Goal: Communication & Community: Answer question/provide support

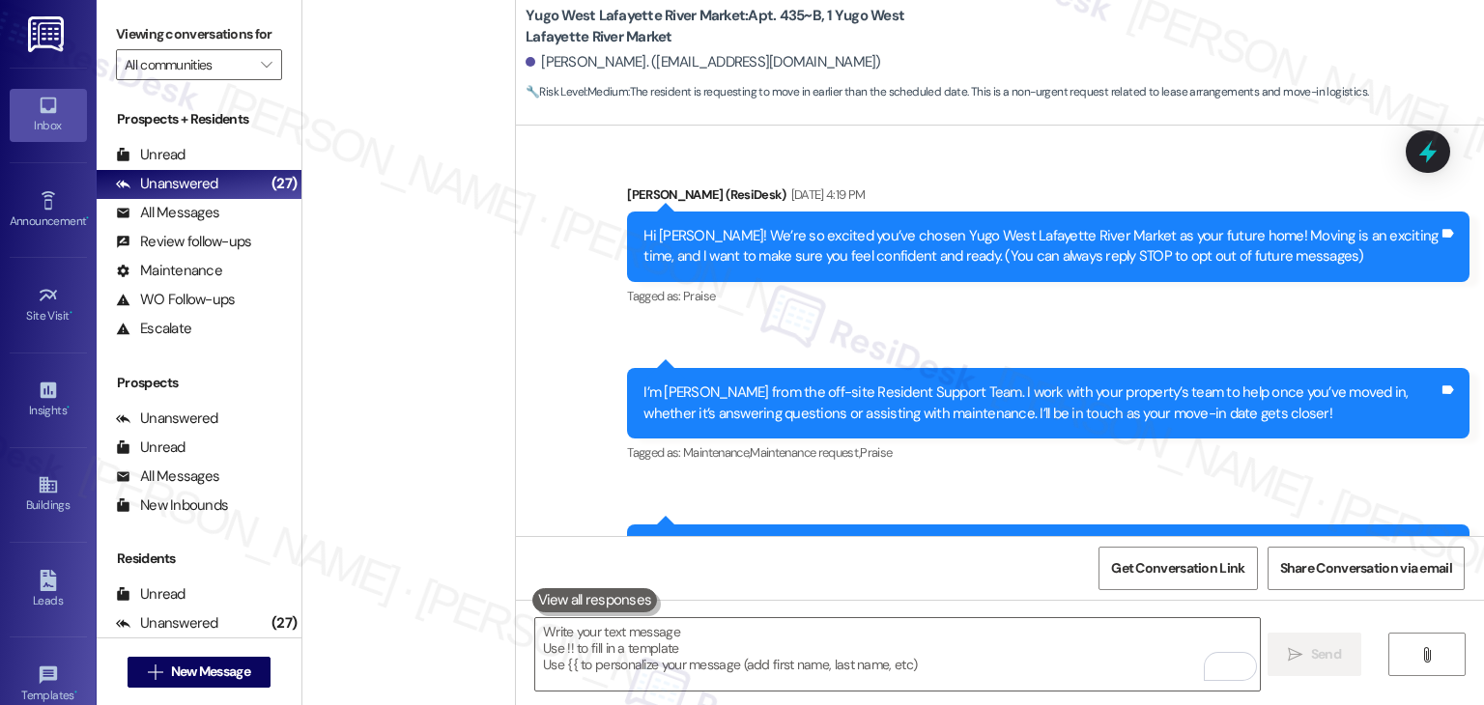
scroll to position [2928, 0]
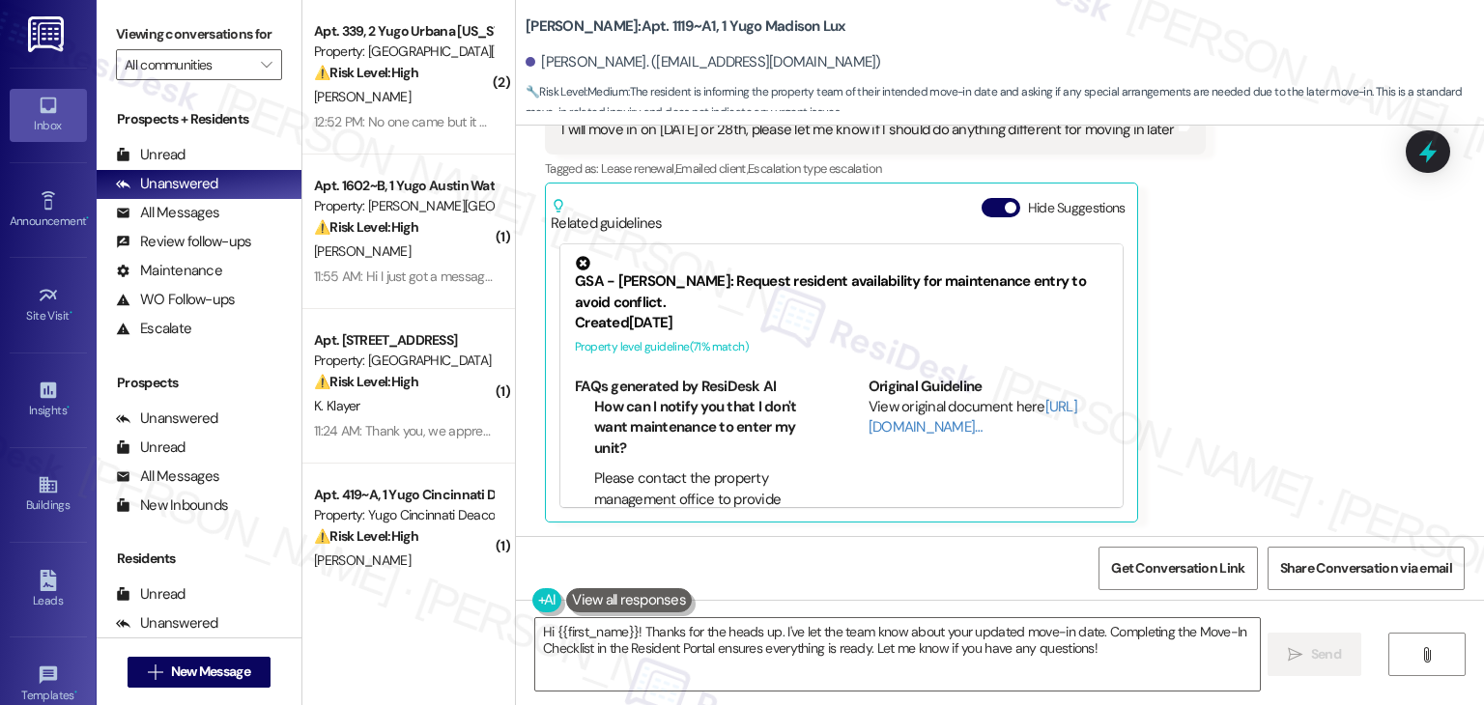
scroll to position [511, 0]
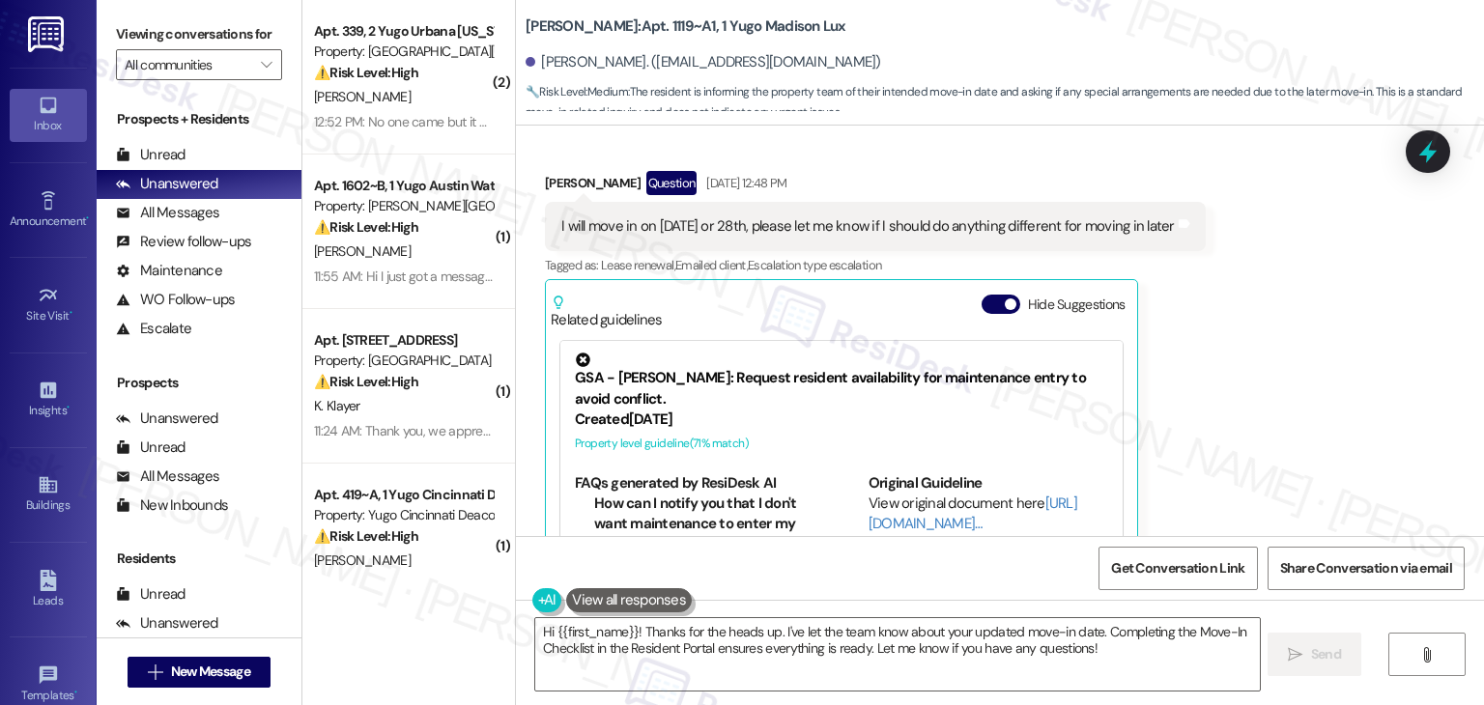
click at [1237, 366] on div "Received via SMS Albert Yang Question Aug 13, 2025 at 12:48 PM I will move in o…" at bounding box center [1000, 381] width 968 height 506
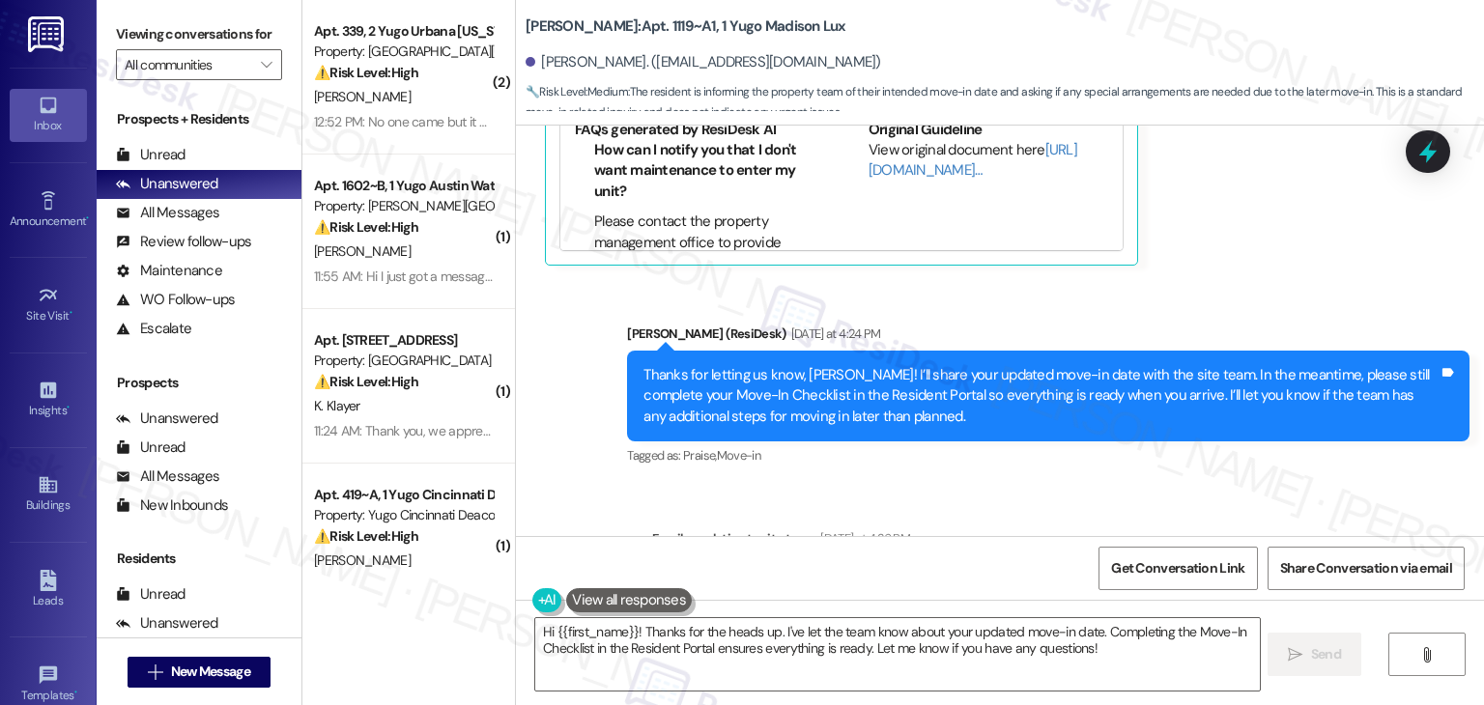
scroll to position [897, 0]
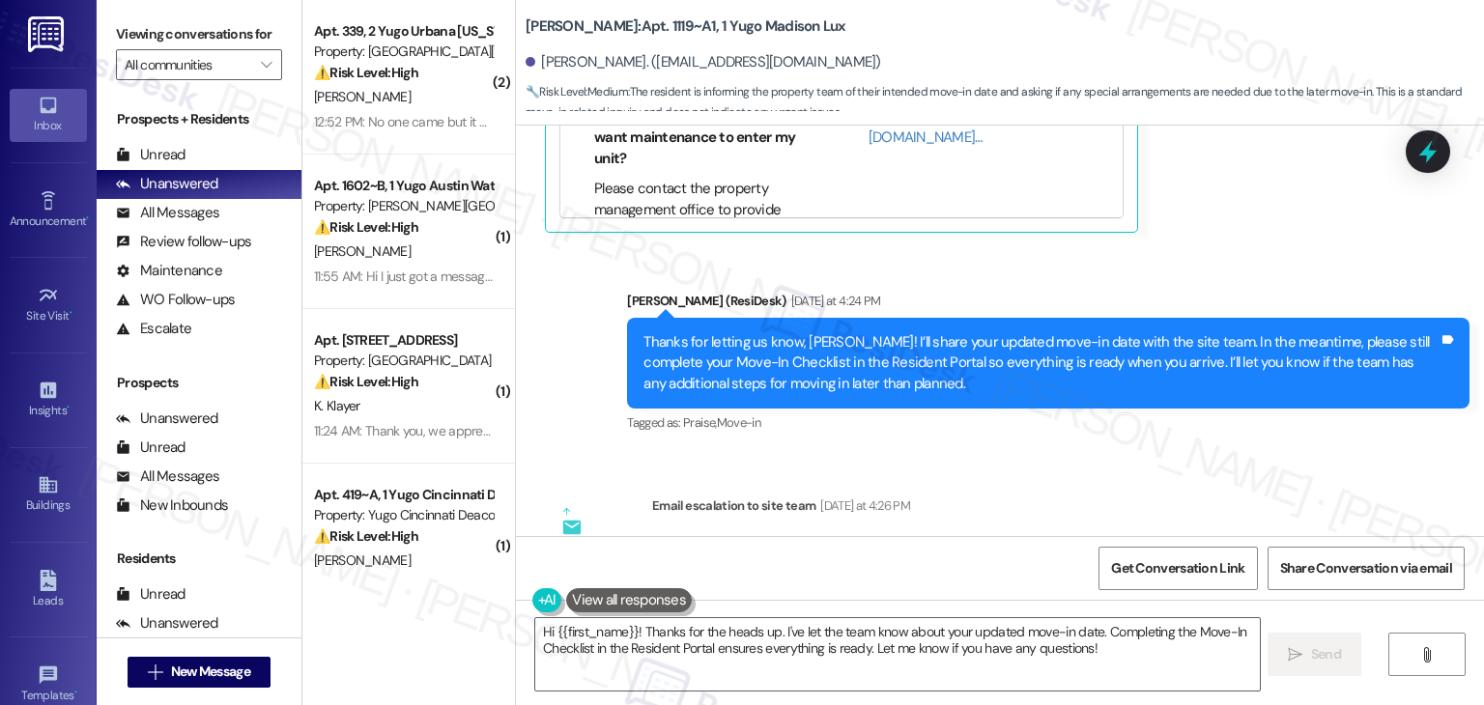
click at [1303, 260] on div "Sent via SMS Sarah (ResiDesk) Yesterday at 4:24 PM Thanks for letting us know, …" at bounding box center [1000, 349] width 968 height 205
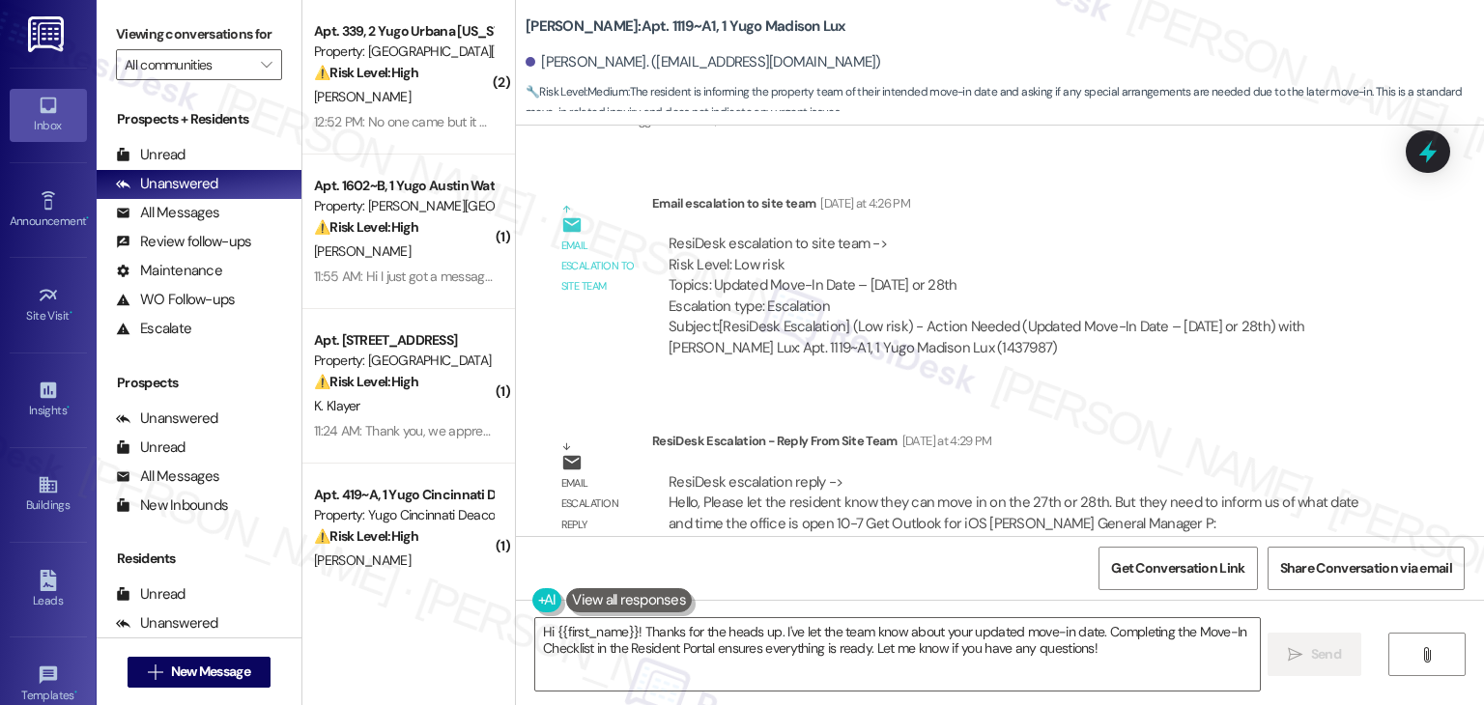
scroll to position [1052, 0]
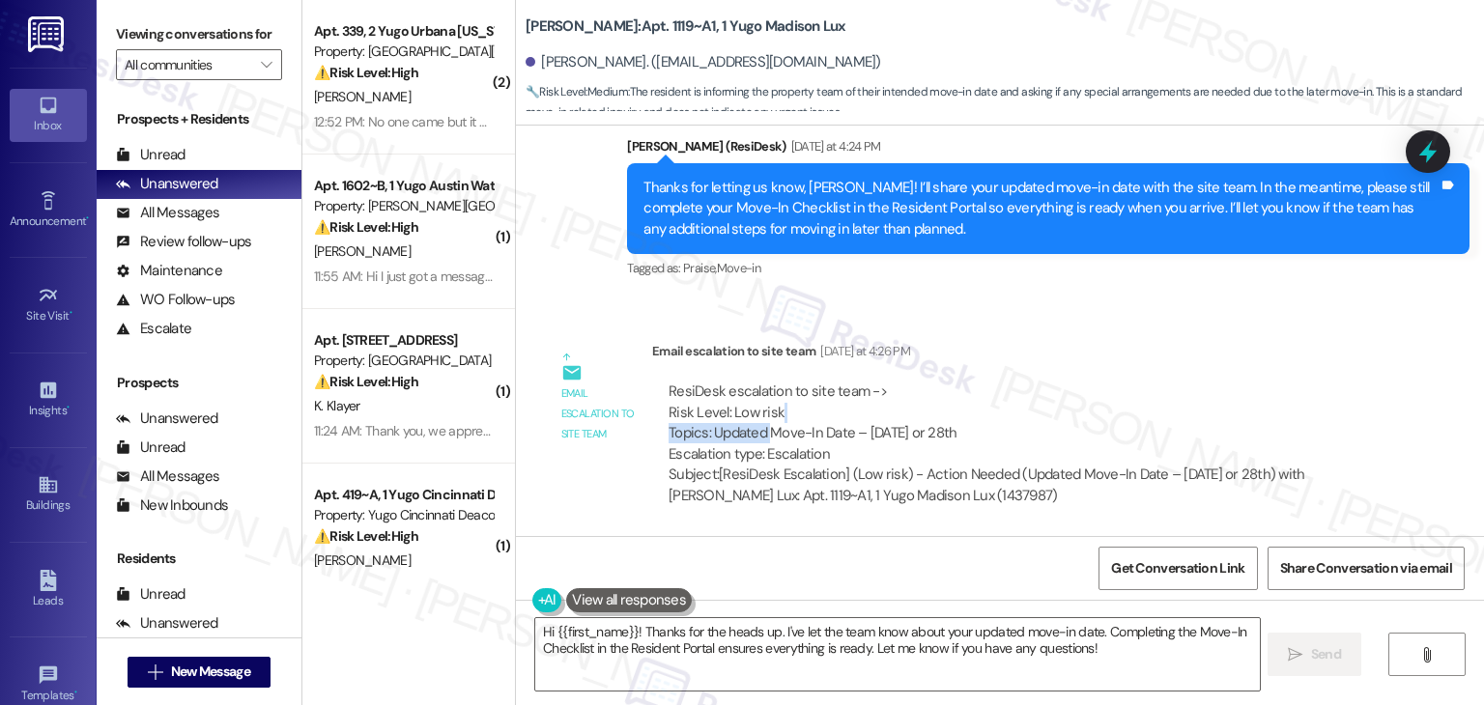
drag, startPoint x: 757, startPoint y: 433, endPoint x: 858, endPoint y: 415, distance: 102.0
click at [858, 415] on div "ResiDesk escalation to site team -> Risk Level: Low risk Topics: Updated Move-I…" at bounding box center [1020, 423] width 702 height 83
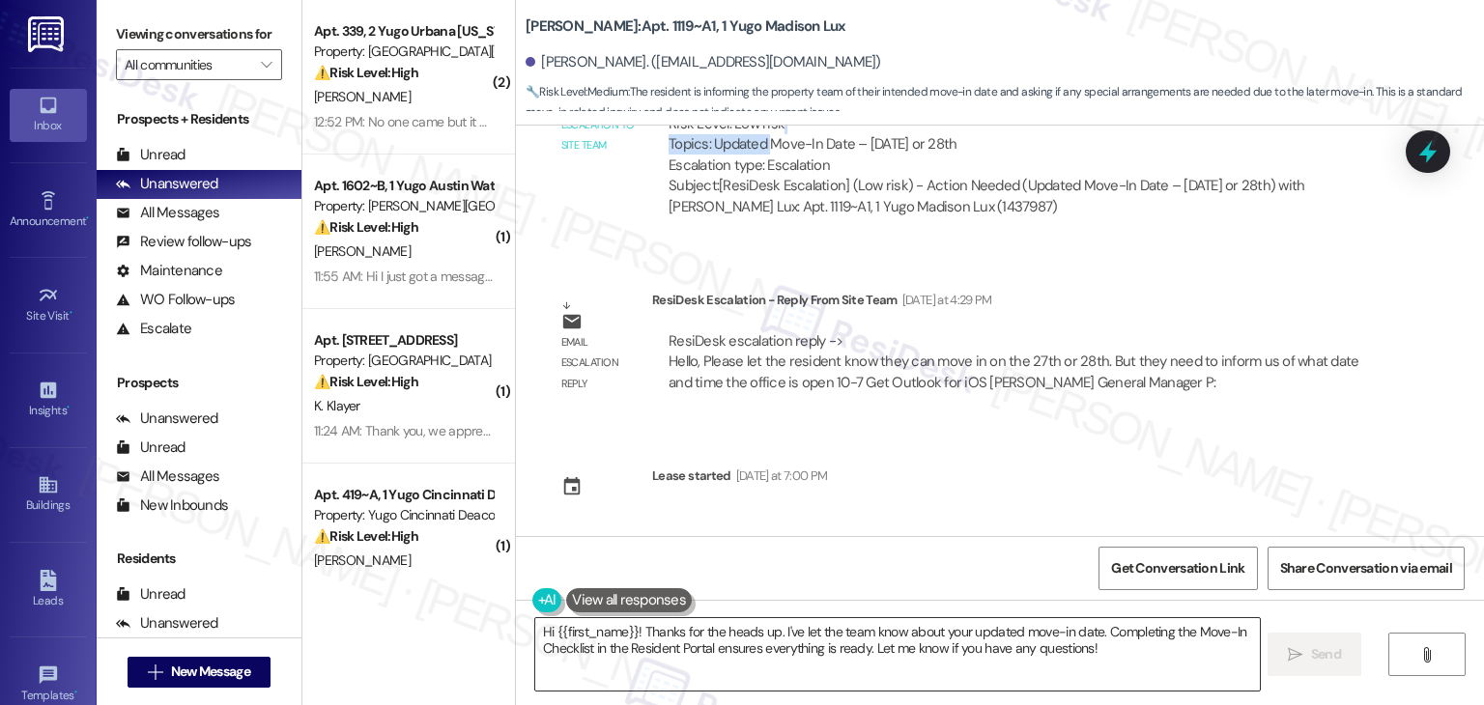
click at [814, 645] on textarea "Hi {{first_name}}! Thanks for the heads up. I've let the team know about your u…" at bounding box center [897, 654] width 724 height 72
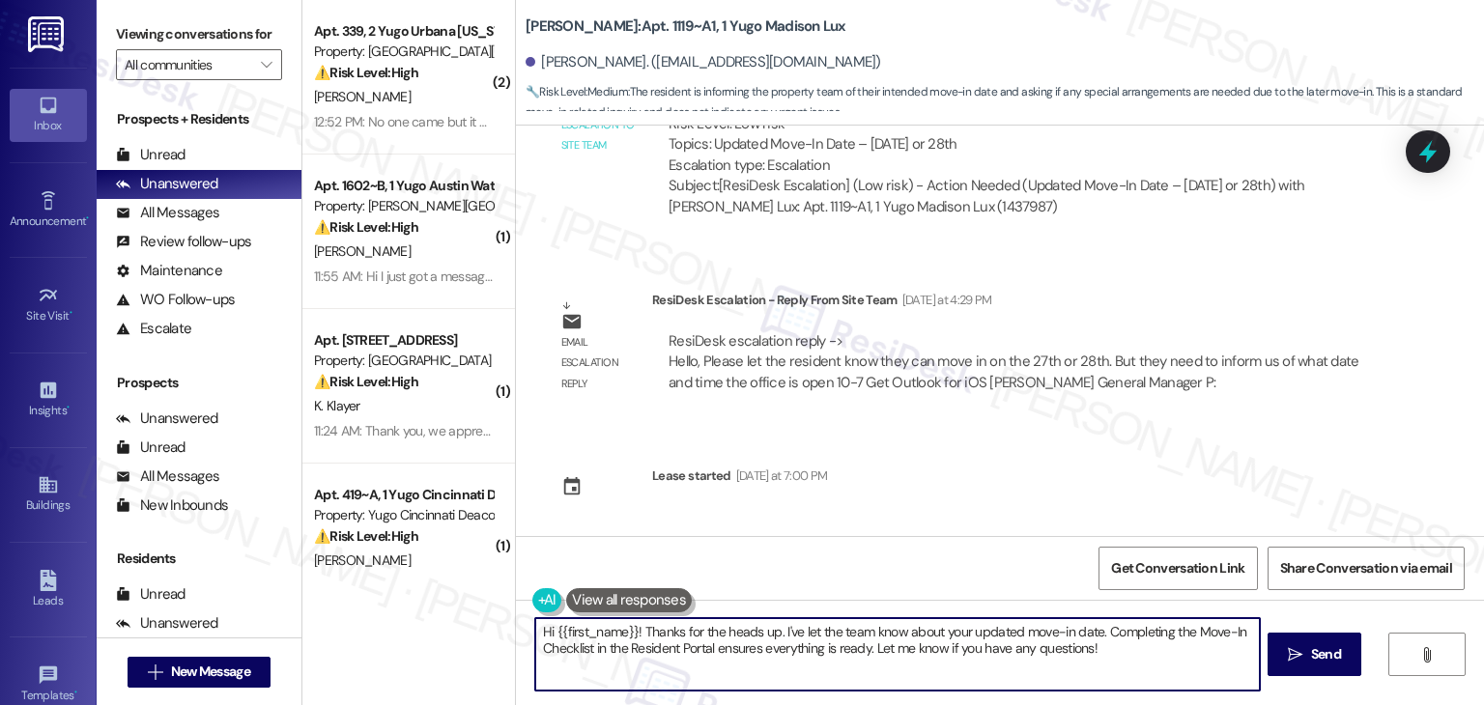
click at [814, 645] on textarea "Hi {{first_name}}! Thanks for the heads up. I've let the team know about your u…" at bounding box center [897, 654] width 724 height 72
paste textarea "Albert, I’ve shared your concern about your move-in date with the site team, an…"
type textarea "Hi Albert, I’ve shared your concern about your move-in date with the site team,…"
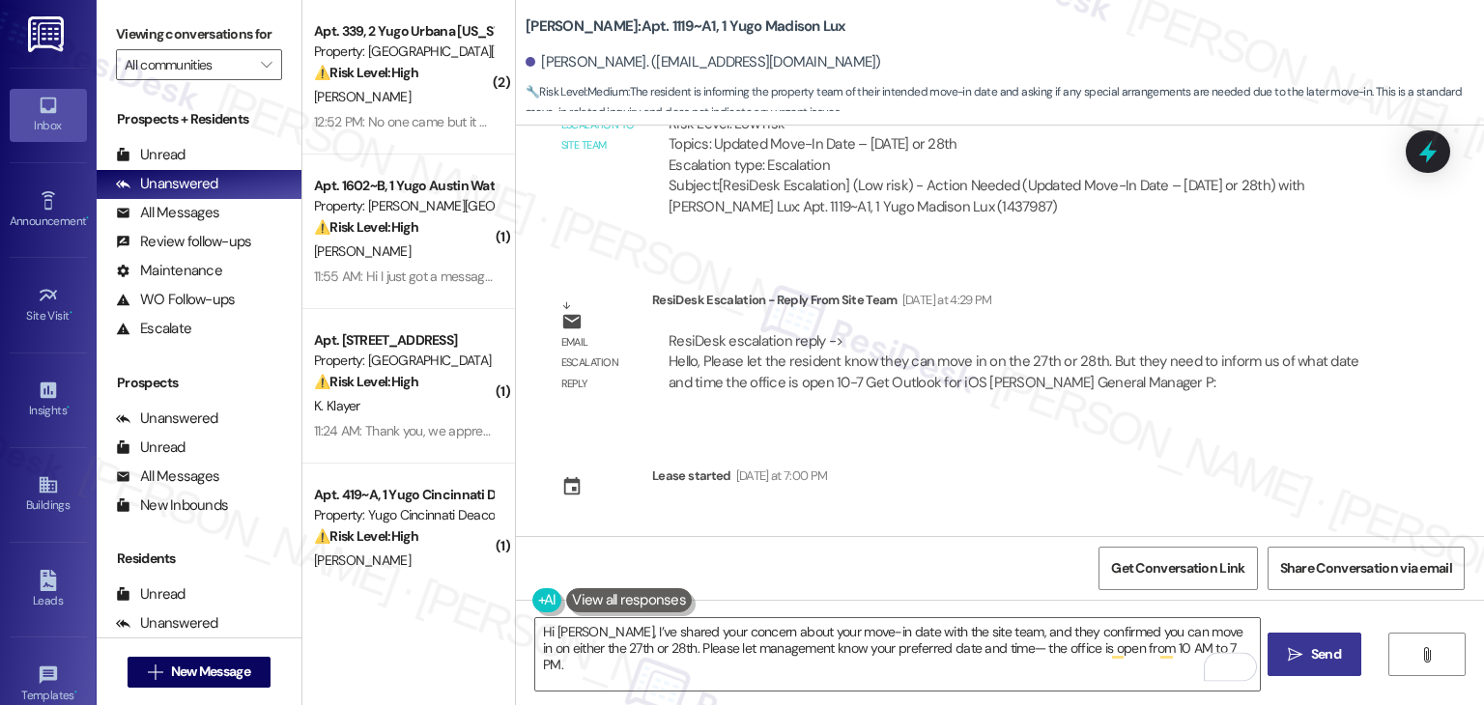
click at [1319, 656] on span "Send" at bounding box center [1326, 654] width 30 height 20
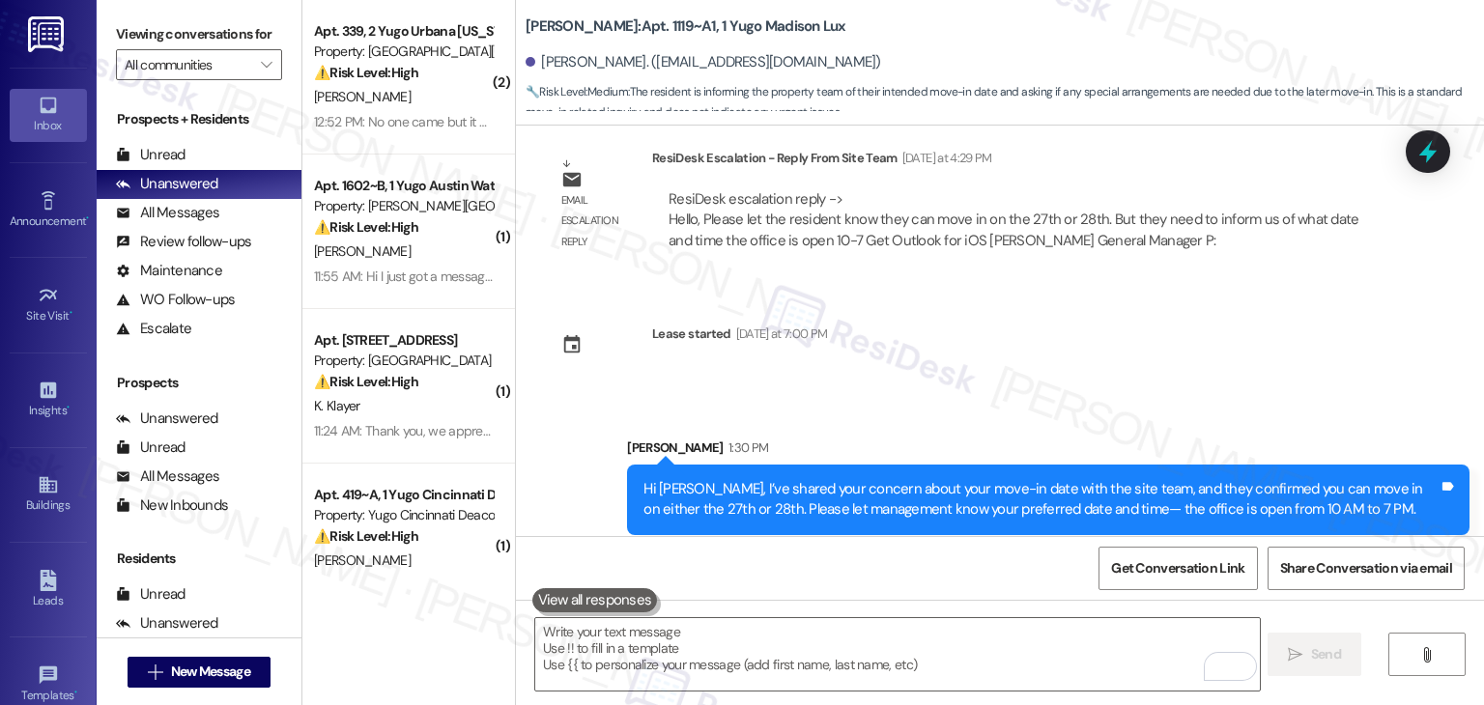
scroll to position [1496, 0]
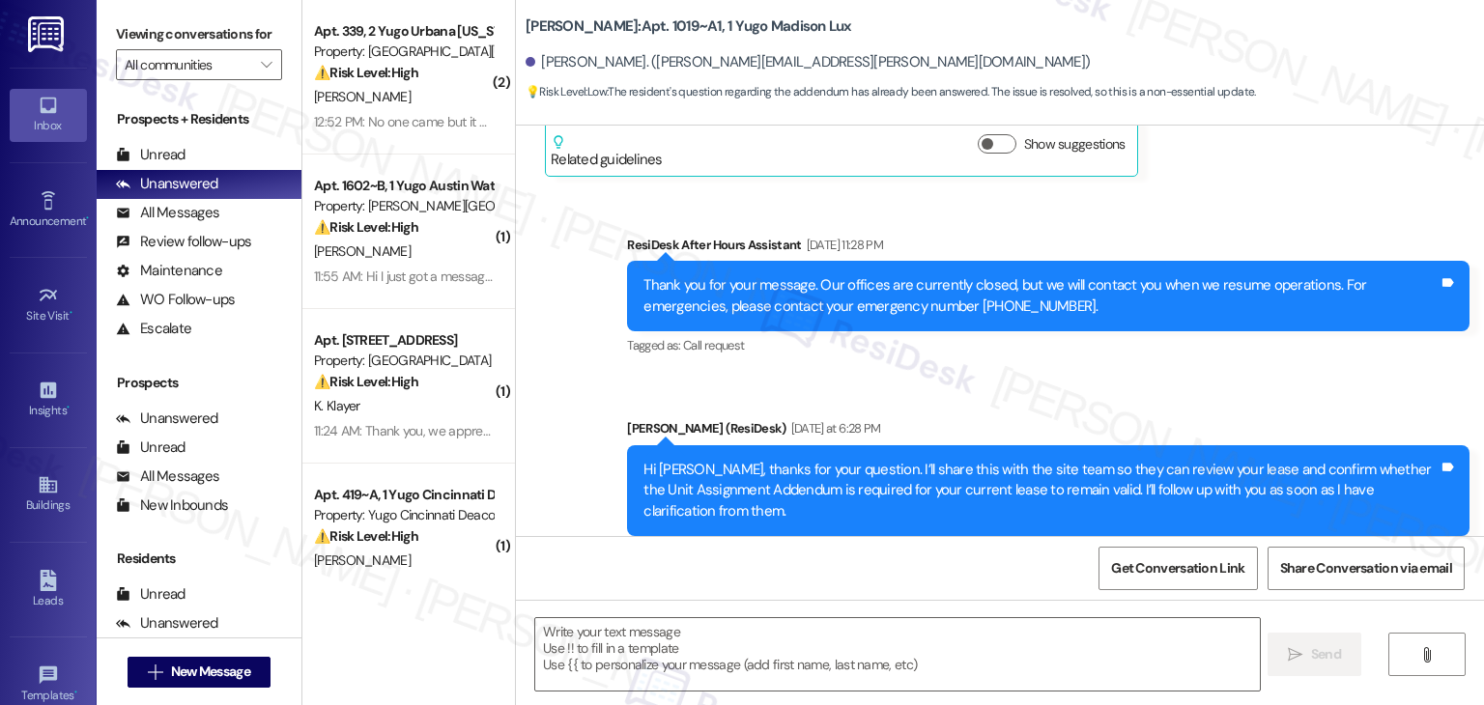
type textarea "Fetching suggested responses. Please feel free to read through the conversation…"
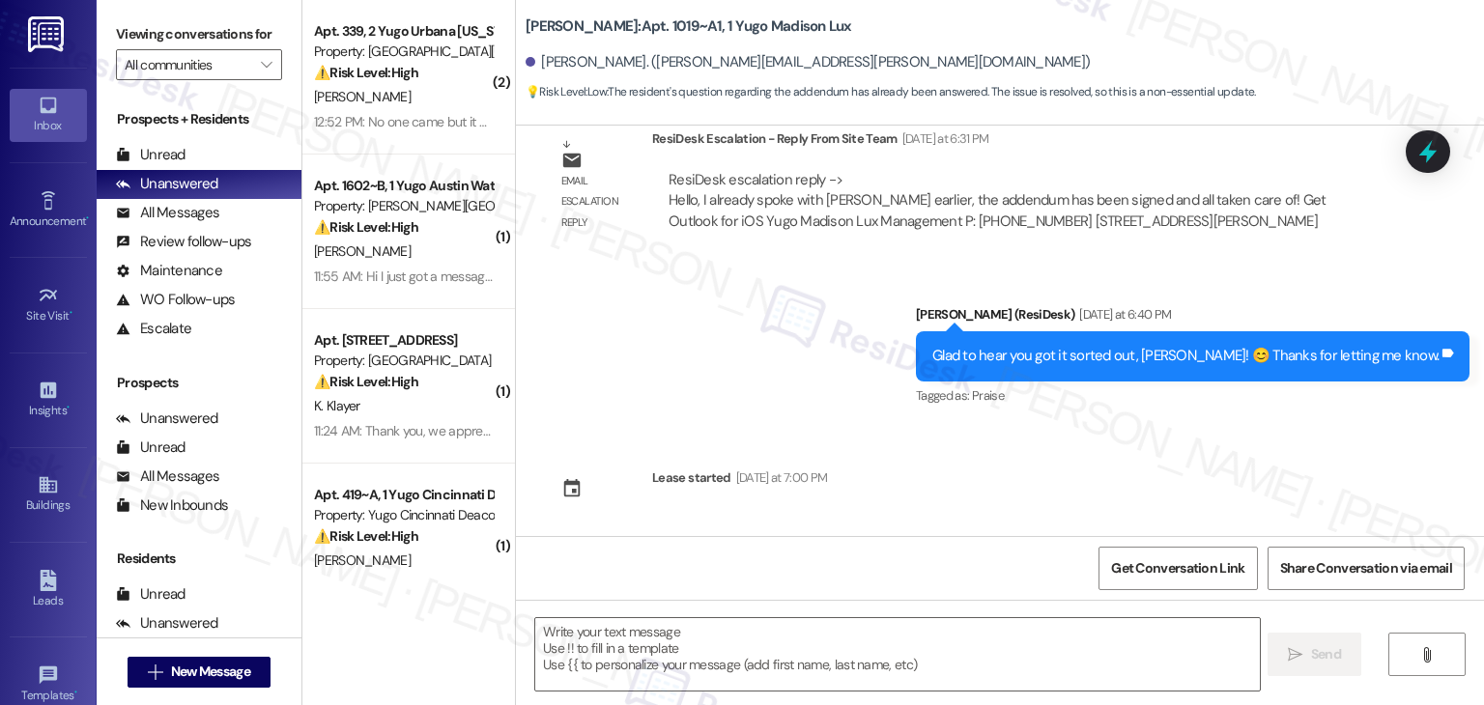
scroll to position [1484, 0]
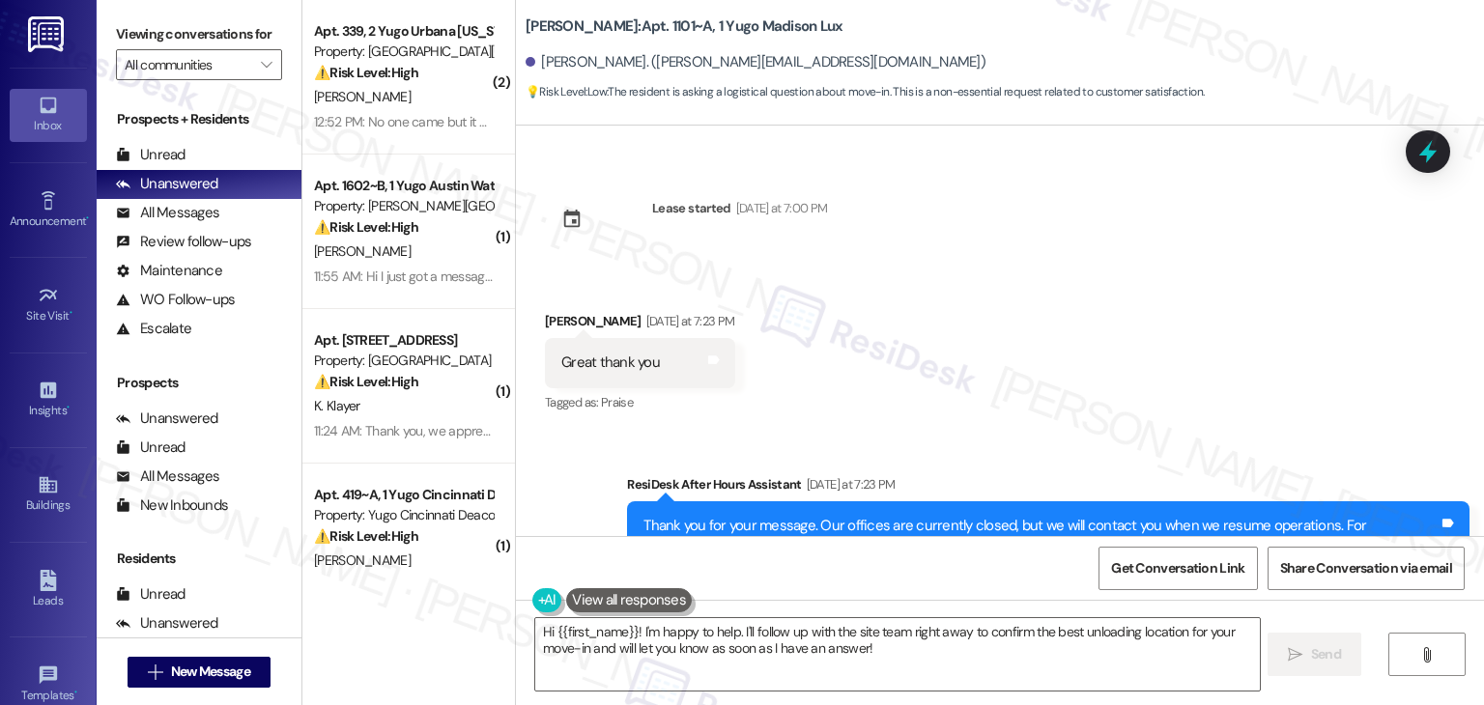
scroll to position [1512, 0]
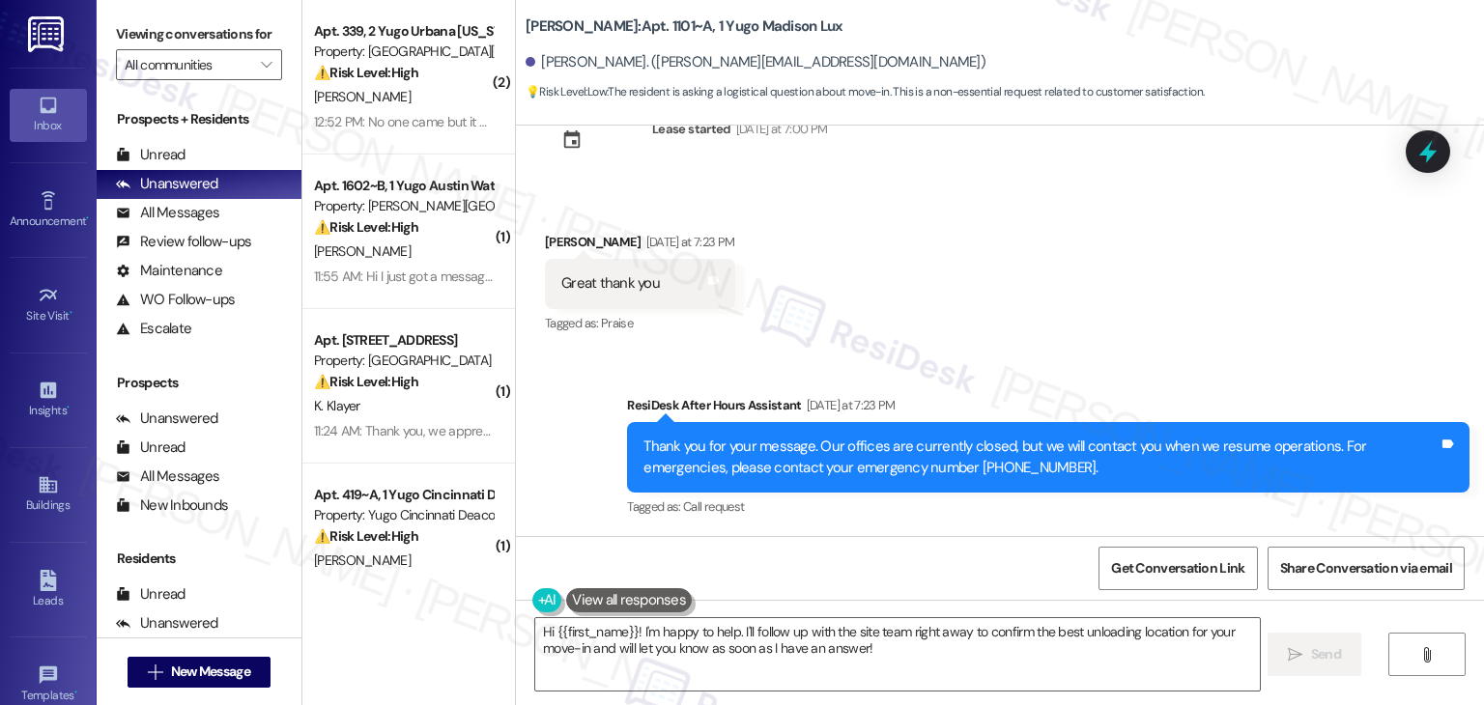
click at [1163, 297] on div "Received via SMS [PERSON_NAME] [DATE] at 7:23 PM Great thank you Tags and notes…" at bounding box center [1000, 269] width 968 height 163
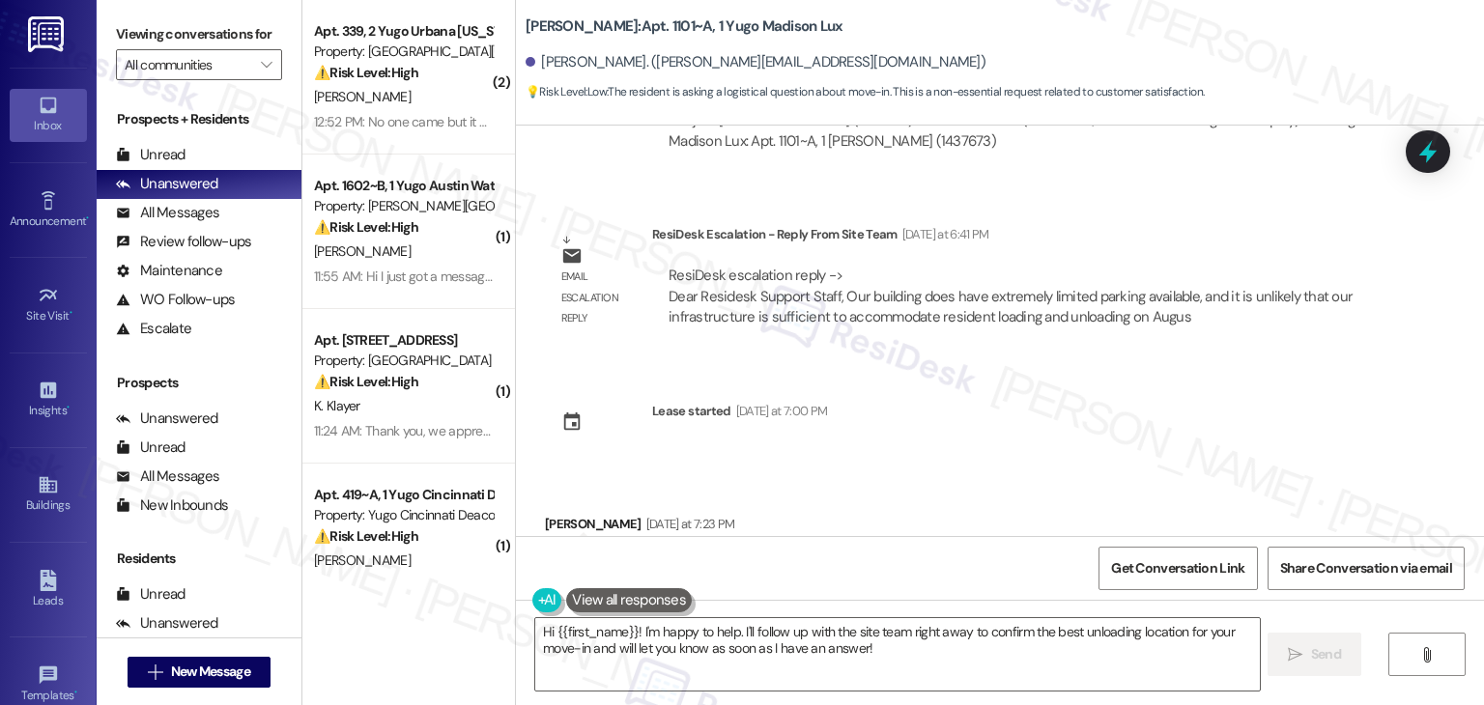
scroll to position [1125, 0]
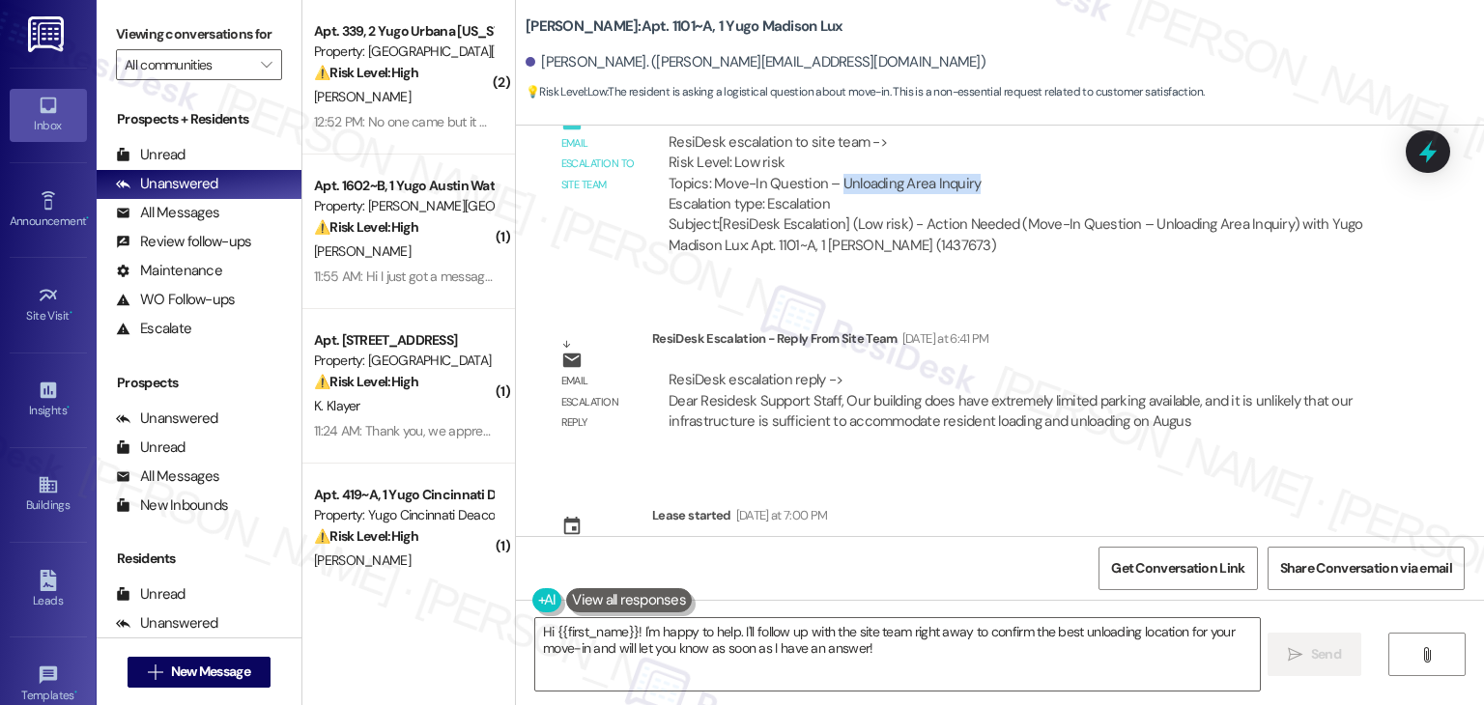
drag, startPoint x: 962, startPoint y: 183, endPoint x: 827, endPoint y: 186, distance: 135.3
click at [827, 186] on div "ResiDesk escalation to site team -> Risk Level: Low risk Topics: Move-In Questi…" at bounding box center [1020, 173] width 702 height 83
copy div "Unloading Area Inquiry"
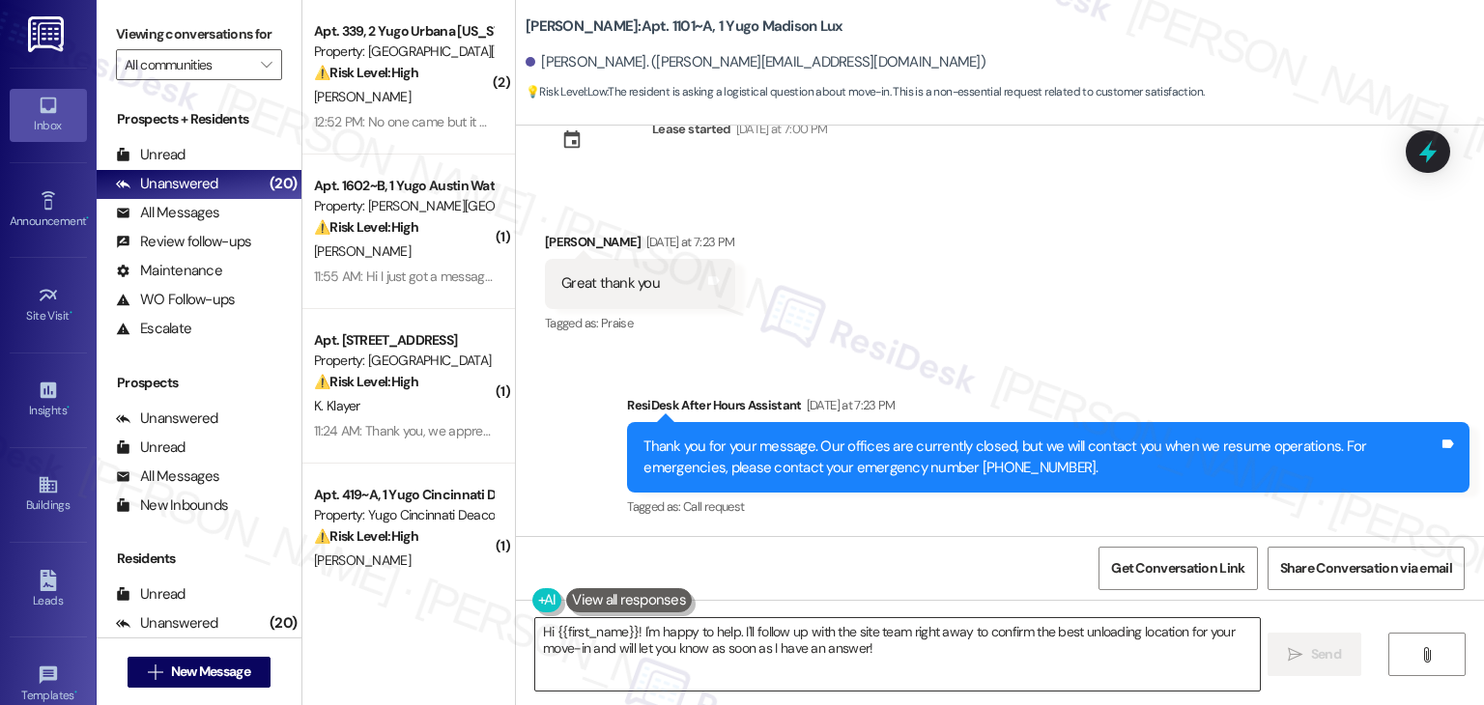
click at [770, 641] on textarea "Hi {{first_name}}! I'm happy to help. I'll follow up with the site team right a…" at bounding box center [897, 654] width 724 height 72
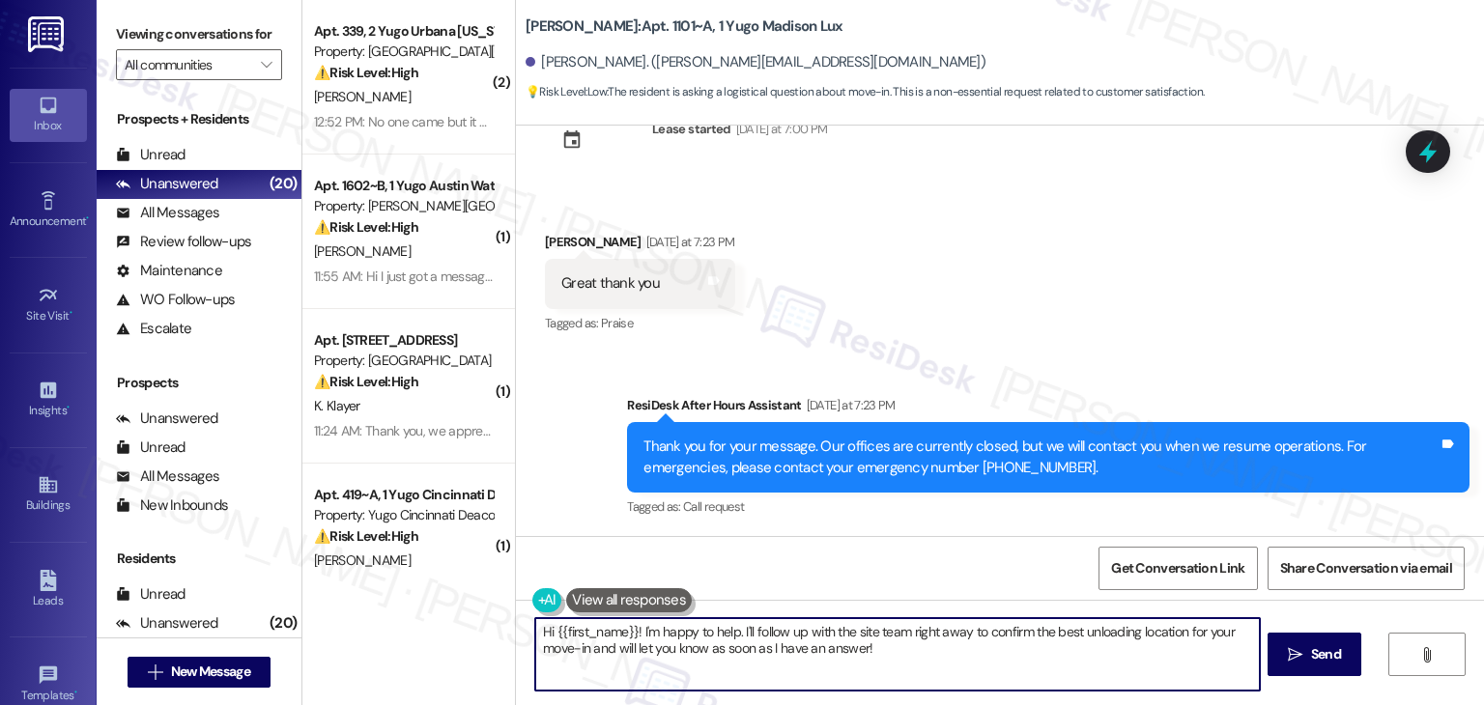
click at [770, 641] on textarea "Hi {{first_name}}! I'm happy to help. I'll follow up with the site team right a…" at bounding box center [897, 654] width 724 height 72
paste textarea "Kate, I’ve shared your unloading area inquiry with the site team. They mentione…"
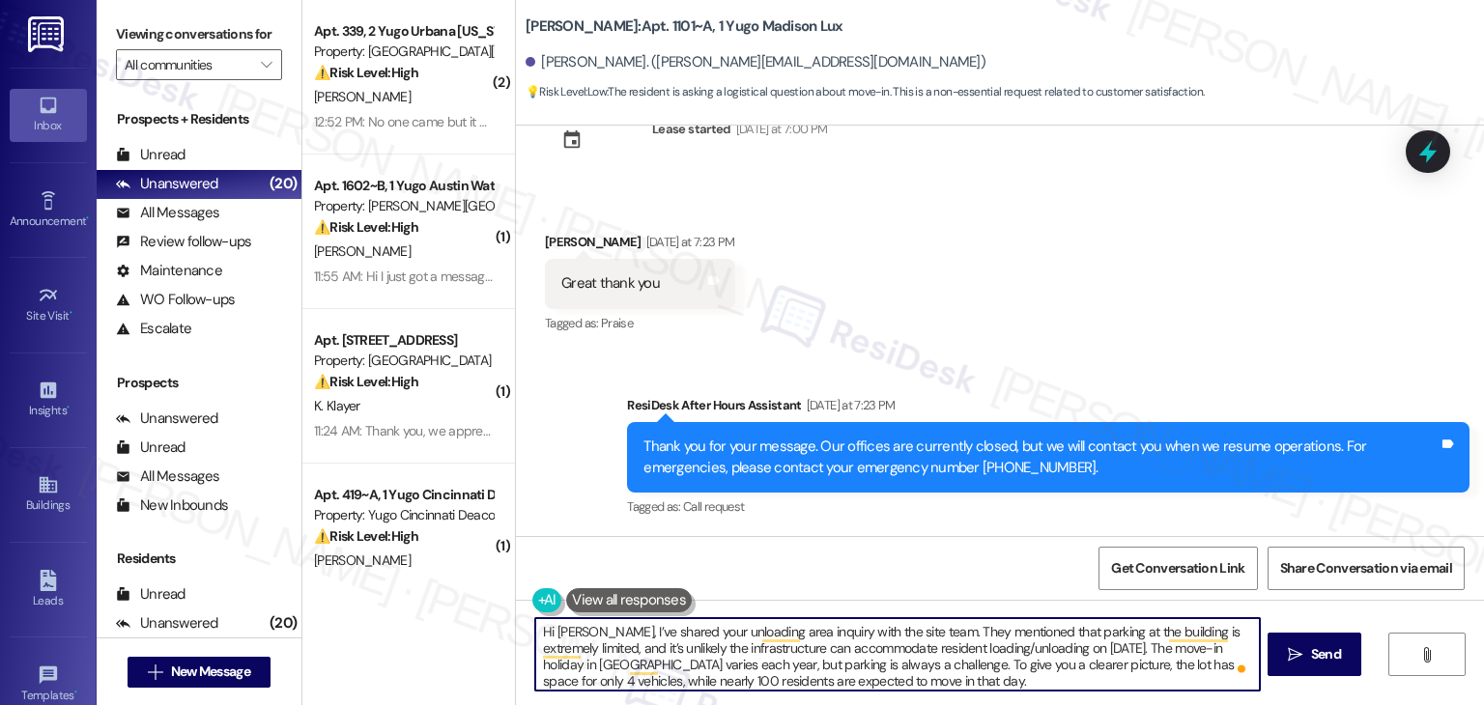
type textarea "Hi Kate, I’ve shared your unloading area inquiry with the site team. They menti…"
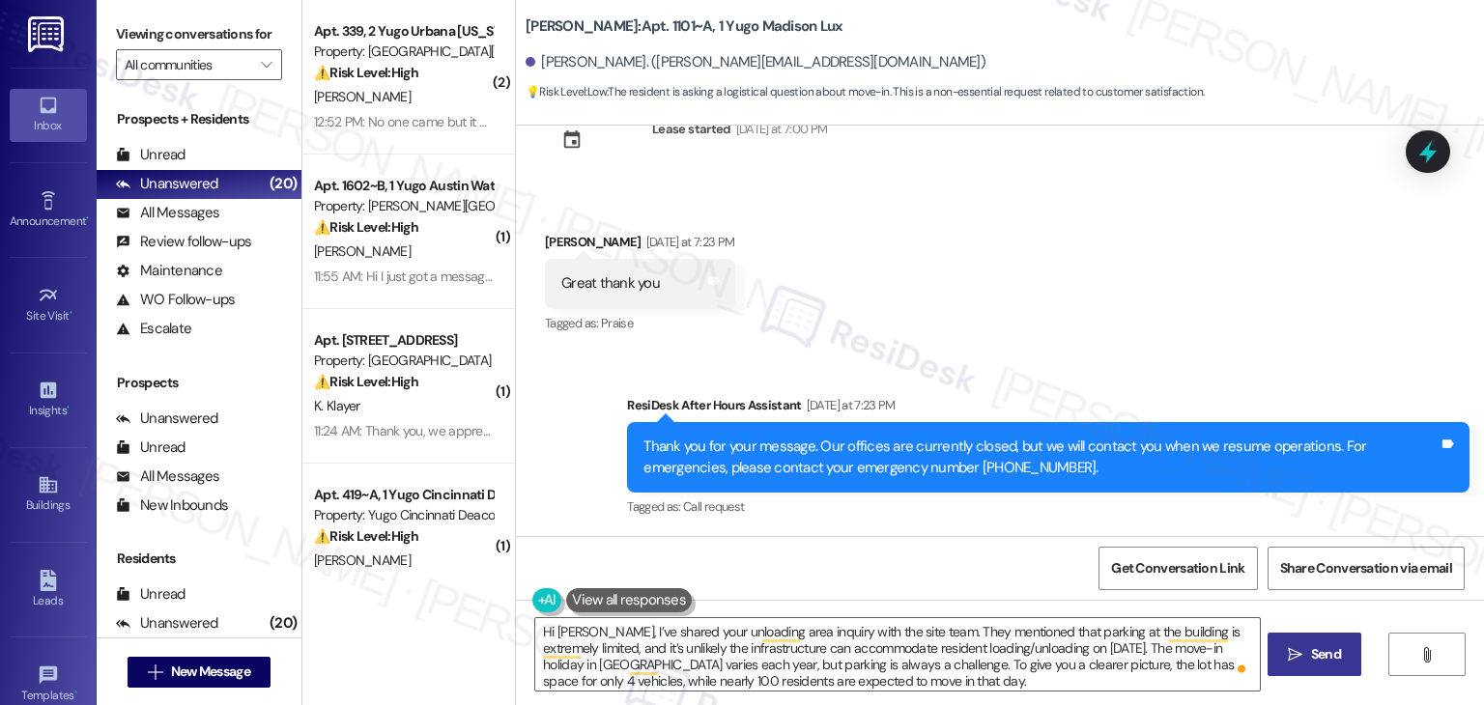
click at [1343, 659] on span "Send" at bounding box center [1326, 654] width 38 height 20
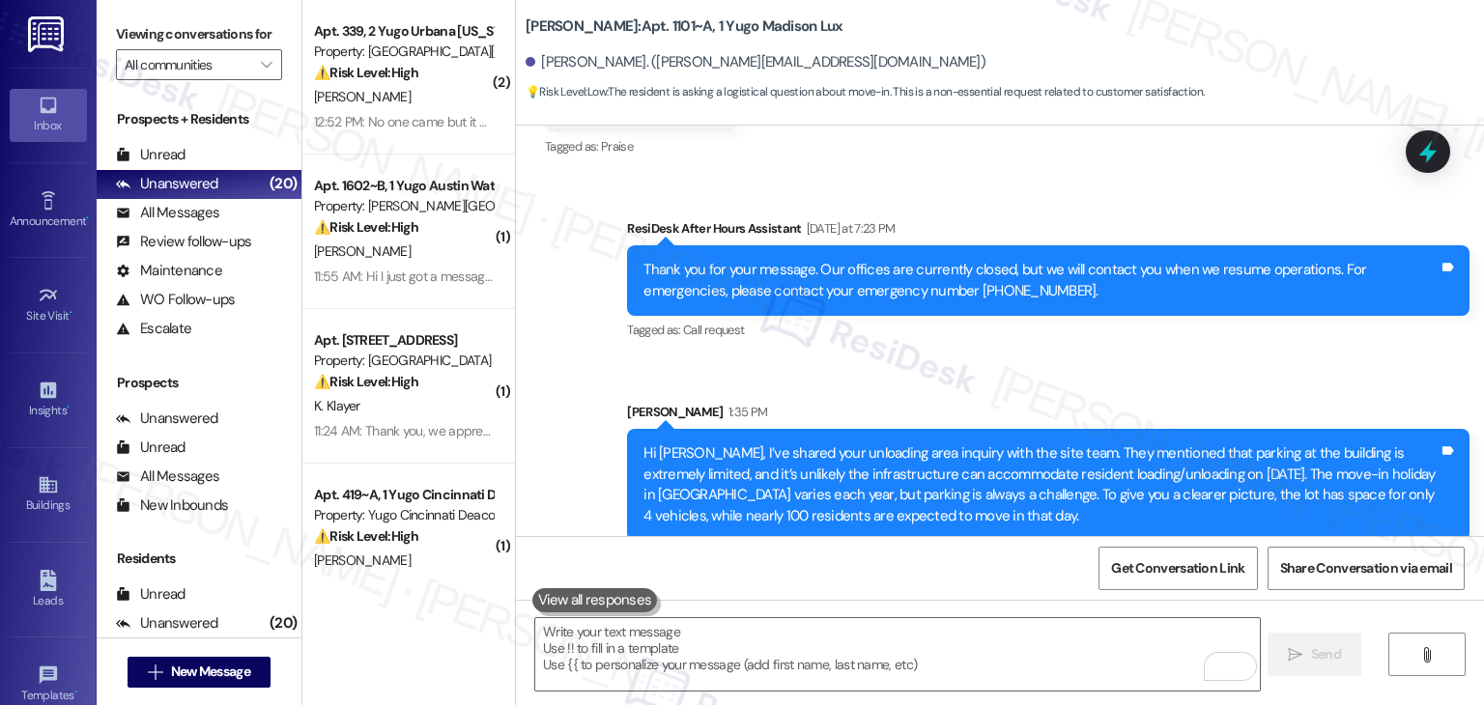
scroll to position [1709, 0]
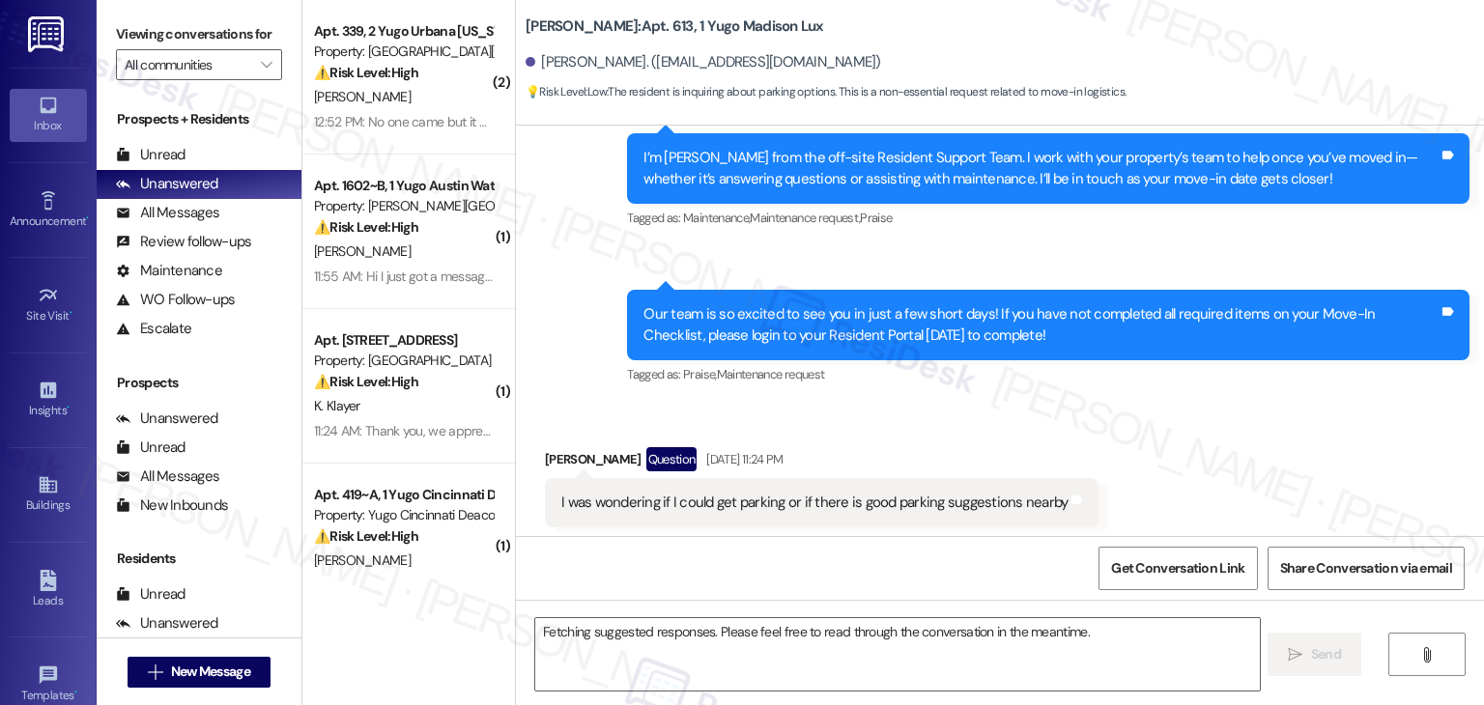
scroll to position [270, 0]
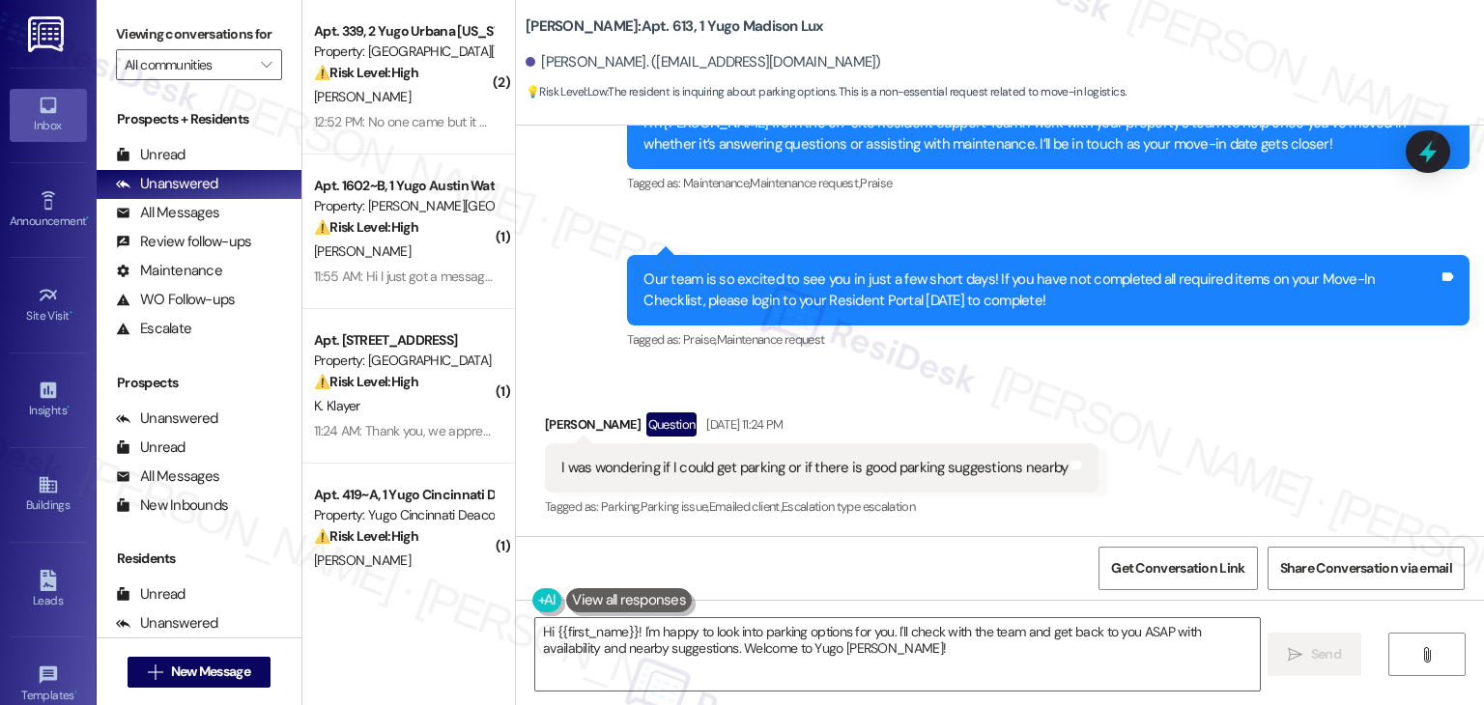
click at [1175, 400] on div "Received via SMS [PERSON_NAME] Question [DATE] 11:24 PM I was wondering if I co…" at bounding box center [1000, 452] width 968 height 167
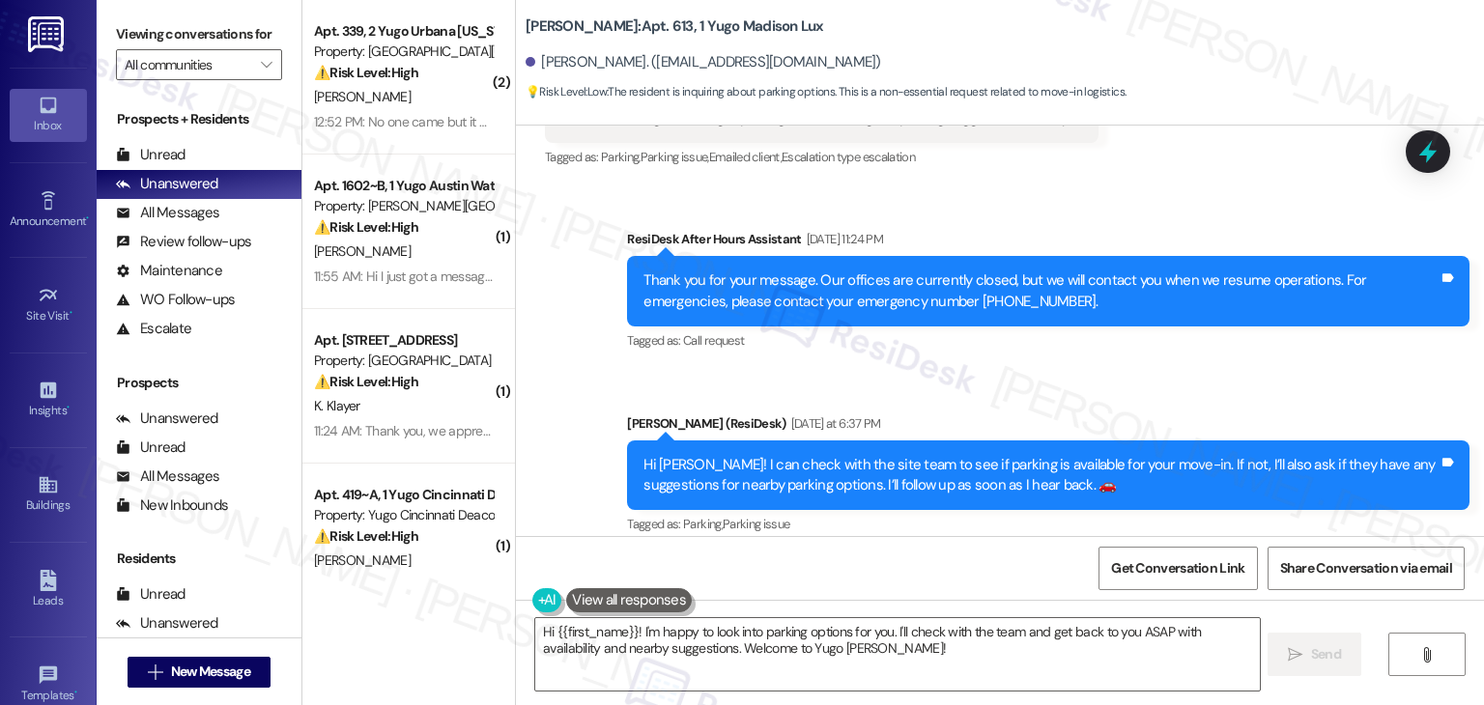
scroll to position [753, 0]
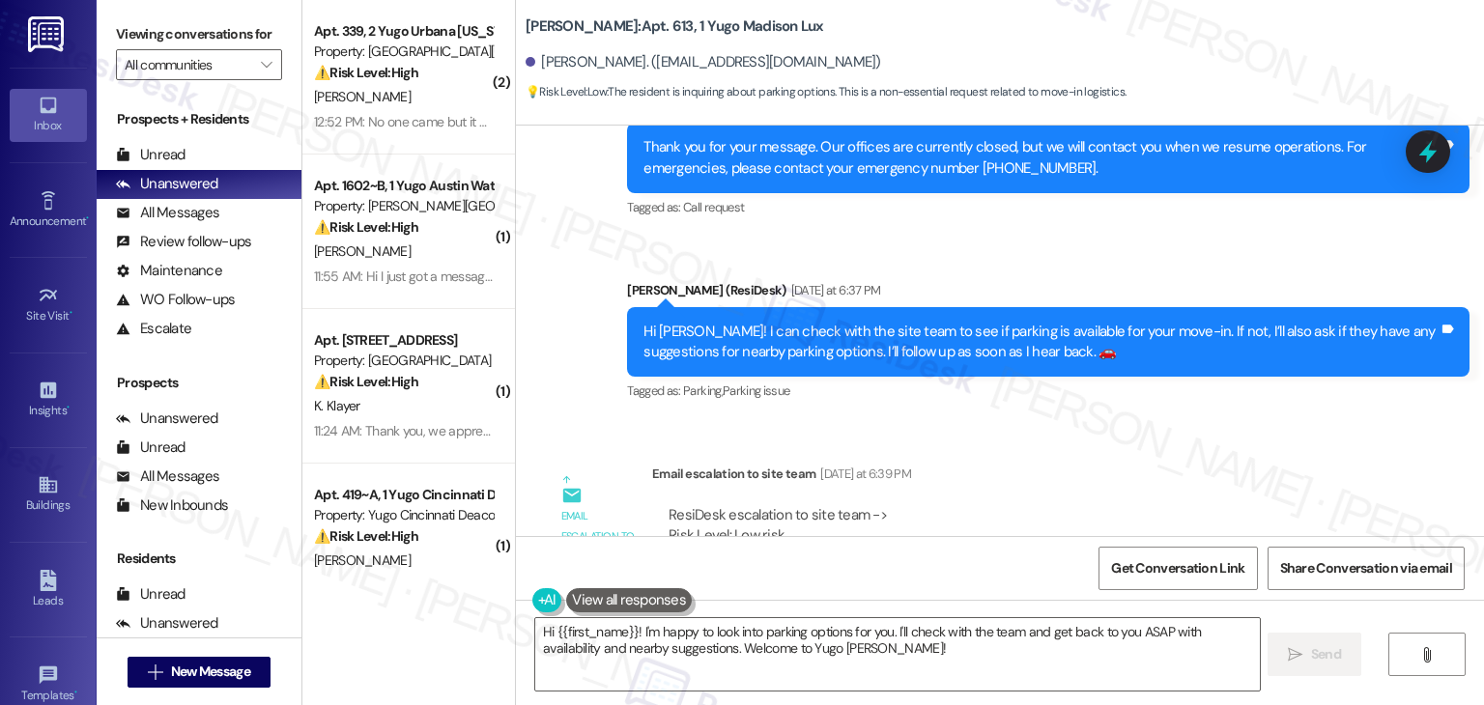
click at [1143, 389] on div "Tagged as: Parking , Click to highlight conversations about Parking Parking iss…" at bounding box center [1048, 391] width 842 height 28
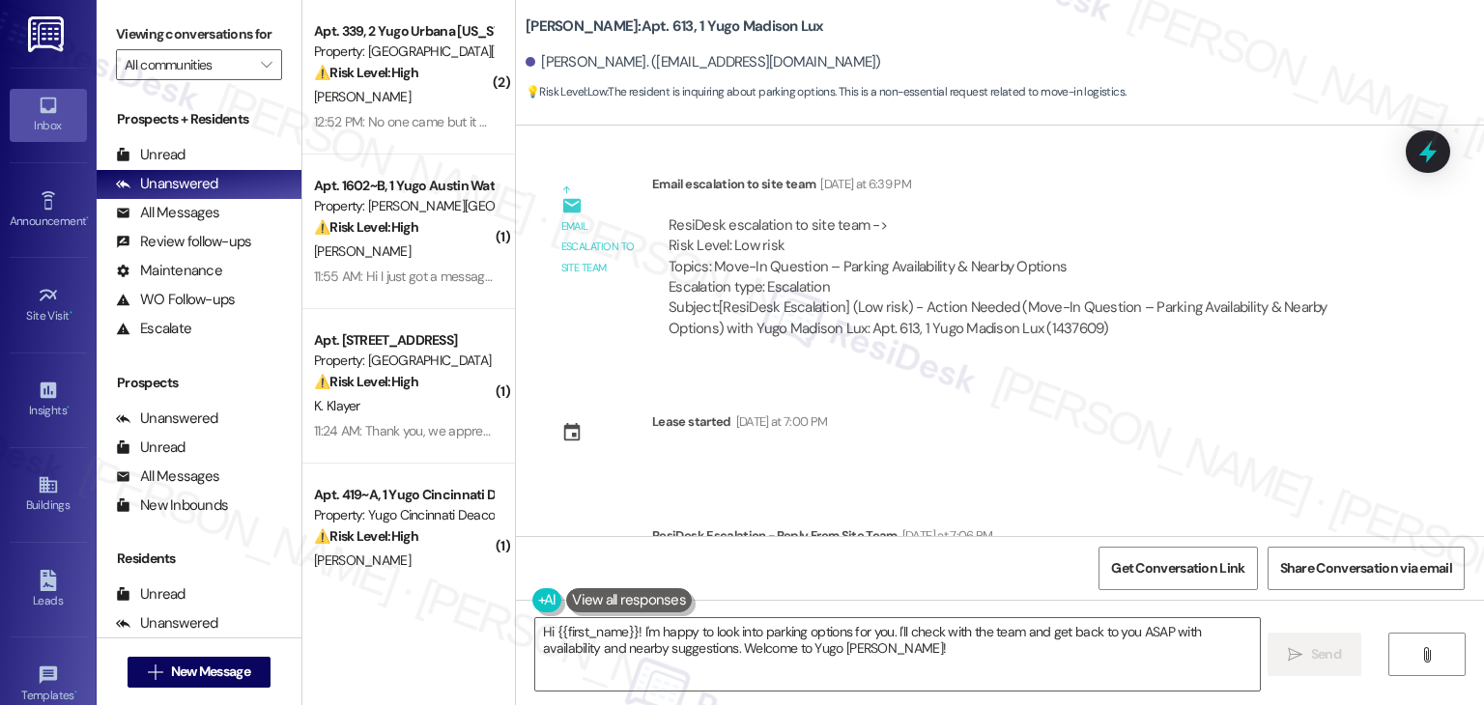
click at [1142, 389] on div "Sent via SMS [PERSON_NAME] (ResiDesk) [DATE] 5:22 PM Hi [PERSON_NAME]! We’re so…" at bounding box center [1000, 331] width 968 height 411
click at [1142, 389] on div "Sent via SMS Sarah (ResiDesk) Aug 11, 2025 at 5:22 PM Hi Romeo! We’re so excite…" at bounding box center [1000, 331] width 968 height 411
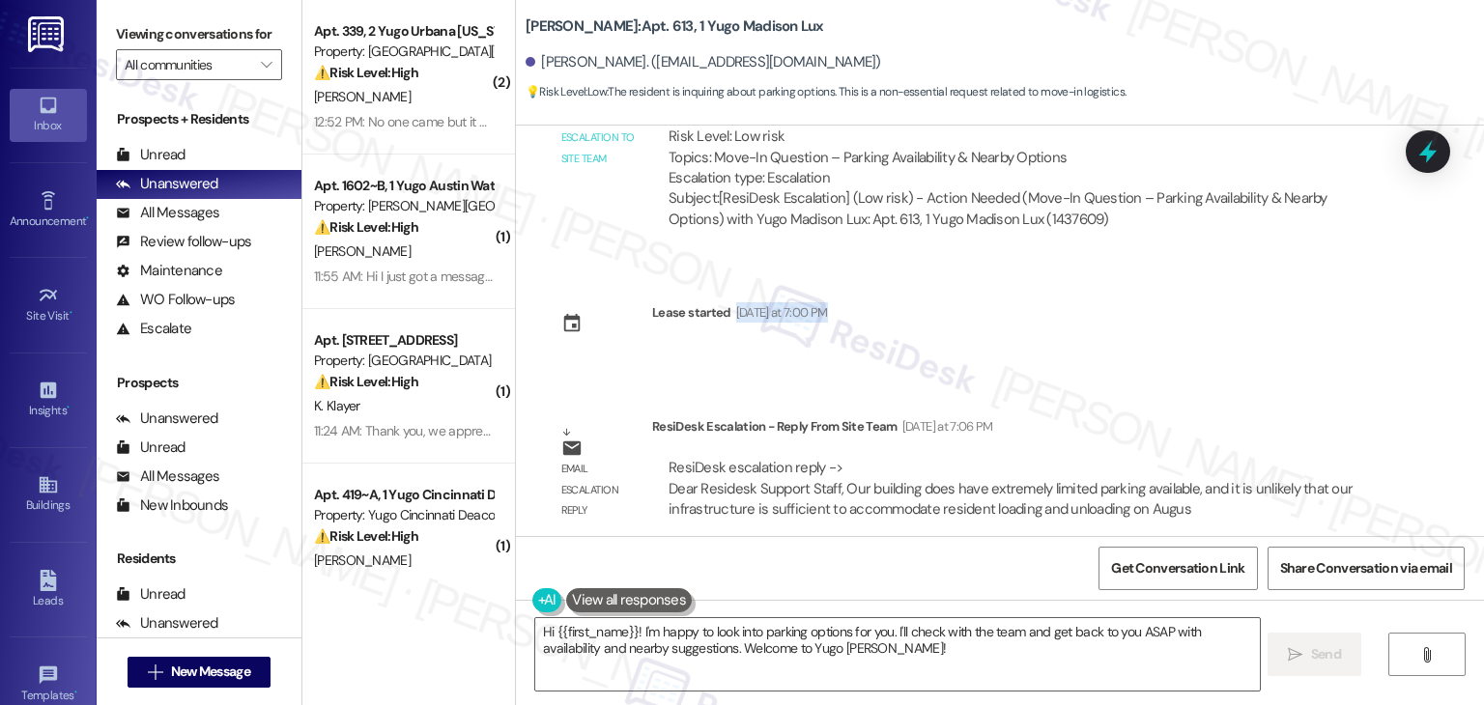
scroll to position [1165, 0]
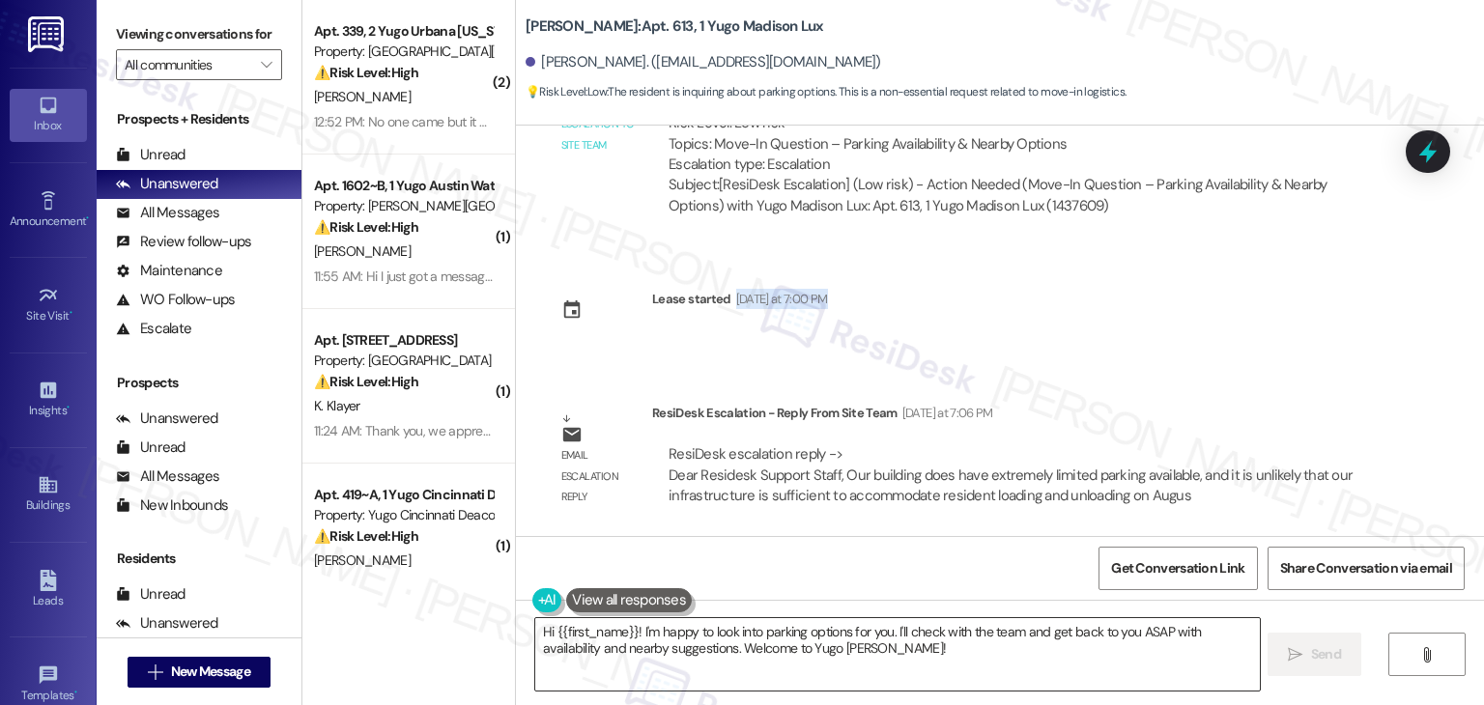
click at [719, 635] on textarea "Hi {{first_name}}! I'm happy to look into parking options for you. I'll check w…" at bounding box center [897, 654] width 724 height 72
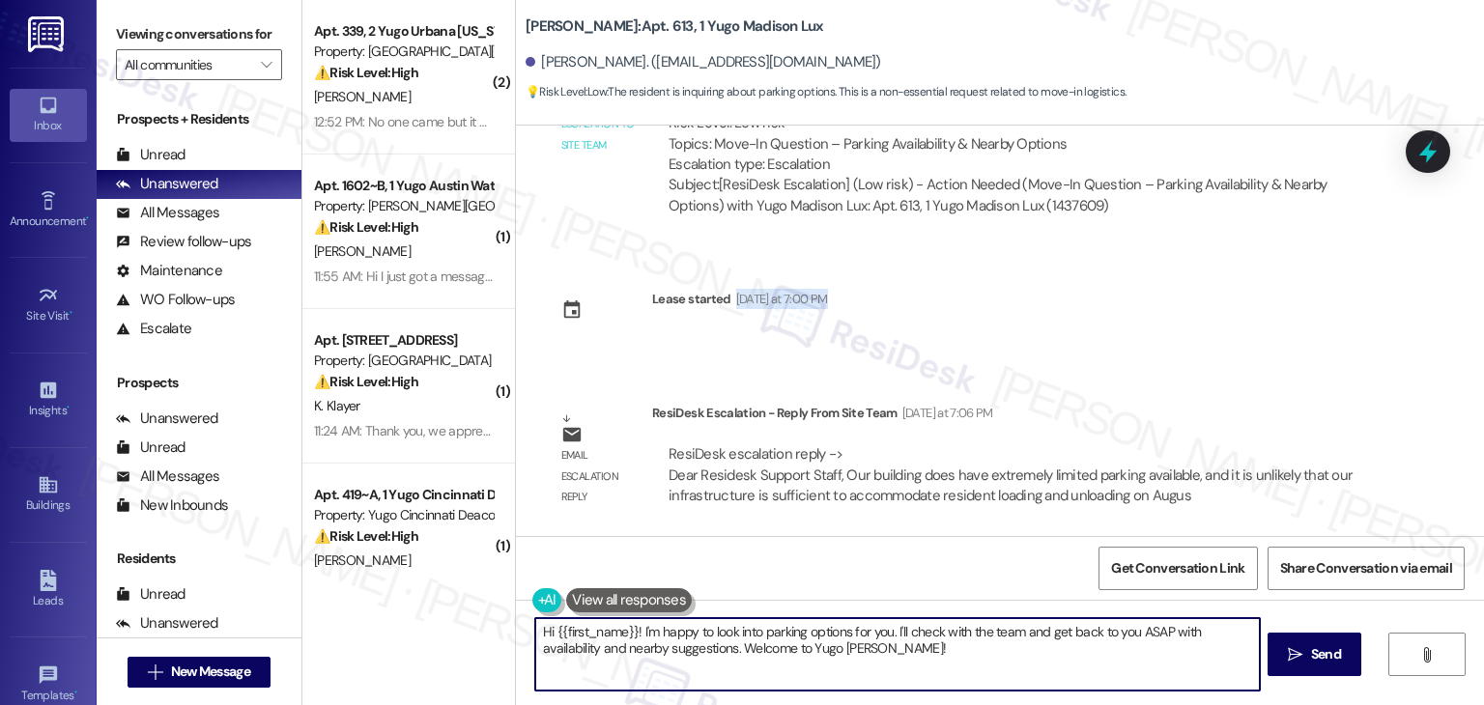
click at [719, 635] on textarea "Hi {{first_name}}! I'm happy to look into parking options for you. I'll check w…" at bounding box center [897, 654] width 724 height 72
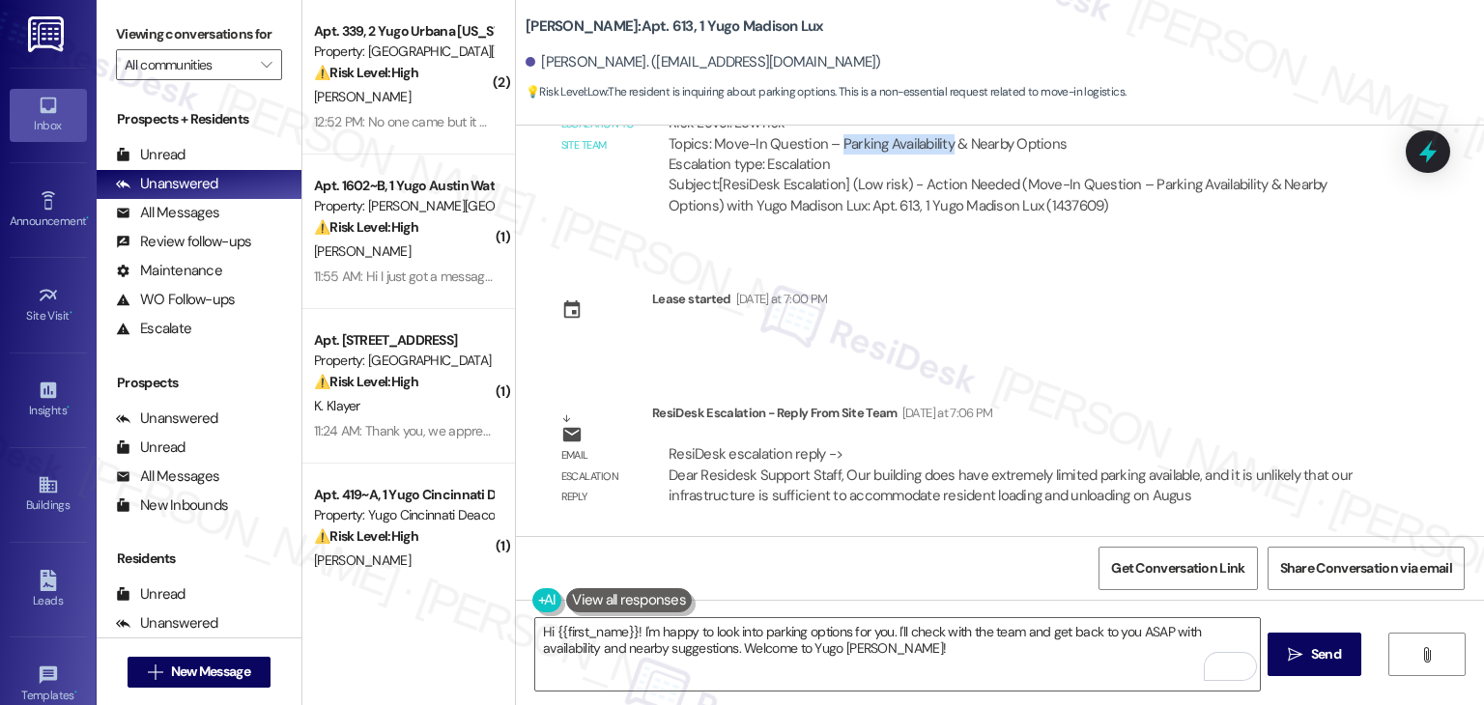
drag, startPoint x: 828, startPoint y: 144, endPoint x: 934, endPoint y: 148, distance: 106.3
click at [934, 148] on div "ResiDesk escalation to site team -> Risk Level: Low risk Topics: Move-In Questi…" at bounding box center [1020, 134] width 702 height 83
copy div "Parking Availability"
click at [803, 635] on textarea "Hi {{first_name}}! I'm happy to look into parking options for you. I'll check w…" at bounding box center [897, 654] width 724 height 72
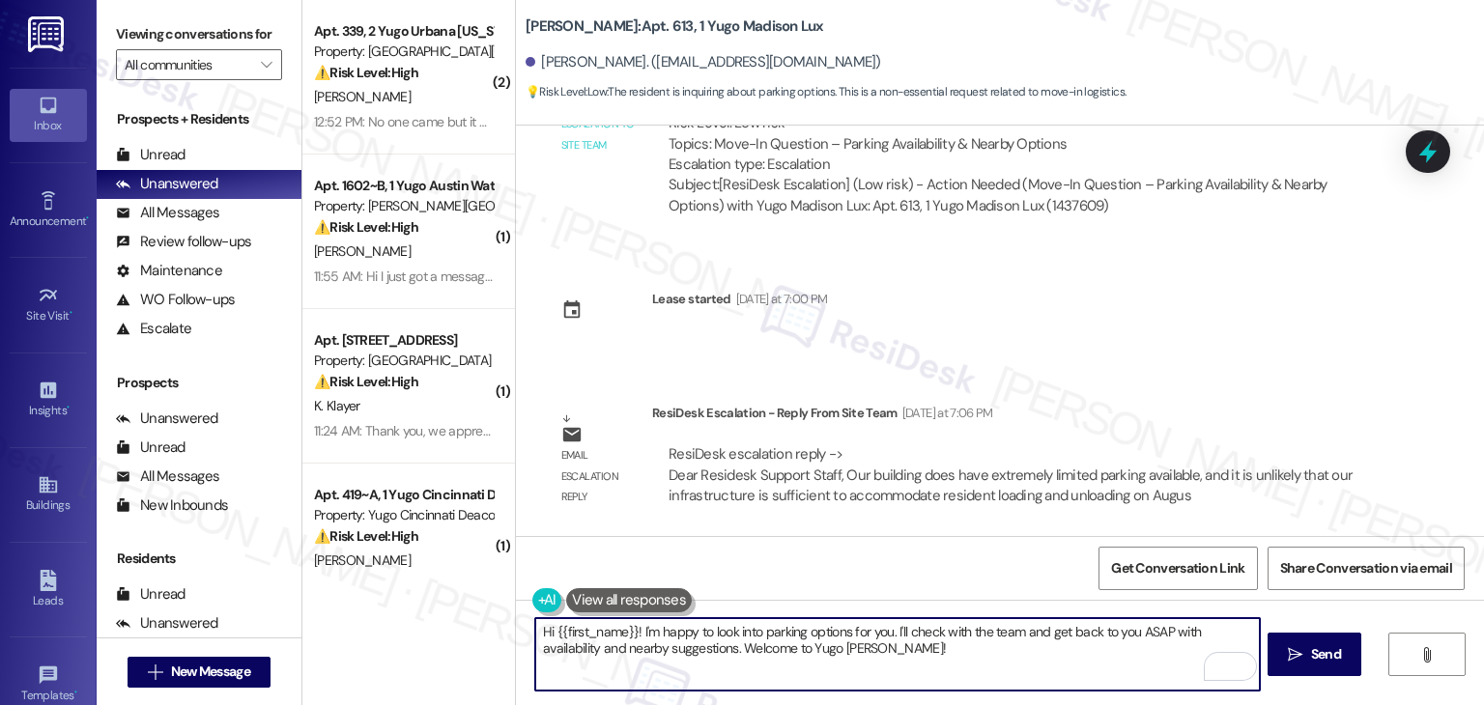
click at [803, 635] on textarea "Hi {{first_name}}! I'm happy to look into parking options for you. I'll check w…" at bounding box center [897, 654] width 724 height 72
paste textarea "Romeo, I’ve shared your parking availability inquiry for move-in day with the s…"
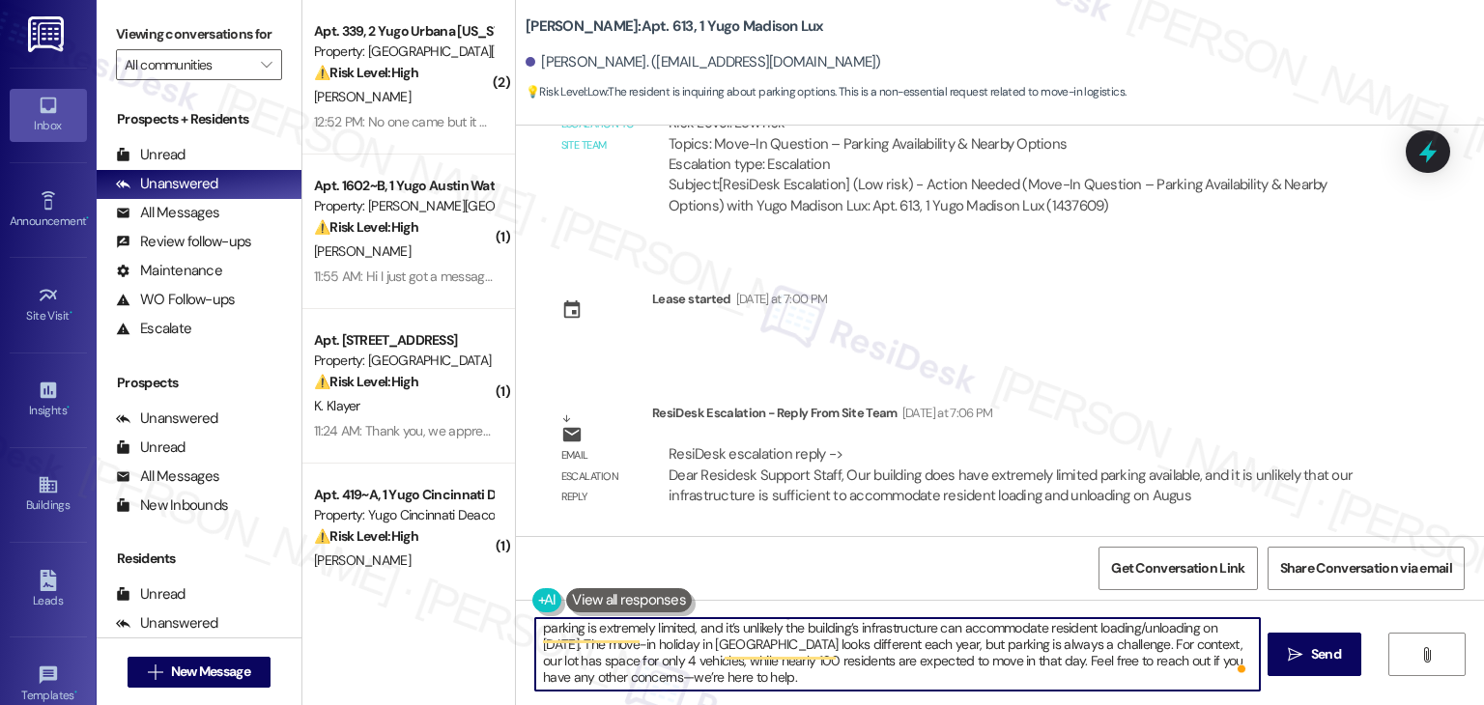
scroll to position [20, 0]
drag, startPoint x: 603, startPoint y: 679, endPoint x: 587, endPoint y: 676, distance: 15.7
click at [587, 676] on textarea "Hi Romeo, I’ve shared your parking availability inquiry for move-in day with th…" at bounding box center [897, 654] width 724 height 72
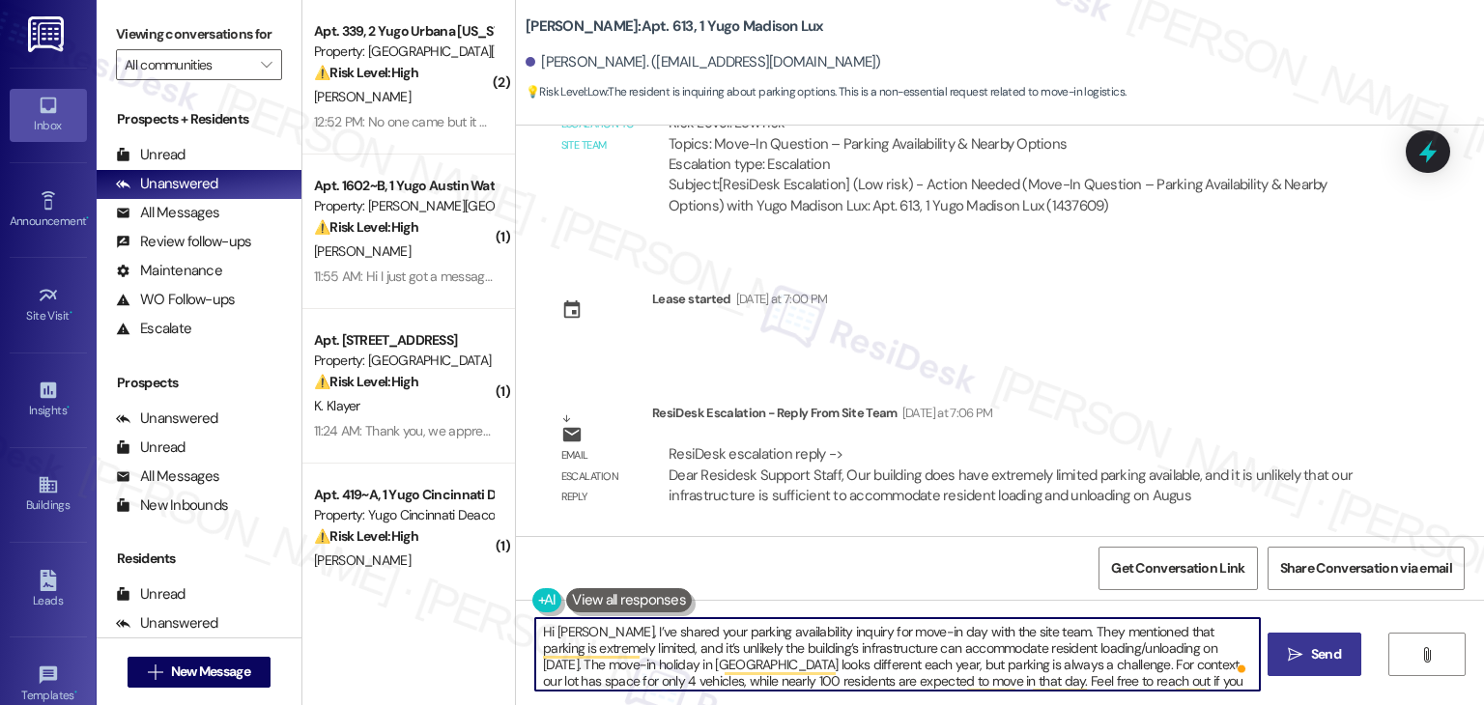
type textarea "Hi Romeo, I’ve shared your parking availability inquiry for move-in day with th…"
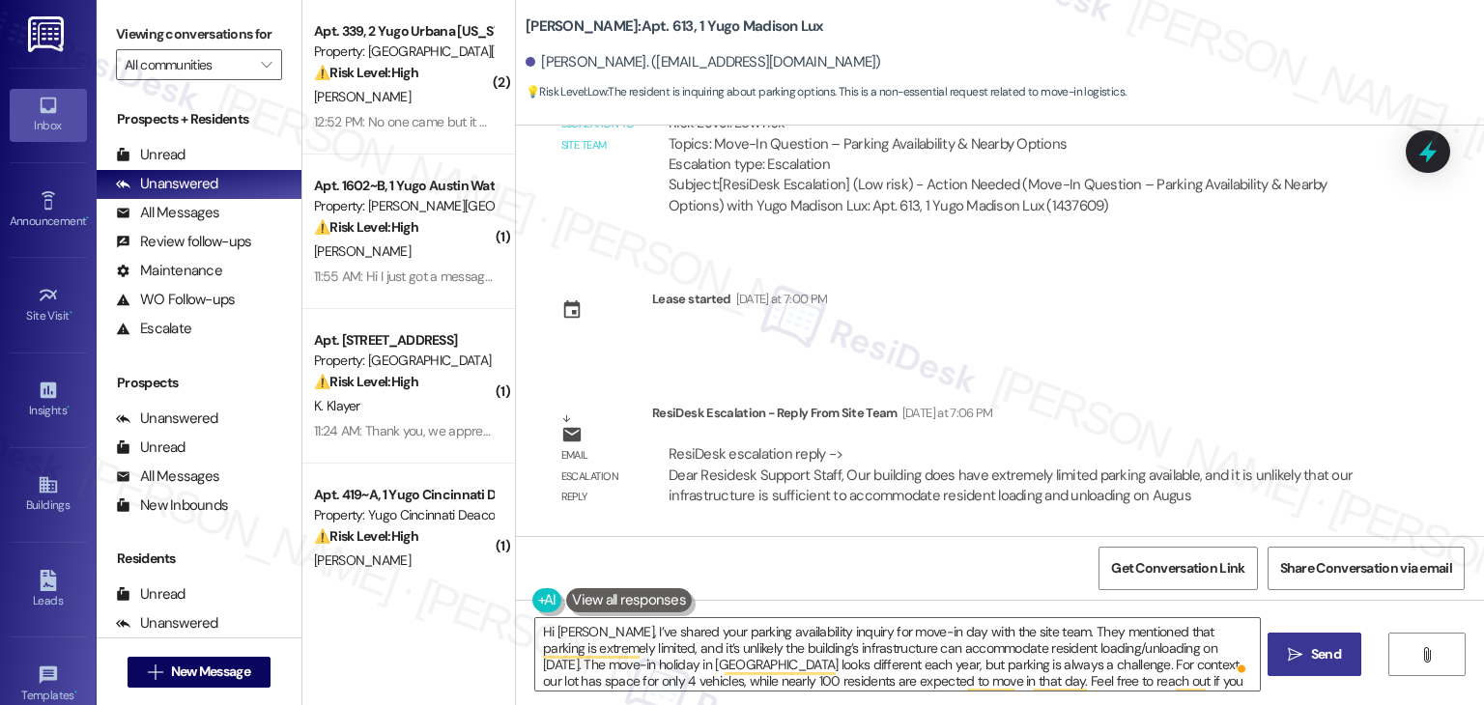
click at [1295, 648] on icon "" at bounding box center [1295, 654] width 14 height 15
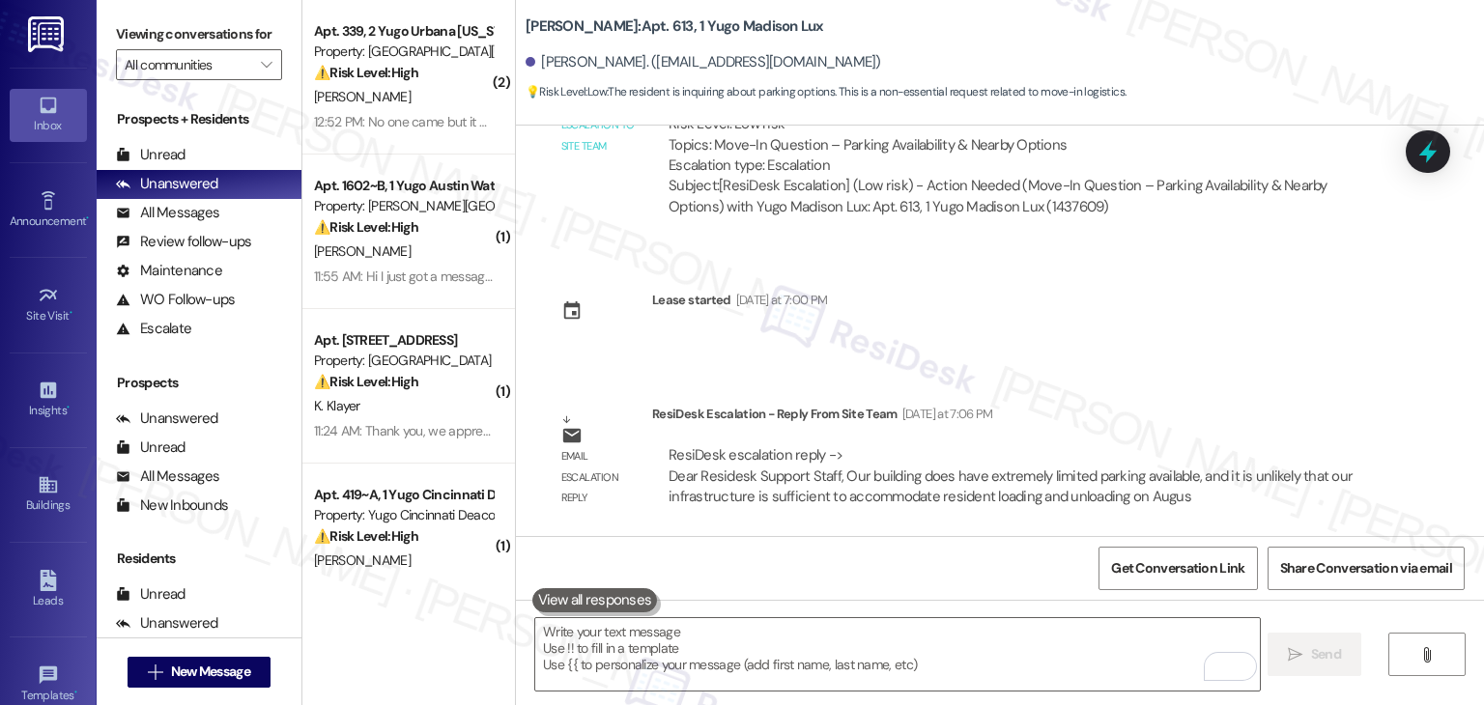
scroll to position [1362, 0]
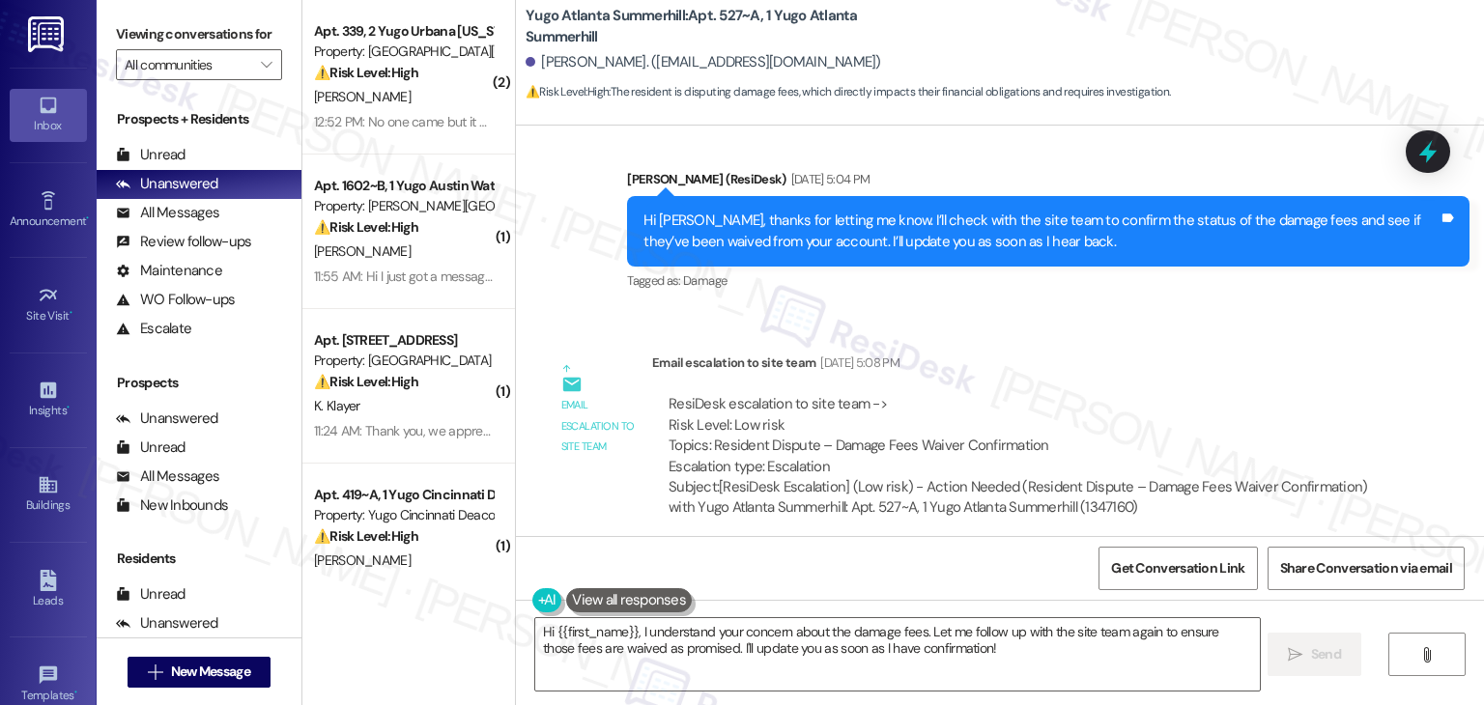
scroll to position [761, 0]
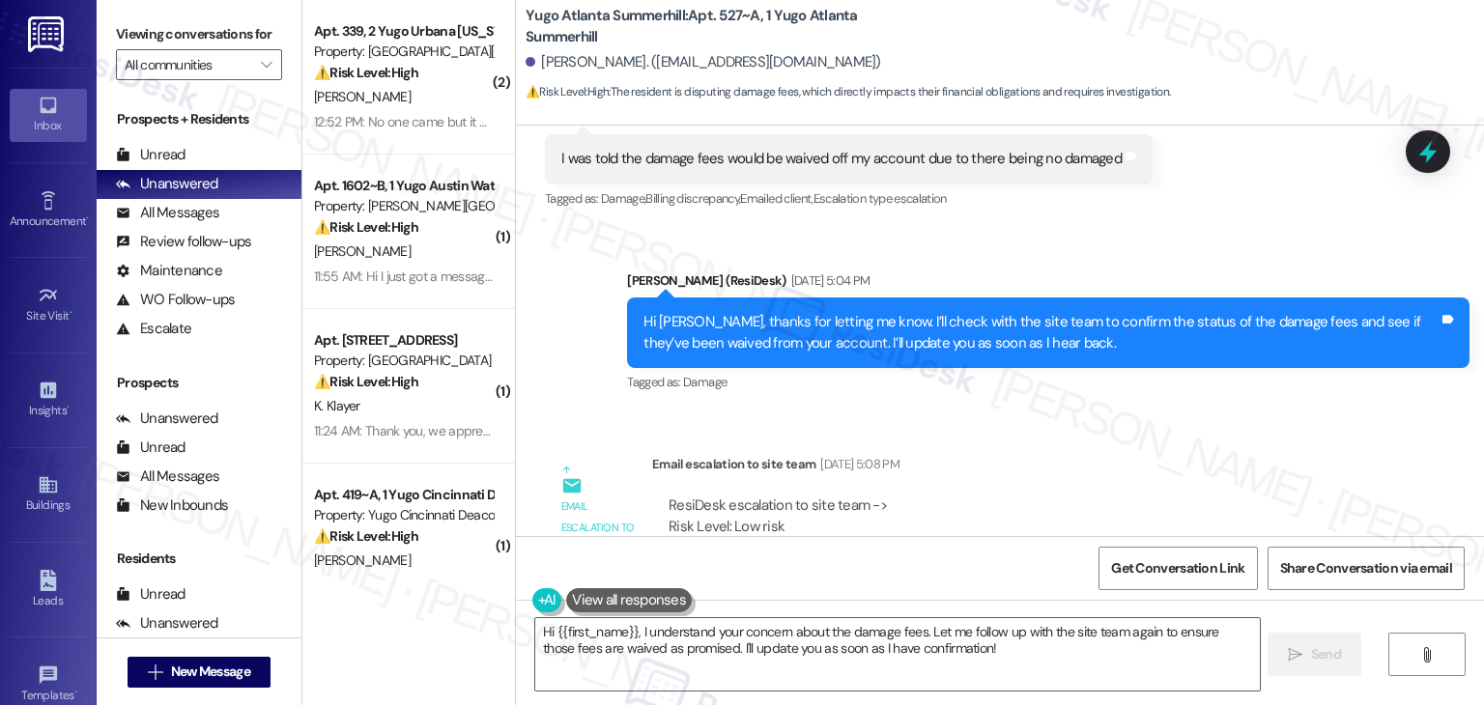
click at [546, 68] on div "Chensie Miller. (chensie25@gmail.com)" at bounding box center [704, 62] width 356 height 20
copy div "Chensie"
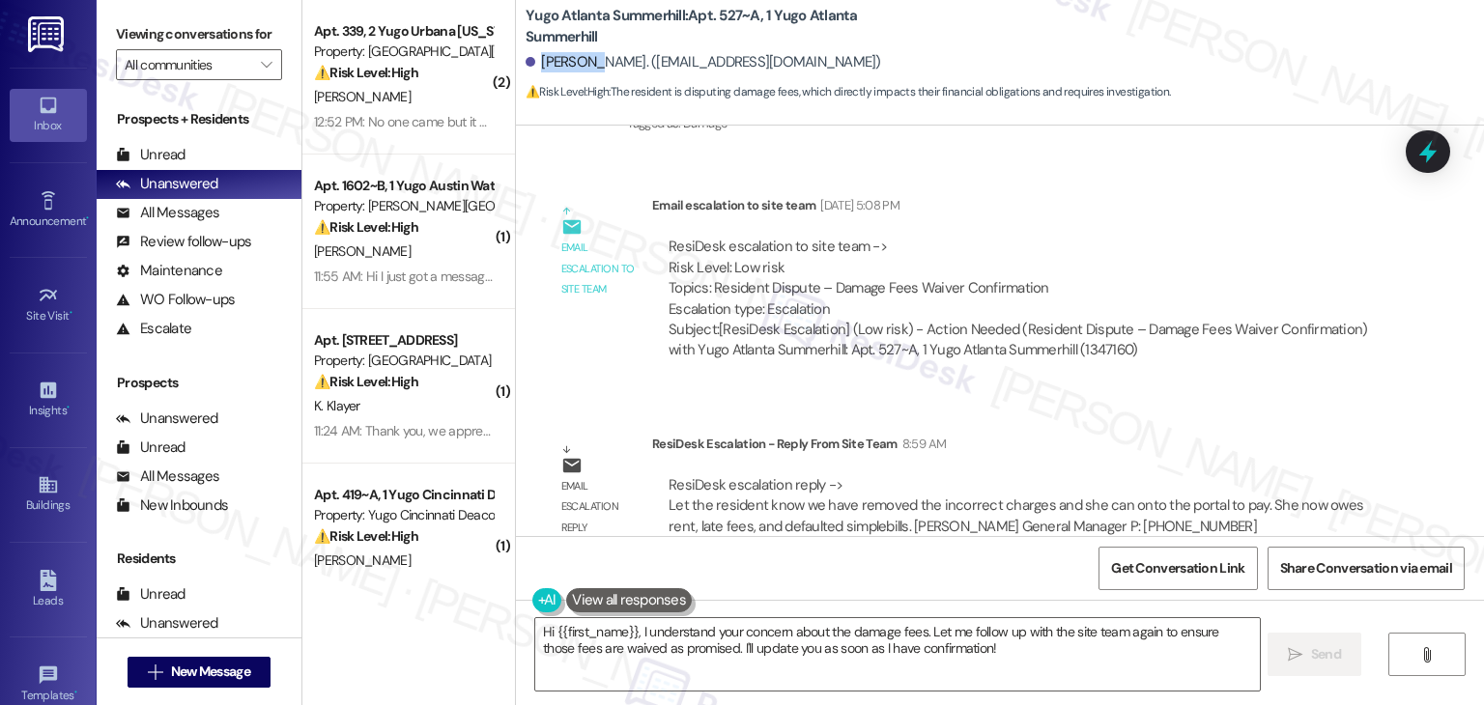
scroll to position [1051, 0]
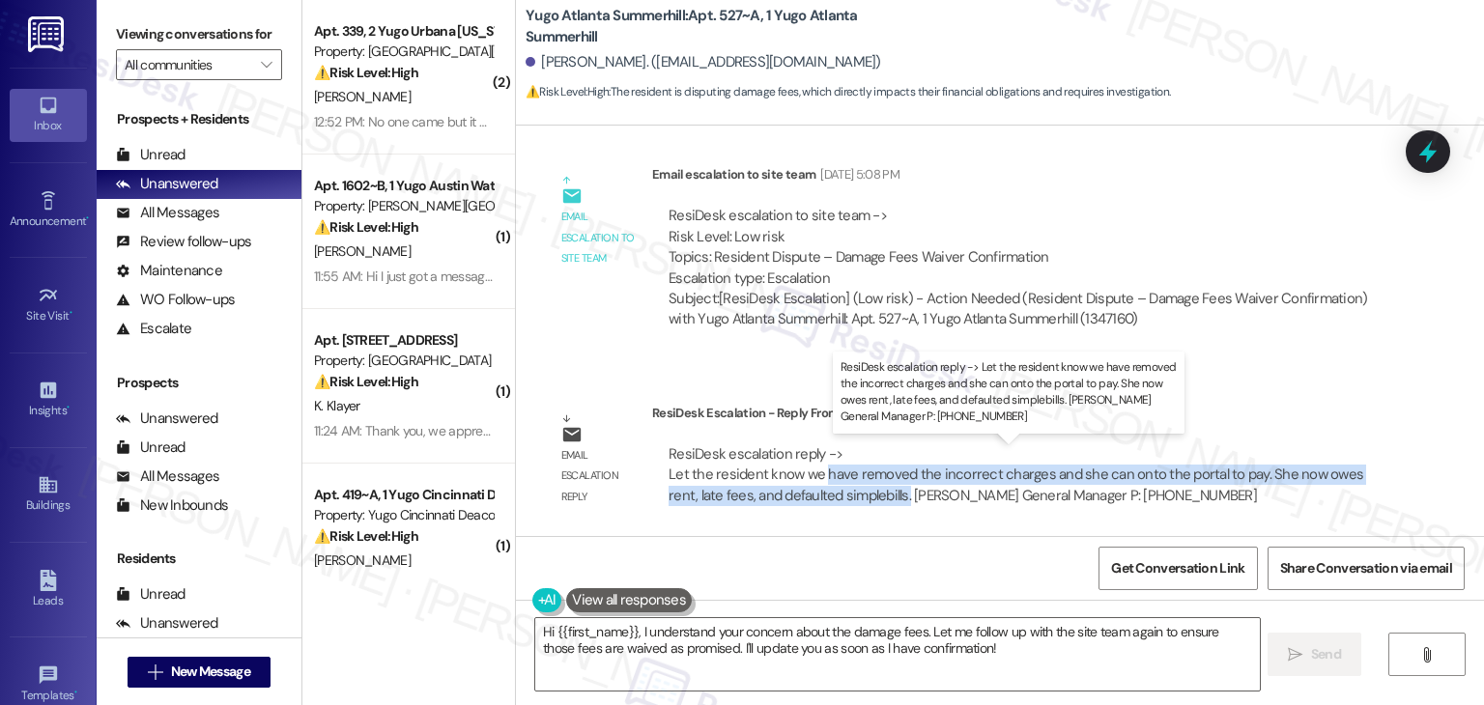
drag, startPoint x: 863, startPoint y: 495, endPoint x: 811, endPoint y: 476, distance: 54.4
click at [811, 476] on div "ResiDesk escalation reply -> Let the resident know we have removed the incorrec…" at bounding box center [1016, 474] width 695 height 61
copy div "have removed the incorrect charges and she can onto the portal to pay. She now …"
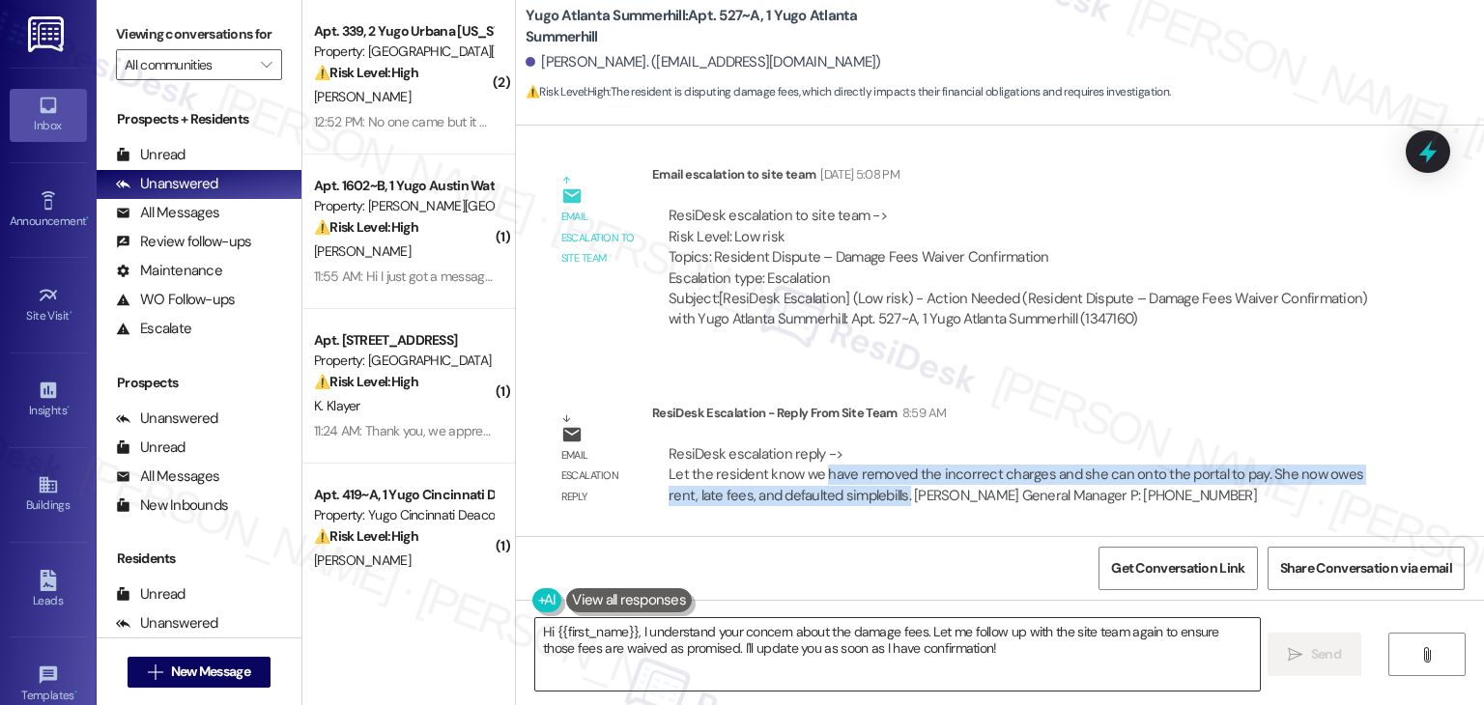
click at [827, 650] on textarea "Hi {{first_name}}, I understand your concern about the damage fees. Let me foll…" at bounding box center [897, 654] width 724 height 72
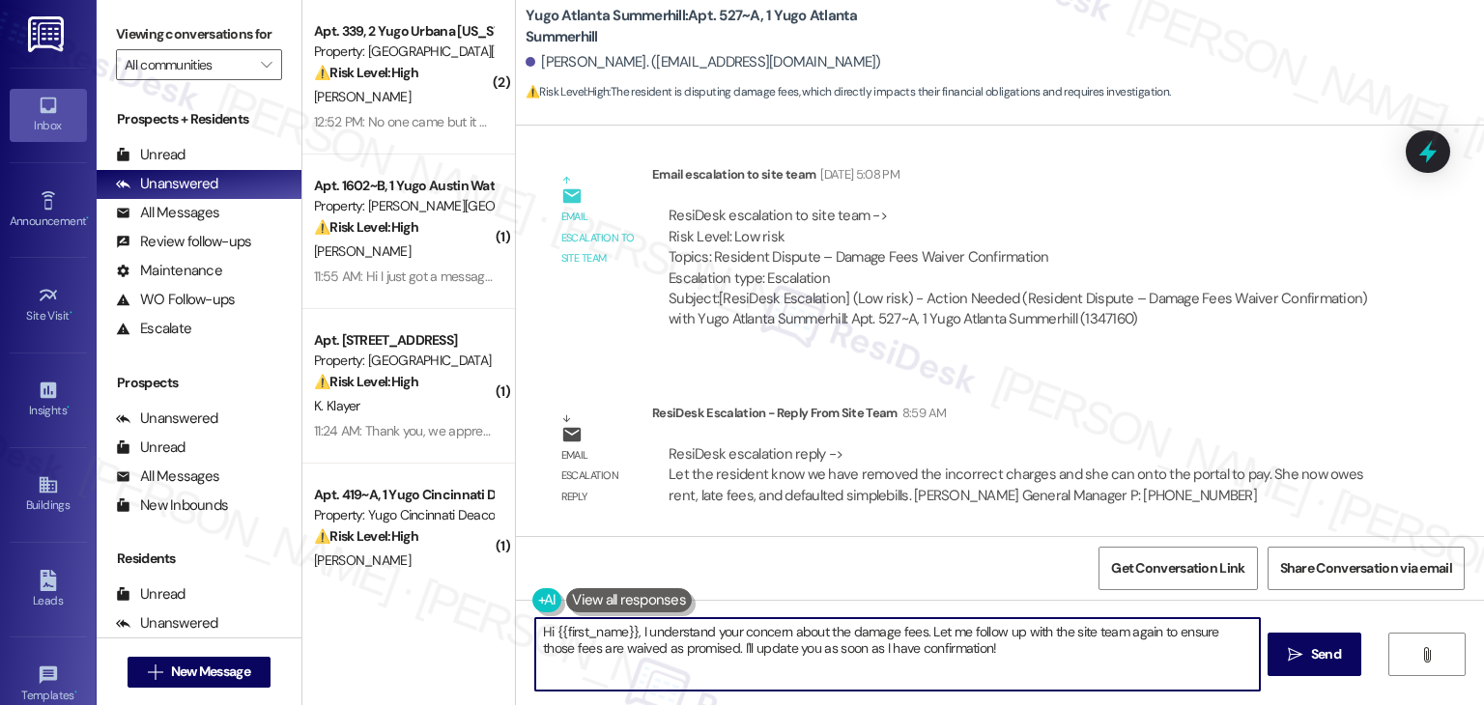
click at [827, 650] on textarea "Hi {{first_name}}, I understand your concern about the damage fees. Let me foll…" at bounding box center [897, 654] width 724 height 72
paste textarea "Chensie, I’ve shared your request to dispute the damage fees with the site team…"
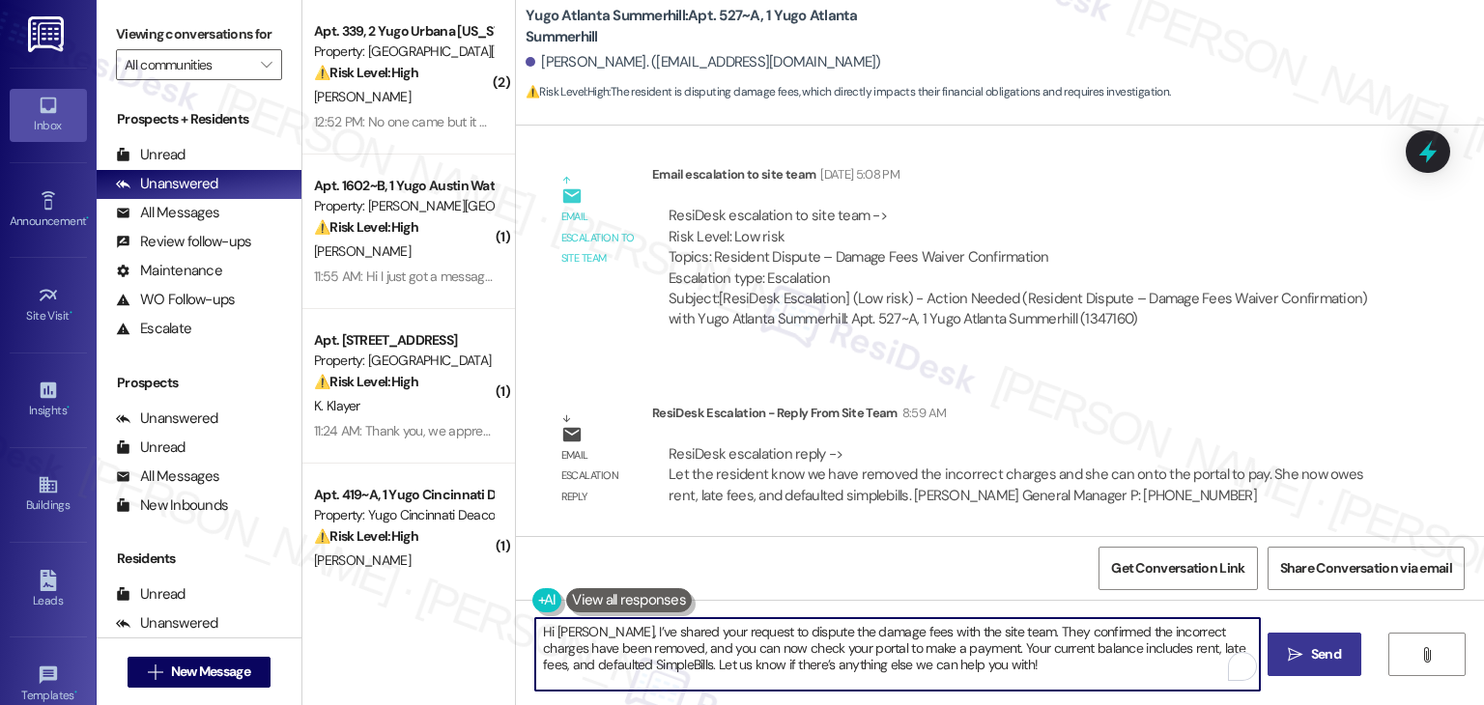
type textarea "Hi Chensie, I’ve shared your request to dispute the damage fees with the site t…"
click at [1325, 674] on button " Send" at bounding box center [1314, 654] width 94 height 43
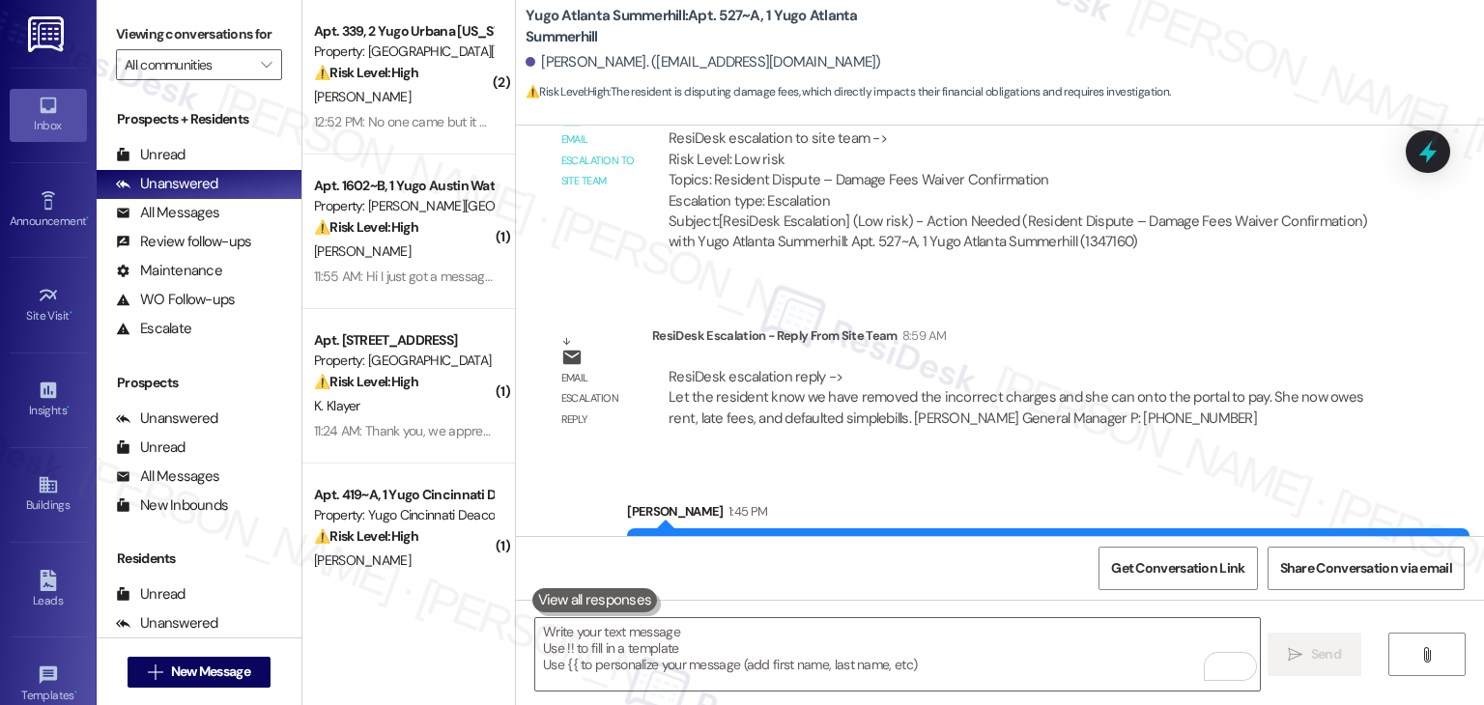
scroll to position [1227, 0]
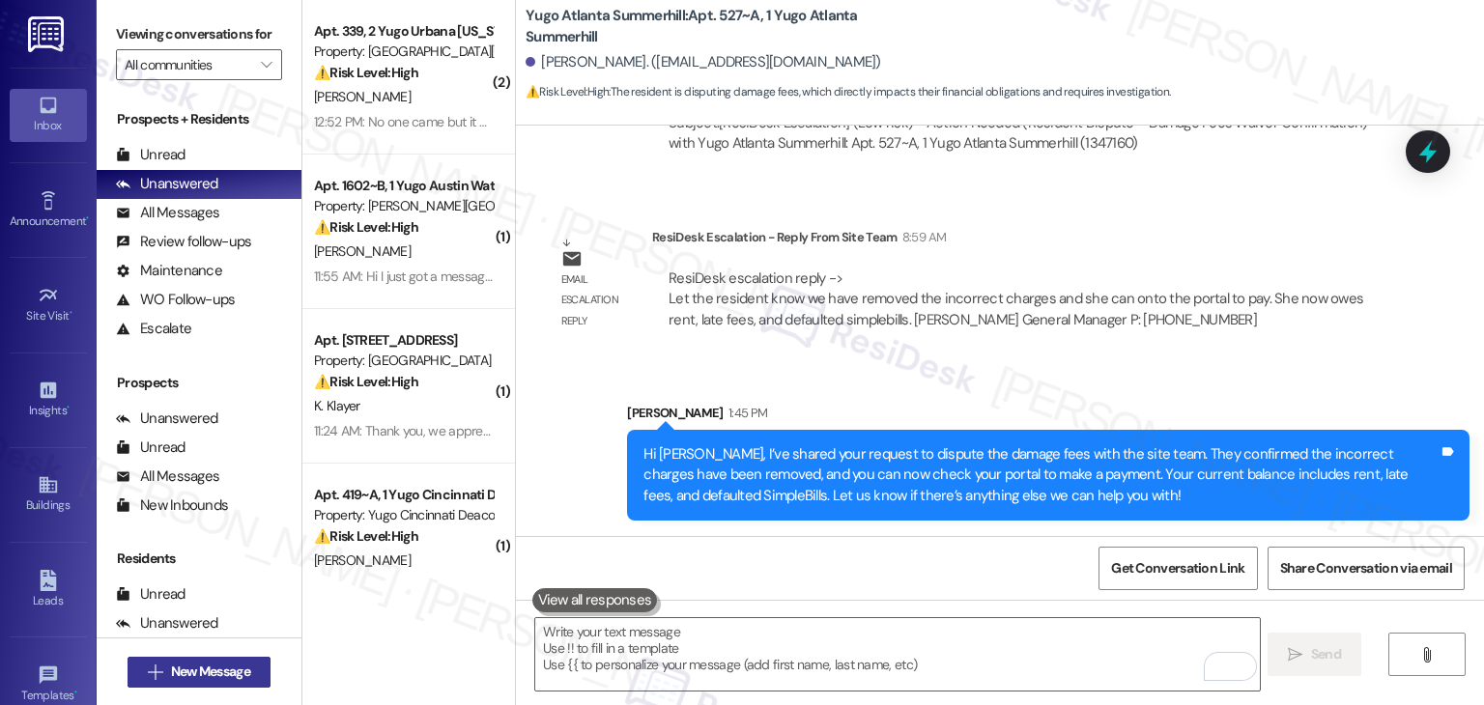
click at [228, 669] on span "New Message" at bounding box center [210, 672] width 79 height 20
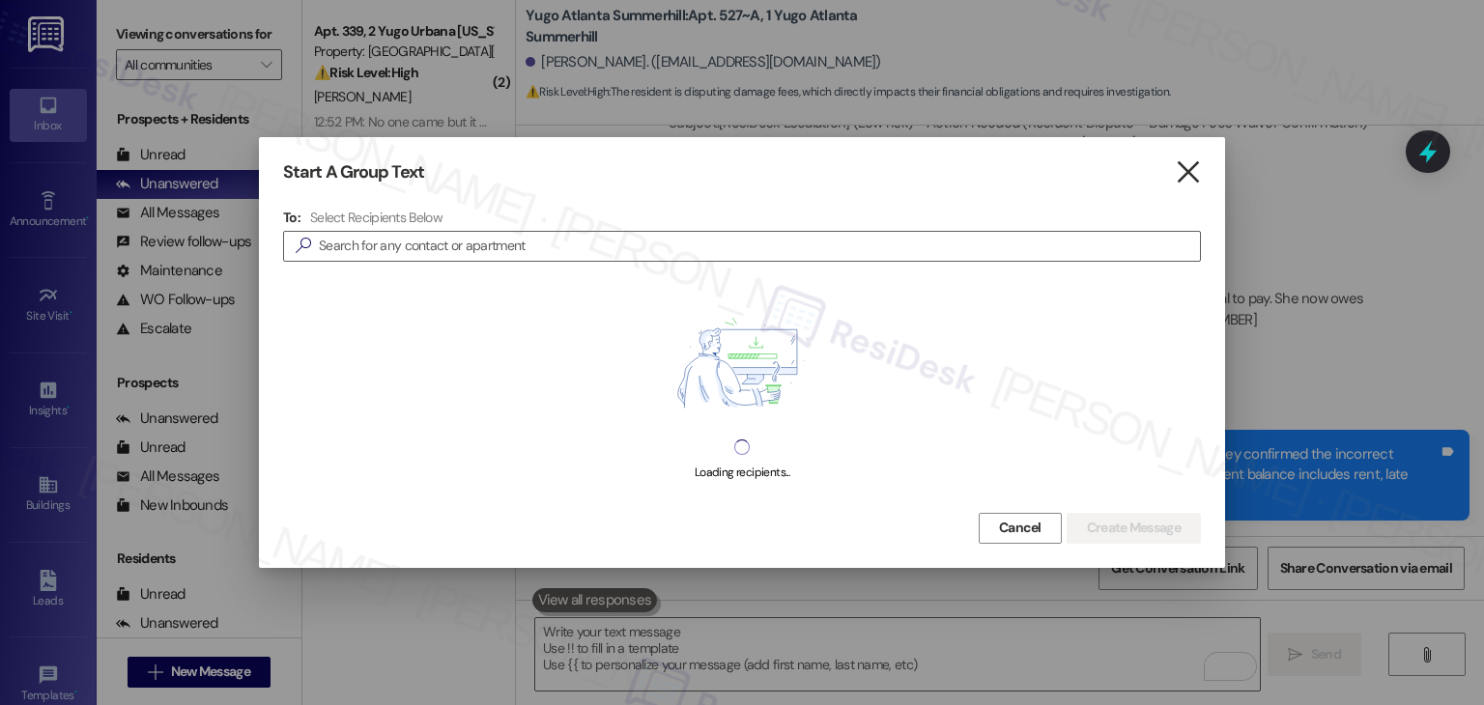
click at [1195, 169] on icon "" at bounding box center [1188, 172] width 26 height 20
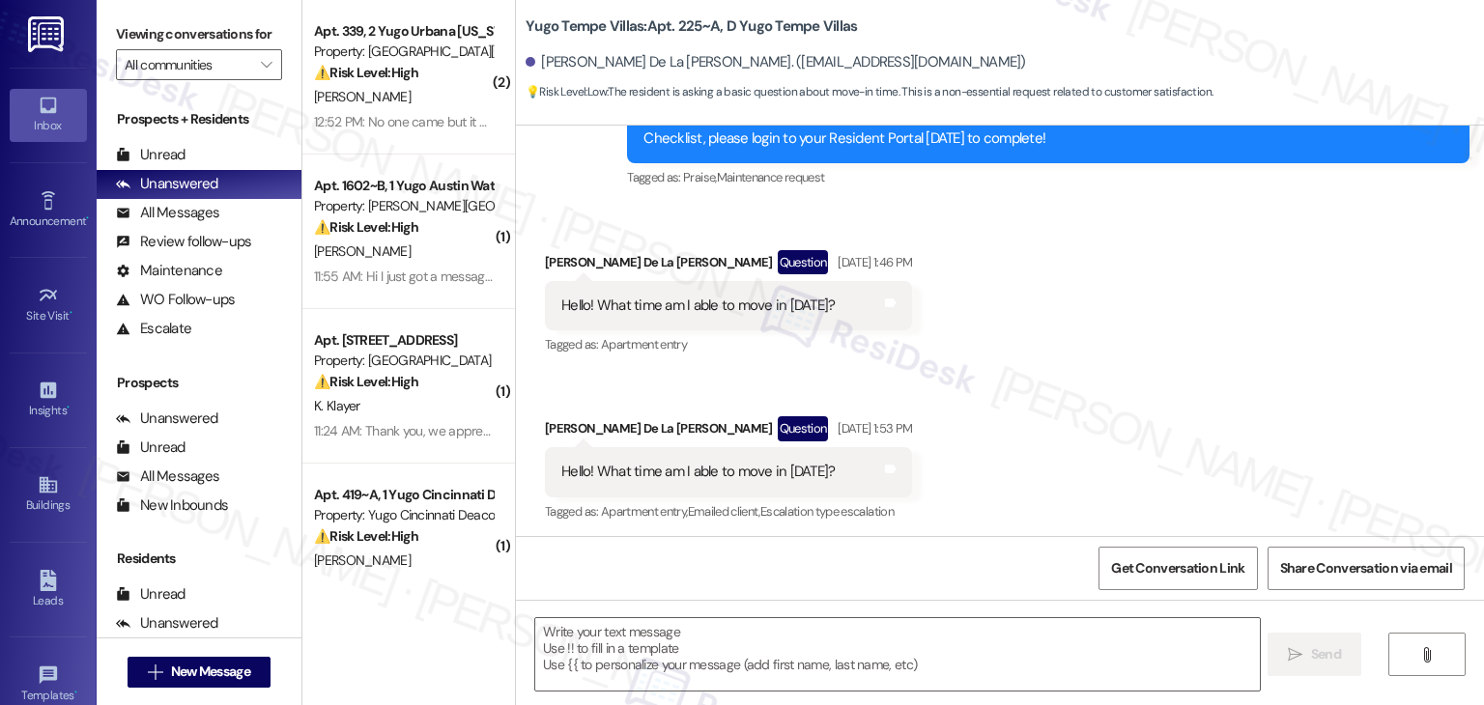
type textarea "Fetching suggested responses. Please feel free to read through the conversation…"
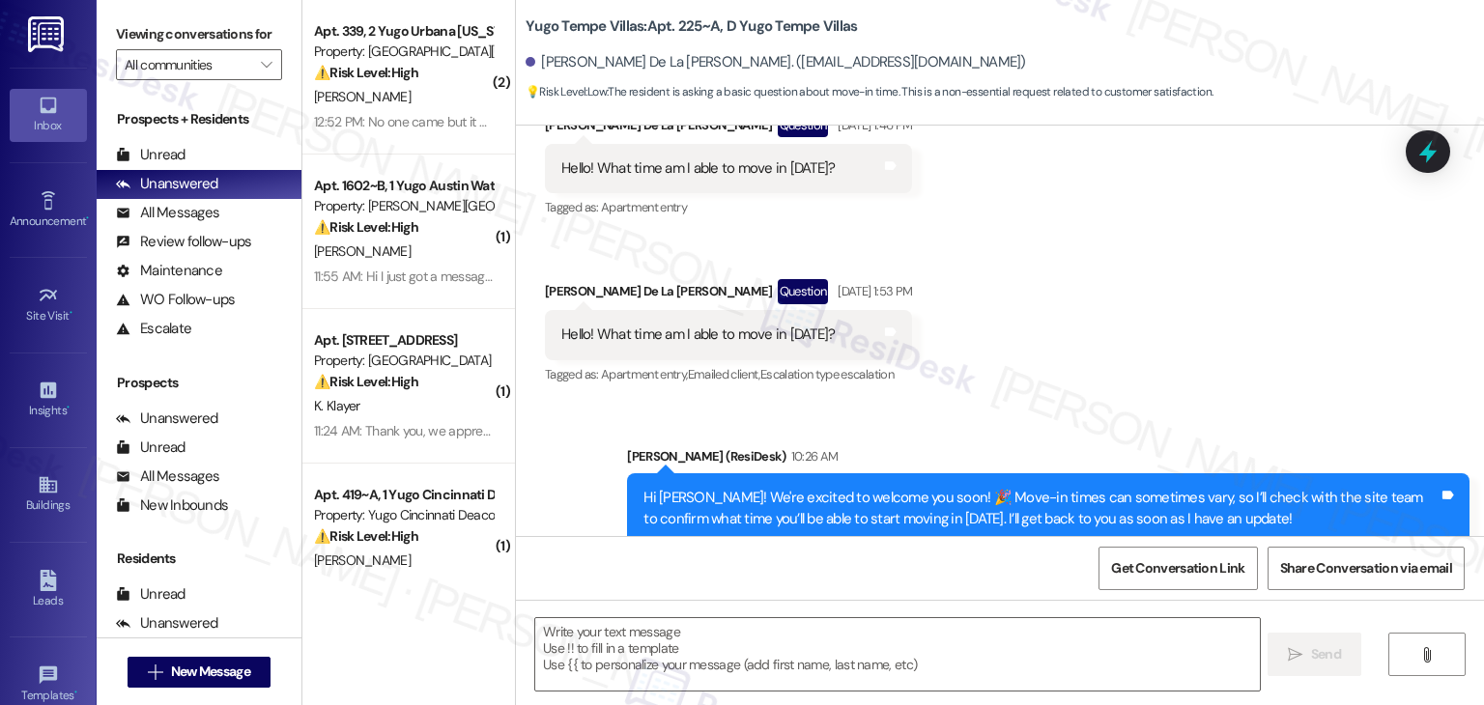
scroll to position [1149, 0]
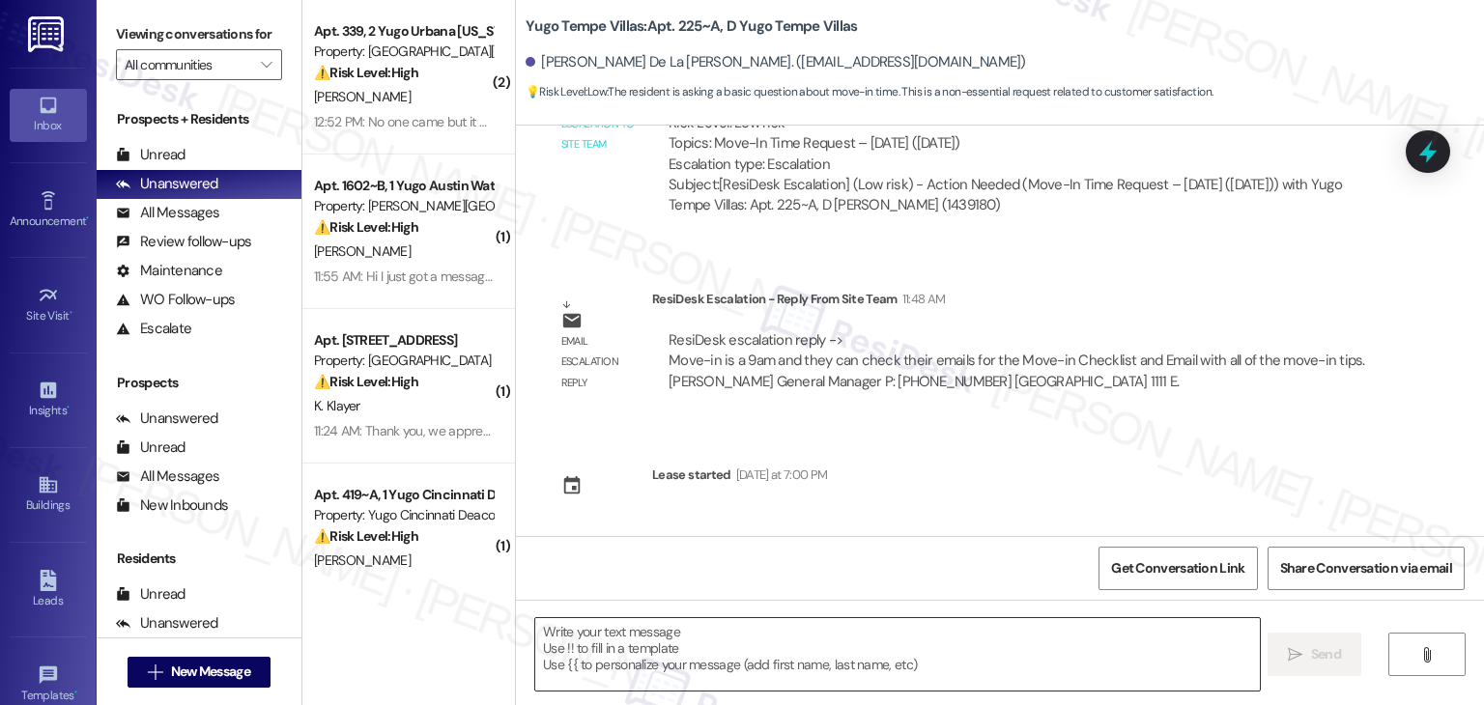
click at [754, 634] on textarea at bounding box center [897, 654] width 724 height 72
paste textarea "Hi Maria, I’ve checked with the site team regarding your move-in time. They con…"
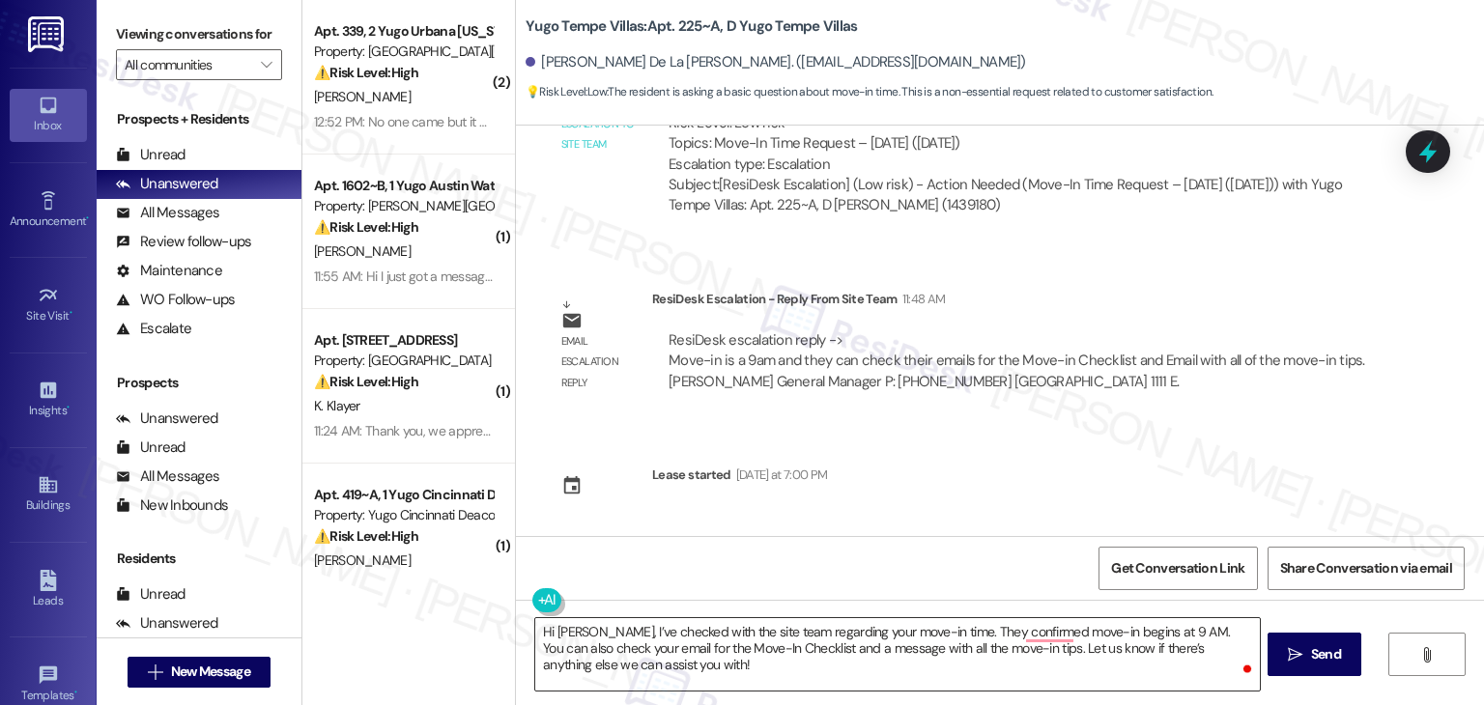
drag, startPoint x: 1320, startPoint y: 651, endPoint x: 1074, endPoint y: 635, distance: 245.9
click at [1075, 635] on div "Hi Maria, I’ve checked with the site team regarding your move-in time. They con…" at bounding box center [1000, 672] width 968 height 145
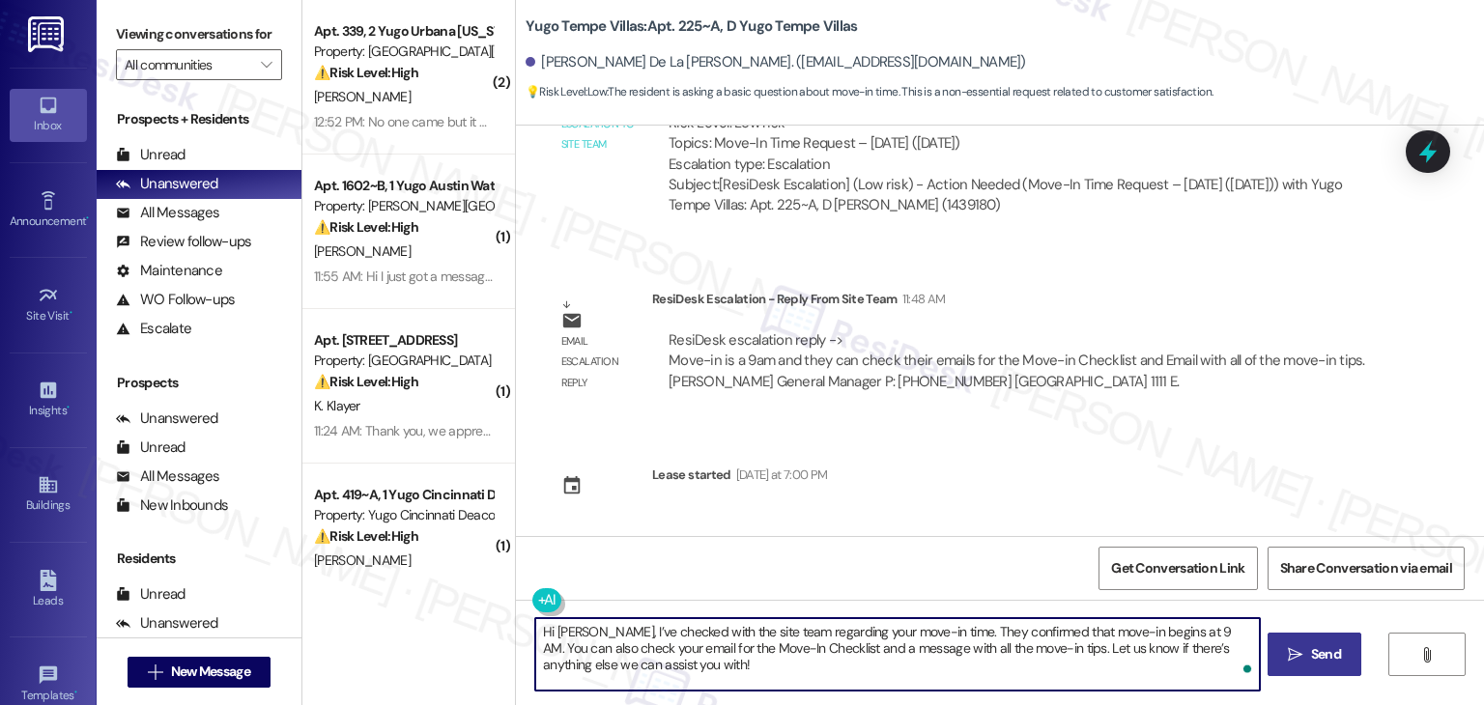
type textarea "Hi Maria, I’ve checked with the site team regarding your move-in time. They con…"
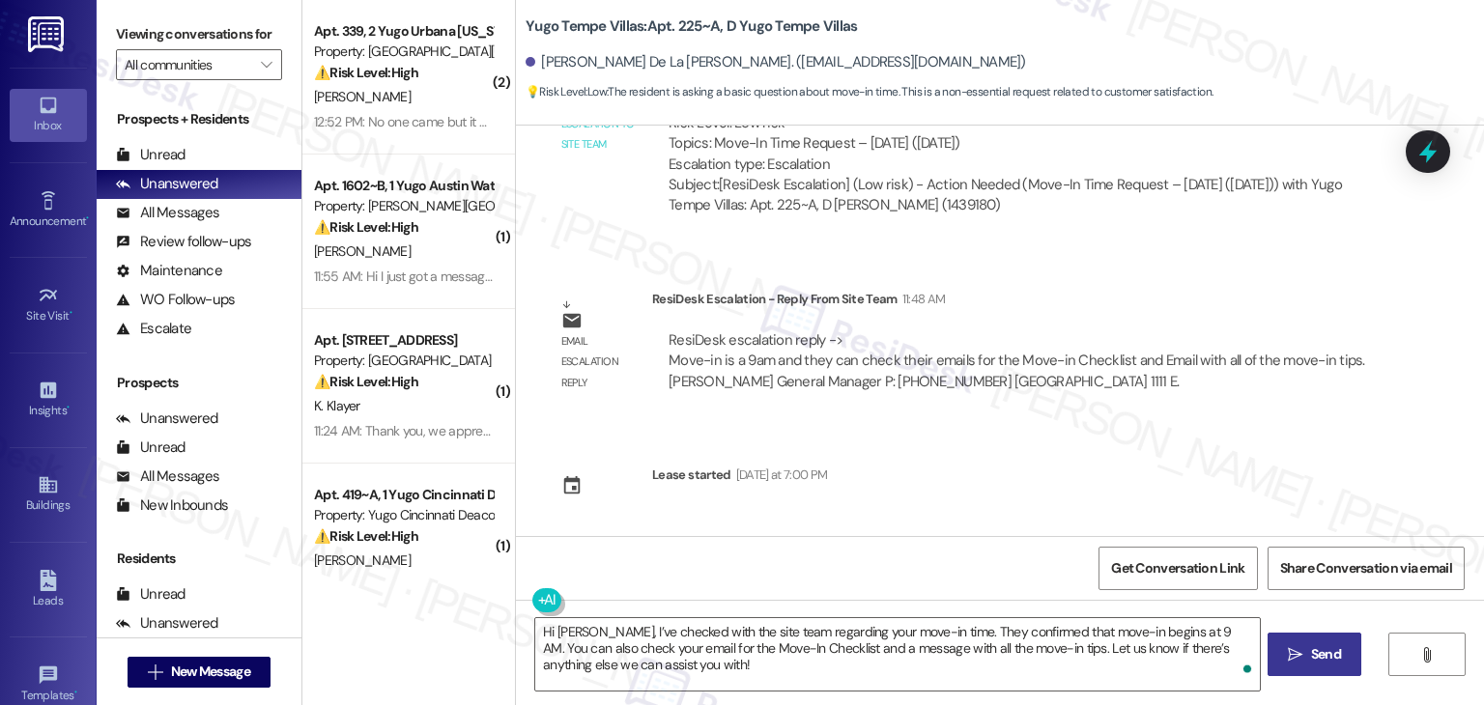
click at [1311, 659] on span "Send" at bounding box center [1326, 654] width 30 height 20
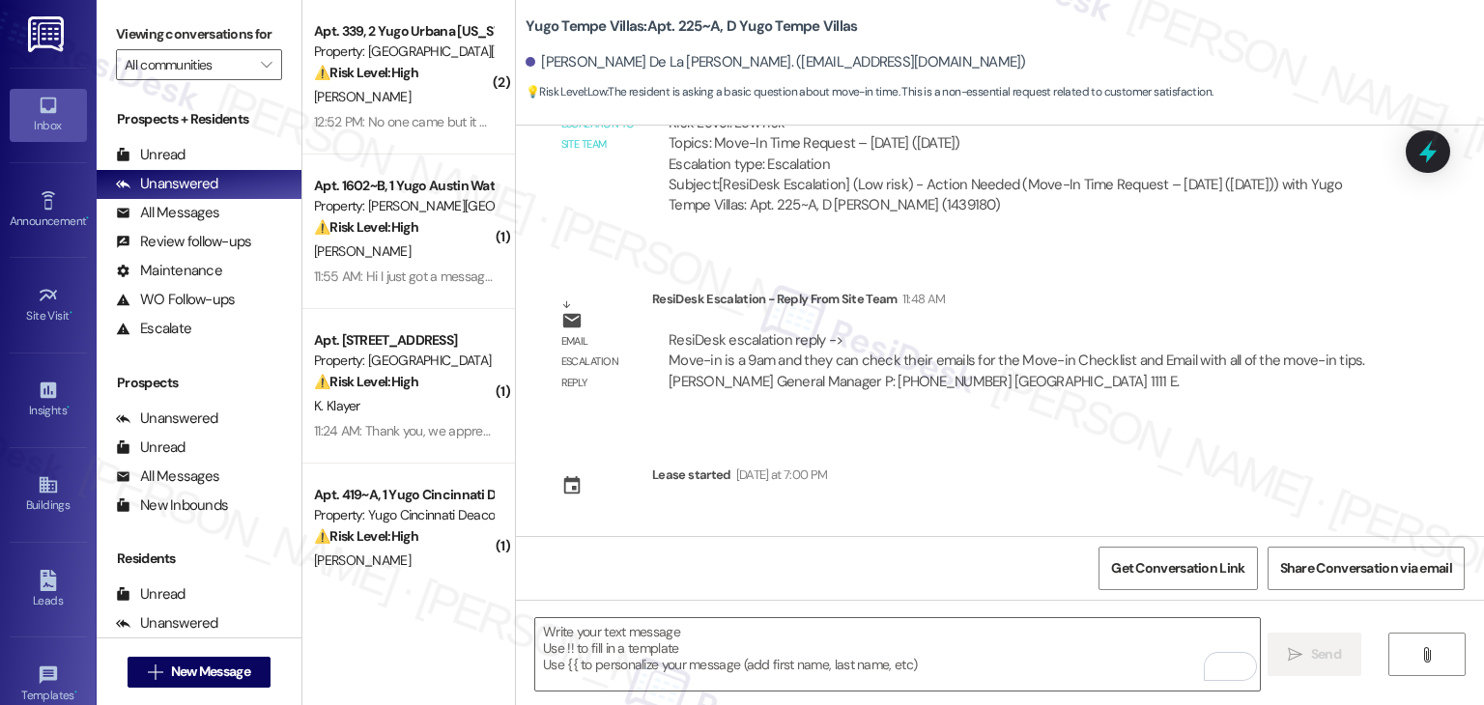
scroll to position [437, 0]
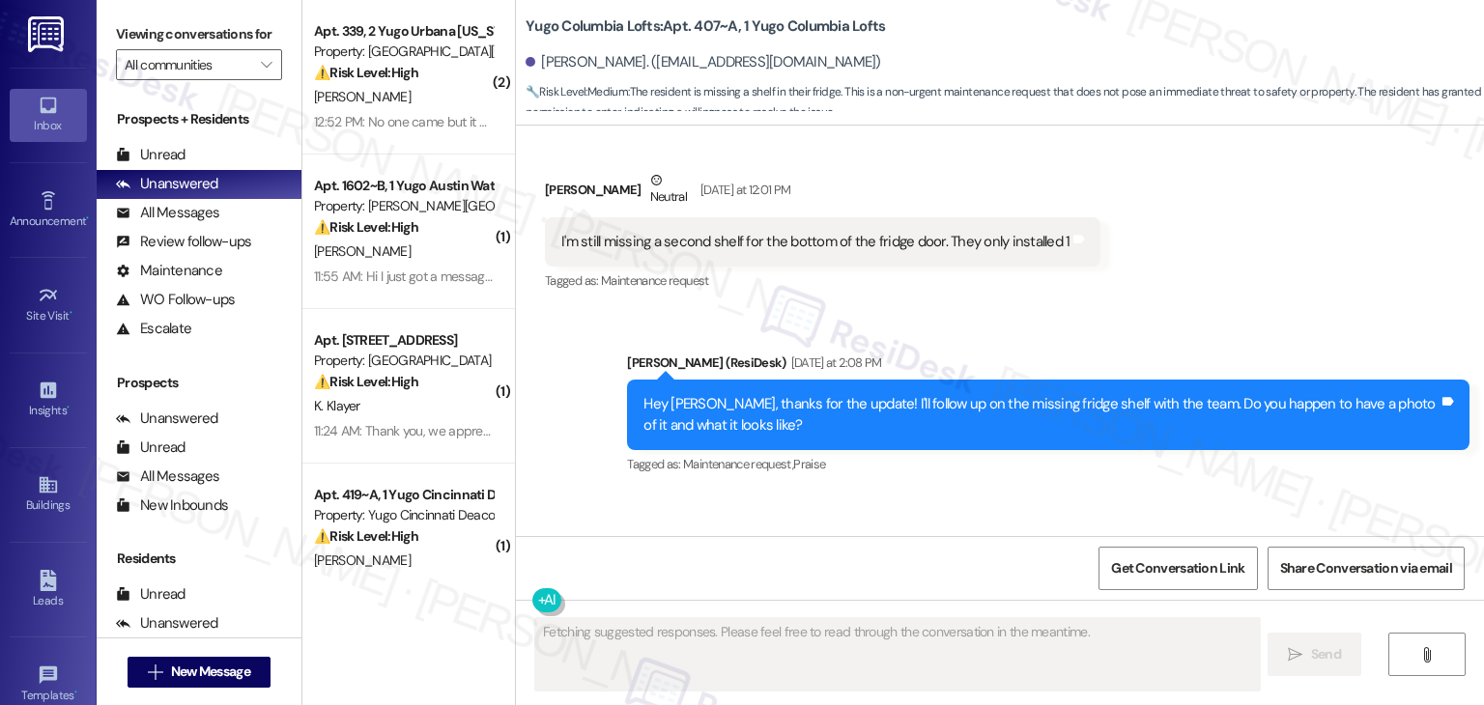
scroll to position [2641, 0]
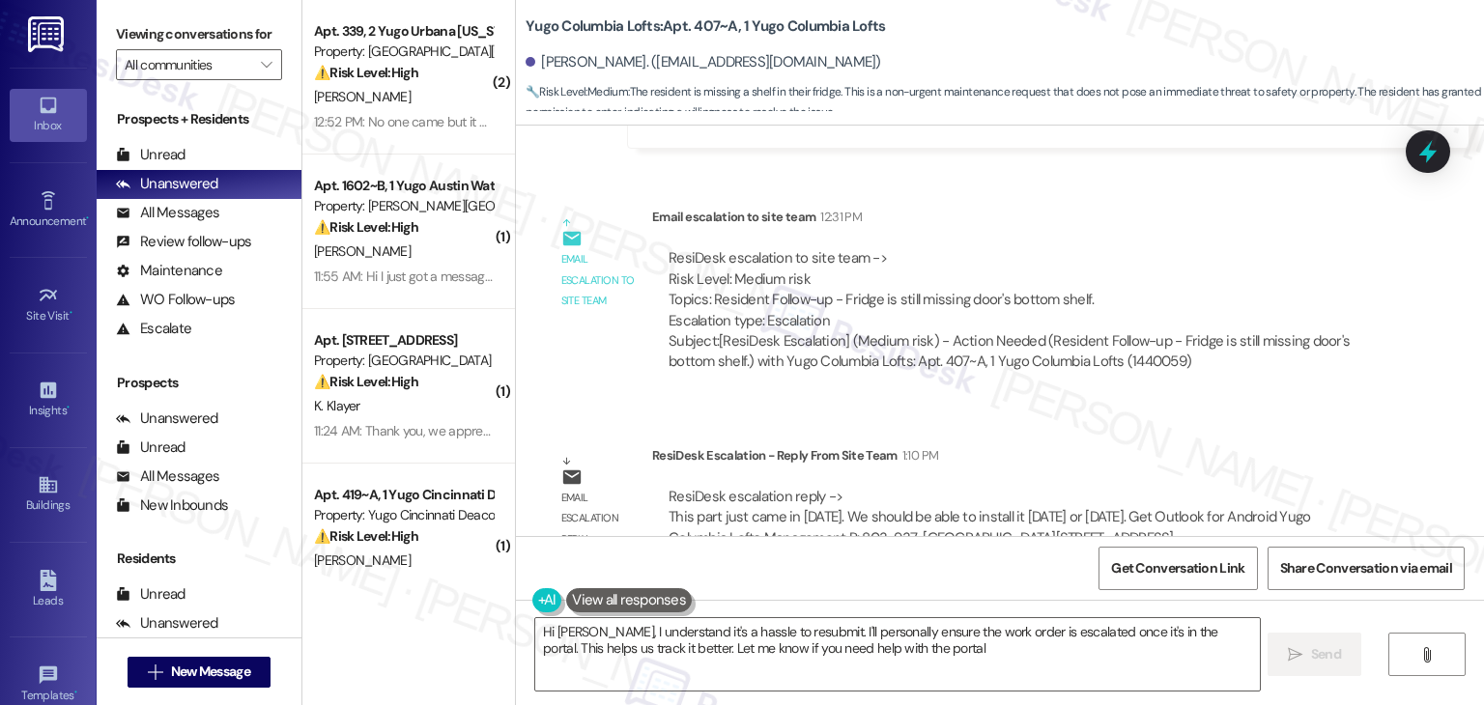
type textarea "Hi [PERSON_NAME], I understand it's a hassle to resubmit. I'll personally ensur…"
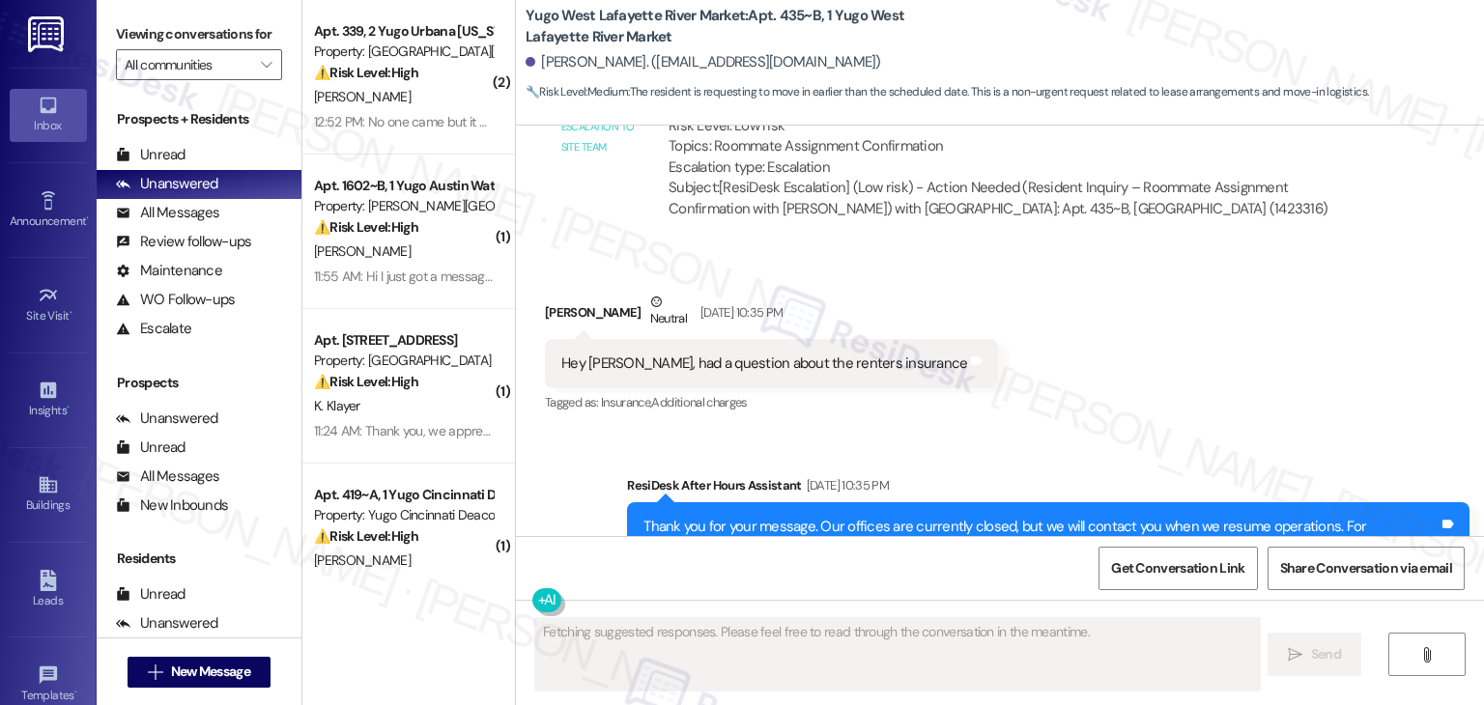
scroll to position [2912, 0]
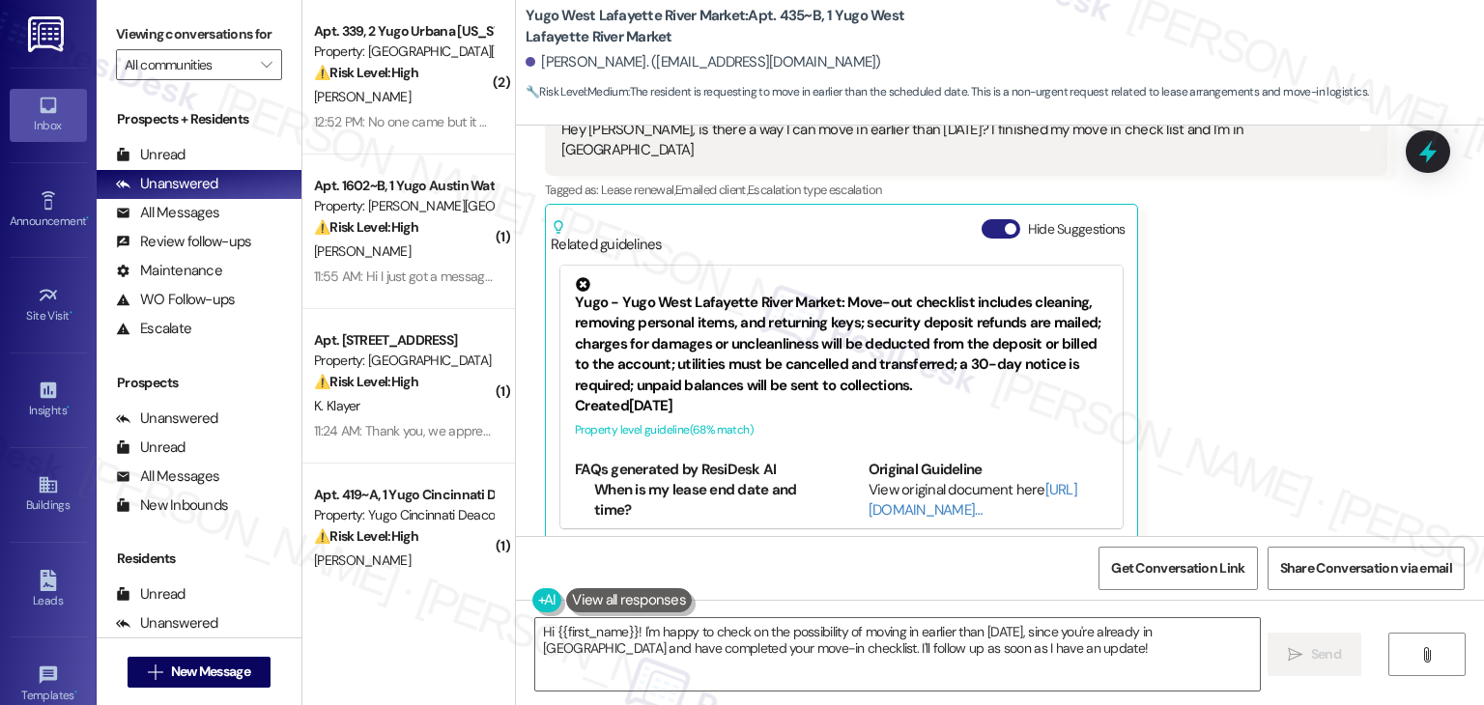
click at [986, 210] on div "Related guidelines Hide Suggestions" at bounding box center [842, 232] width 582 height 45
click at [984, 219] on button "Hide Suggestions" at bounding box center [1001, 228] width 39 height 19
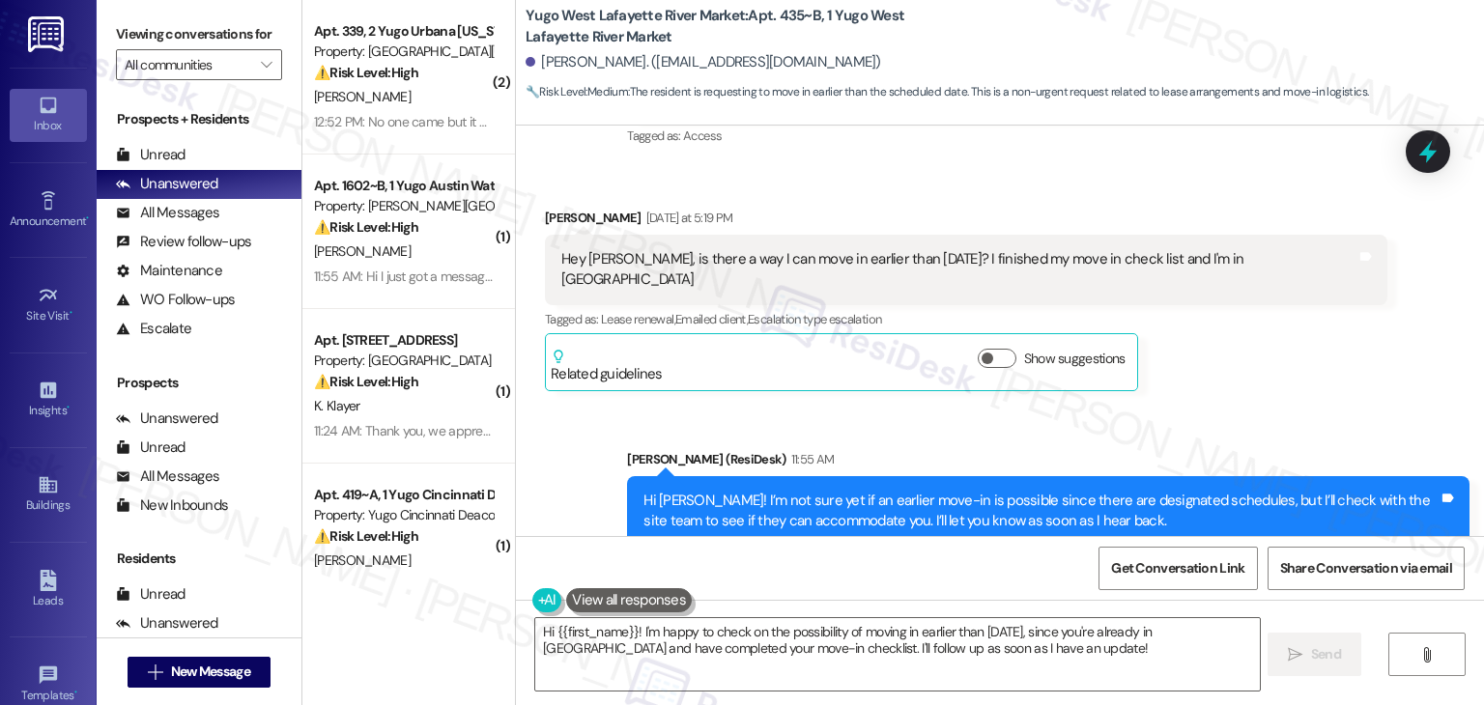
scroll to position [2763, 0]
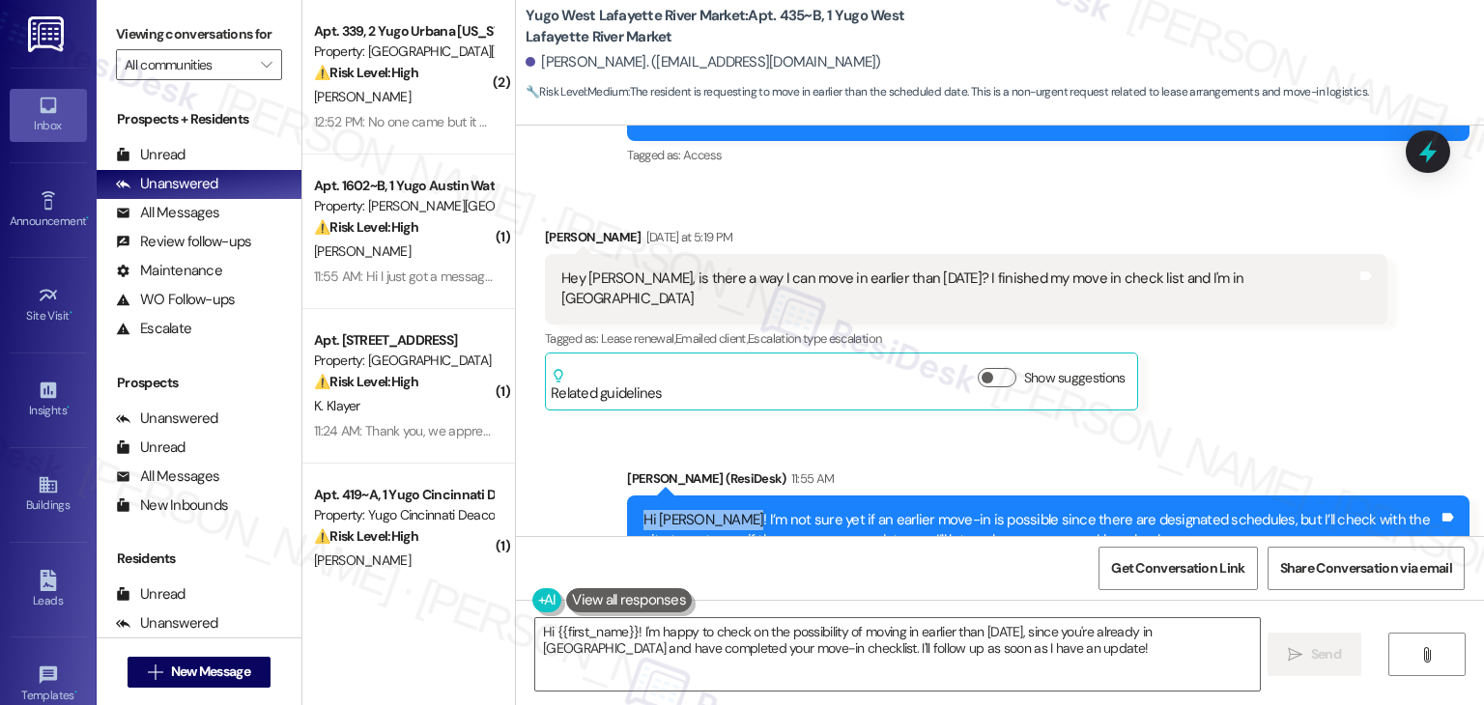
drag, startPoint x: 727, startPoint y: 498, endPoint x: 607, endPoint y: 503, distance: 120.9
click at [612, 503] on div "Sent via SMS [PERSON_NAME] (ResiDesk) 11:55 AM Hi [PERSON_NAME]! I’m not sure y…" at bounding box center [1047, 531] width 871 height 155
copy div "Hi [PERSON_NAME]!"
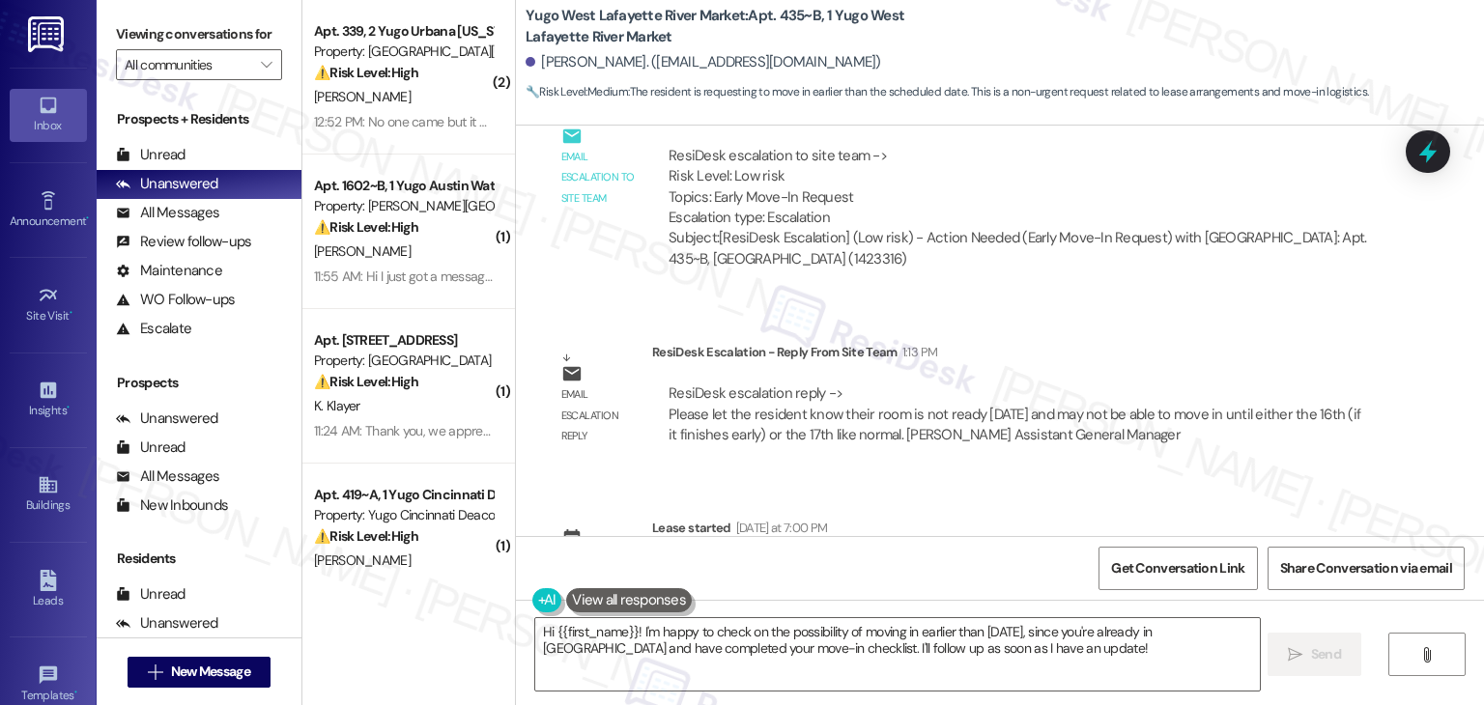
scroll to position [3343, 0]
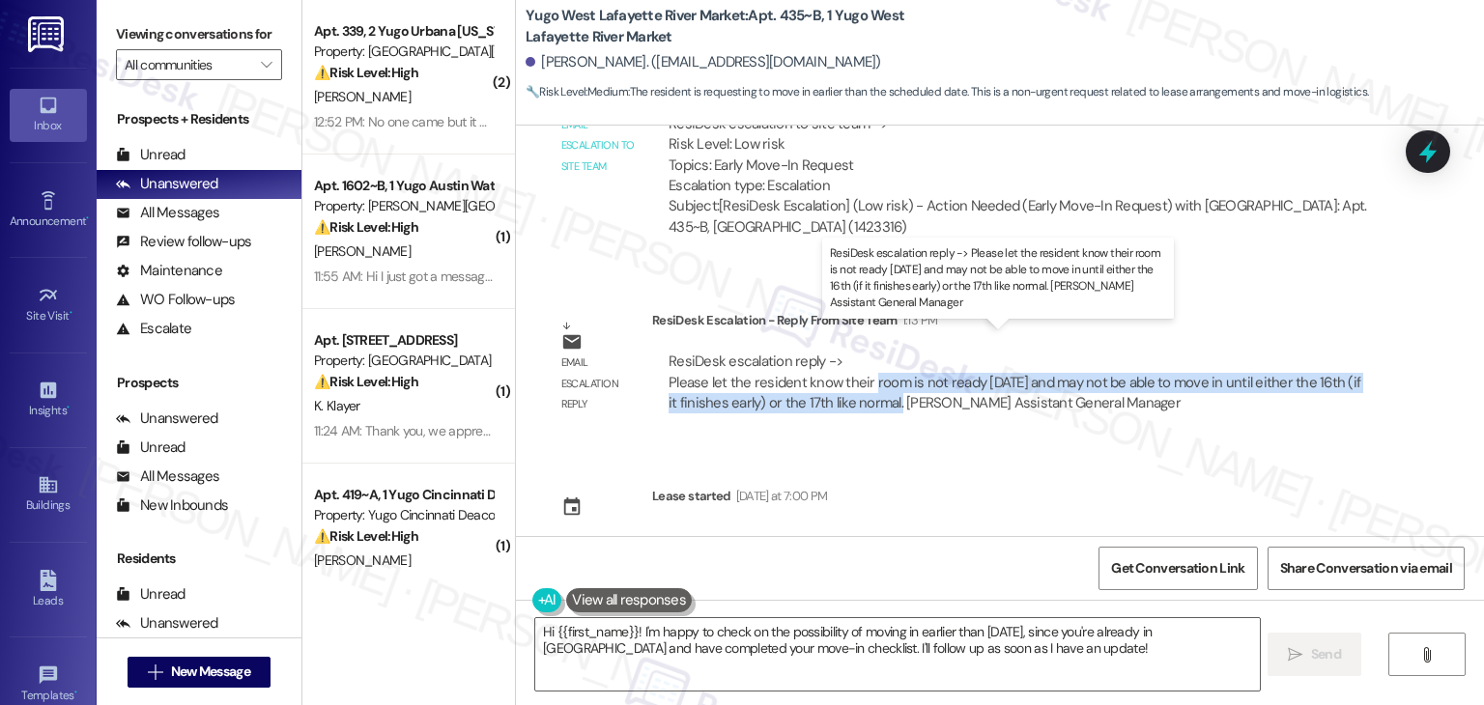
drag, startPoint x: 874, startPoint y: 382, endPoint x: 858, endPoint y: 360, distance: 26.9
click at [858, 360] on div "ResiDesk escalation reply -> Please let the resident know their room is not rea…" at bounding box center [1015, 382] width 692 height 61
copy div "room is not ready [DATE] and may not be able to move in until either the 16th (…"
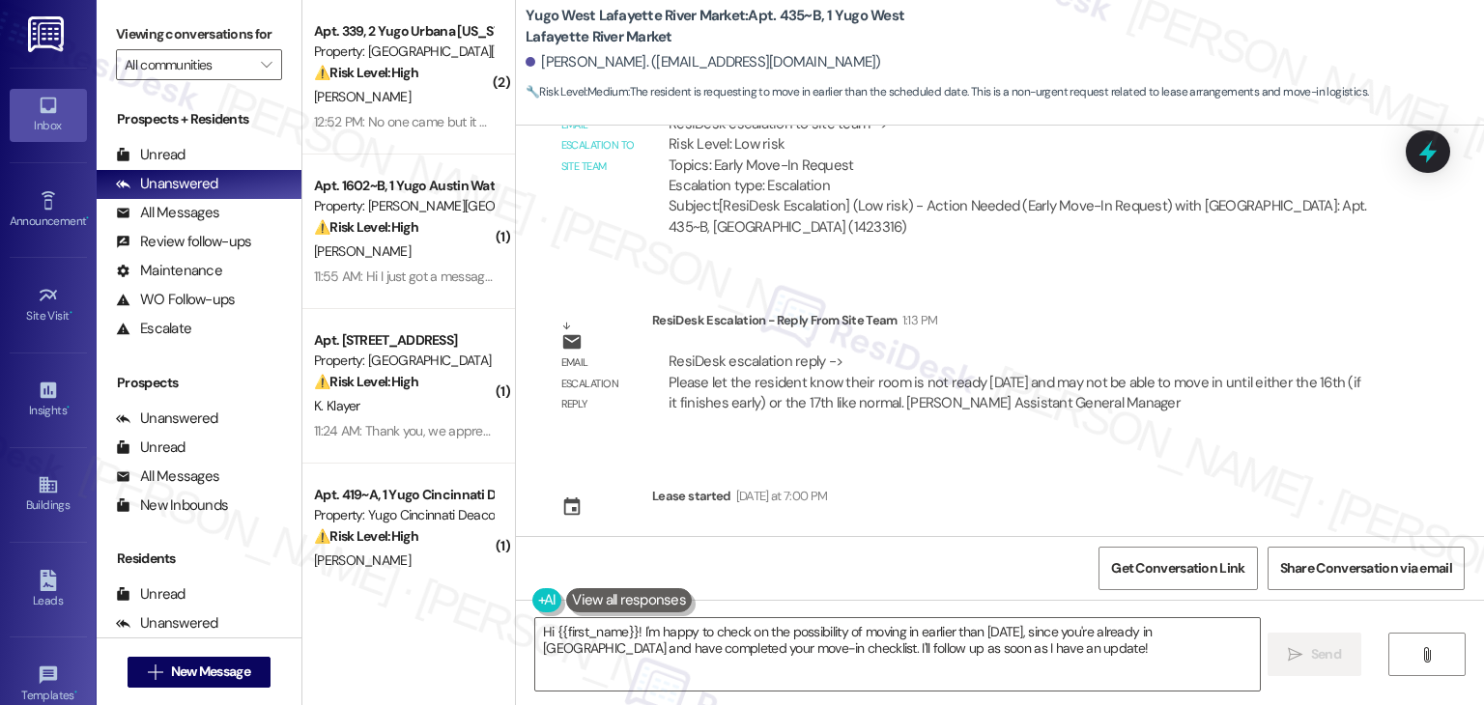
click at [1030, 496] on div "Sent via SMS [PERSON_NAME] (ResiDesk) [DATE] 4:19 PM Hi [PERSON_NAME]! We’re so…" at bounding box center [1000, 331] width 968 height 411
click at [919, 649] on textarea "Hi {{first_name}}! I'm happy to check on the possibility of moving in earlier t…" at bounding box center [897, 654] width 724 height 72
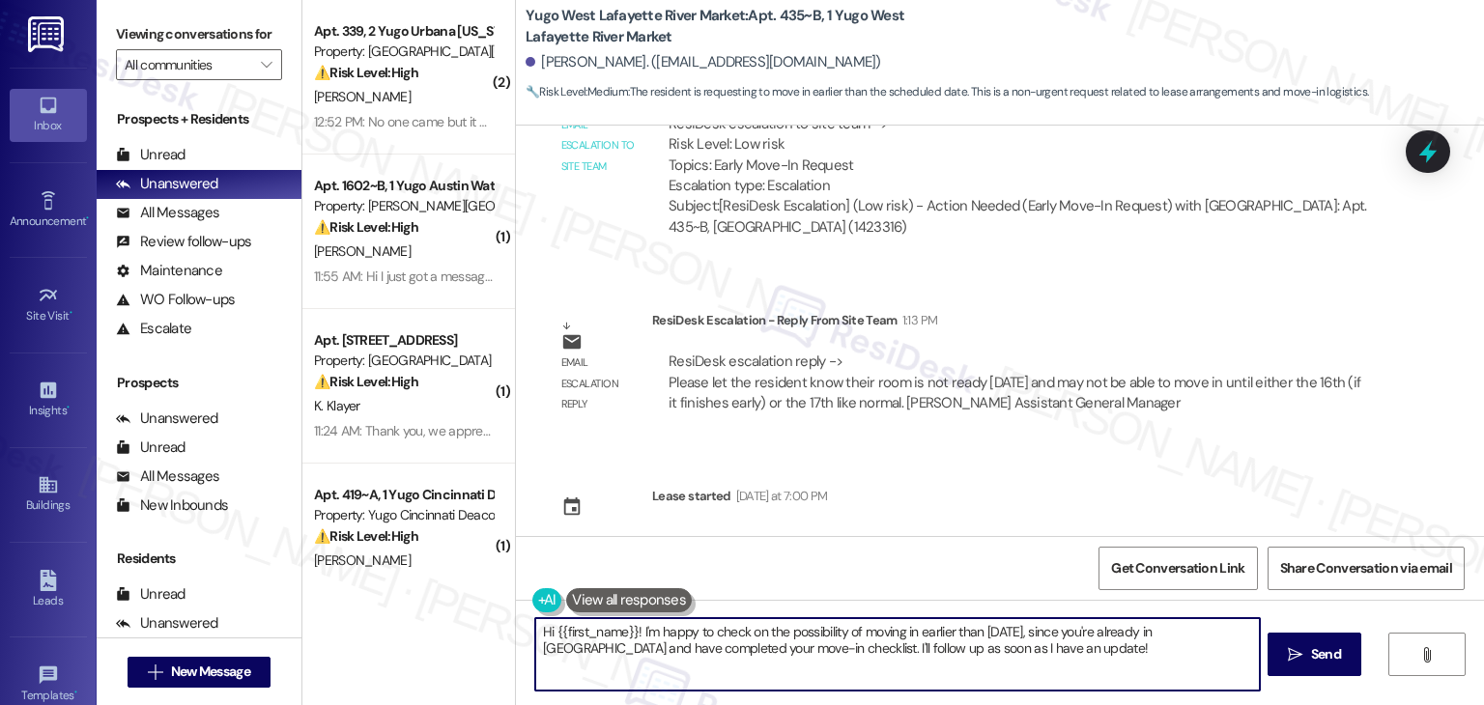
click at [919, 649] on textarea "Hi {{first_name}}! I'm happy to check on the possibility of moving in earlier t…" at bounding box center [897, 654] width 724 height 72
paste textarea "[PERSON_NAME]! I’ve checked with the site team regarding your early move-in req…"
type textarea "Hi [PERSON_NAME]! I’ve checked with the site team regarding your early move-in …"
click at [1340, 655] on span "Send" at bounding box center [1326, 654] width 38 height 20
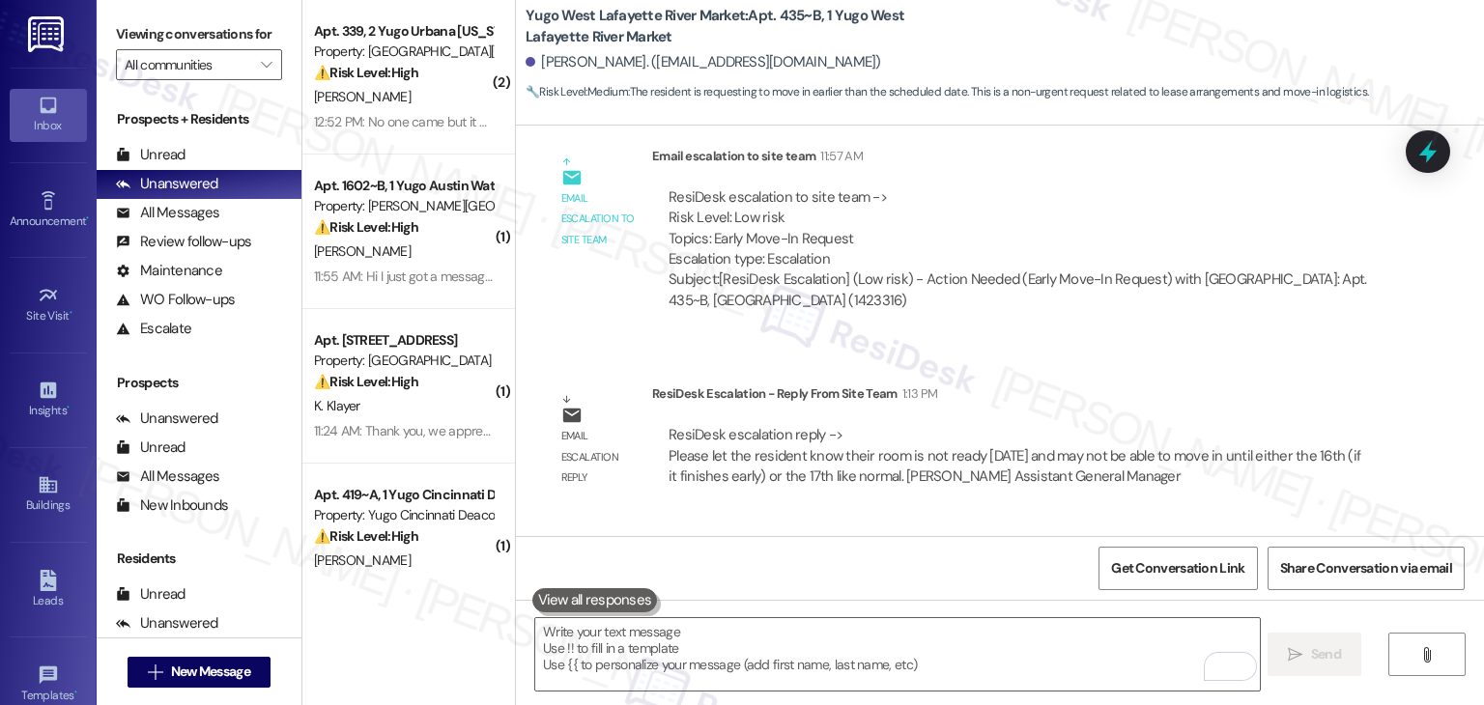
scroll to position [3497, 0]
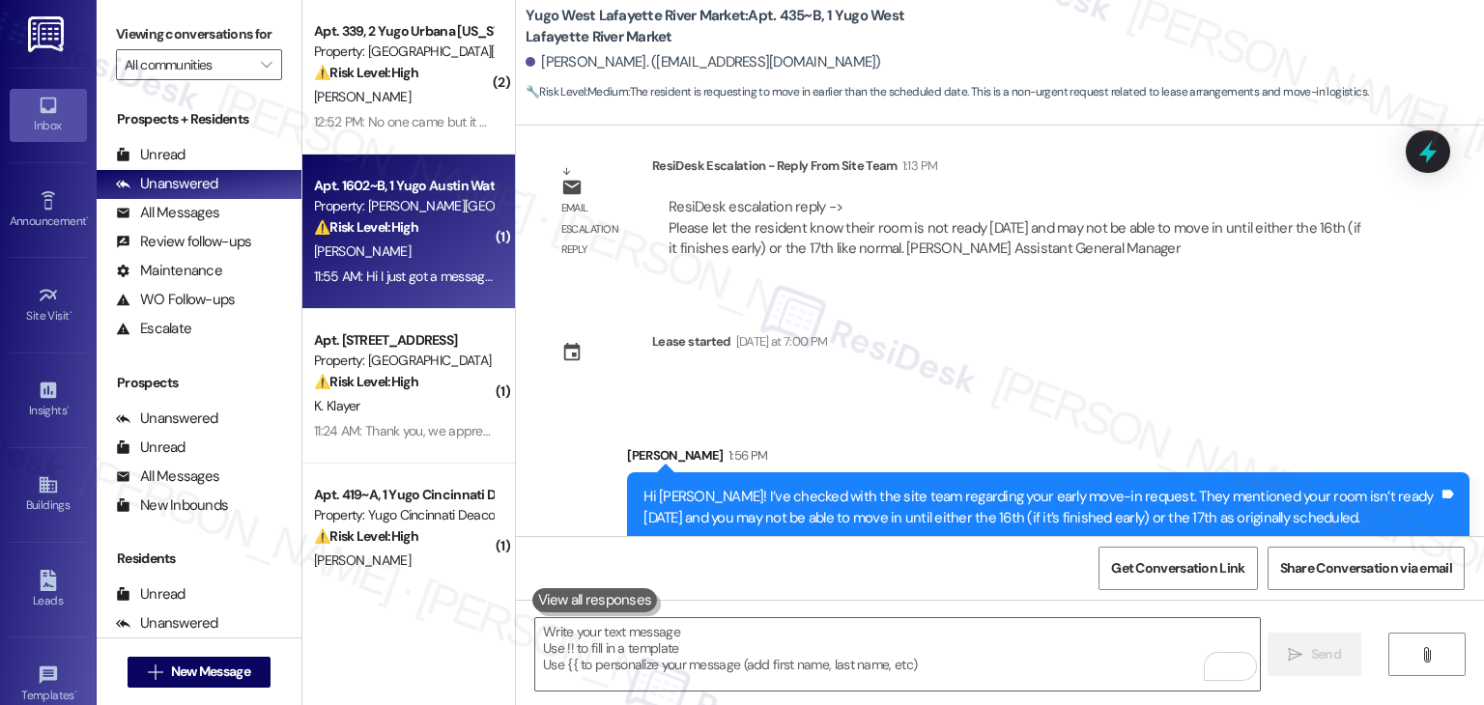
click at [457, 295] on div "Apt. 1602~B, 1 Yugo Austin Waterloo Property: [PERSON_NAME][GEOGRAPHIC_DATA] ⚠️…" at bounding box center [408, 232] width 213 height 155
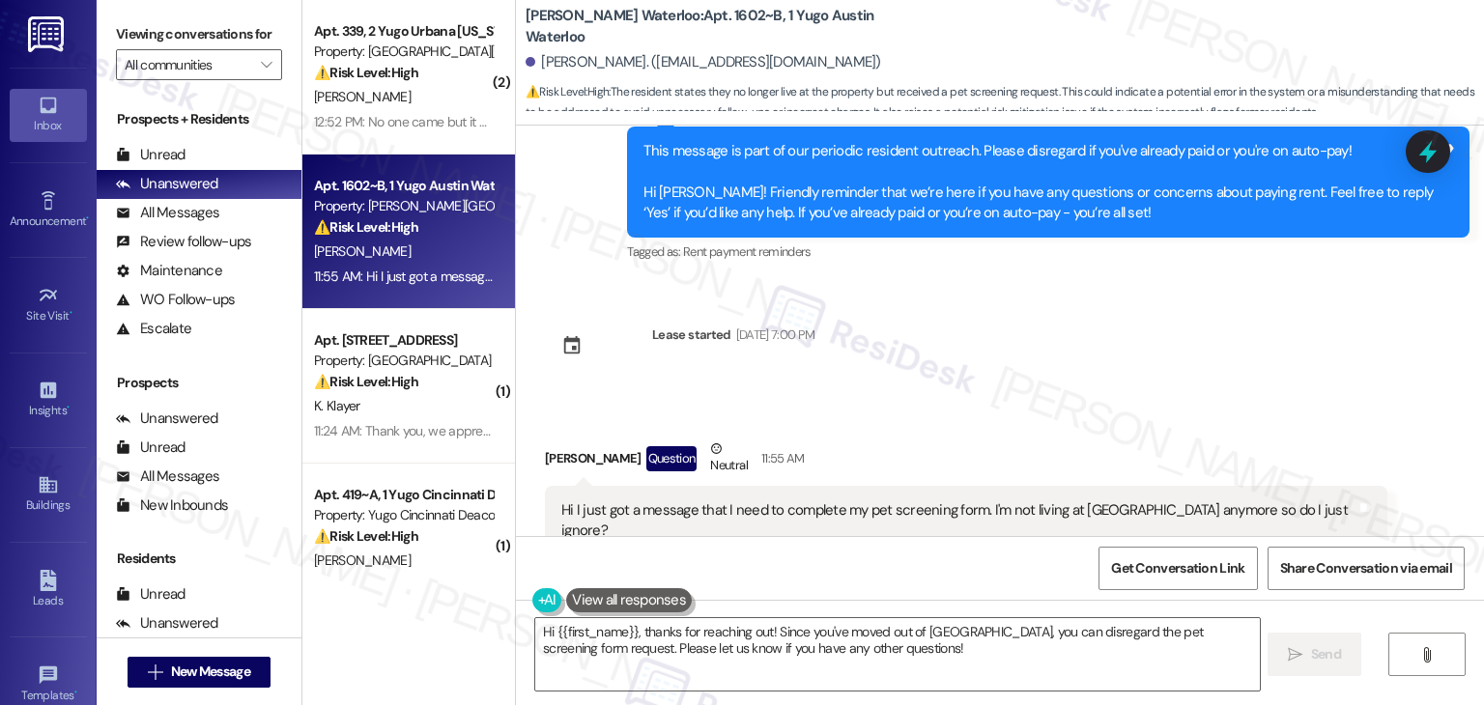
scroll to position [3487, 0]
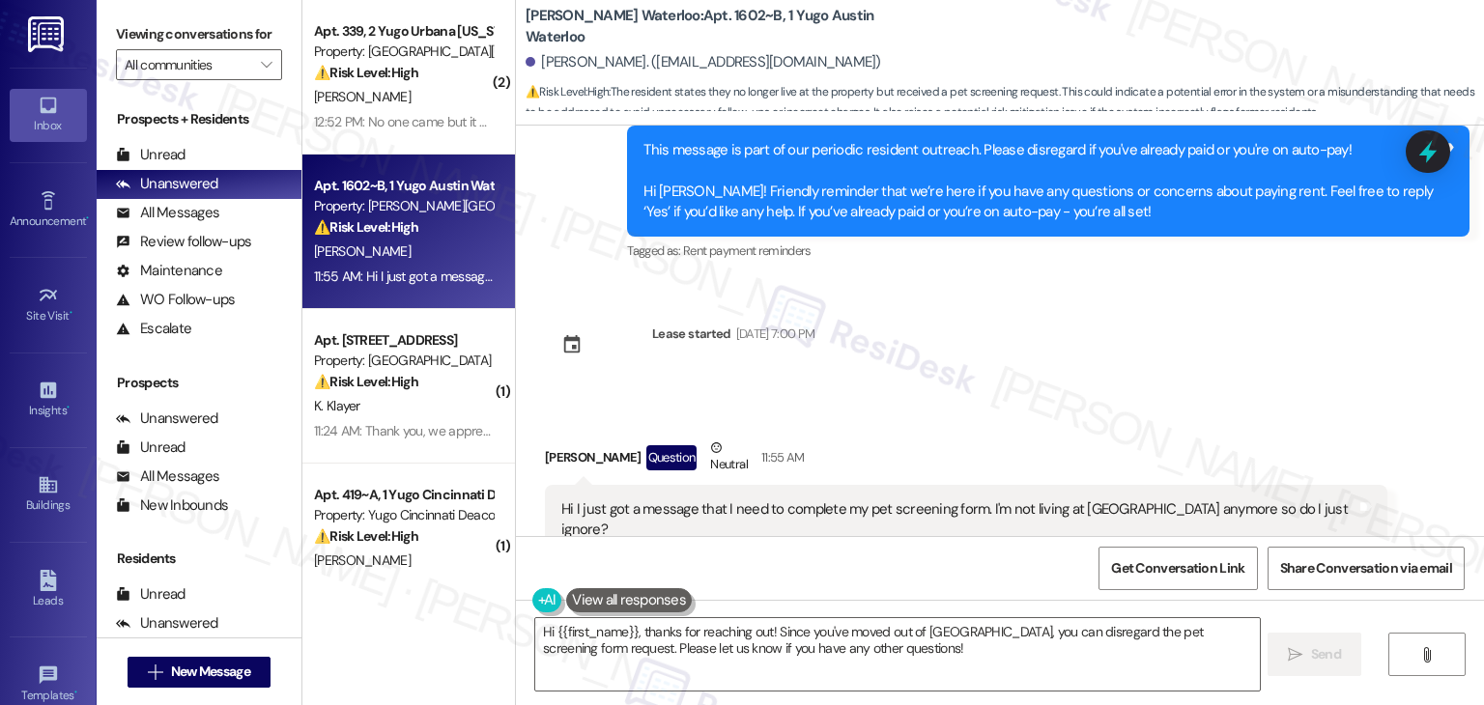
click at [1127, 342] on div "Announcement, sent via SMS [PERSON_NAME] (ResiDesk) [DATE] 2:36 PM Hi [PERSON_N…" at bounding box center [1000, 331] width 968 height 411
click at [1099, 394] on div "Received via SMS [PERSON_NAME] Question Neutral 11:55 AM Hi I just got a messag…" at bounding box center [1000, 496] width 968 height 204
click at [1119, 347] on div "Announcement, sent via SMS [PERSON_NAME] (ResiDesk) [DATE] 2:36 PM Hi [PERSON_N…" at bounding box center [1000, 331] width 968 height 411
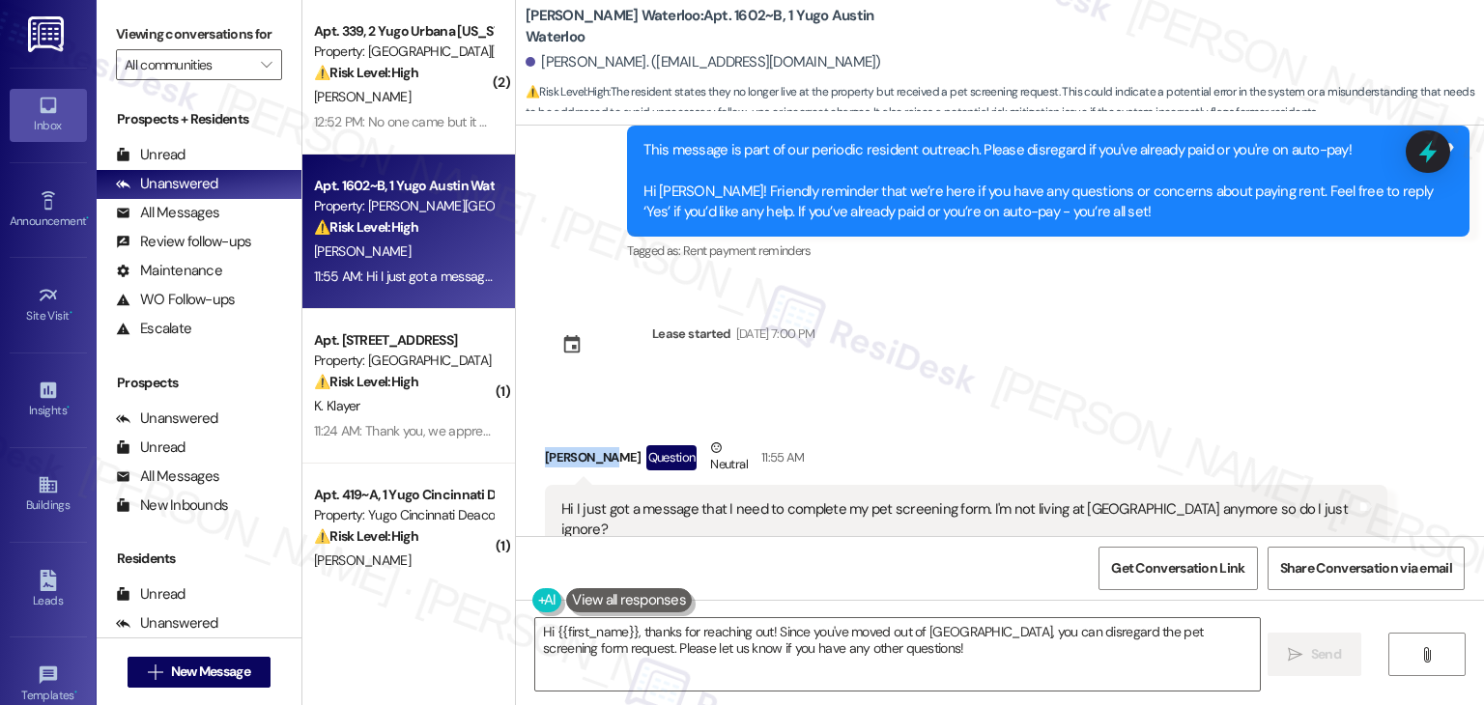
click at [1119, 347] on div "Announcement, sent via SMS [PERSON_NAME] (ResiDesk) [DATE] 2:36 PM Hi [PERSON_N…" at bounding box center [1000, 331] width 968 height 411
click at [866, 485] on div "Hi I just got a message that I need to complete my pet screening form. I'm not …" at bounding box center [966, 520] width 842 height 71
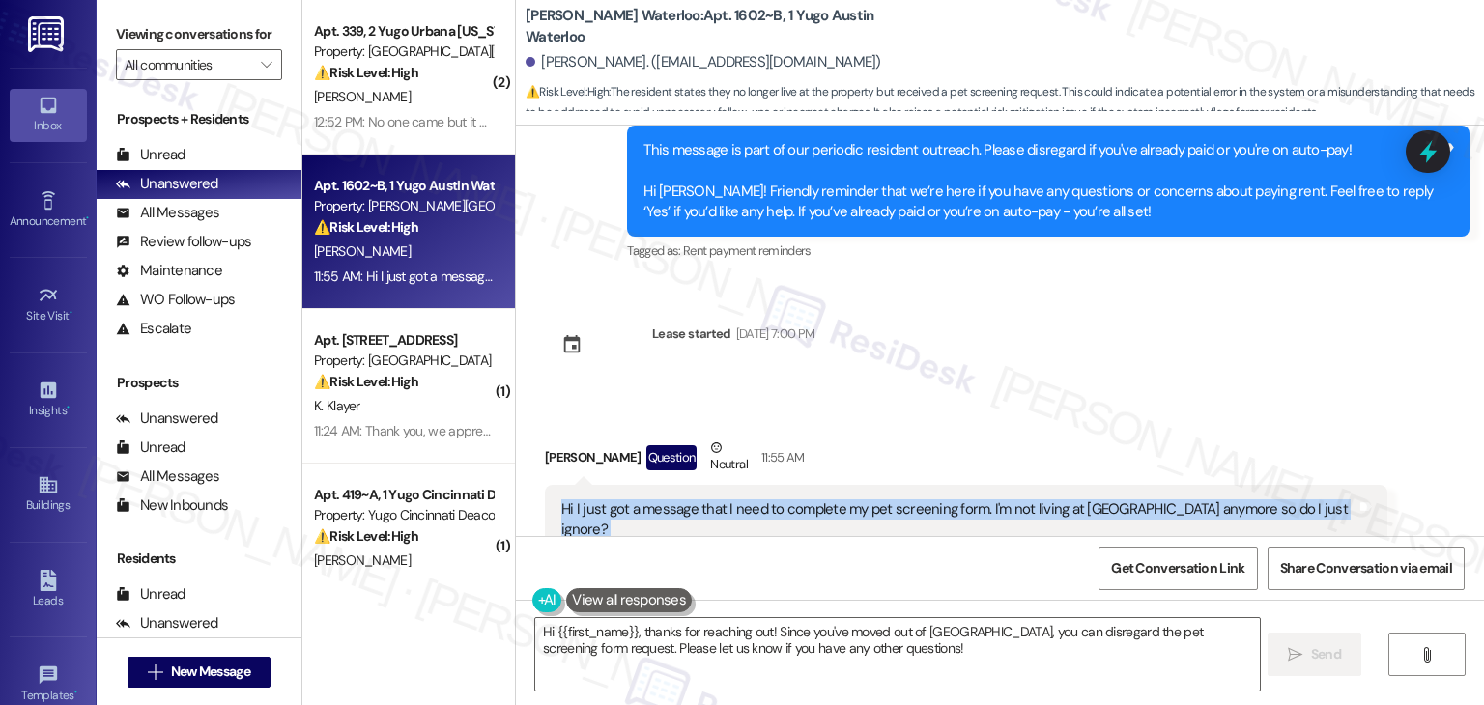
click at [866, 485] on div "Hi I just got a message that I need to complete my pet screening form. I'm not …" at bounding box center [966, 520] width 842 height 71
copy div "Hi I just got a message that I need to complete my pet screening form. I'm not …"
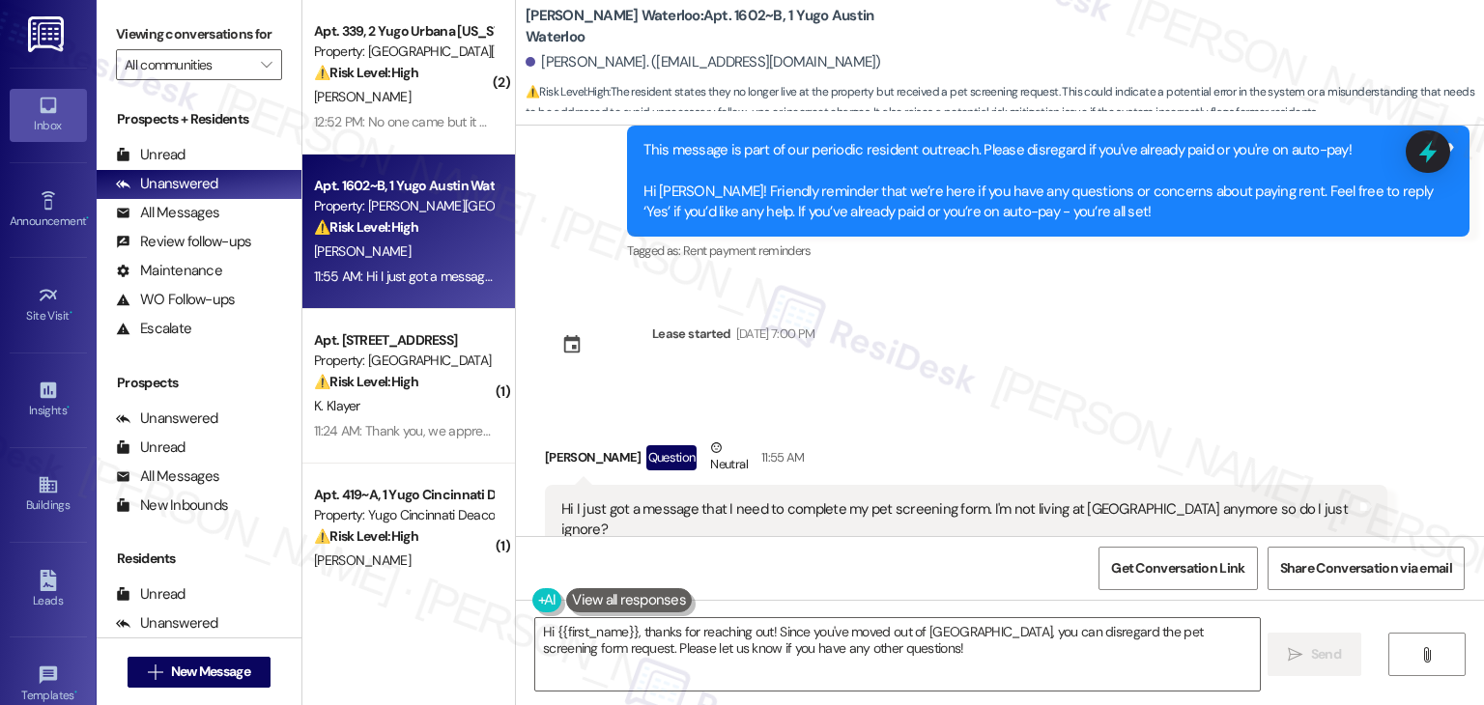
click at [551, 438] on div "[PERSON_NAME] Question Neutral 11:55 AM" at bounding box center [966, 461] width 842 height 47
copy div "[PERSON_NAME]"
click at [745, 628] on textarea "Hi {{first_name}}, thanks for reaching out! Since you've moved out of [GEOGRAPH…" at bounding box center [897, 654] width 724 height 72
click at [745, 629] on textarea "Hi {{first_name}}, thanks for reaching out! Since you've moved out of [GEOGRAPH…" at bounding box center [897, 654] width 724 height 72
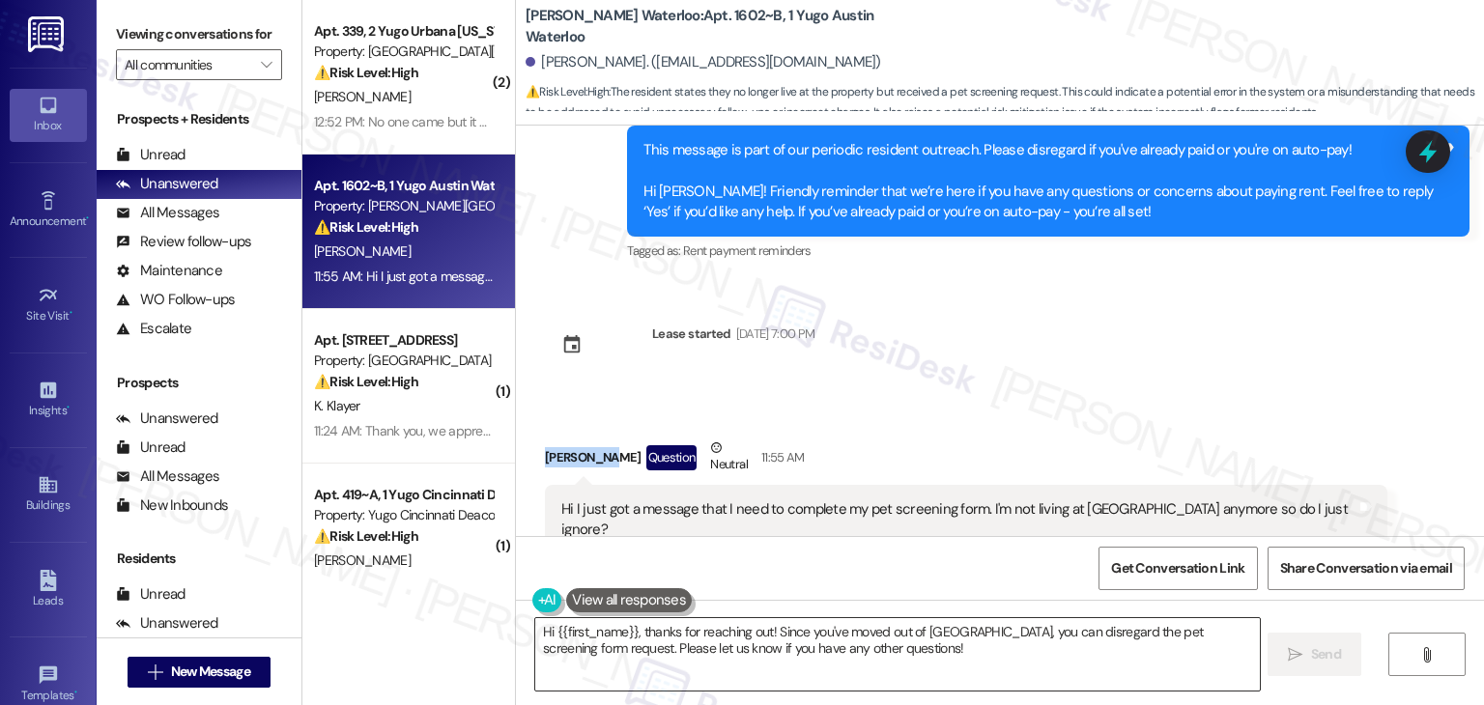
click at [745, 629] on textarea "Hi {{first_name}}, thanks for reaching out! Since you've moved out of [GEOGRAPH…" at bounding box center [897, 654] width 724 height 72
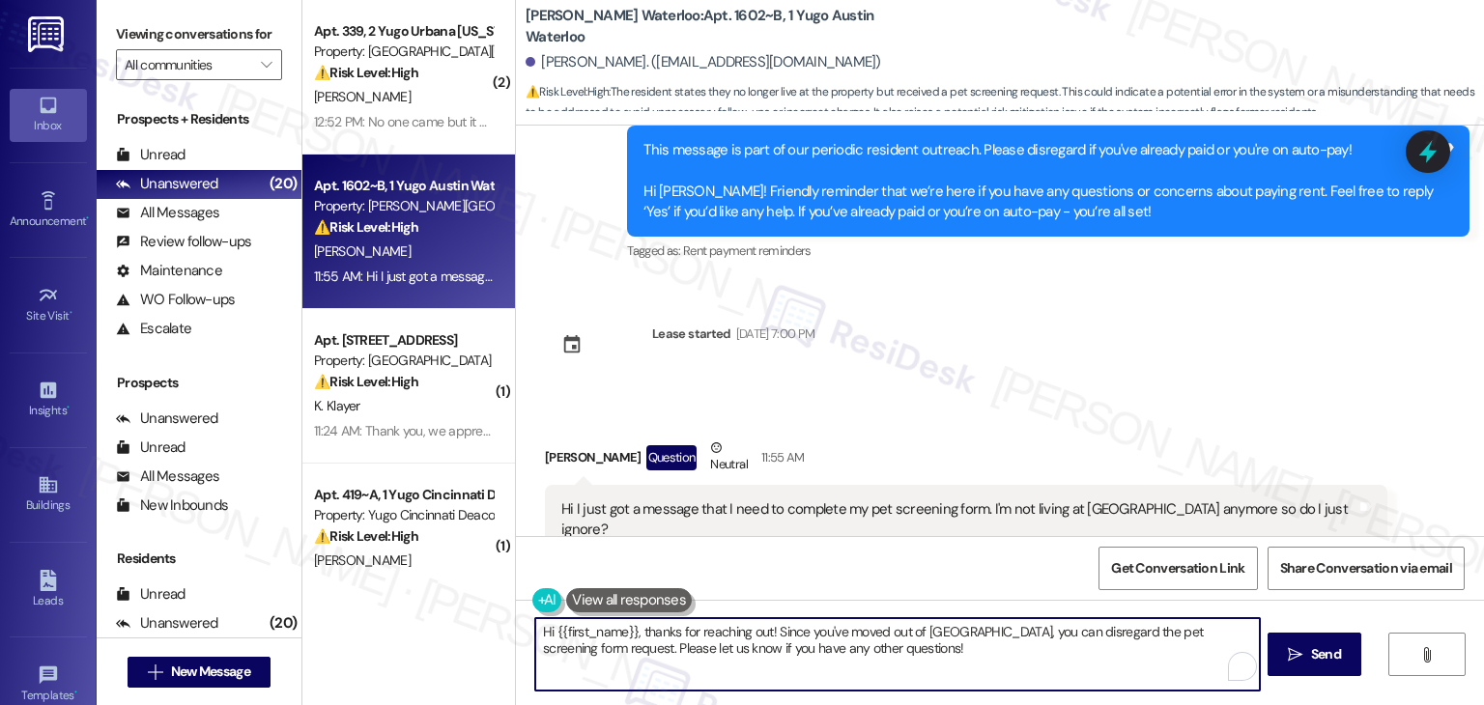
paste textarea "[PERSON_NAME]! If you’re no longer living at [GEOGRAPHIC_DATA], you can disrega…"
type textarea "Hi [PERSON_NAME]! If you’re no longer living at [GEOGRAPHIC_DATA], you can disr…"
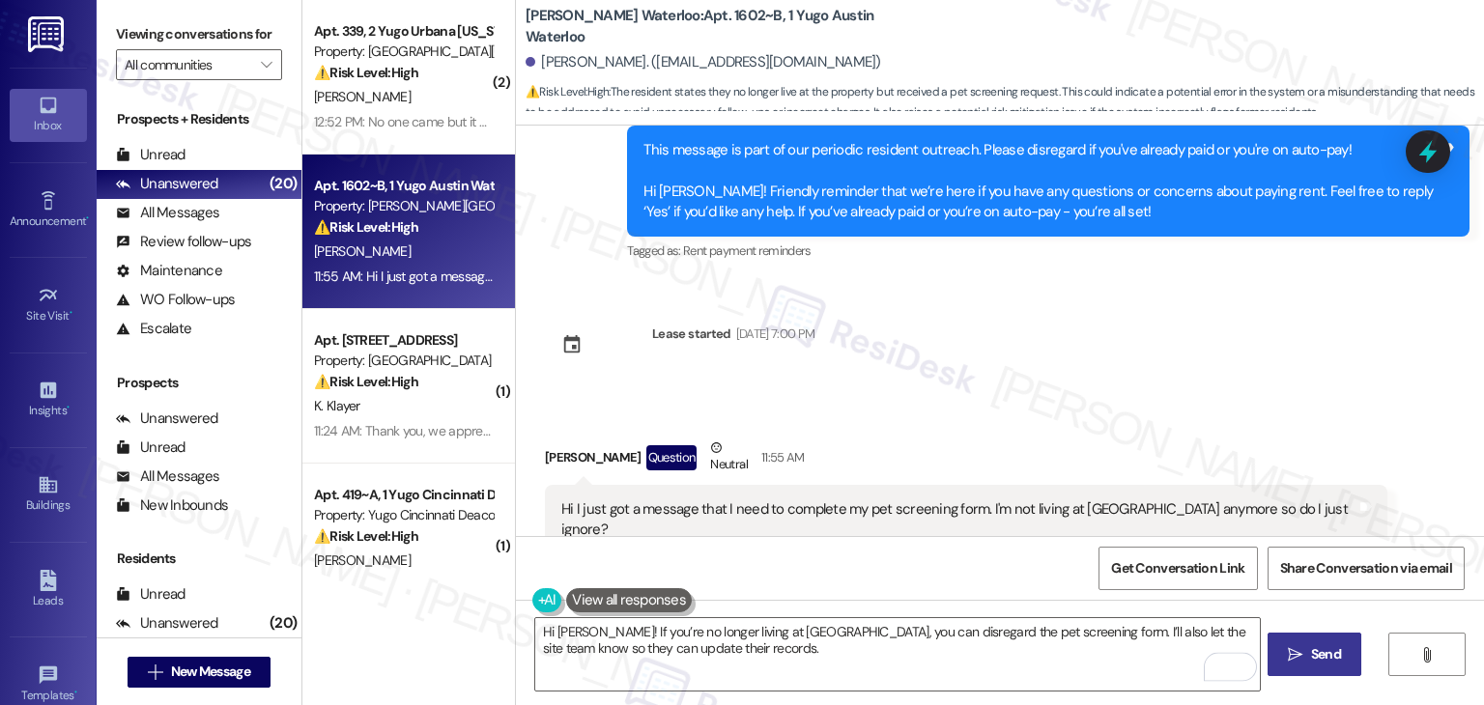
click at [1300, 654] on icon "" at bounding box center [1295, 654] width 14 height 15
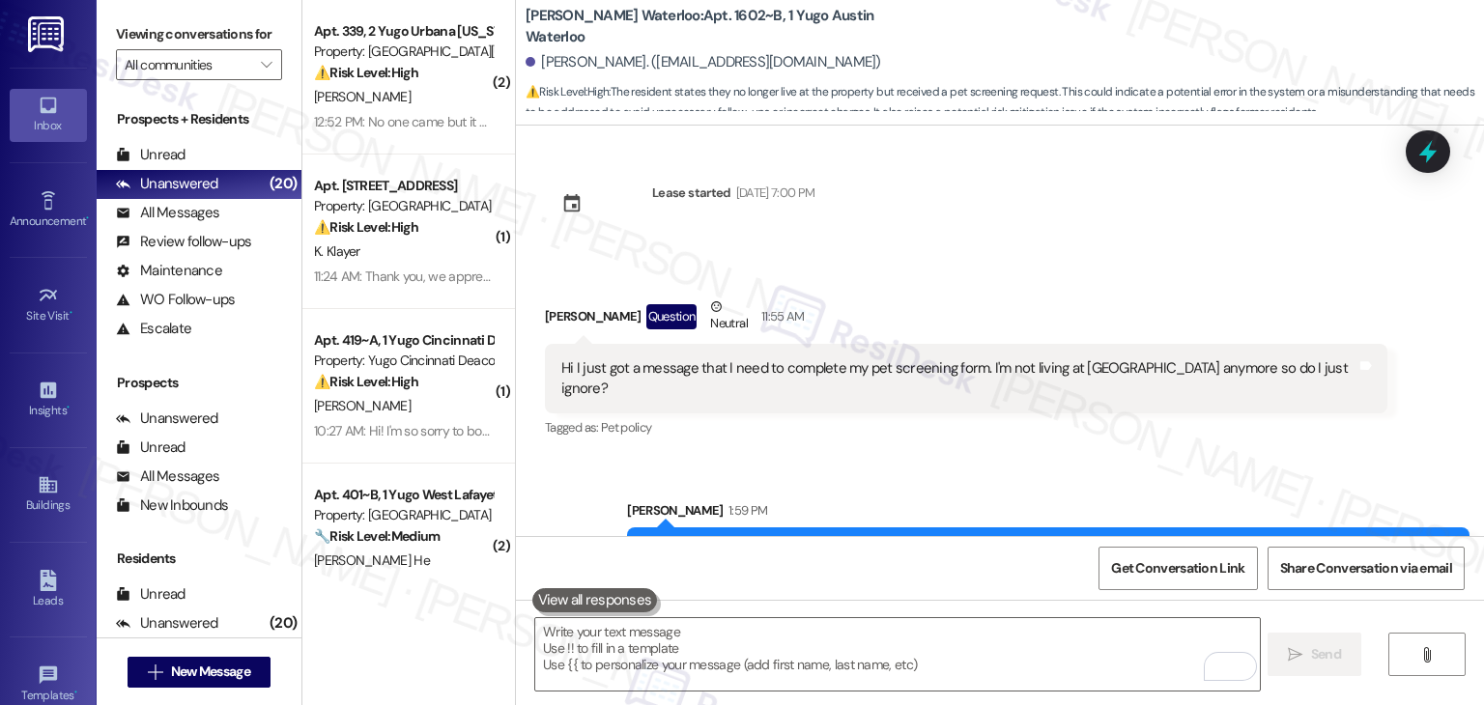
scroll to position [3643, 0]
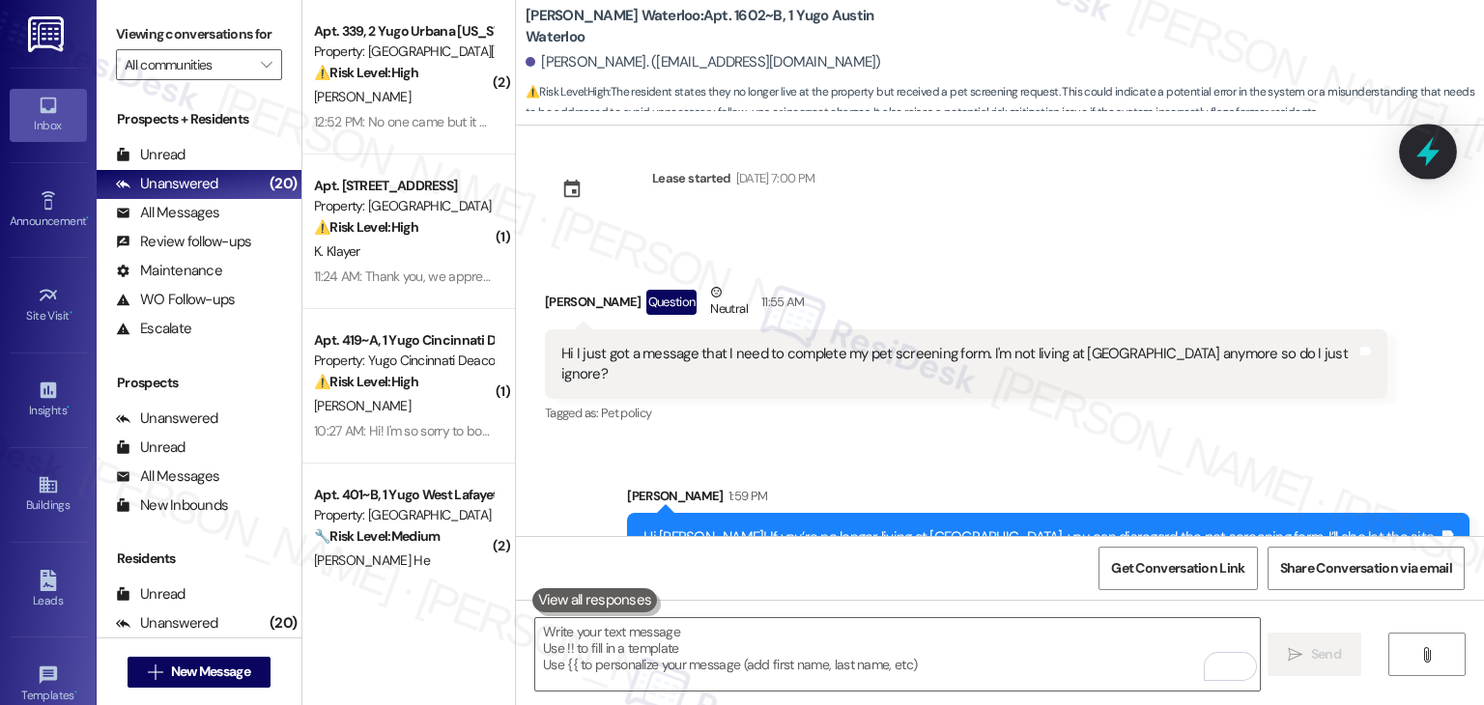
click at [1444, 148] on div at bounding box center [1428, 151] width 58 height 55
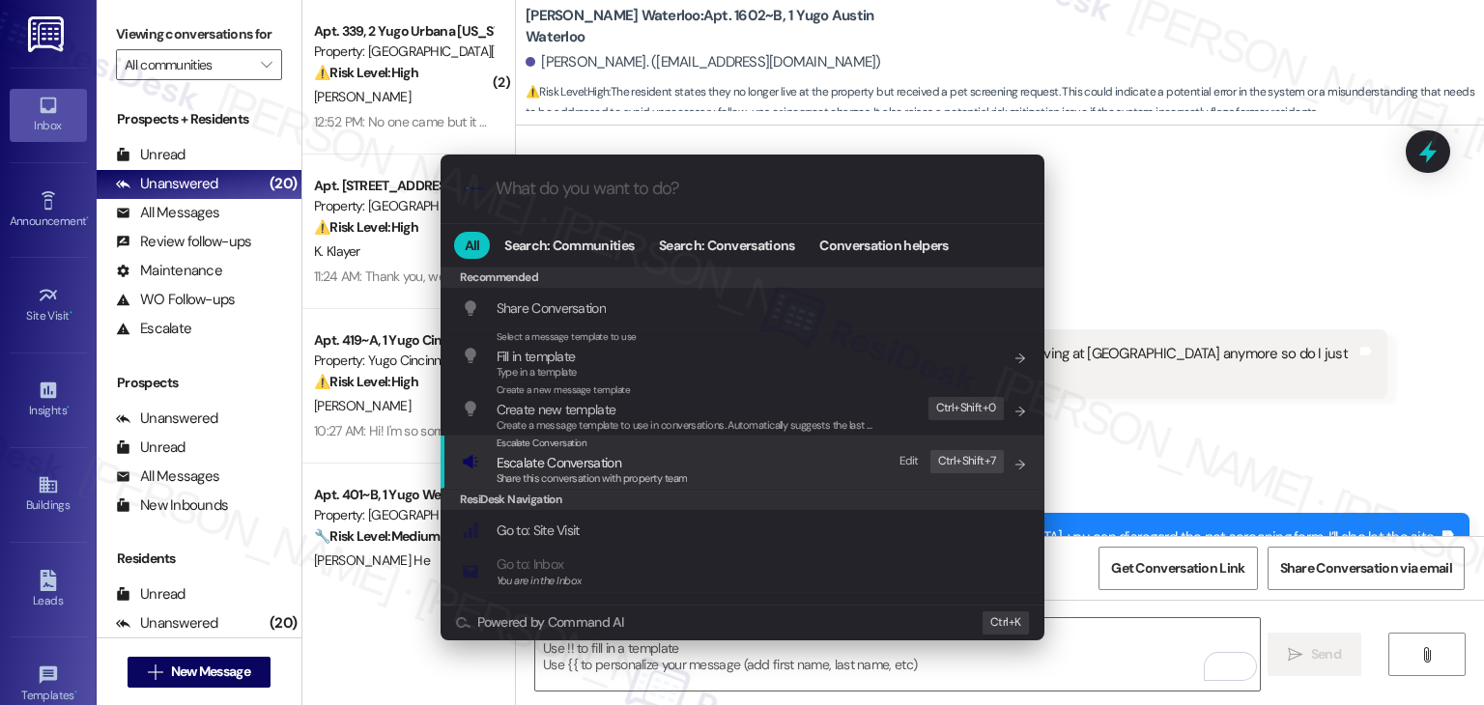
click at [555, 470] on div "Escalate Conversation Escalate Conversation Share this conversation with proper…" at bounding box center [592, 462] width 191 height 52
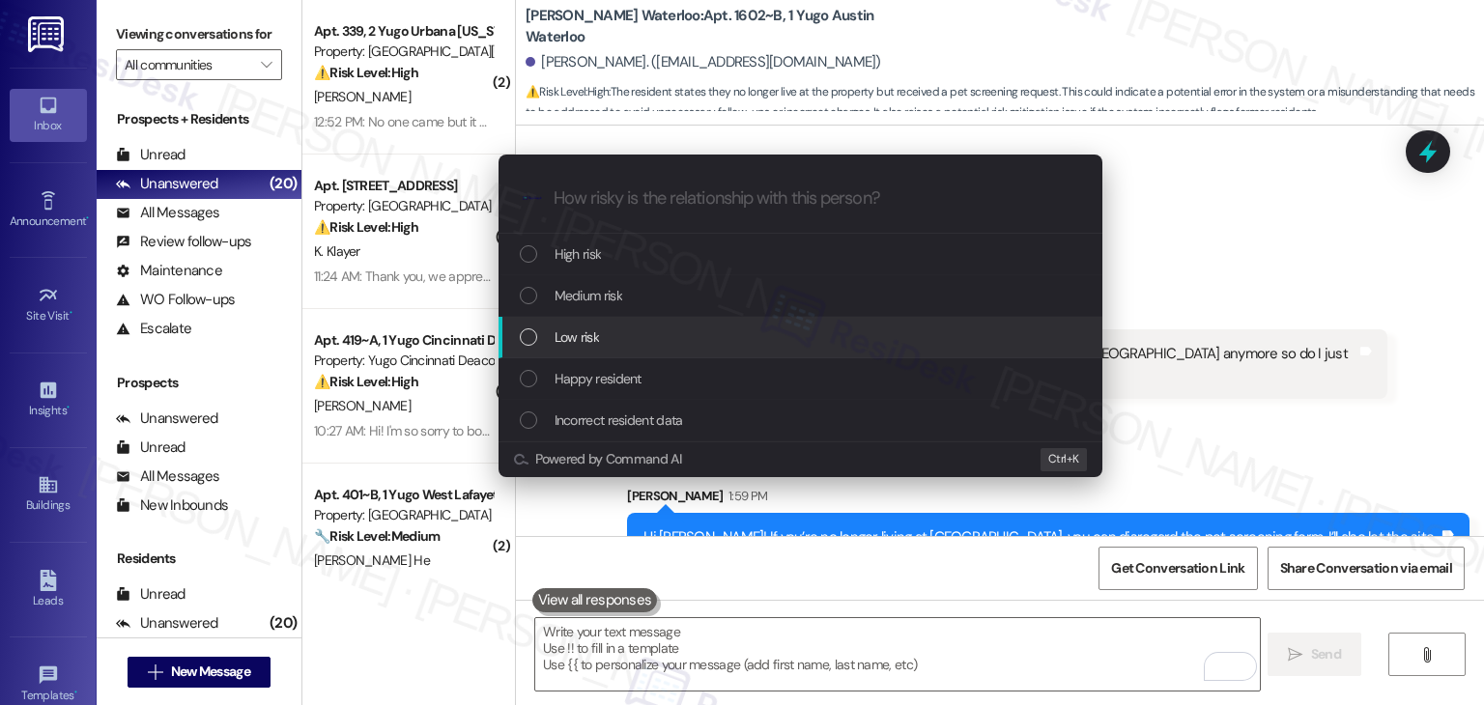
click at [533, 337] on div "List of options" at bounding box center [528, 336] width 17 height 17
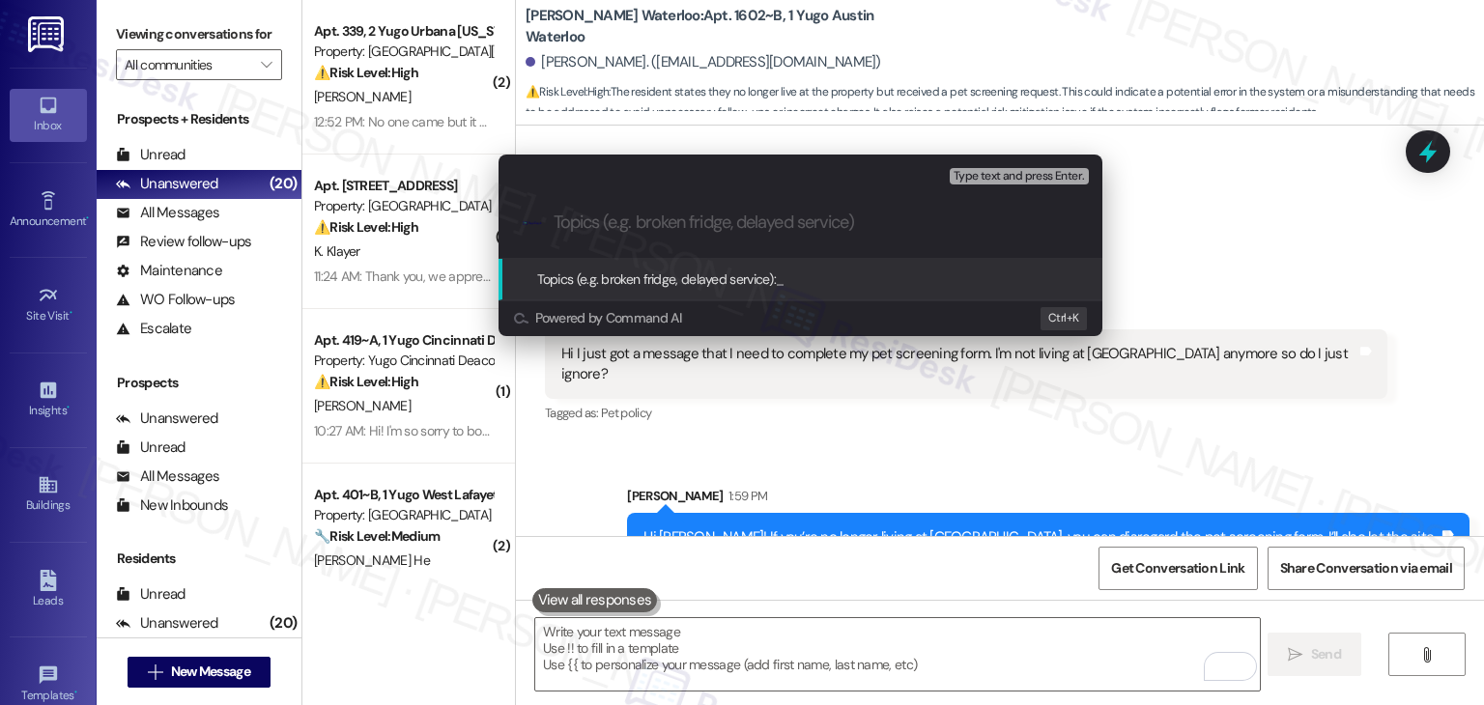
paste input "Pet Screening Form Inquiry – No Longer Residing at [GEOGRAPHIC_DATA]"
type input "Pet Screening Form Inquiry – No Longer Residing at [GEOGRAPHIC_DATA]"
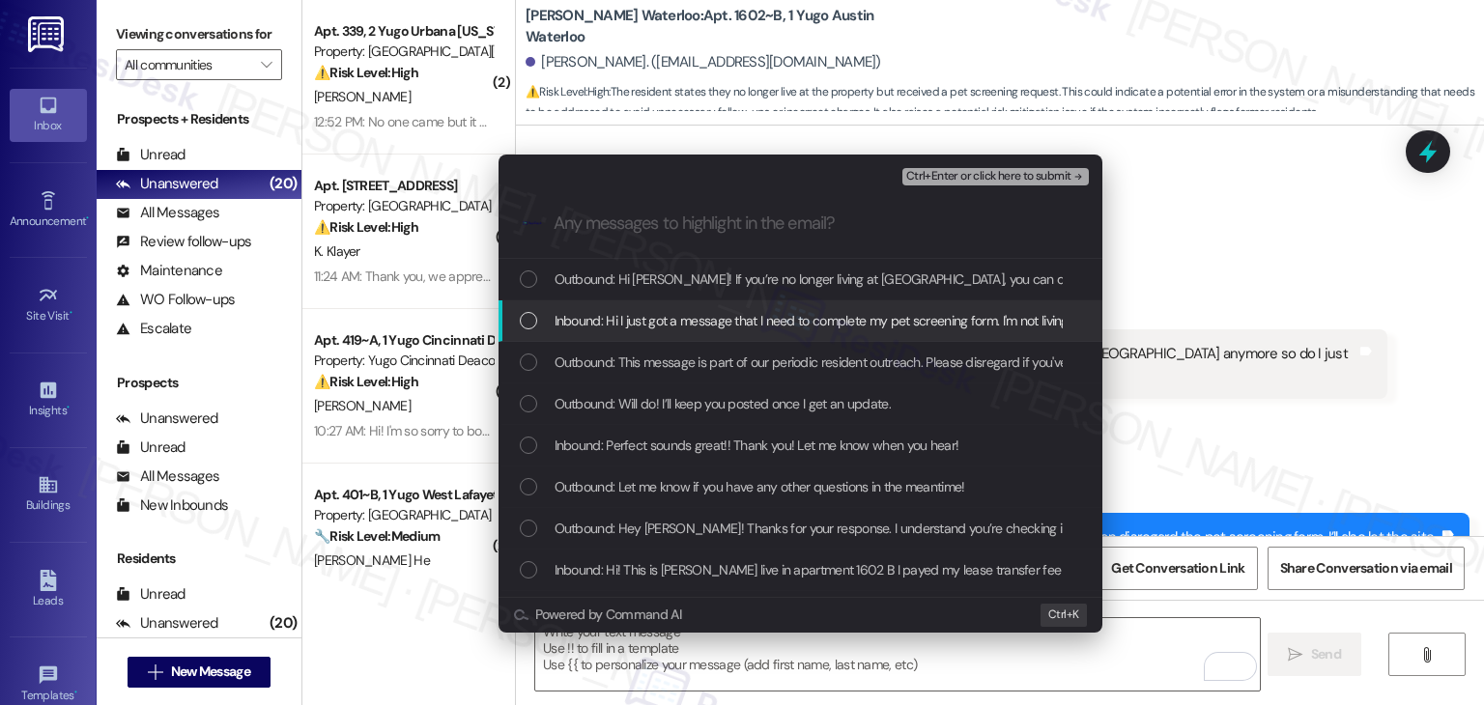
click at [535, 322] on div "List of options" at bounding box center [528, 320] width 17 height 17
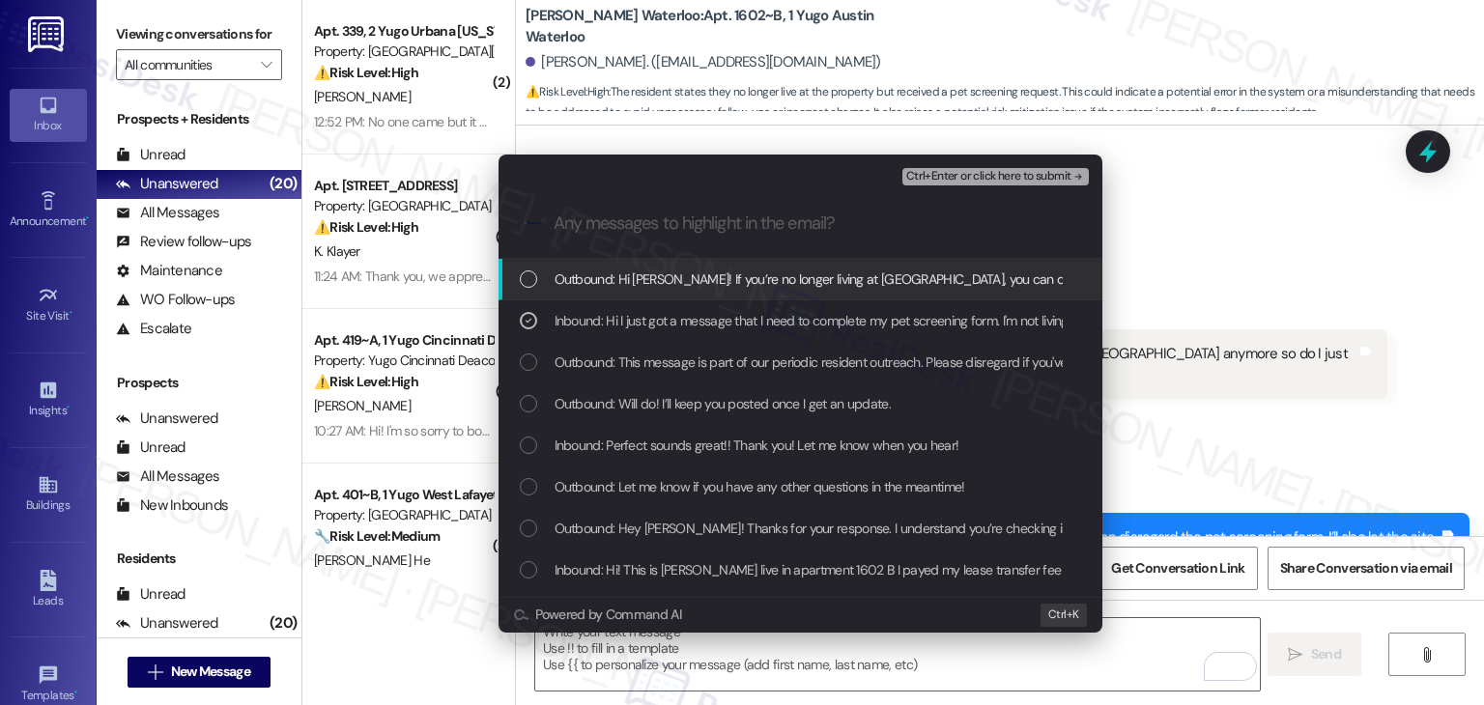
click at [1022, 185] on div "Ctrl+Enter or click here to submit" at bounding box center [997, 176] width 190 height 25
click at [1027, 175] on span "Ctrl+Enter or click here to submit" at bounding box center [988, 177] width 165 height 14
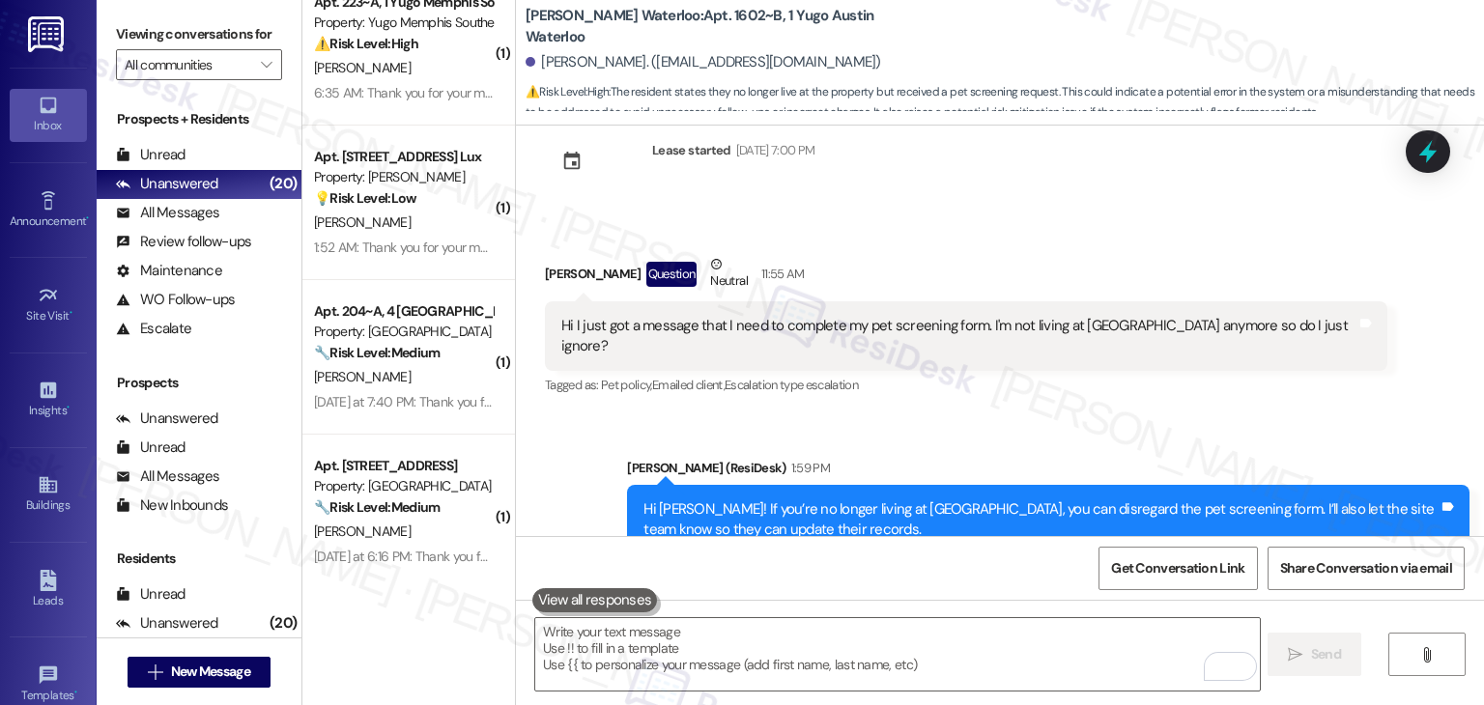
scroll to position [3760, 0]
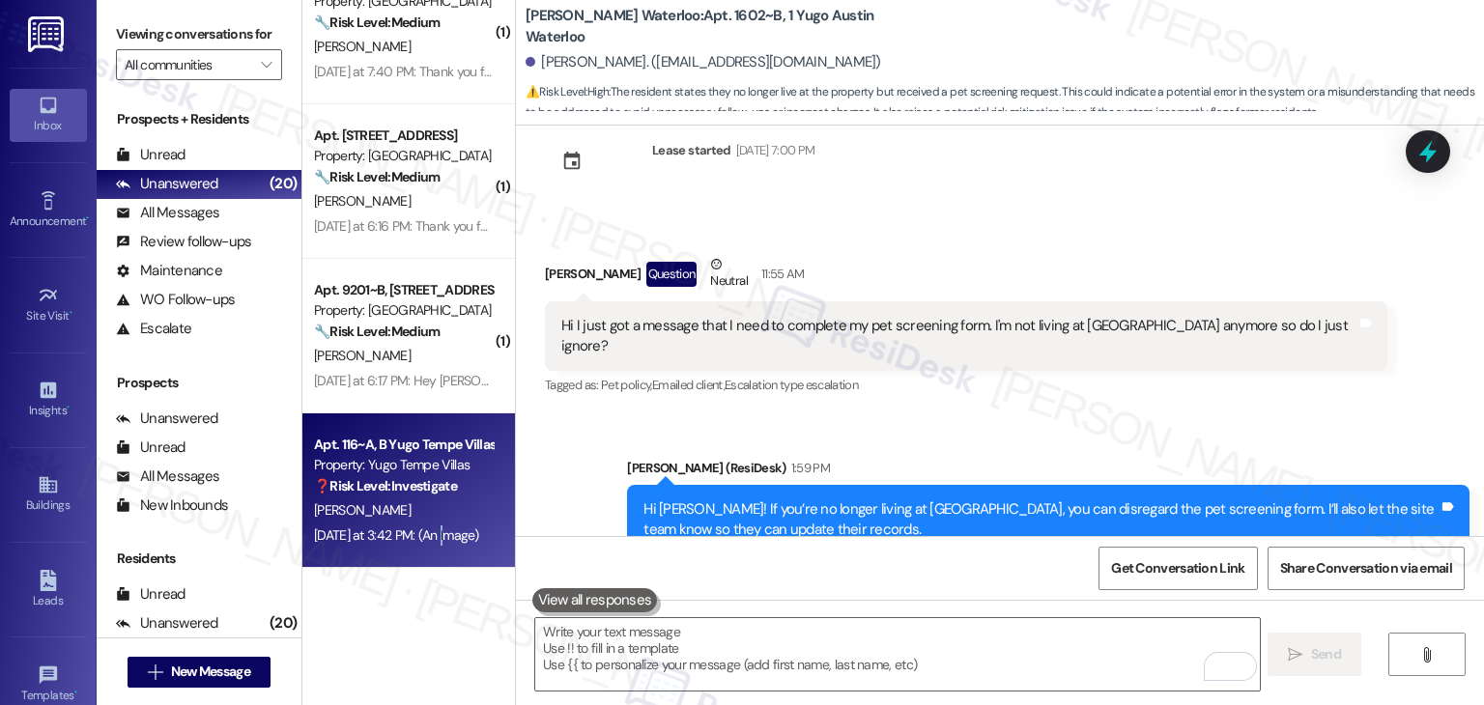
click at [432, 557] on div "Apt. 116~A, B Yugo Tempe Villas Property: Yugo Tempe Villas ❓ Risk Level: Inves…" at bounding box center [408, 490] width 213 height 155
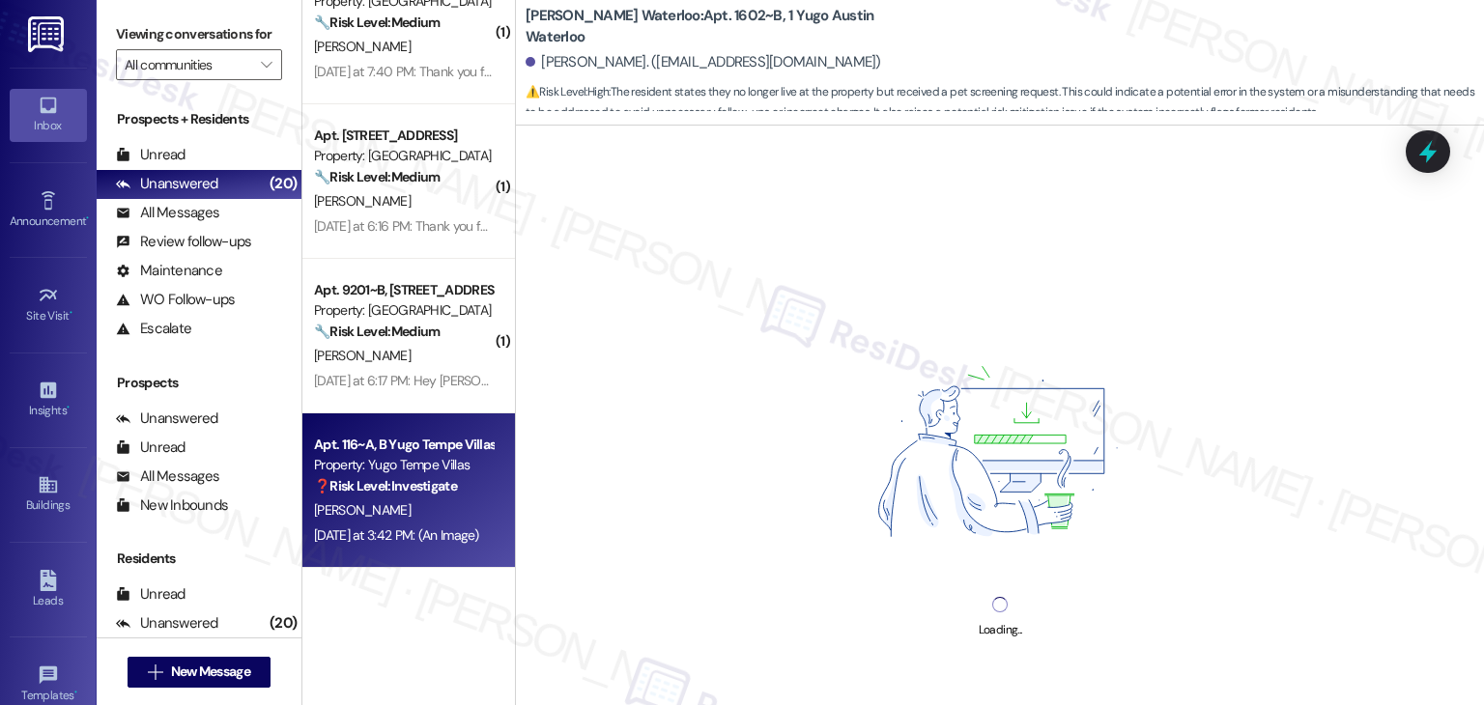
click at [433, 552] on div "Apt. 116~A, B Yugo Tempe Villas Property: Yugo Tempe Villas ❓ Risk Level: Inves…" at bounding box center [408, 490] width 213 height 155
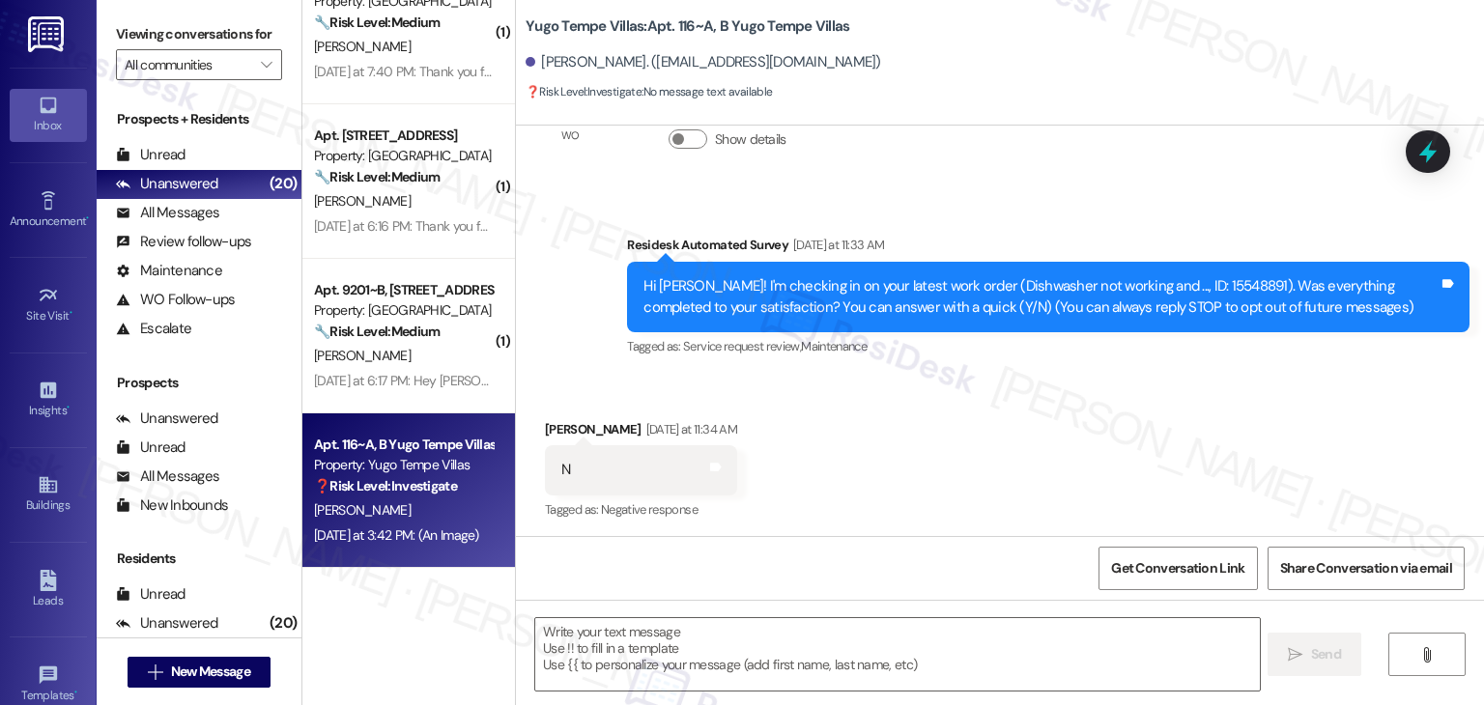
scroll to position [1105, 0]
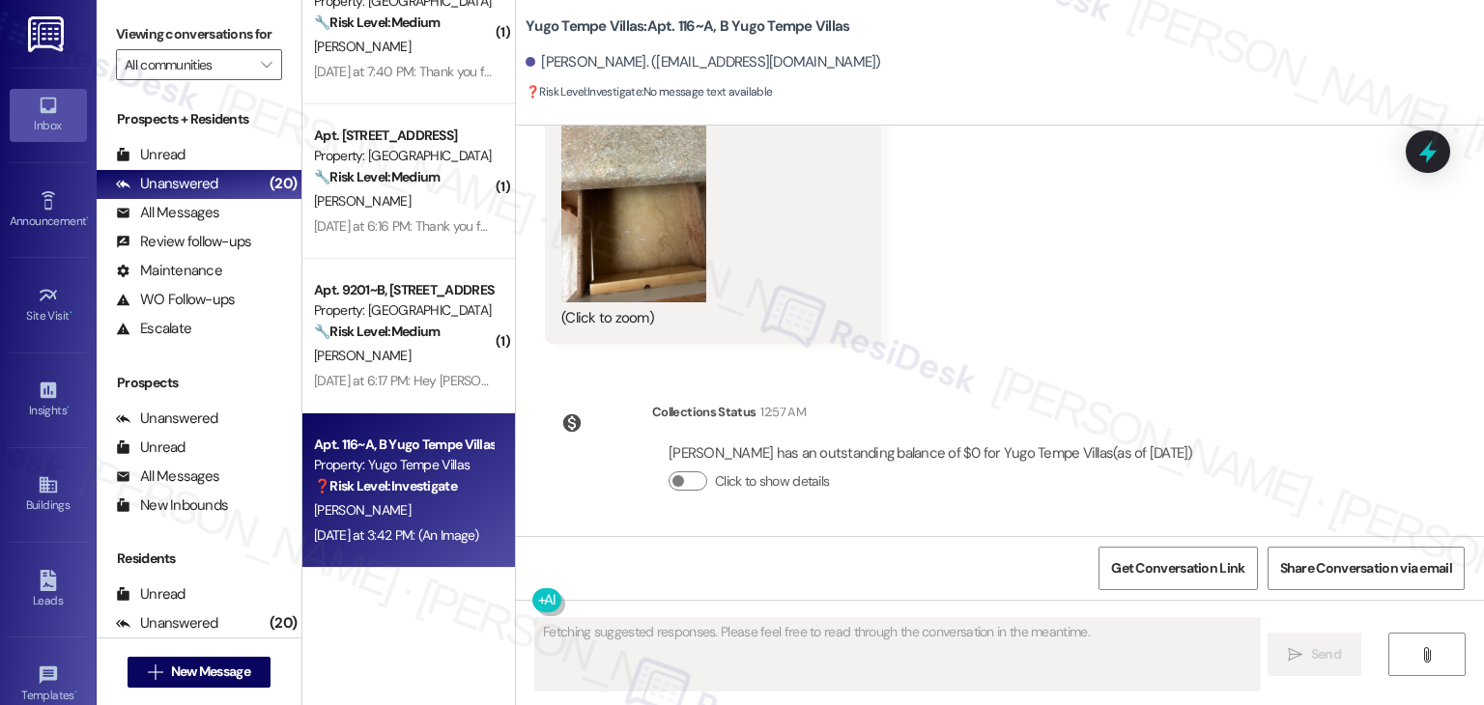
click at [635, 239] on button "Zoom image" at bounding box center [633, 205] width 145 height 193
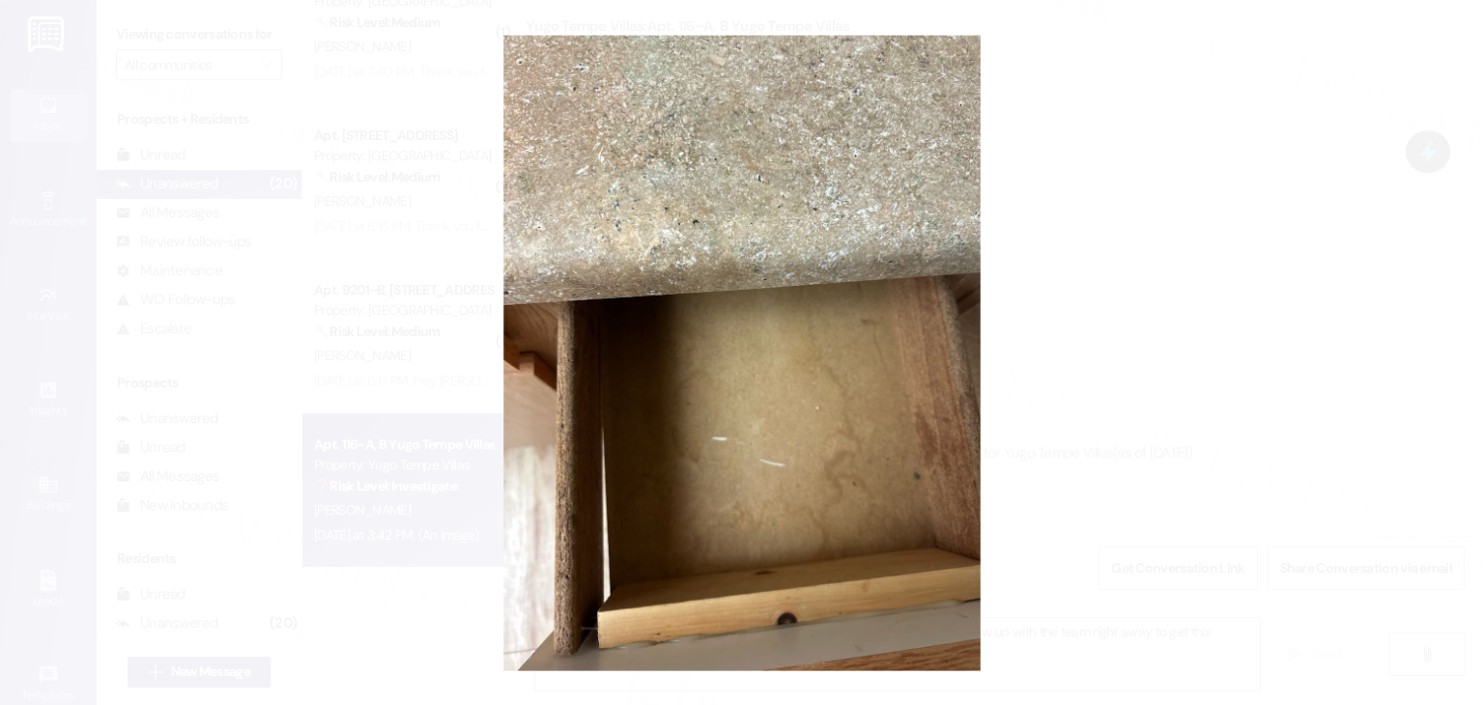
type textarea "Hi {{first_name}}, I'm sorry to hear the wooden drawer wasn't fully fixed. I'll…"
click at [1113, 419] on button "Unzoom image" at bounding box center [742, 352] width 1484 height 705
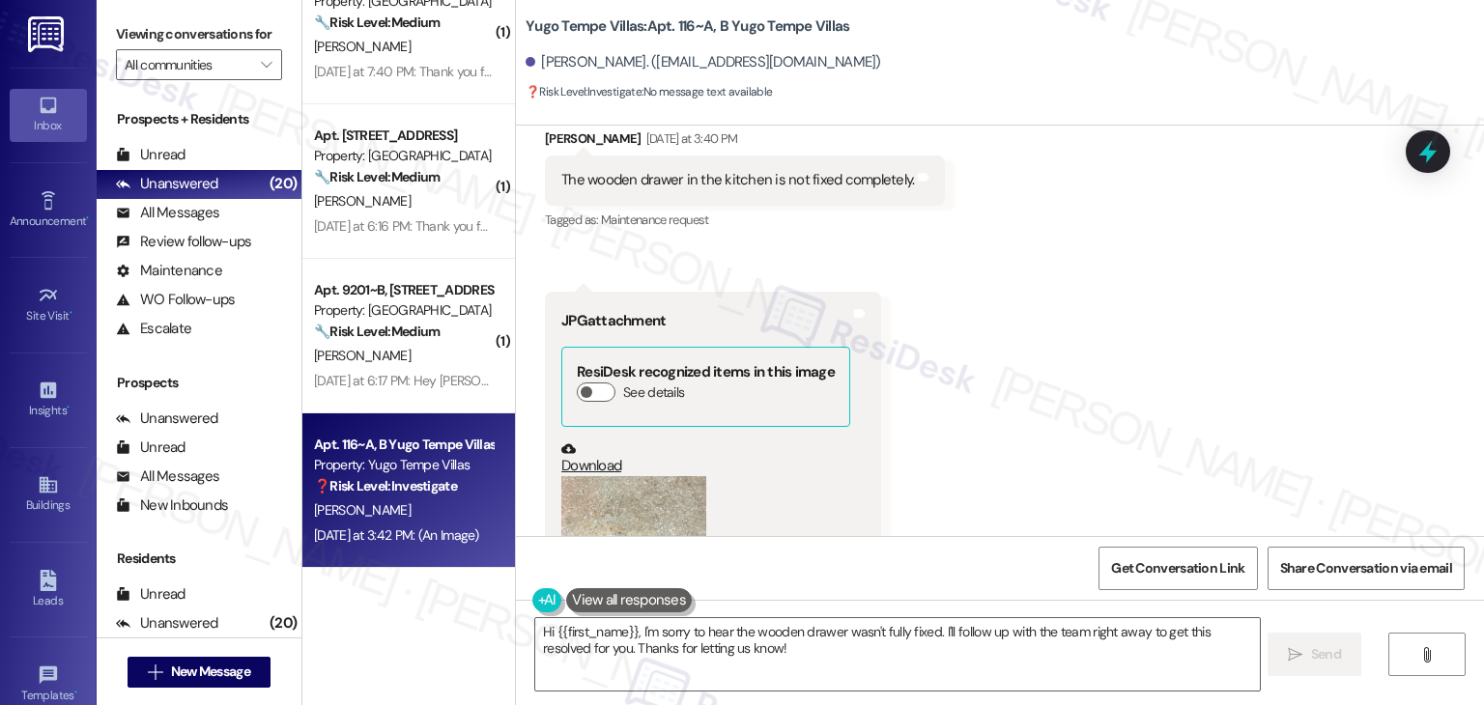
scroll to position [719, 0]
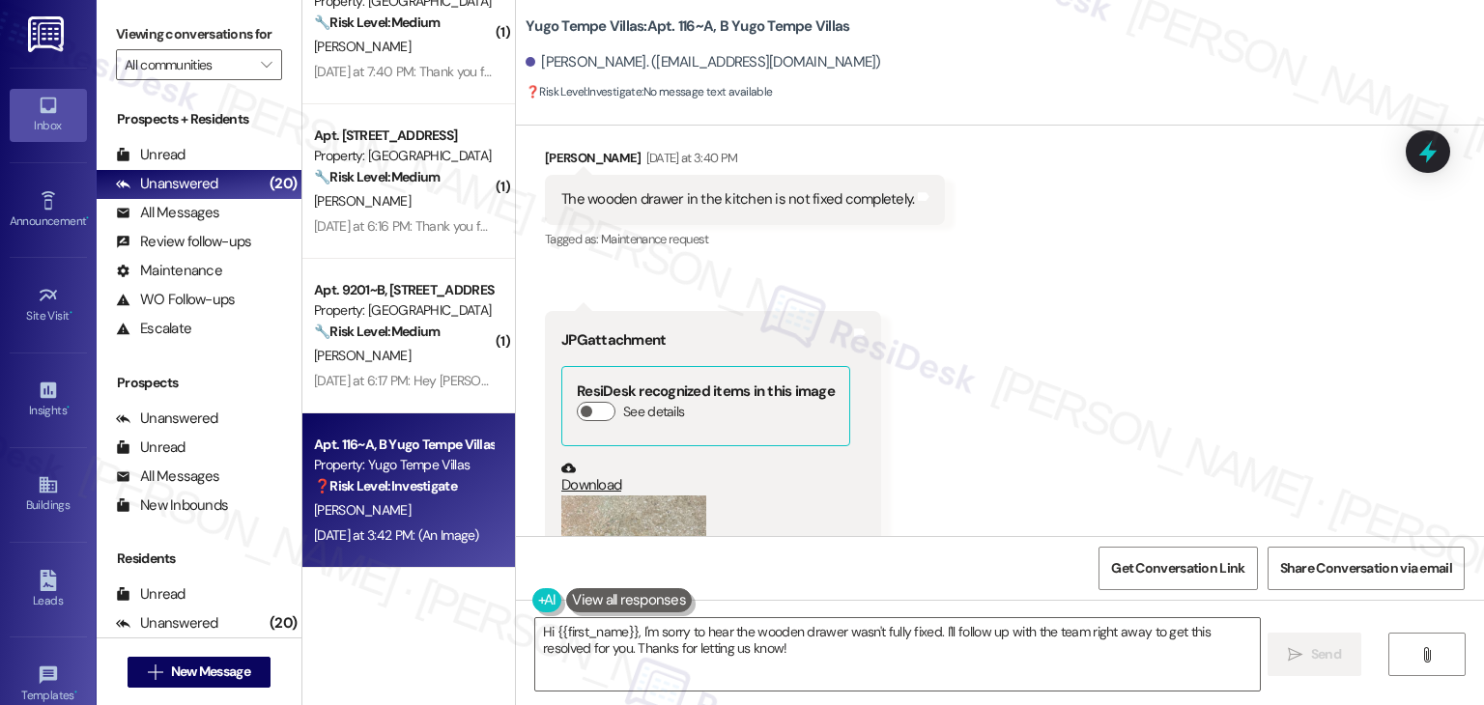
click at [1081, 392] on div "Received via SMS [PERSON_NAME] [DATE] at 3:40 PM The wooden drawer in the kitch…" at bounding box center [1000, 424] width 968 height 640
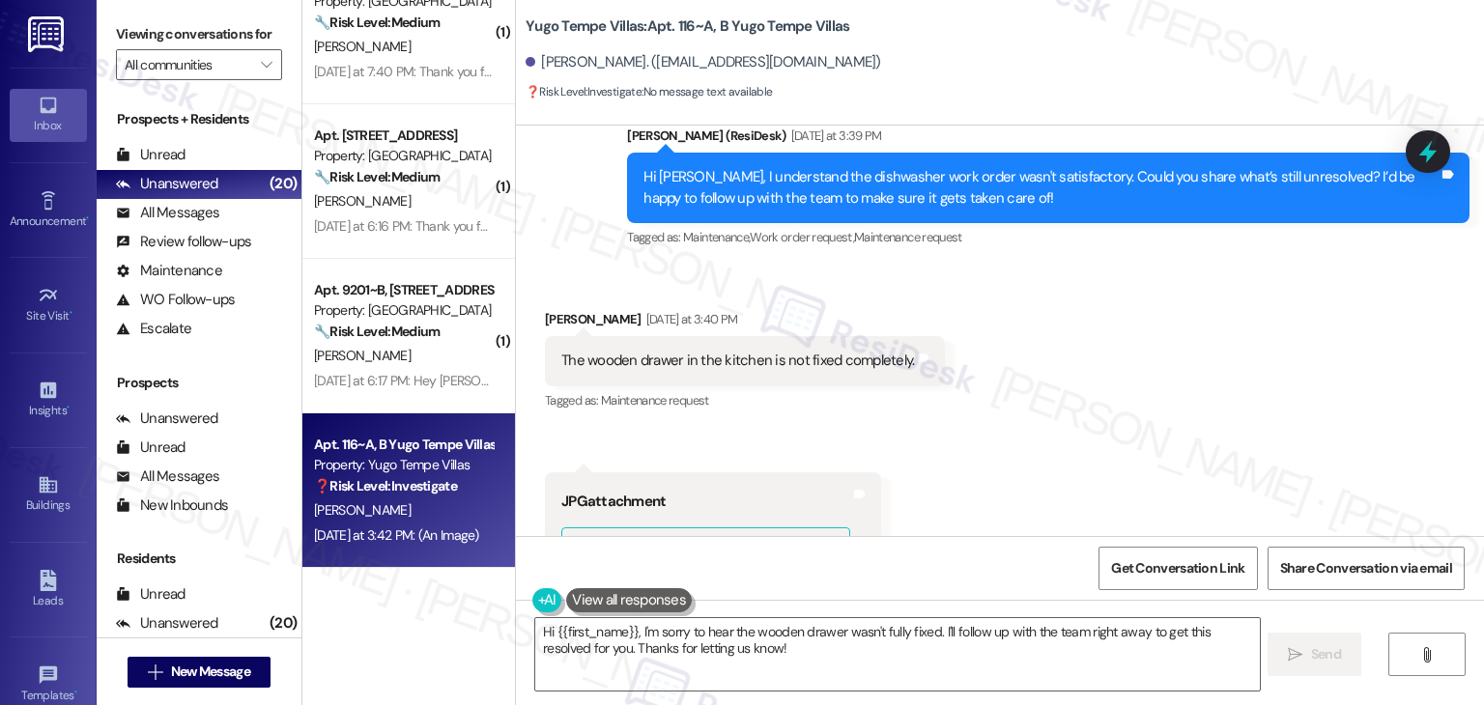
scroll to position [526, 0]
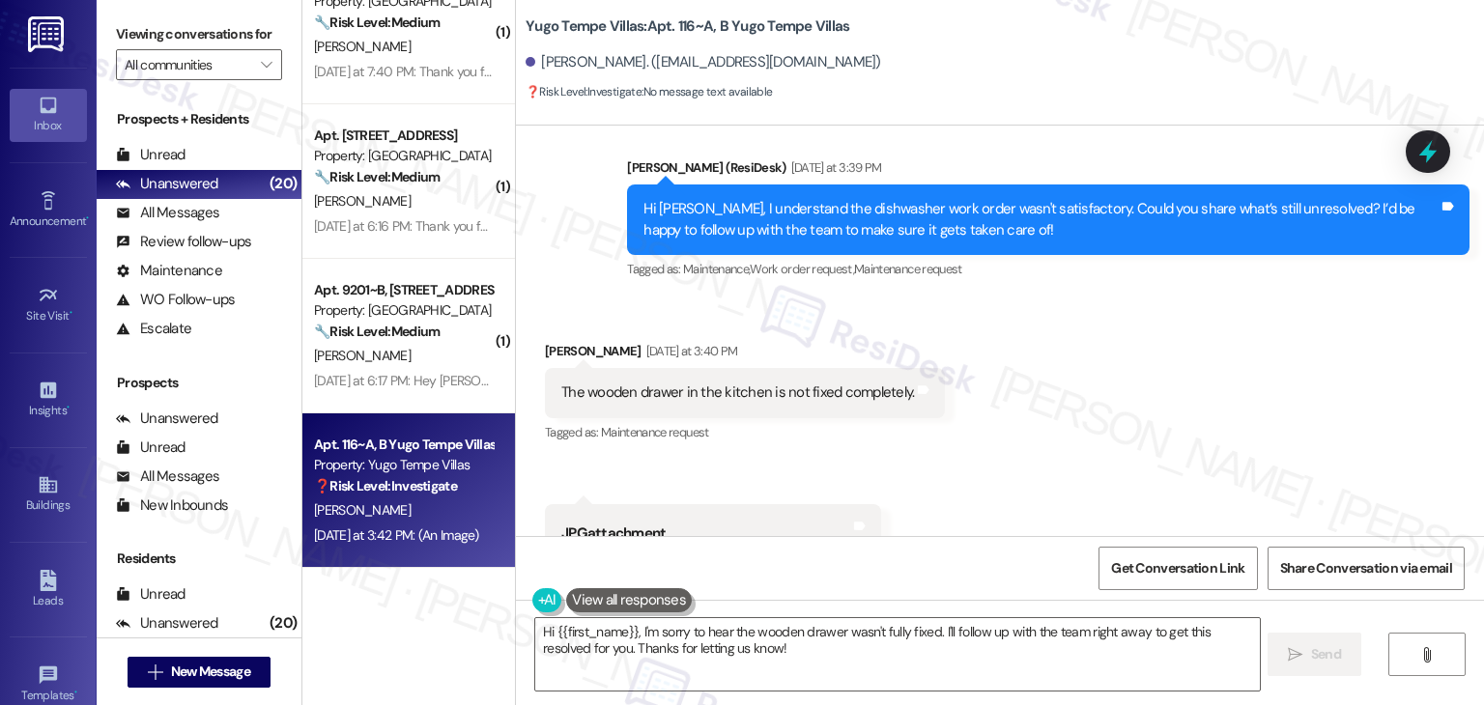
click at [1077, 356] on div "Received via SMS [PERSON_NAME] [DATE] at 3:40 PM The wooden drawer in the kitch…" at bounding box center [1000, 618] width 968 height 640
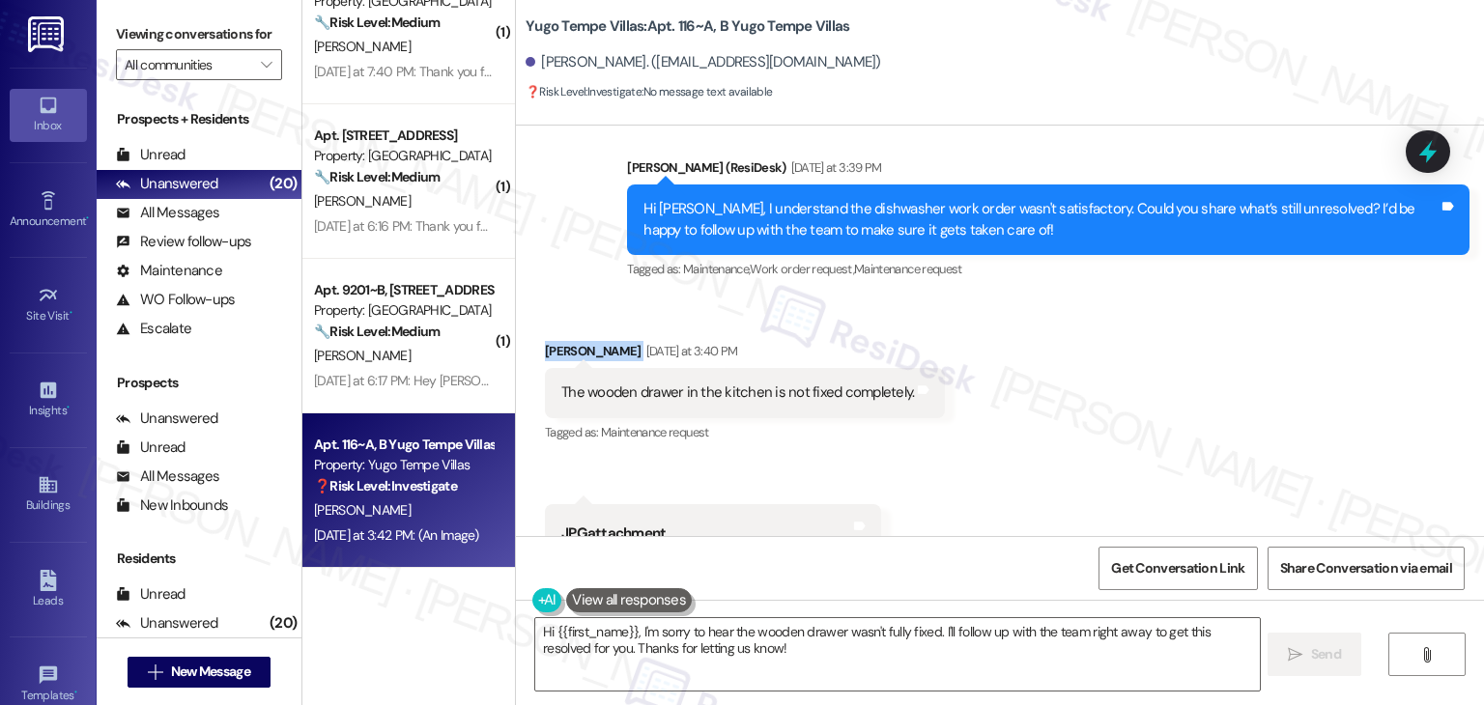
click at [1077, 356] on div "Received via SMS [PERSON_NAME] [DATE] at 3:40 PM The wooden drawer in the kitch…" at bounding box center [1000, 618] width 968 height 640
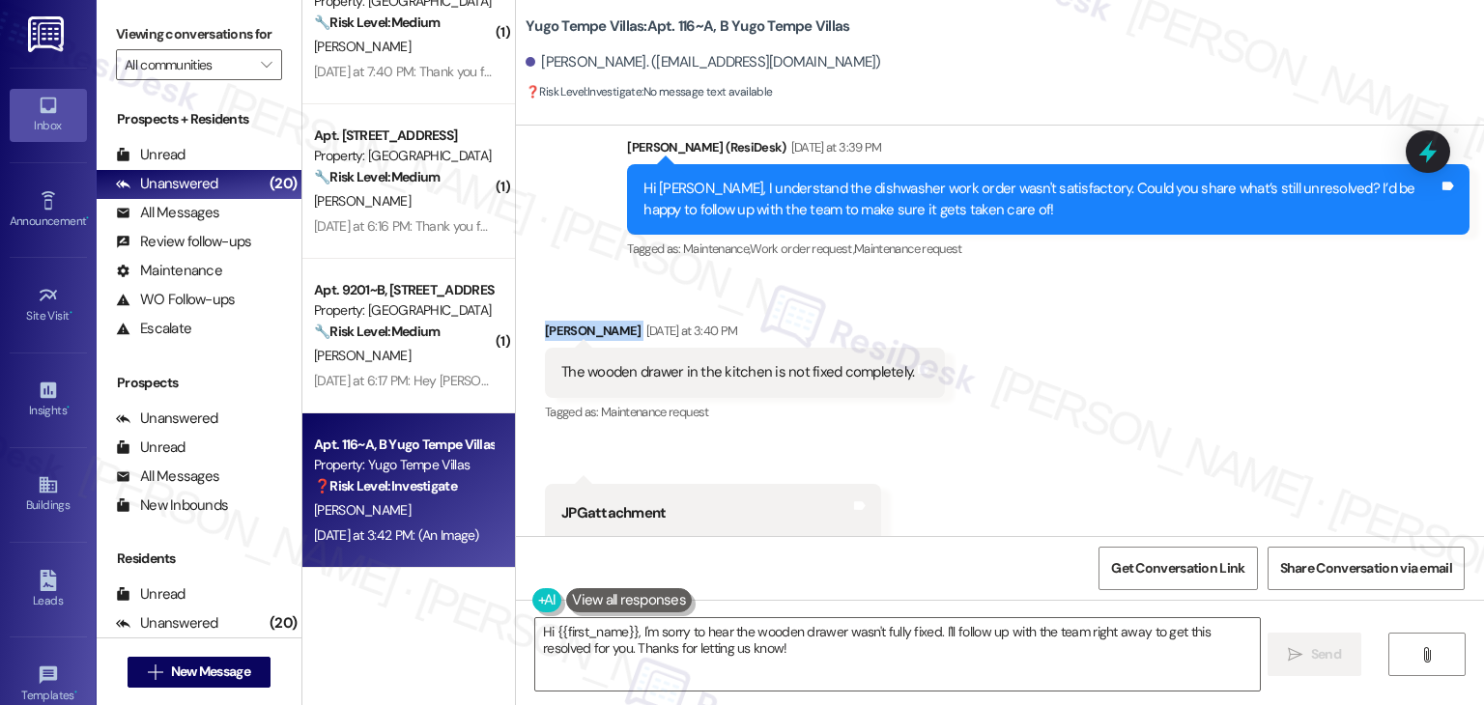
scroll to position [429, 0]
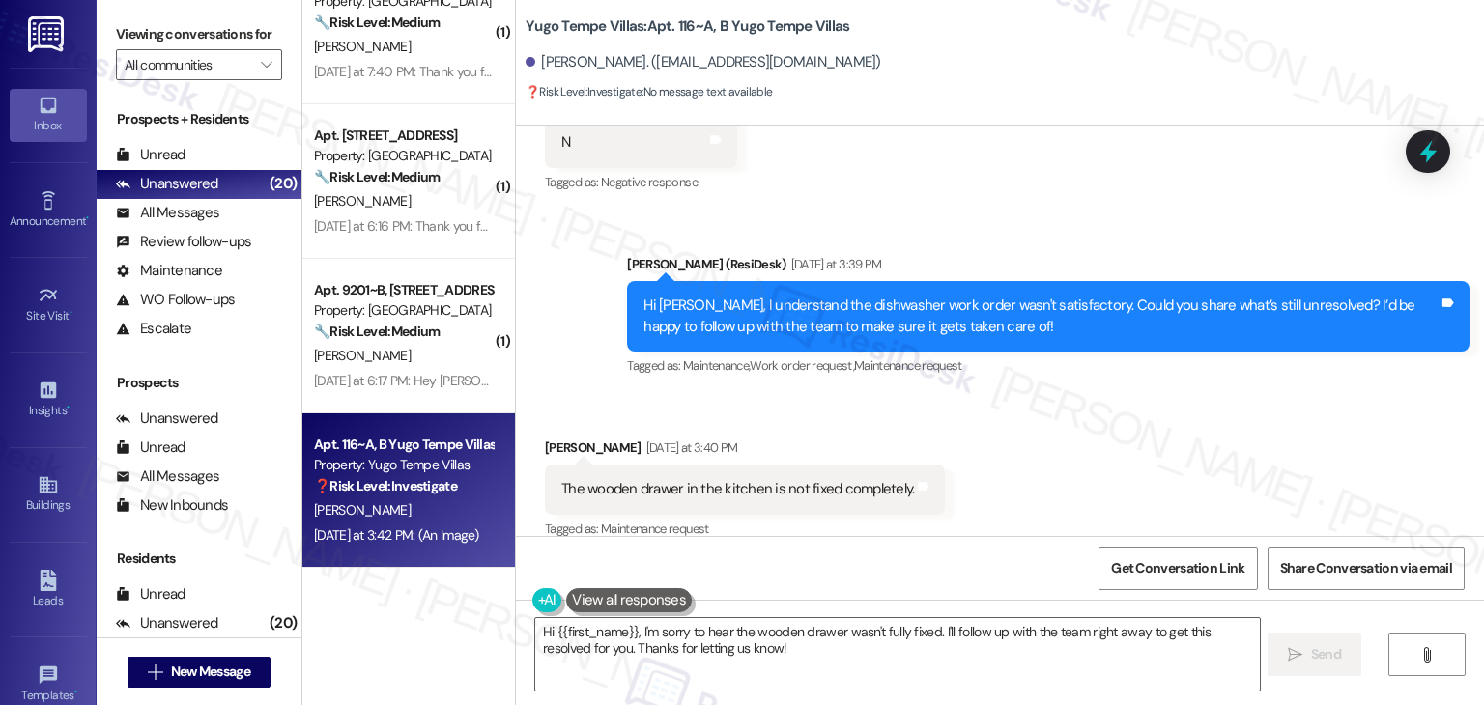
click at [1064, 379] on div "Tagged as: Maintenance , Click to highlight conversations about Maintenance Wor…" at bounding box center [1048, 366] width 842 height 28
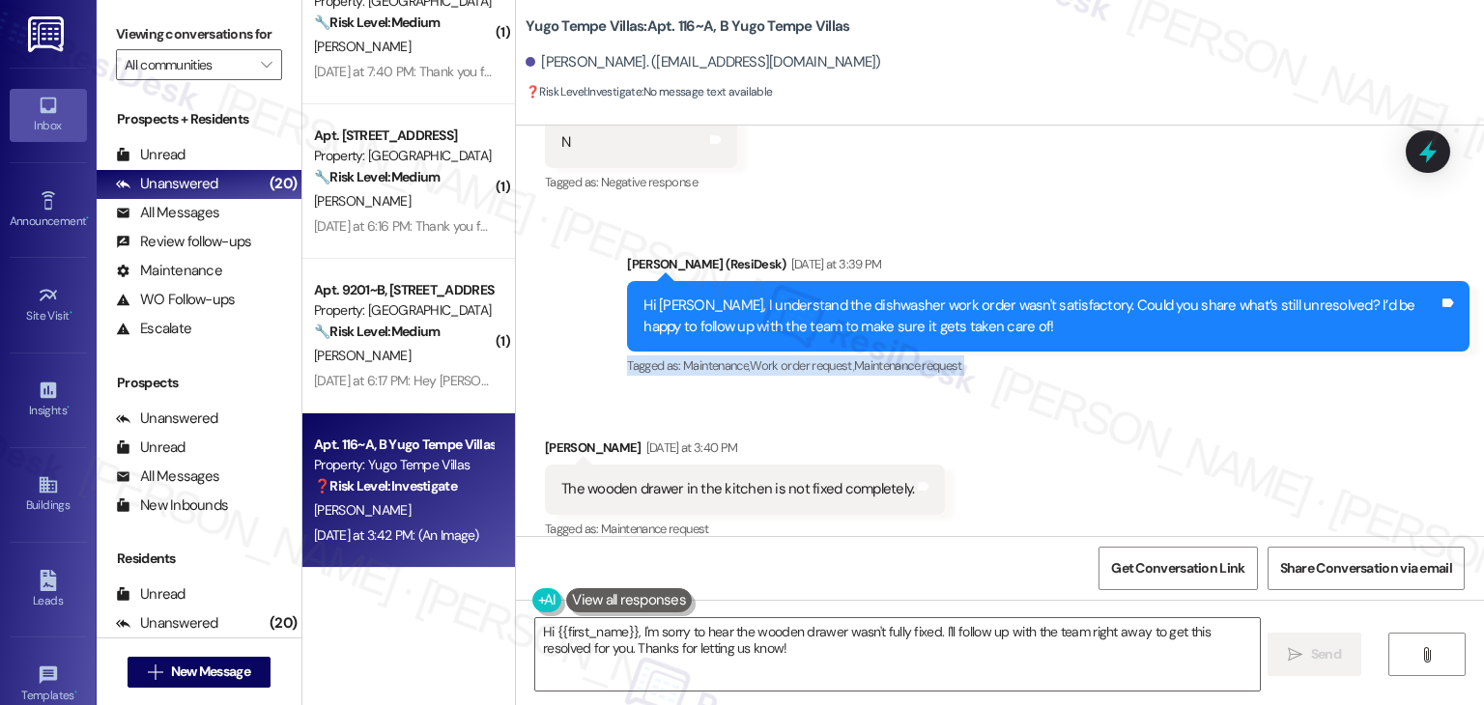
click at [1064, 379] on div "Tagged as: Maintenance , Click to highlight conversations about Maintenance Wor…" at bounding box center [1048, 366] width 842 height 28
click at [854, 323] on div "Hi [PERSON_NAME], I understand the dishwasher work order wasn't satisfactory. C…" at bounding box center [1040, 317] width 795 height 42
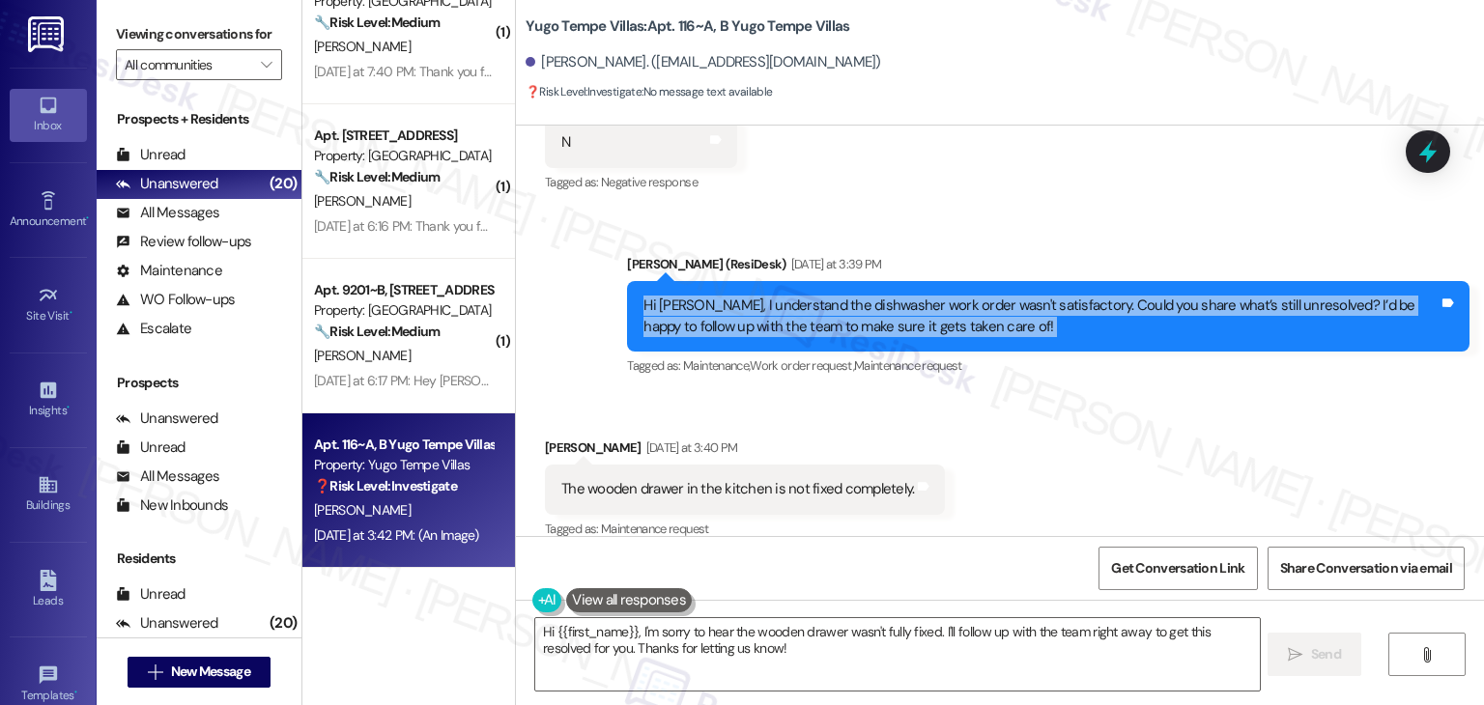
click at [854, 323] on div "Hi [PERSON_NAME], I understand the dishwasher work order wasn't satisfactory. C…" at bounding box center [1040, 317] width 795 height 42
copy div "Hi [PERSON_NAME], I understand the dishwasher work order wasn't satisfactory. C…"
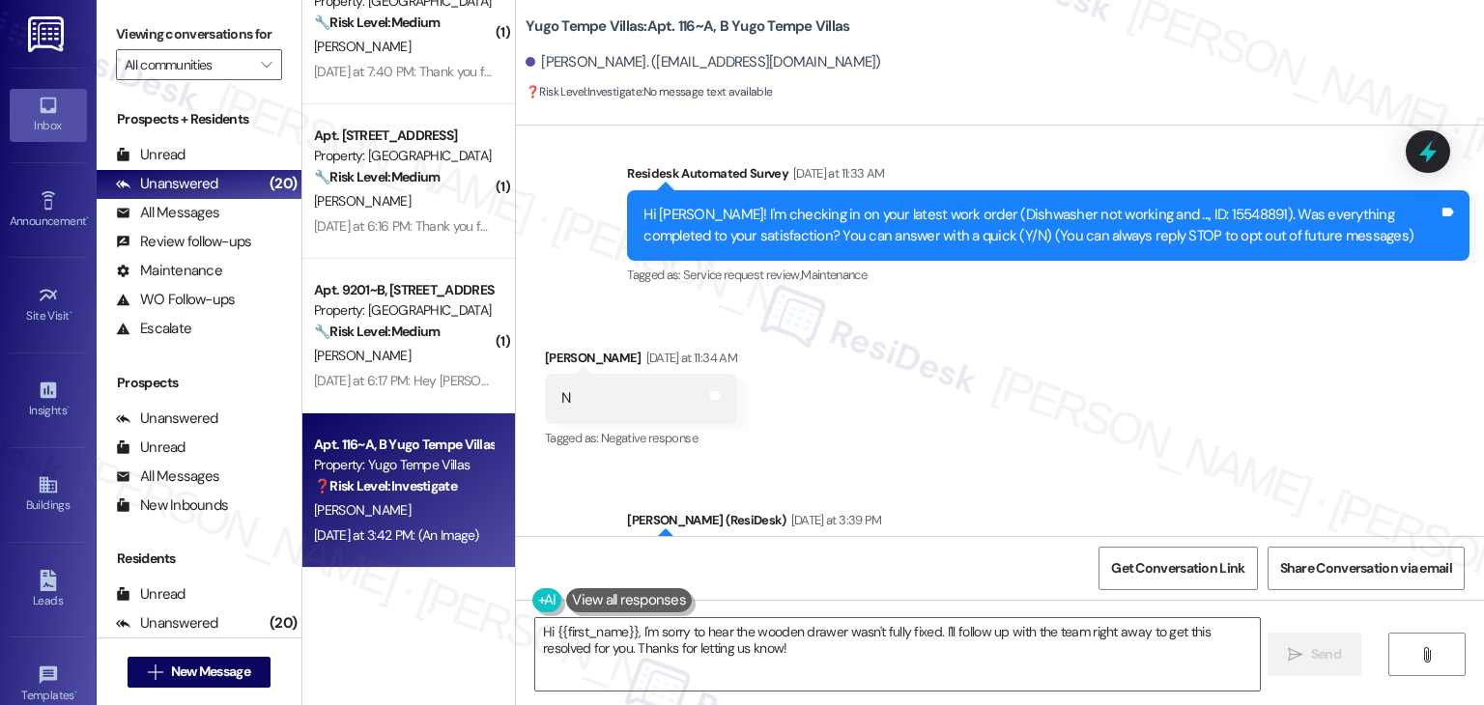
scroll to position [139, 0]
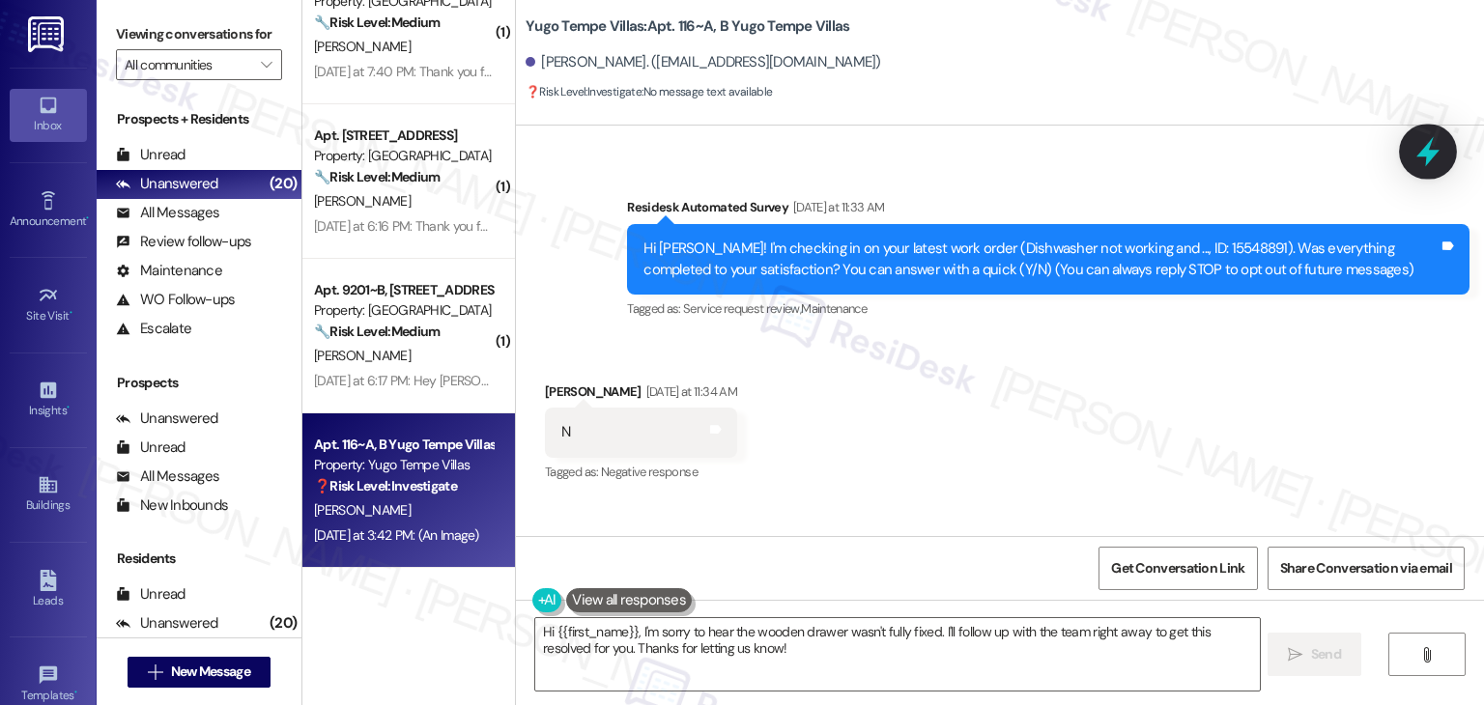
click at [1422, 159] on icon at bounding box center [1427, 151] width 33 height 33
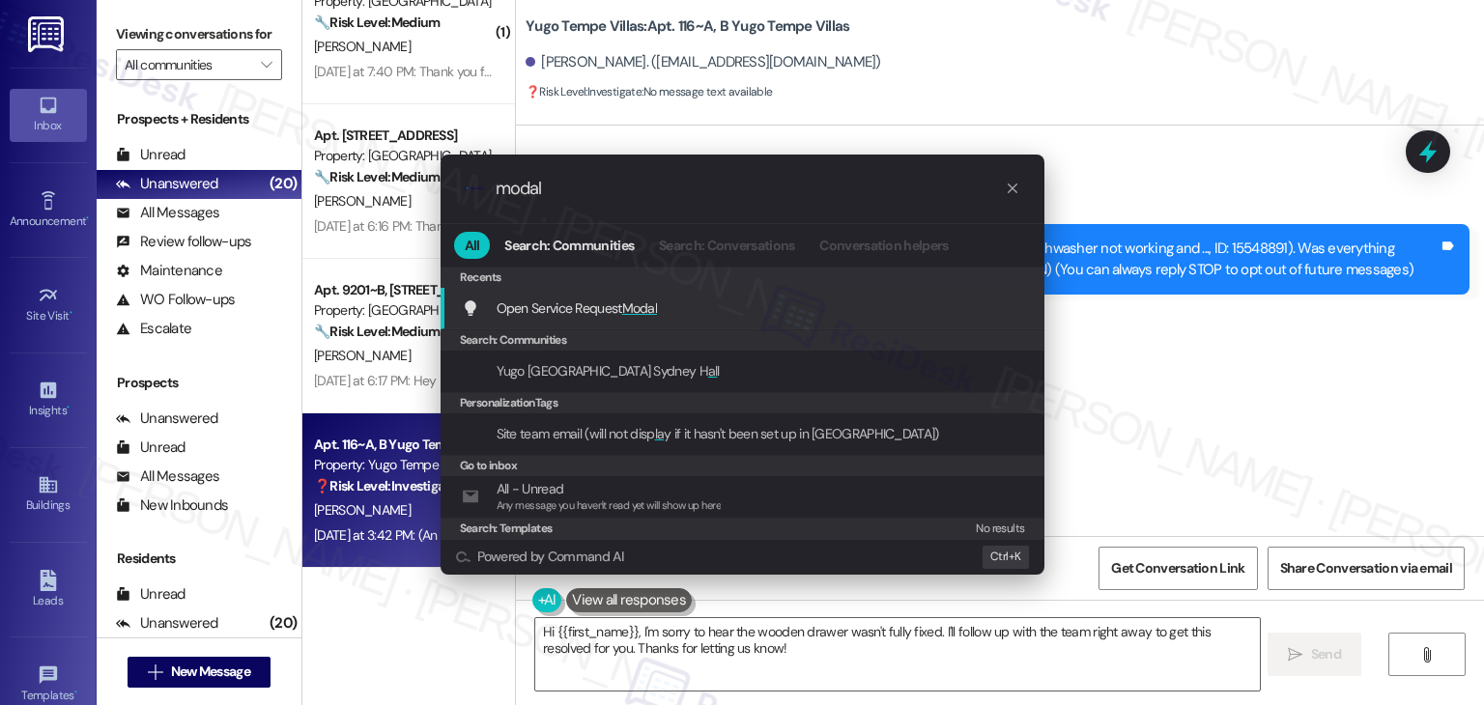
click at [596, 302] on span "Open Service Request Modal" at bounding box center [577, 307] width 161 height 17
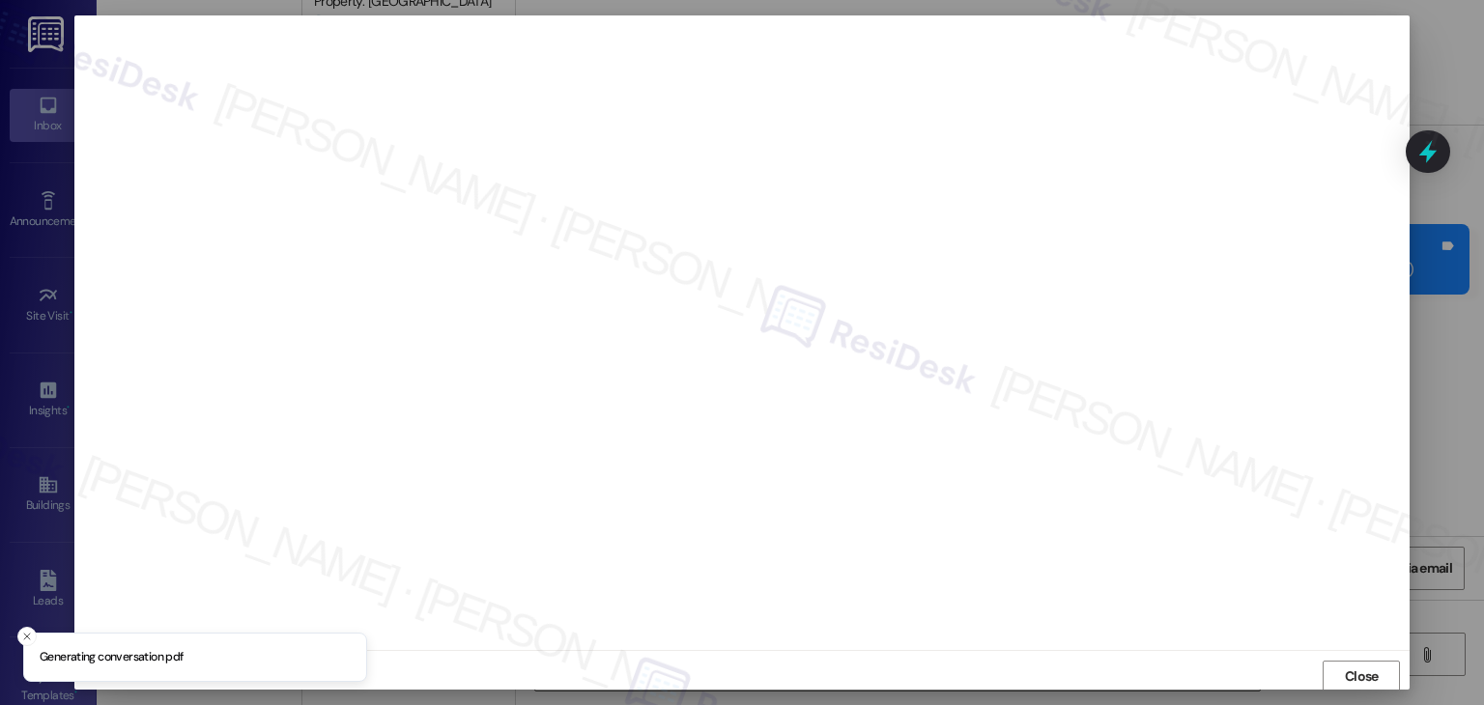
scroll to position [1, 0]
click at [1377, 676] on span "Close" at bounding box center [1362, 676] width 42 height 20
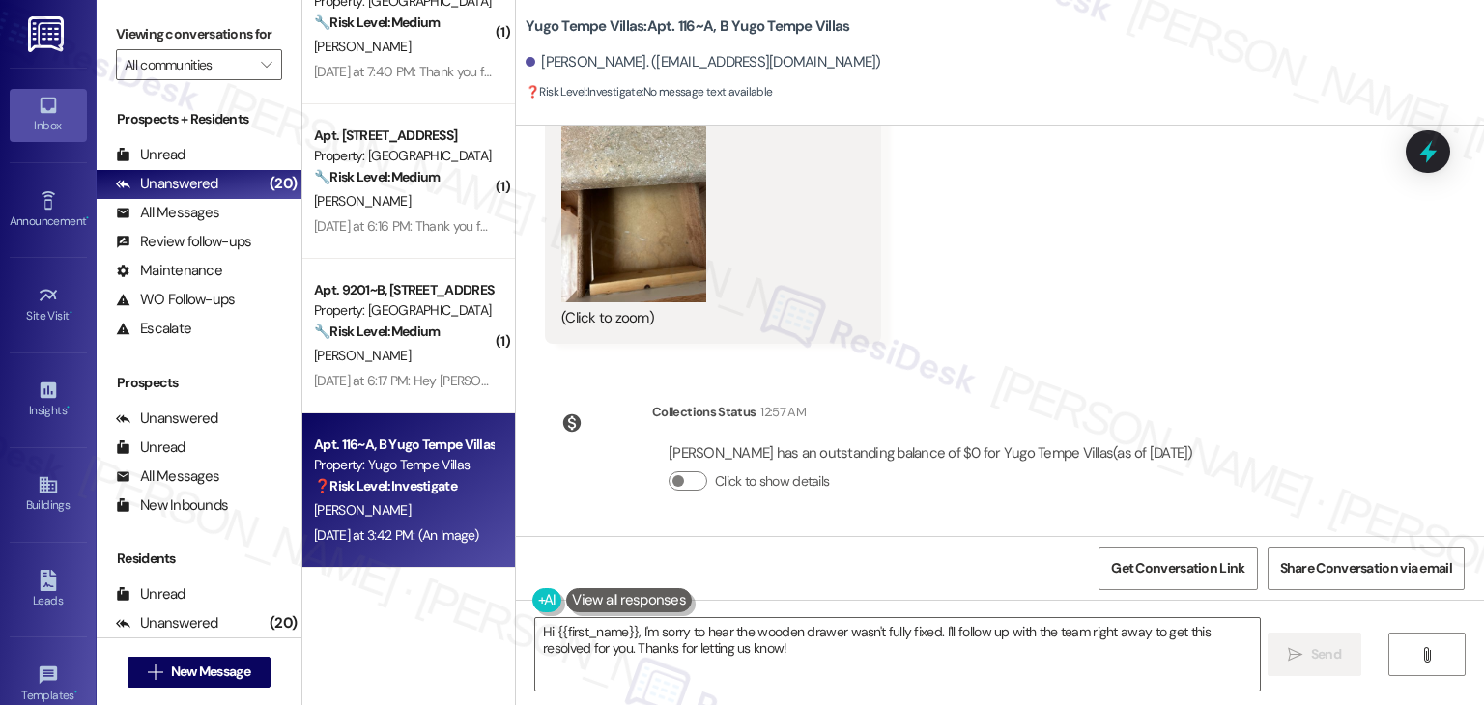
scroll to position [1009, 0]
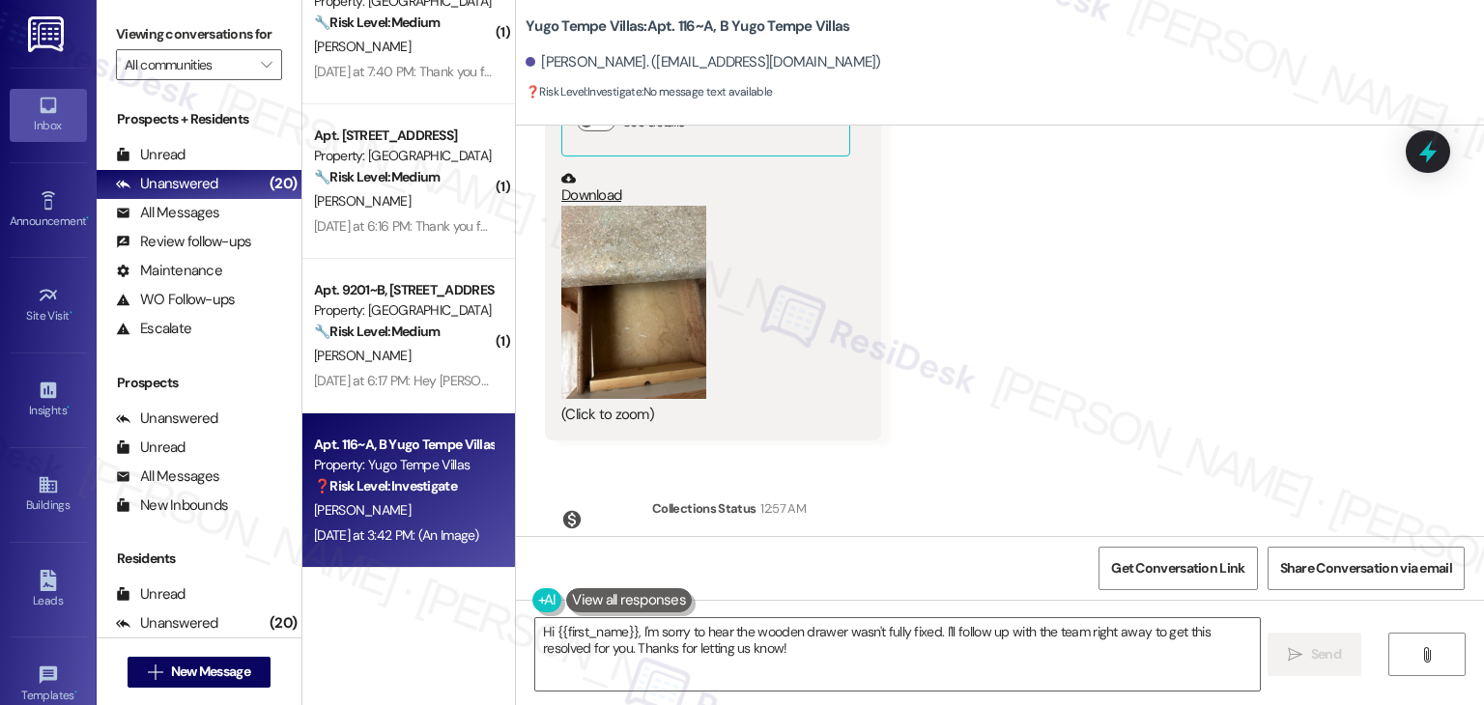
click at [643, 372] on button "Zoom image" at bounding box center [633, 302] width 145 height 193
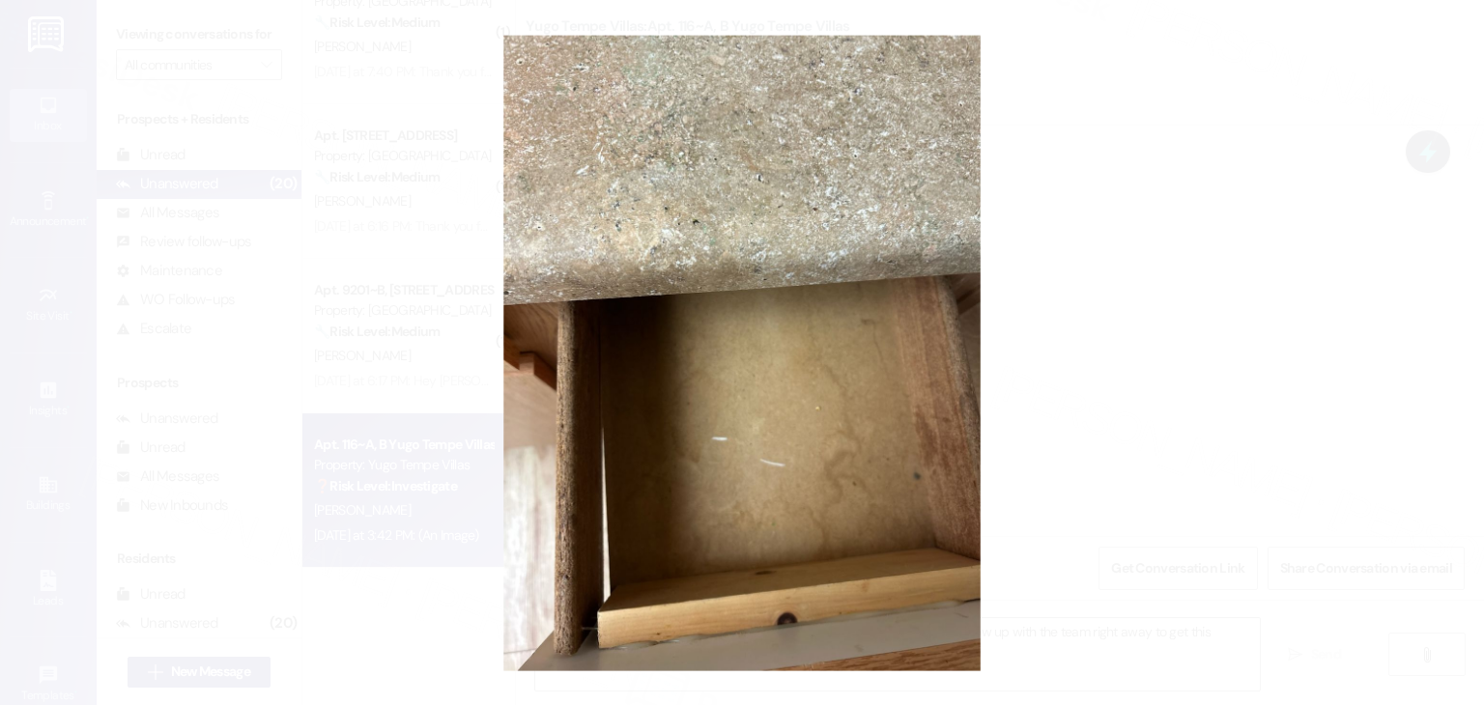
click at [1111, 449] on button "Unzoom image" at bounding box center [742, 352] width 1484 height 705
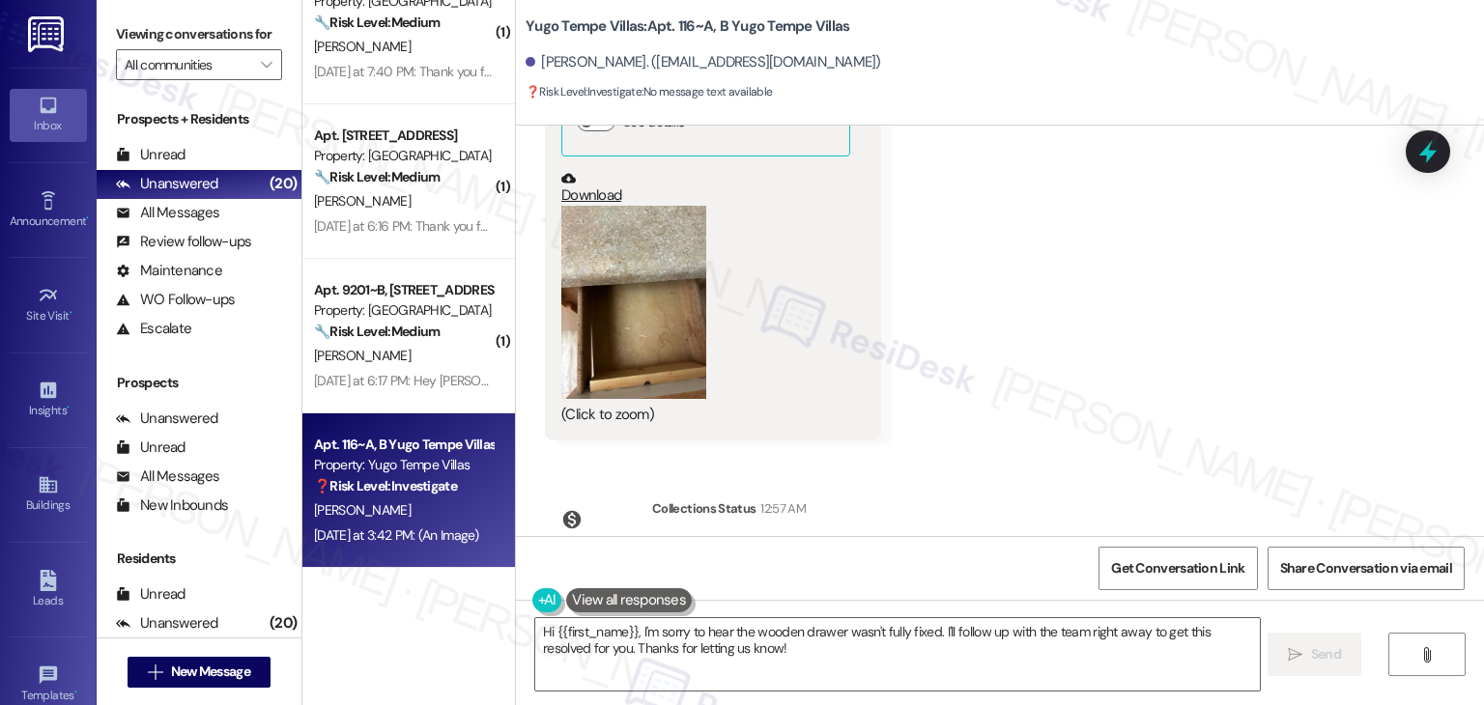
click at [1111, 447] on div "Received via SMS [PERSON_NAME] [DATE] at 3:40 PM The wooden drawer in the kitch…" at bounding box center [1000, 135] width 968 height 640
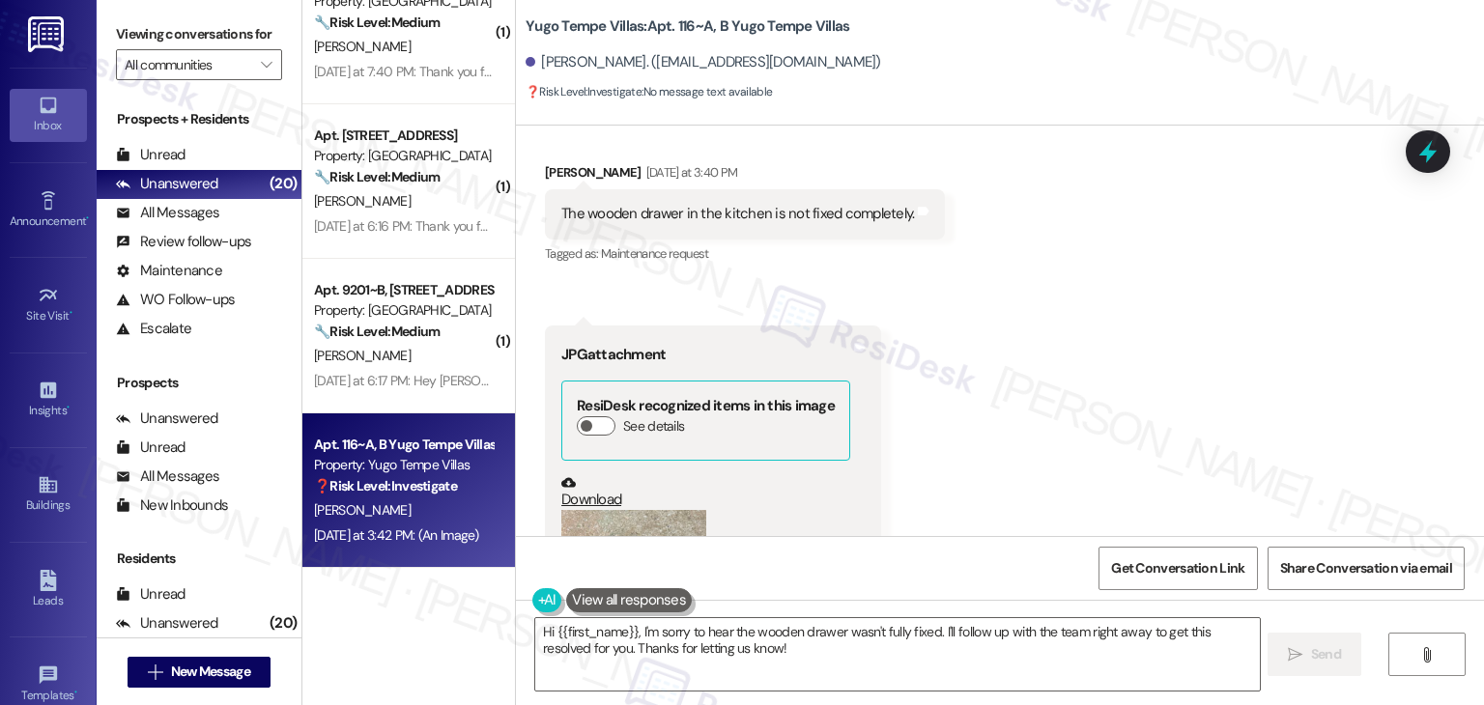
scroll to position [622, 0]
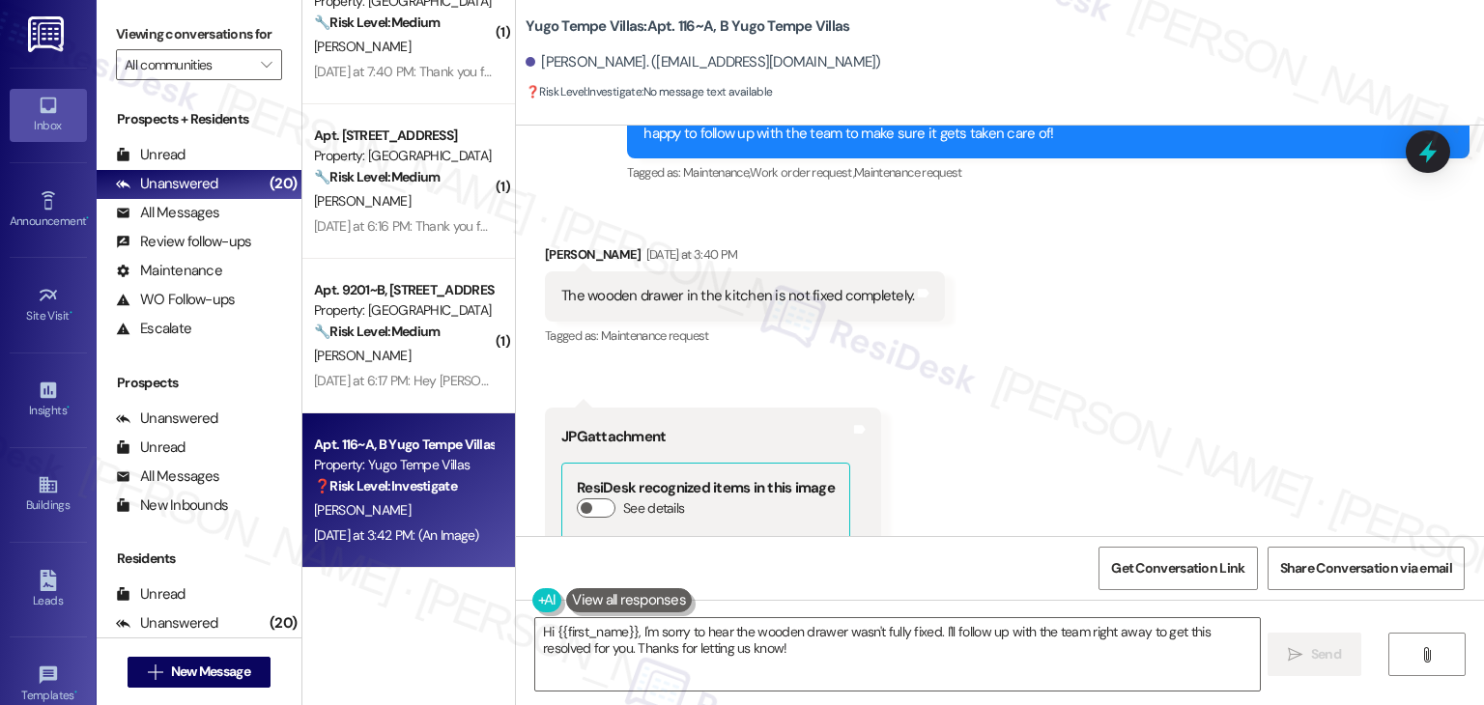
click at [1124, 380] on div "Received via SMS [PERSON_NAME] [DATE] at 3:40 PM The wooden drawer in the kitch…" at bounding box center [1000, 521] width 968 height 640
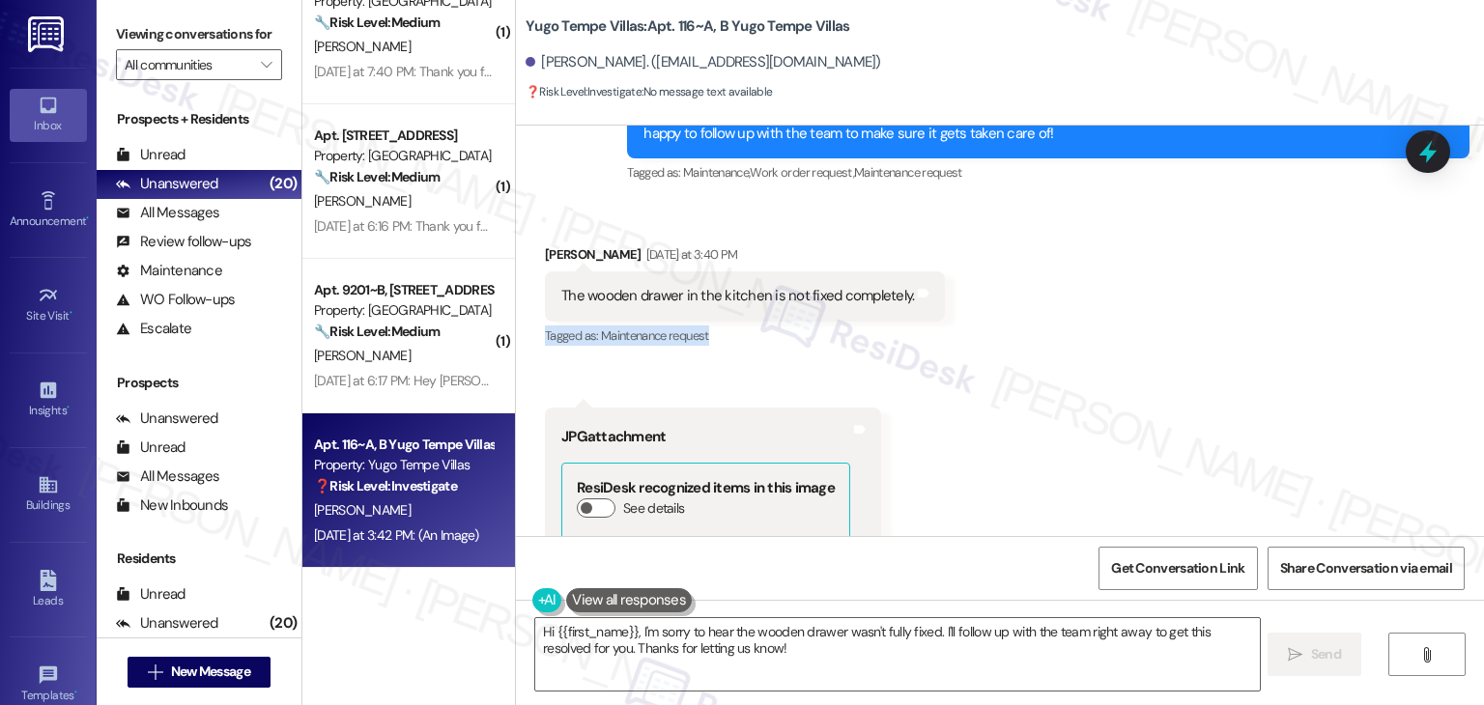
click at [1124, 380] on div "Received via SMS [PERSON_NAME] [DATE] at 3:40 PM The wooden drawer in the kitch…" at bounding box center [1000, 521] width 968 height 640
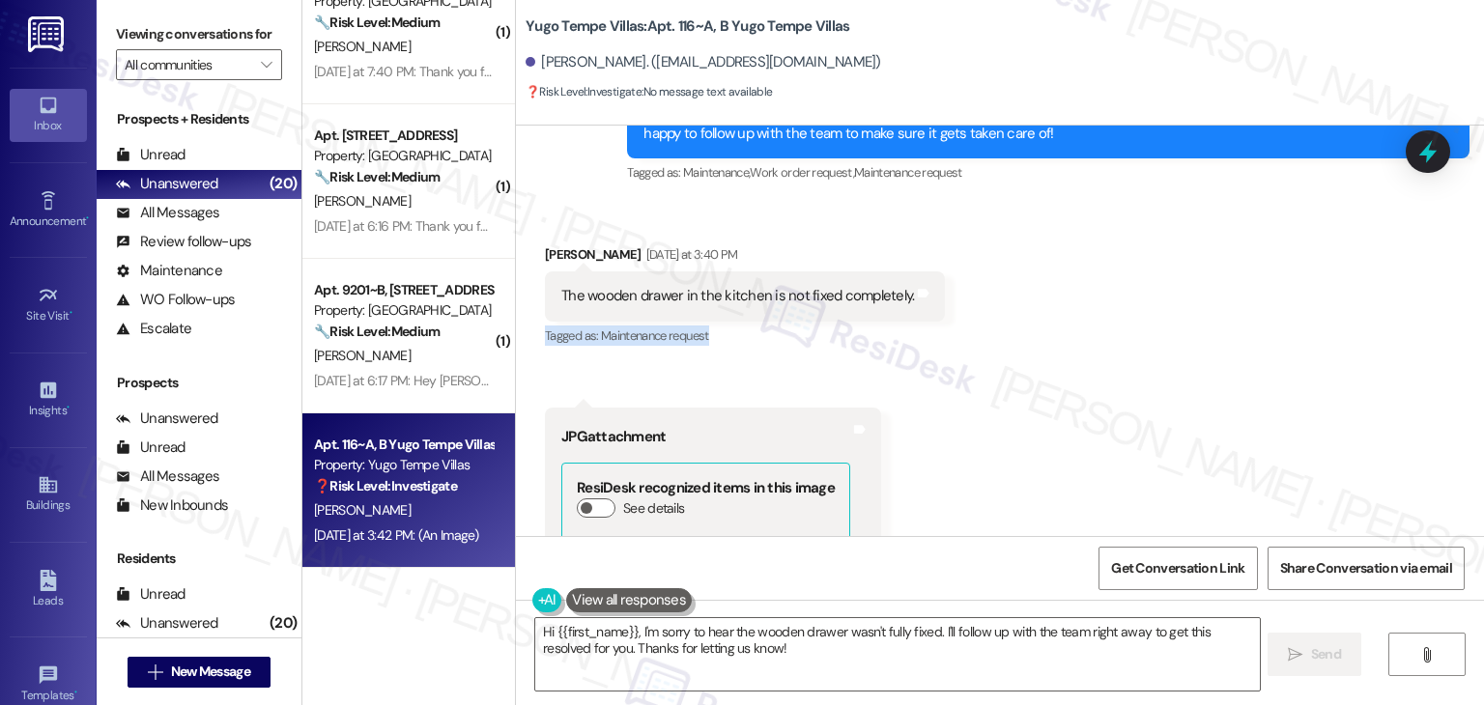
click at [1124, 380] on div "Received via SMS [PERSON_NAME] [DATE] at 3:40 PM The wooden drawer in the kitch…" at bounding box center [1000, 521] width 968 height 640
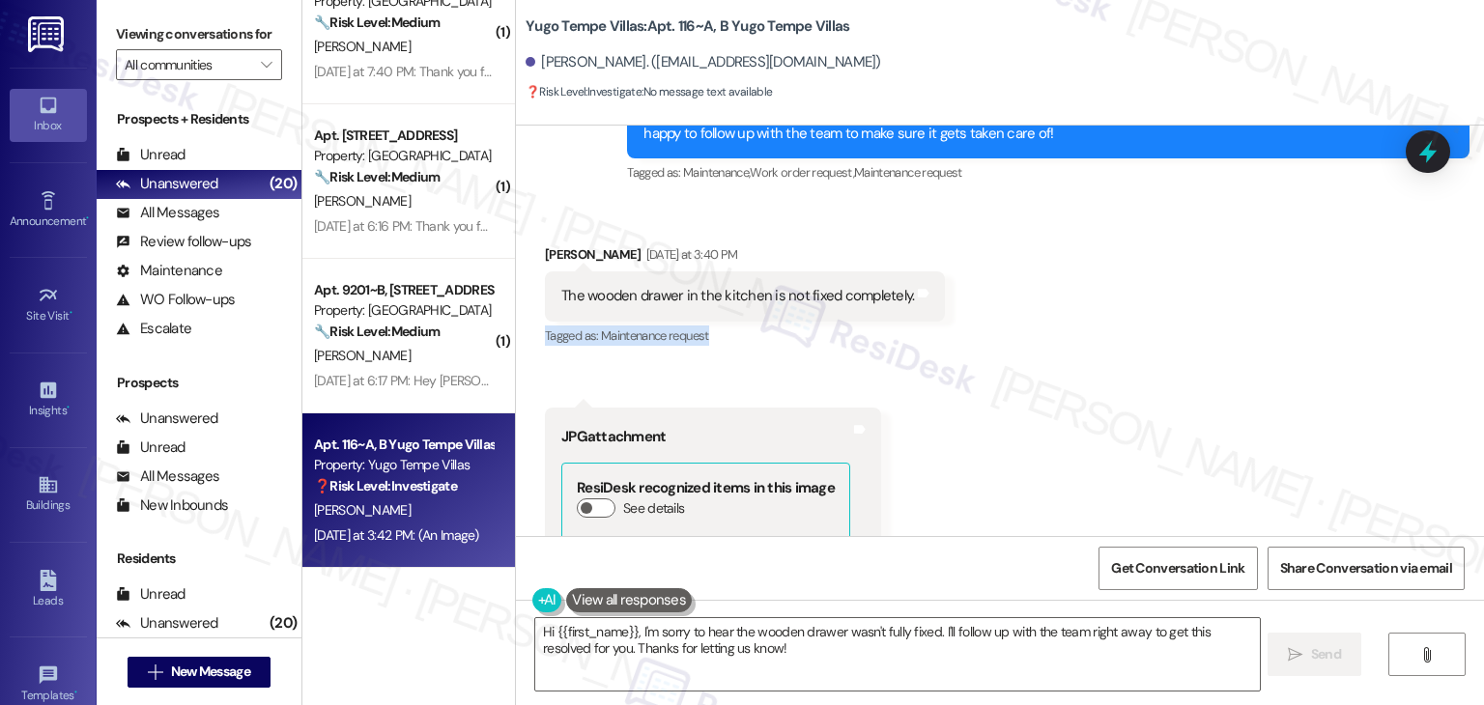
click at [1124, 380] on div "Received via SMS [PERSON_NAME] [DATE] at 3:40 PM The wooden drawer in the kitch…" at bounding box center [1000, 521] width 968 height 640
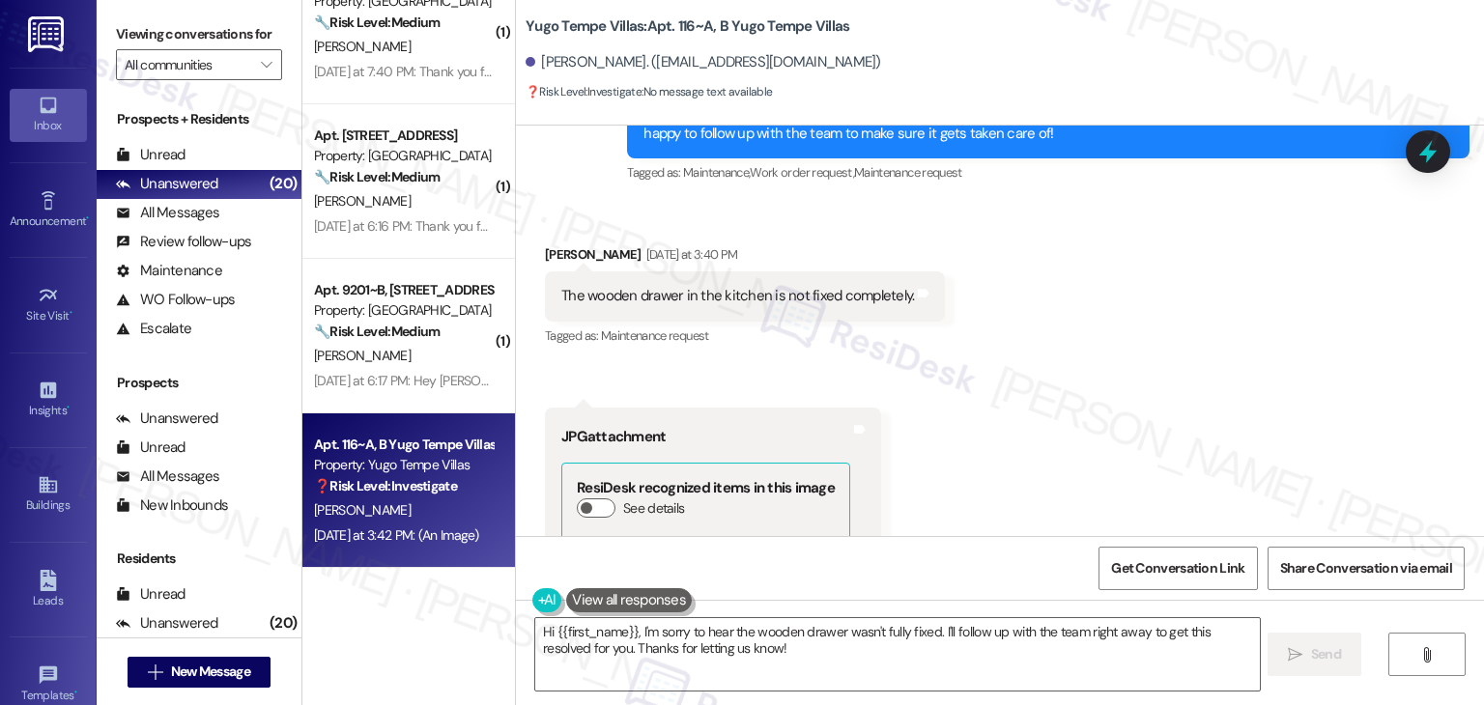
click at [1124, 380] on div "Received via SMS [PERSON_NAME] [DATE] at 3:40 PM The wooden drawer in the kitch…" at bounding box center [1000, 521] width 968 height 640
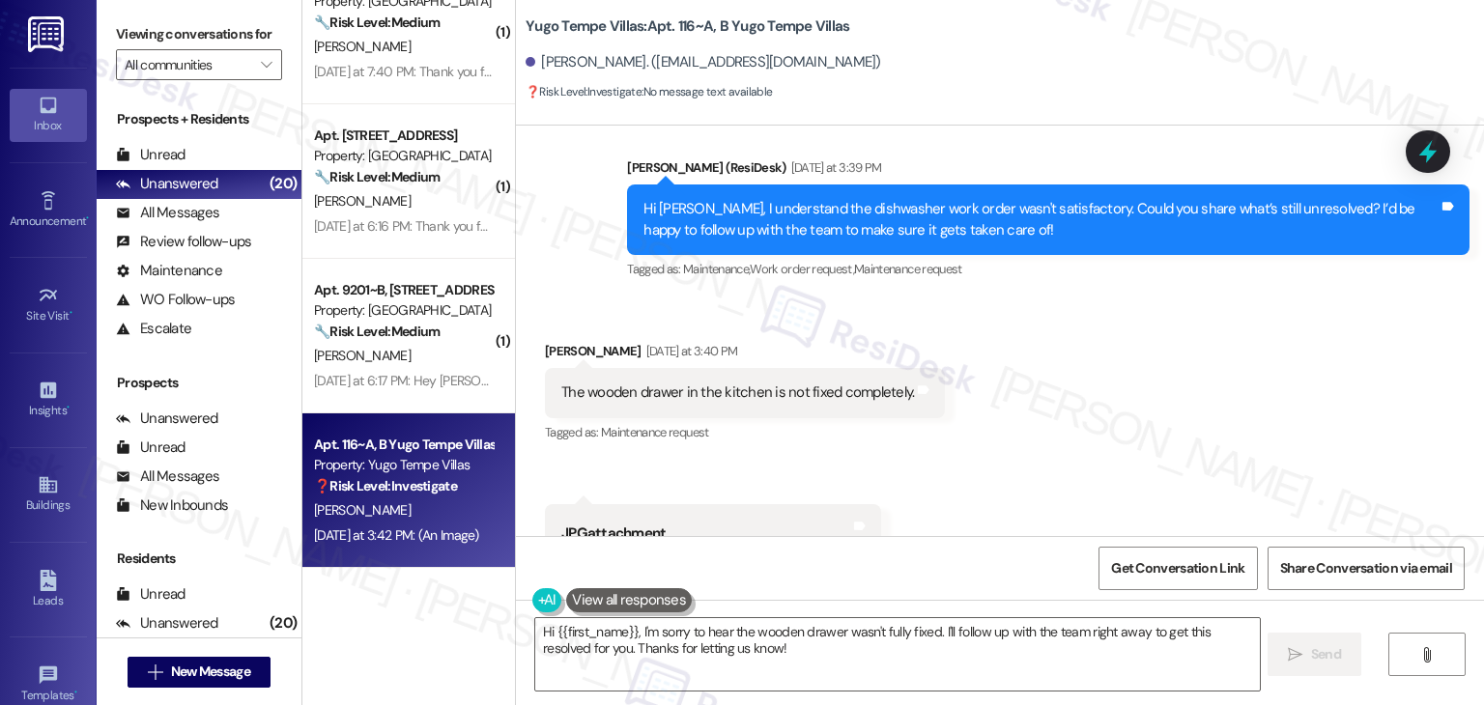
click at [1048, 404] on div "Received via SMS [PERSON_NAME] [DATE] at 3:40 PM The wooden drawer in the kitch…" at bounding box center [1000, 618] width 968 height 640
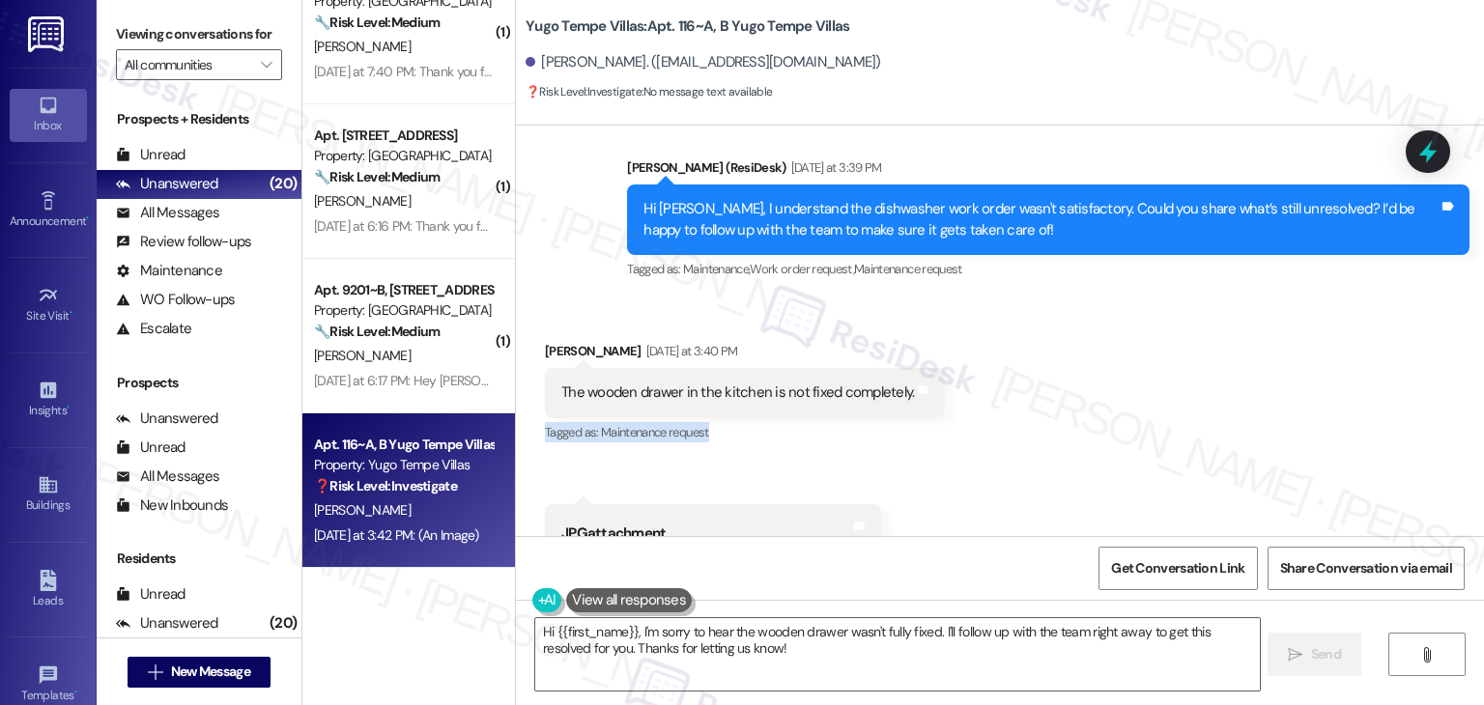
click at [1048, 404] on div "Received via SMS [PERSON_NAME] [DATE] at 3:40 PM The wooden drawer in the kitch…" at bounding box center [1000, 618] width 968 height 640
click at [1097, 341] on div "Received via SMS [PERSON_NAME] [DATE] at 3:40 PM The wooden drawer in the kitch…" at bounding box center [1000, 618] width 968 height 640
click at [855, 219] on div "Hi [PERSON_NAME], I understand the dishwasher work order wasn't satisfactory. C…" at bounding box center [1040, 220] width 795 height 42
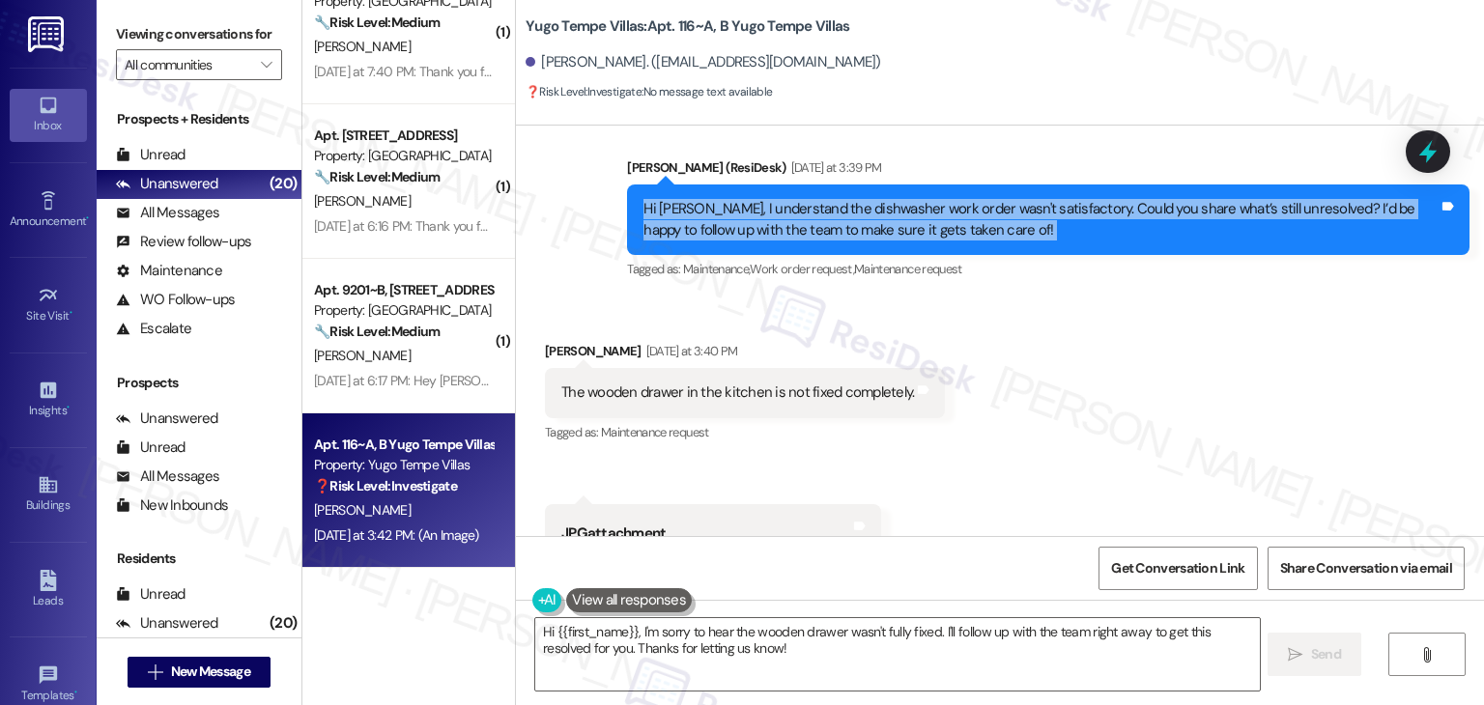
click at [855, 219] on div "Hi [PERSON_NAME], I understand the dishwasher work order wasn't satisfactory. C…" at bounding box center [1040, 220] width 795 height 42
copy div "Hi [PERSON_NAME], I understand the dishwasher work order wasn't satisfactory. C…"
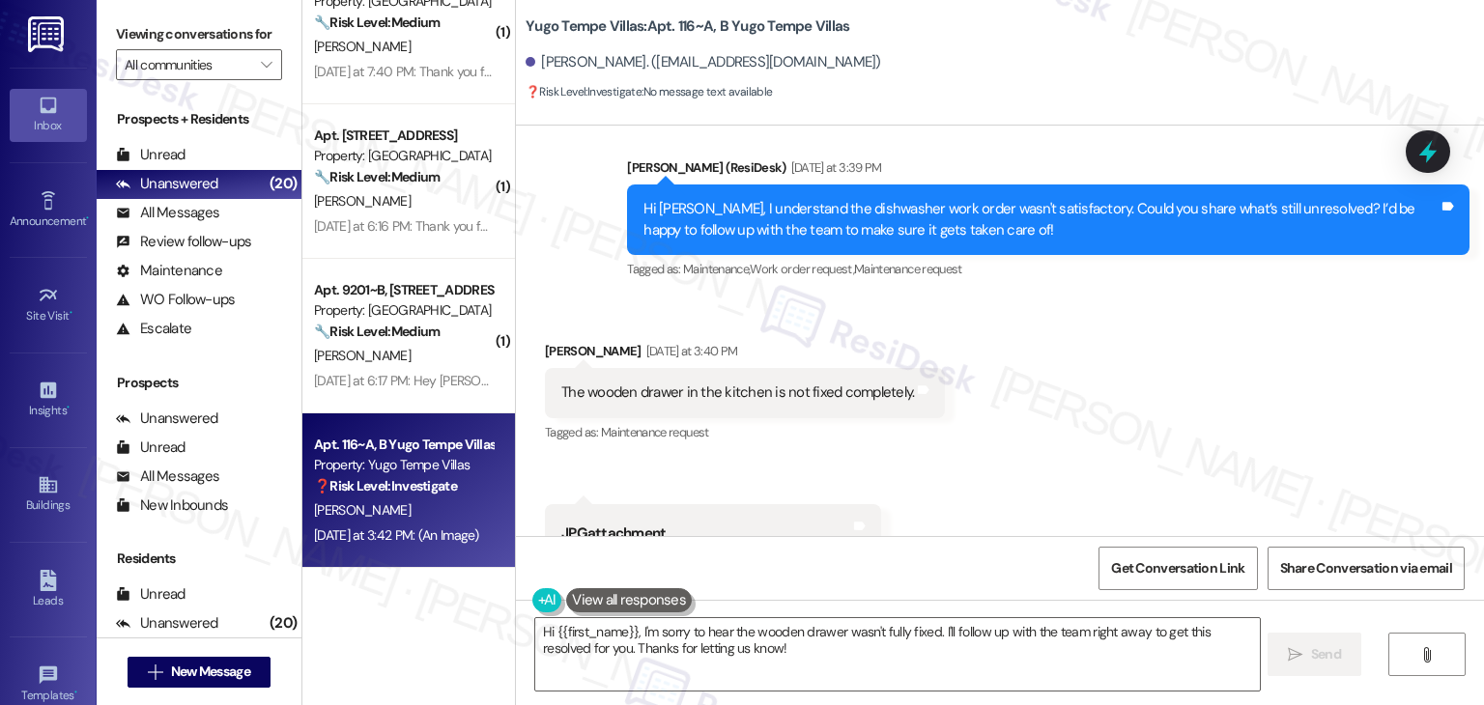
click at [738, 401] on div "The wooden drawer in the kitchen is not fixed completely." at bounding box center [737, 393] width 353 height 20
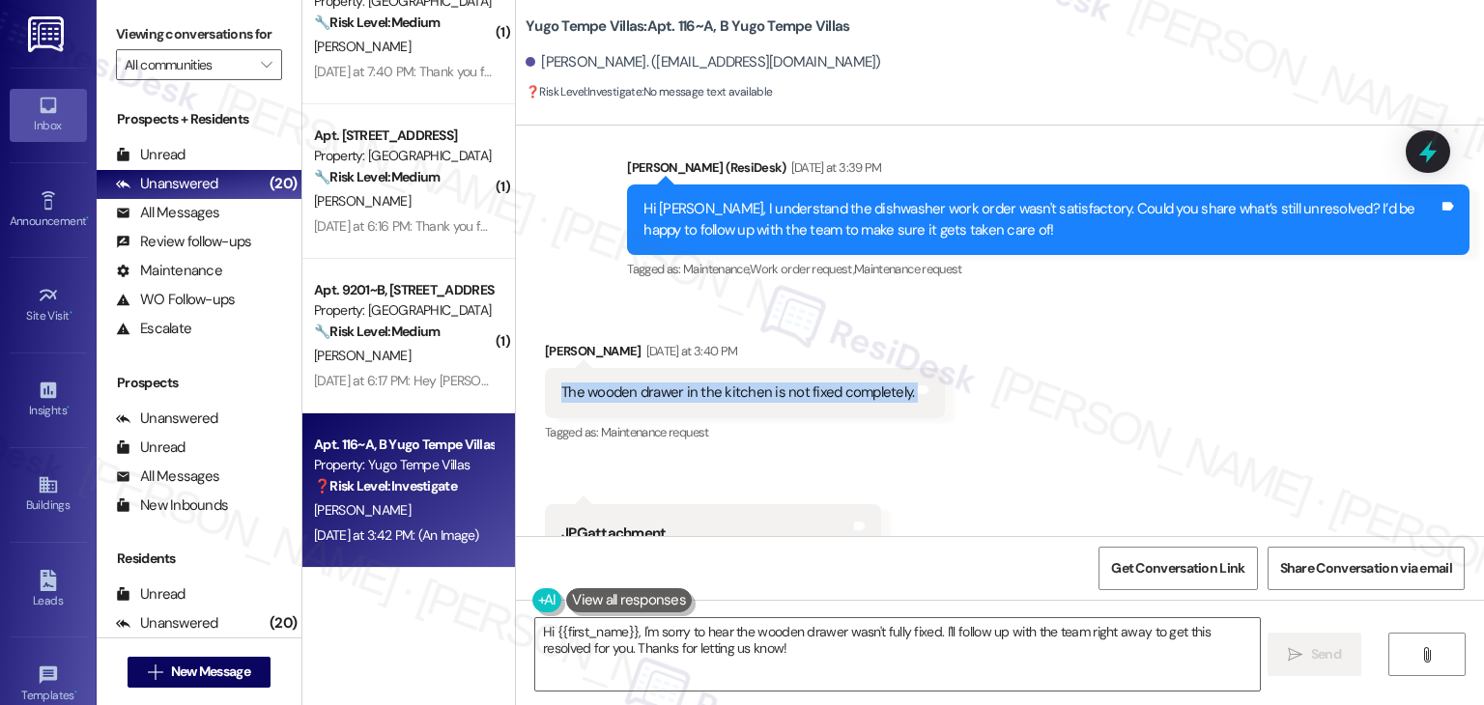
click at [738, 401] on div "The wooden drawer in the kitchen is not fixed completely." at bounding box center [737, 393] width 353 height 20
copy div "The wooden drawer in the kitchen is not fixed completely. Tags and notes"
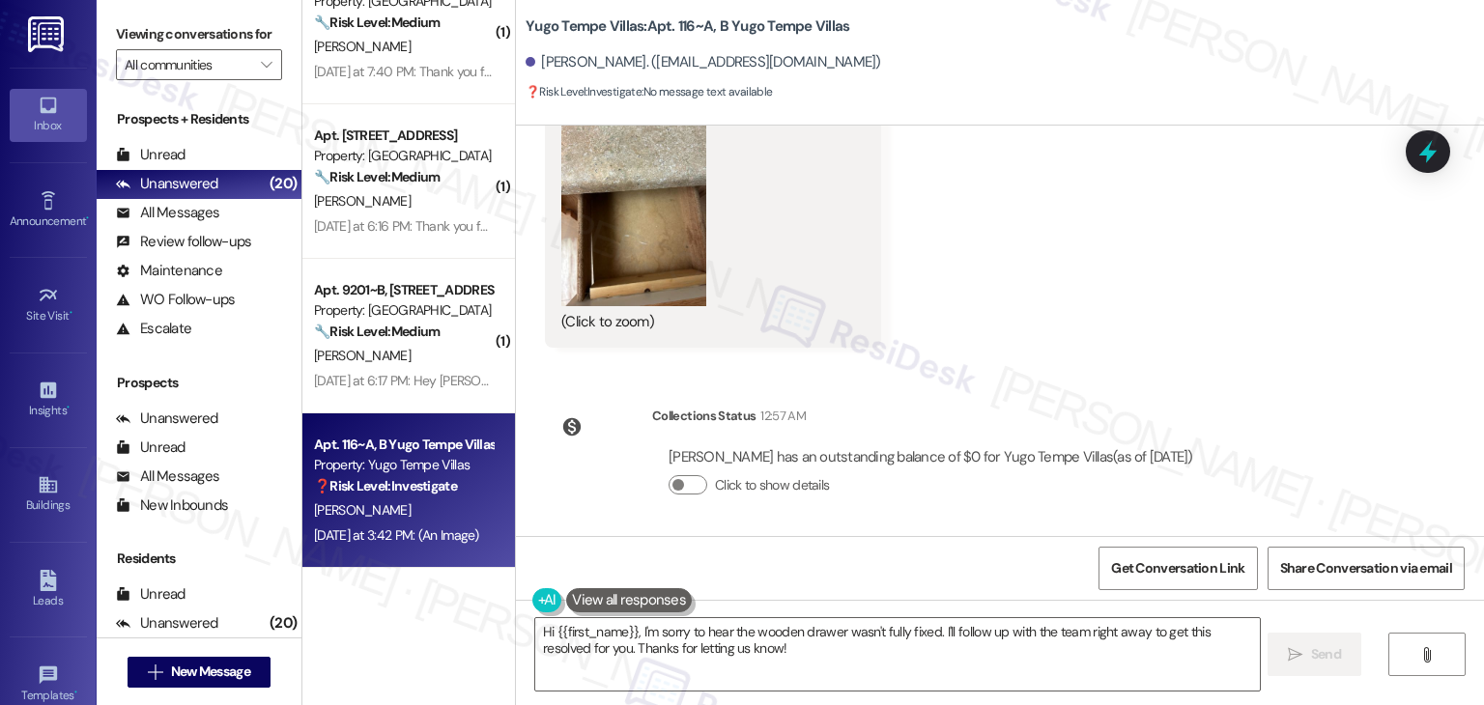
scroll to position [1105, 0]
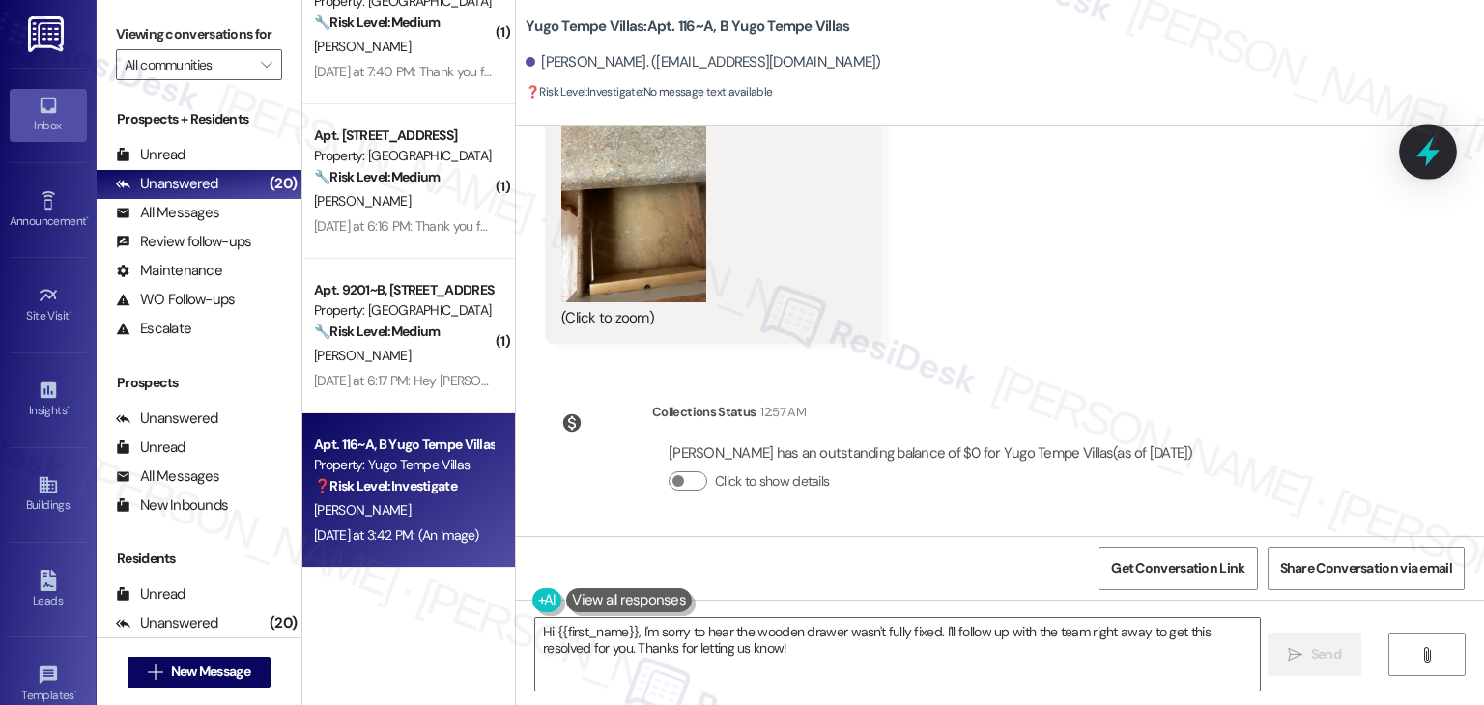
click at [1424, 159] on icon at bounding box center [1427, 151] width 33 height 33
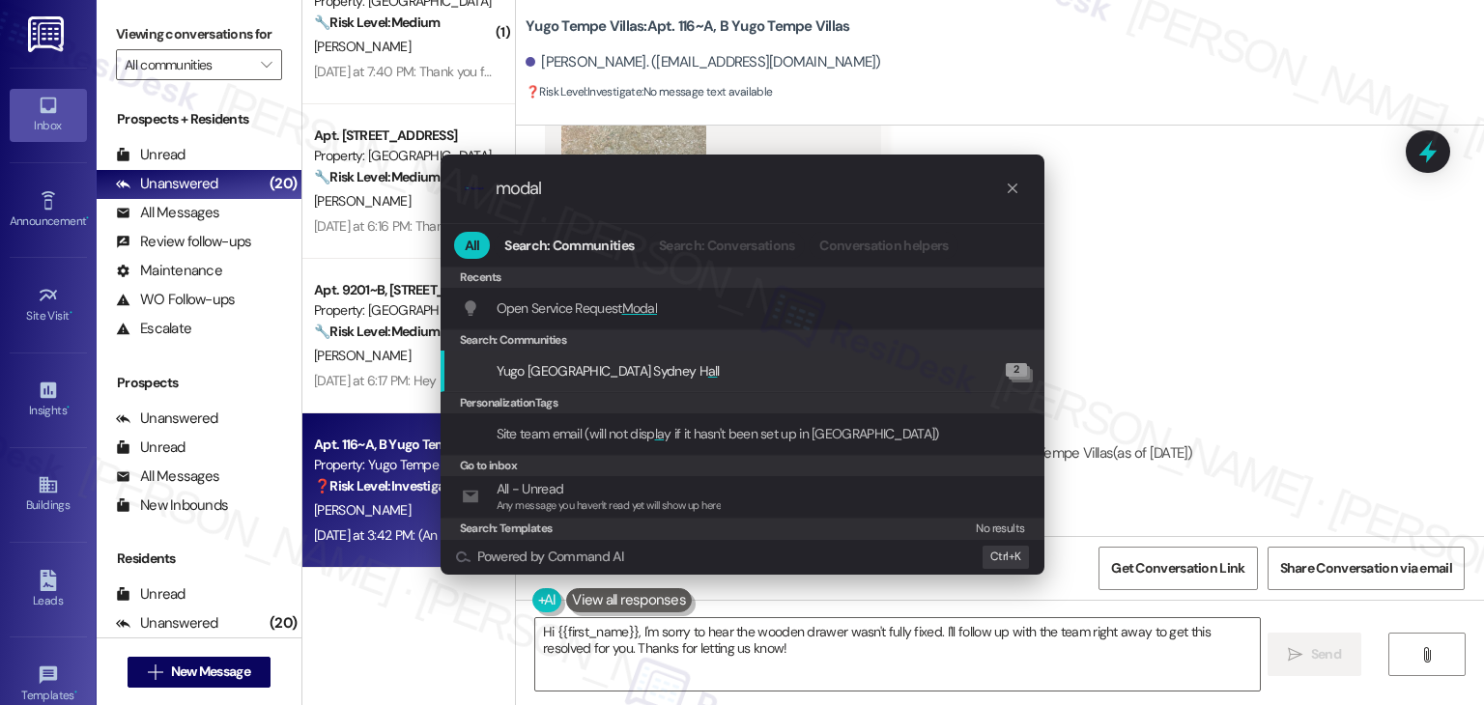
type input "modal"
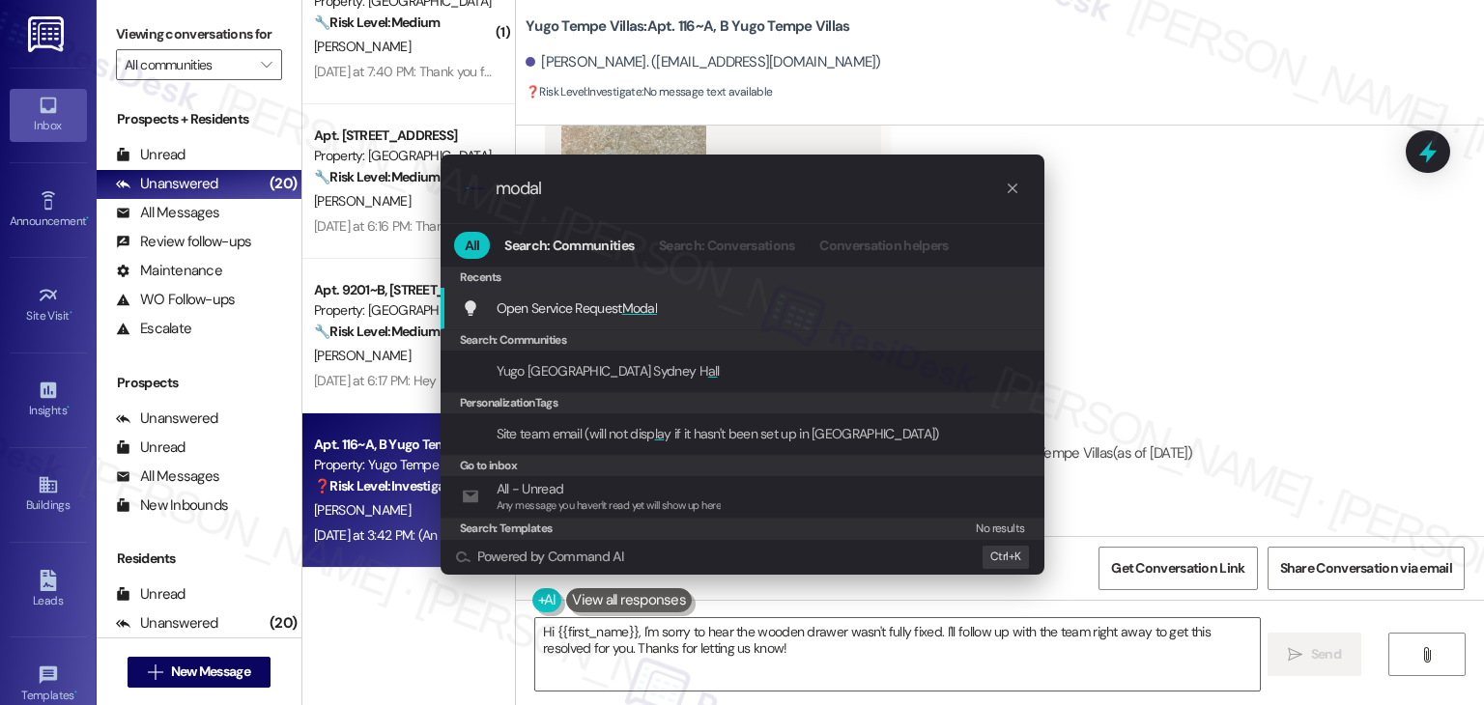
click at [636, 300] on span "Modal" at bounding box center [640, 307] width 36 height 17
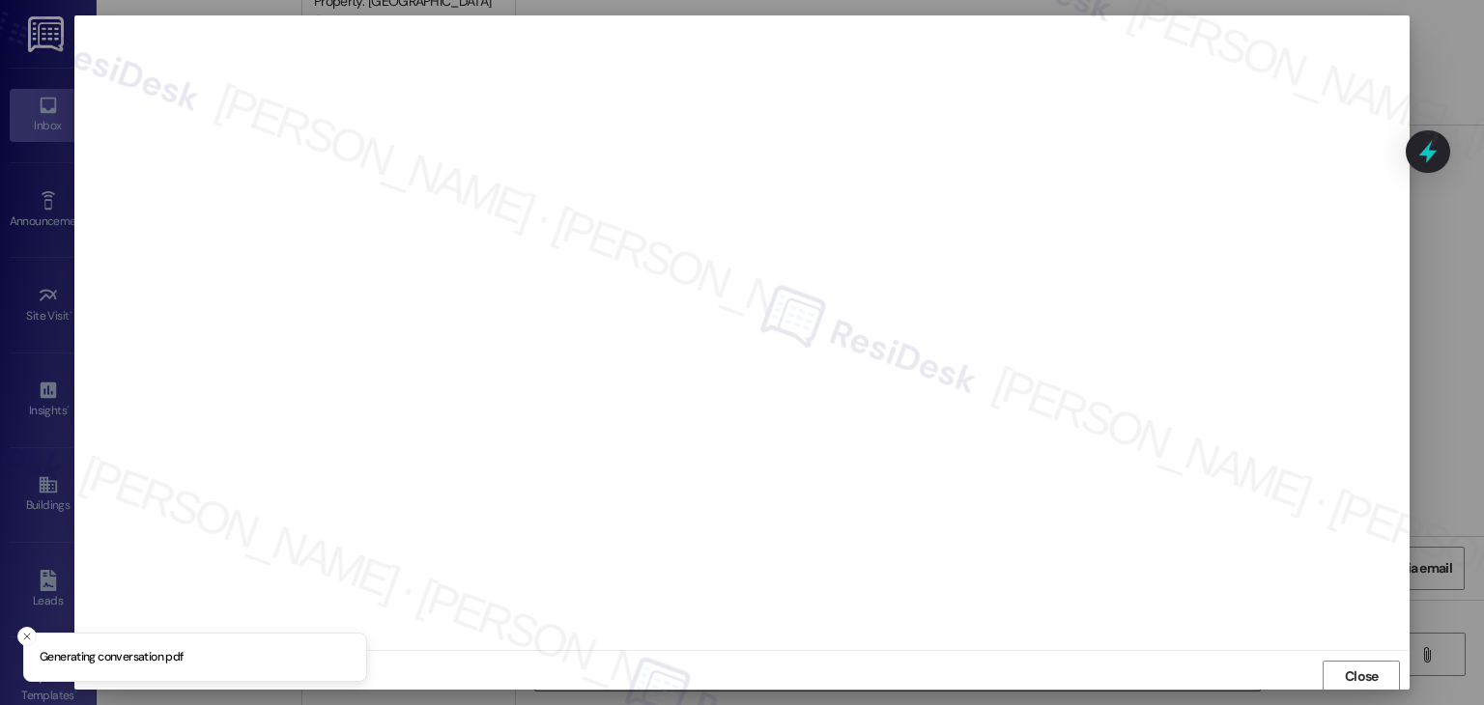
scroll to position [1, 0]
click at [1366, 685] on span "Close" at bounding box center [1362, 675] width 42 height 29
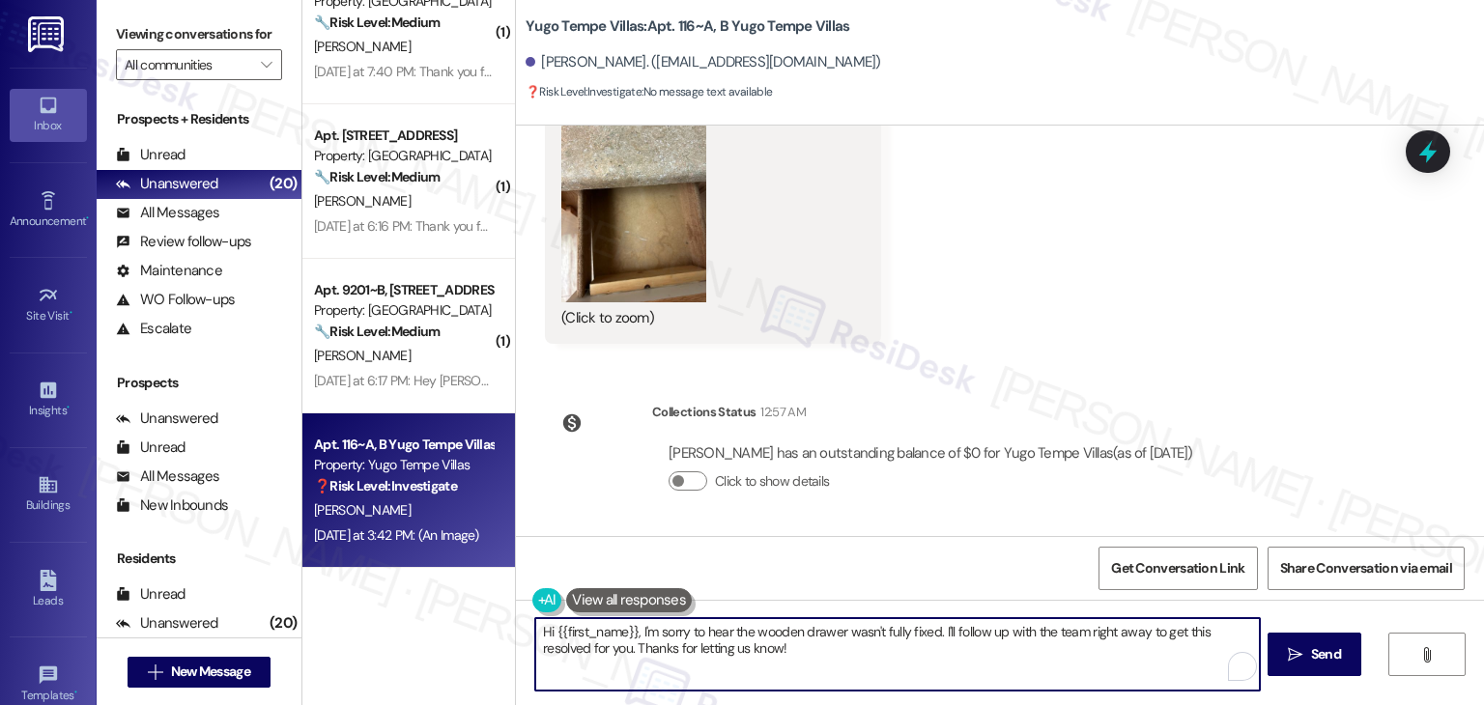
drag, startPoint x: 927, startPoint y: 633, endPoint x: 631, endPoint y: 633, distance: 296.6
click at [631, 633] on textarea "Hi {{first_name}}, I'm sorry to hear the wooden drawer wasn't fully fixed. I'll…" at bounding box center [897, 654] width 724 height 72
click at [870, 660] on textarea "Hi {{first_name}}, I'm sorry to hear the wooden drawer wasn't fully fixed. I'll…" at bounding box center [897, 654] width 724 height 72
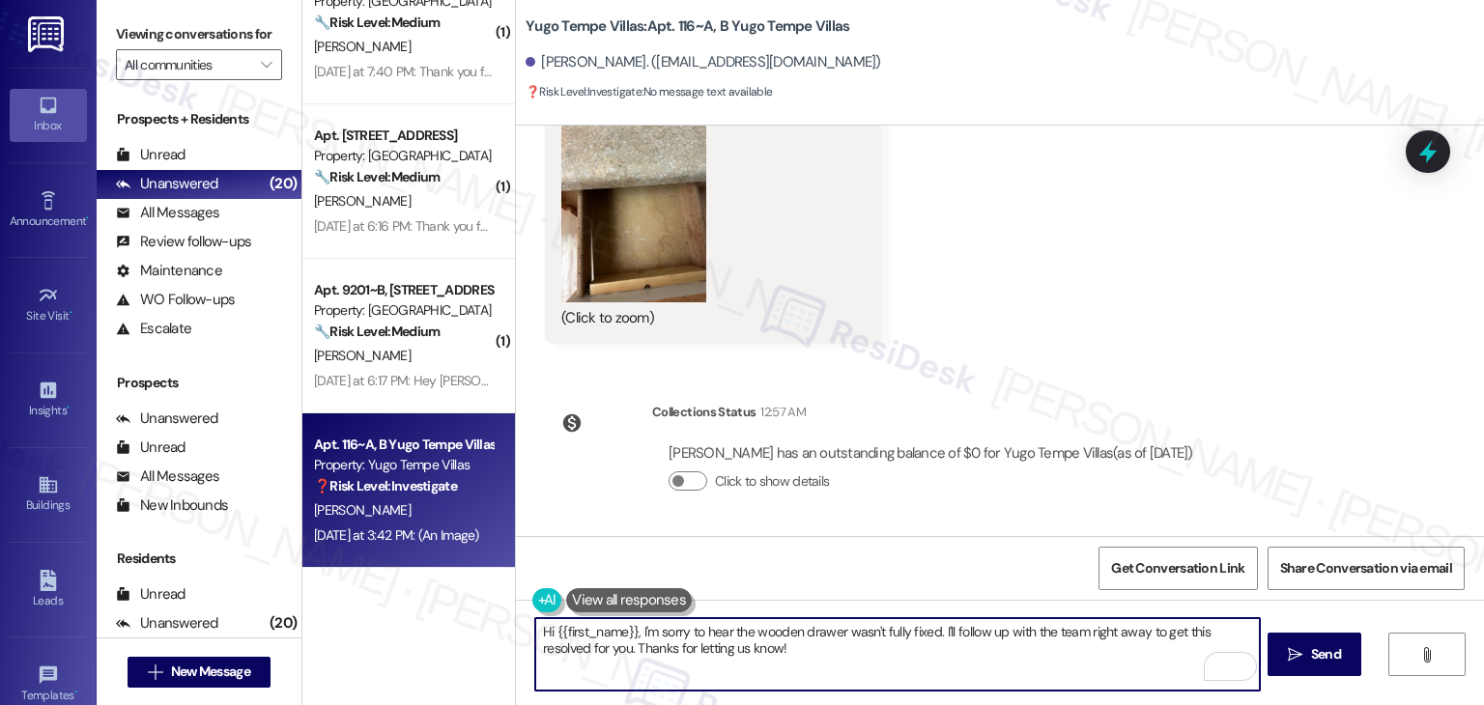
click at [870, 659] on textarea "Hi {{first_name}}, I'm sorry to hear the wooden drawer wasn't fully fixed. I'll…" at bounding box center [897, 654] width 724 height 72
paste textarea "Sorry to hear the drawer isn’t completely fixed, [PERSON_NAME]. We may need to …"
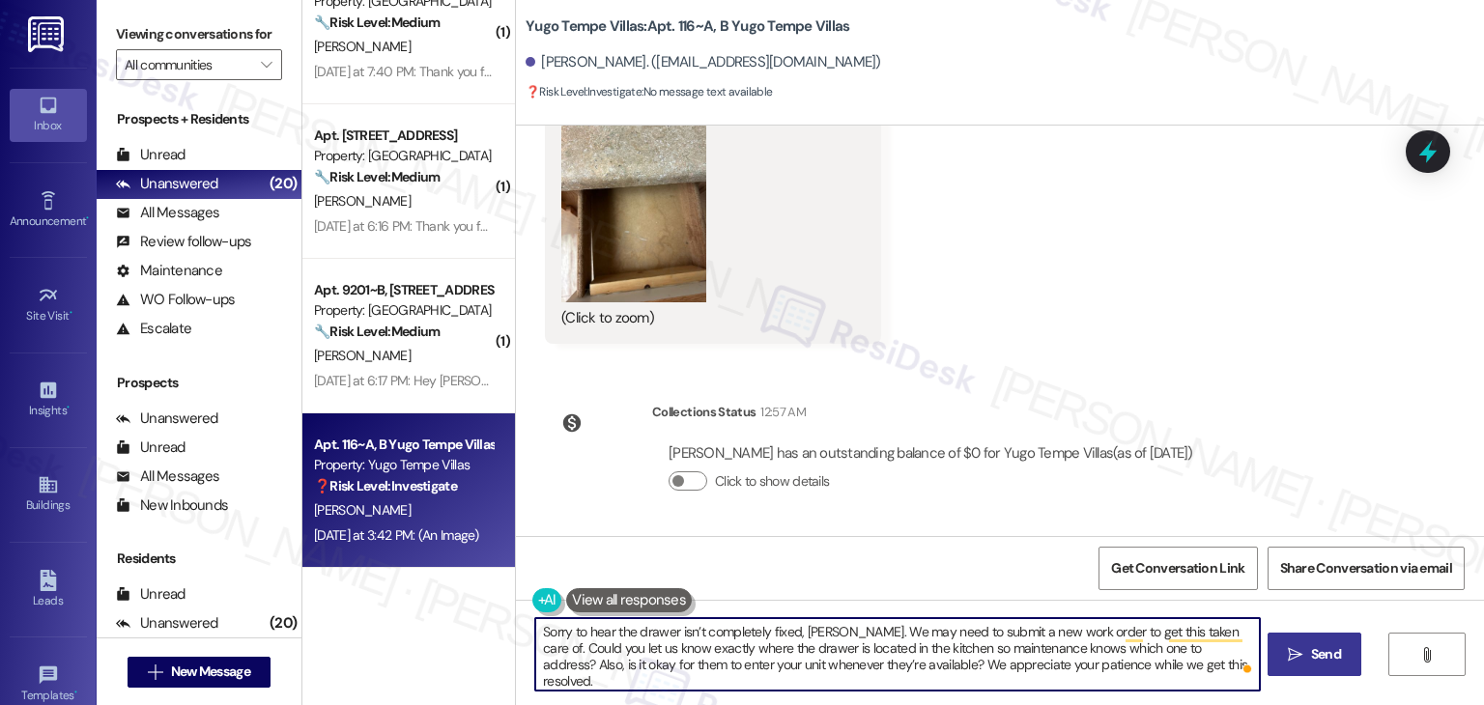
type textarea "Sorry to hear the drawer isn’t completely fixed, [PERSON_NAME]. We may need to …"
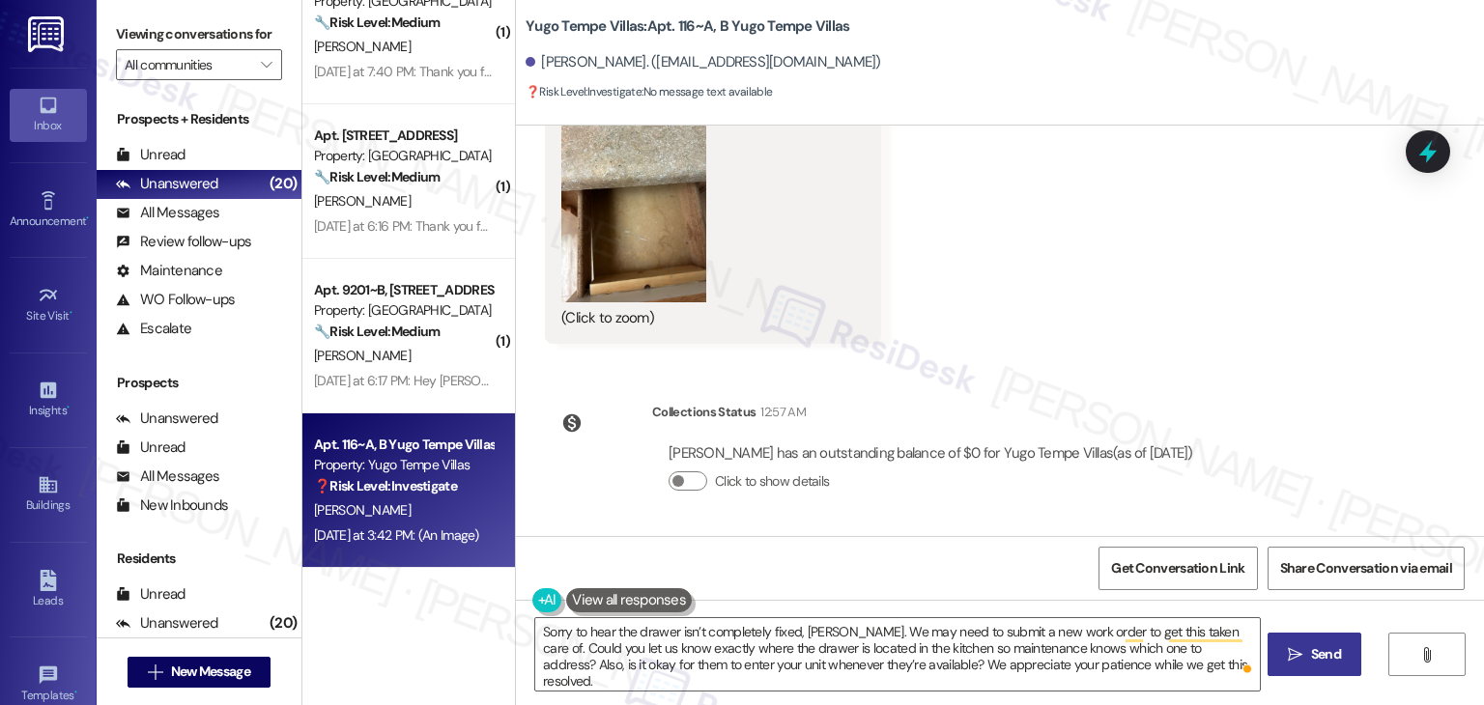
click at [1325, 666] on button " Send" at bounding box center [1314, 654] width 94 height 43
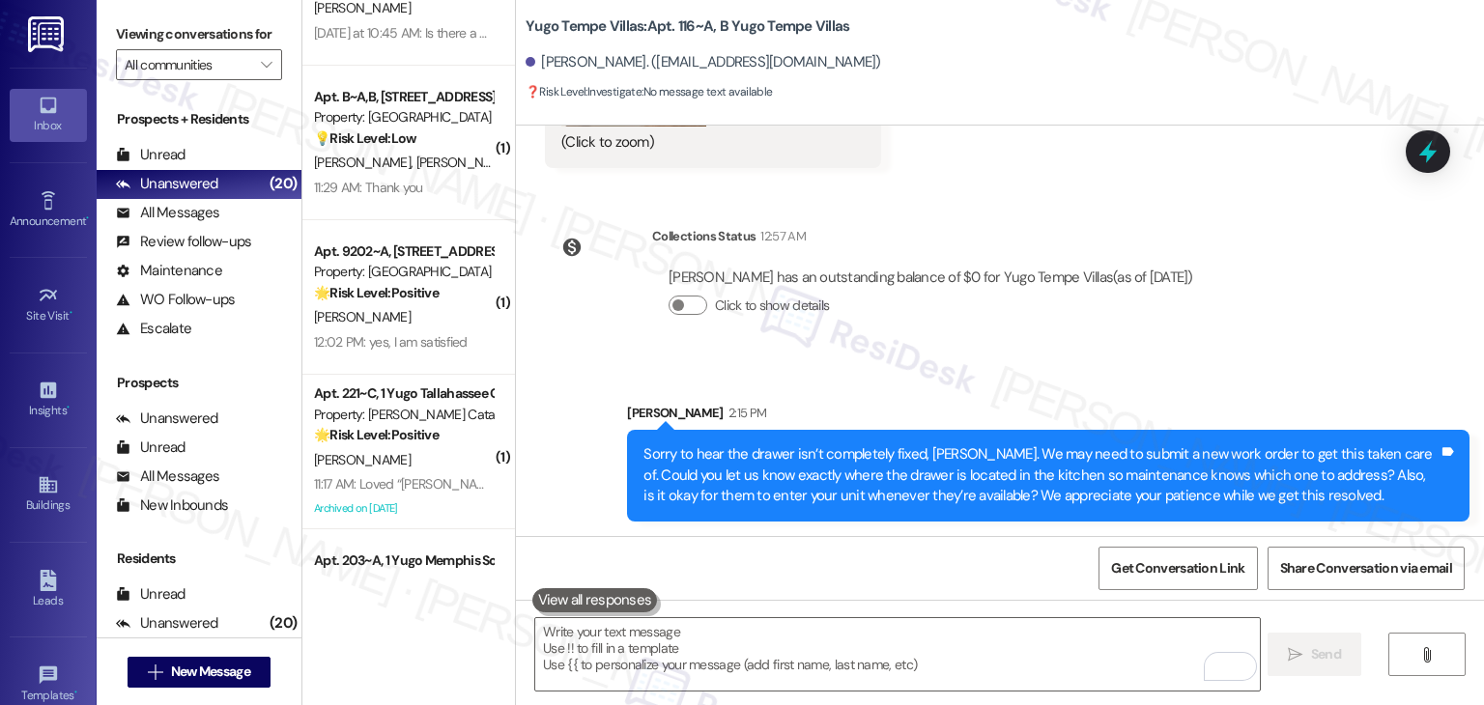
scroll to position [1970, 0]
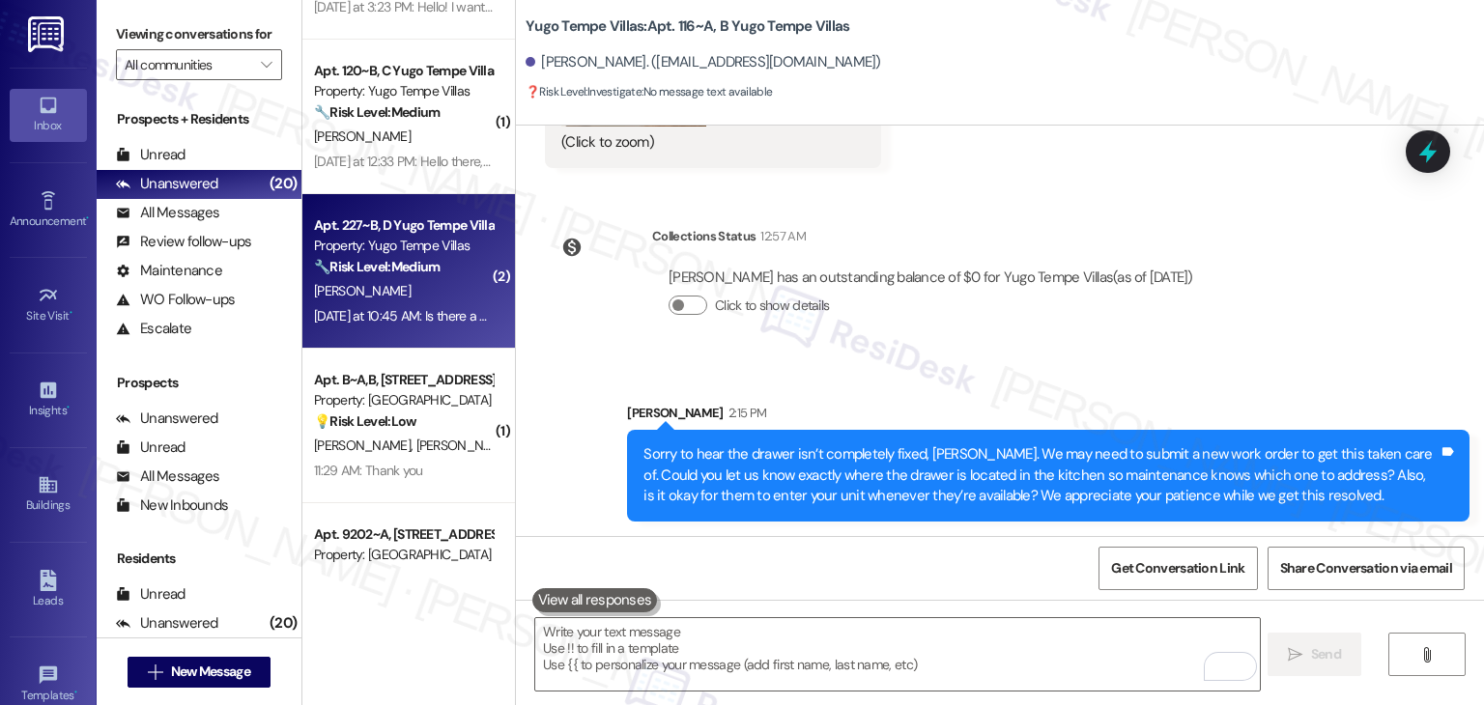
click at [476, 332] on div "Apt. 227~B, D Yugo Tempe Villas Property: Yugo Tempe Villas 🔧 Risk Level: Mediu…" at bounding box center [408, 271] width 213 height 155
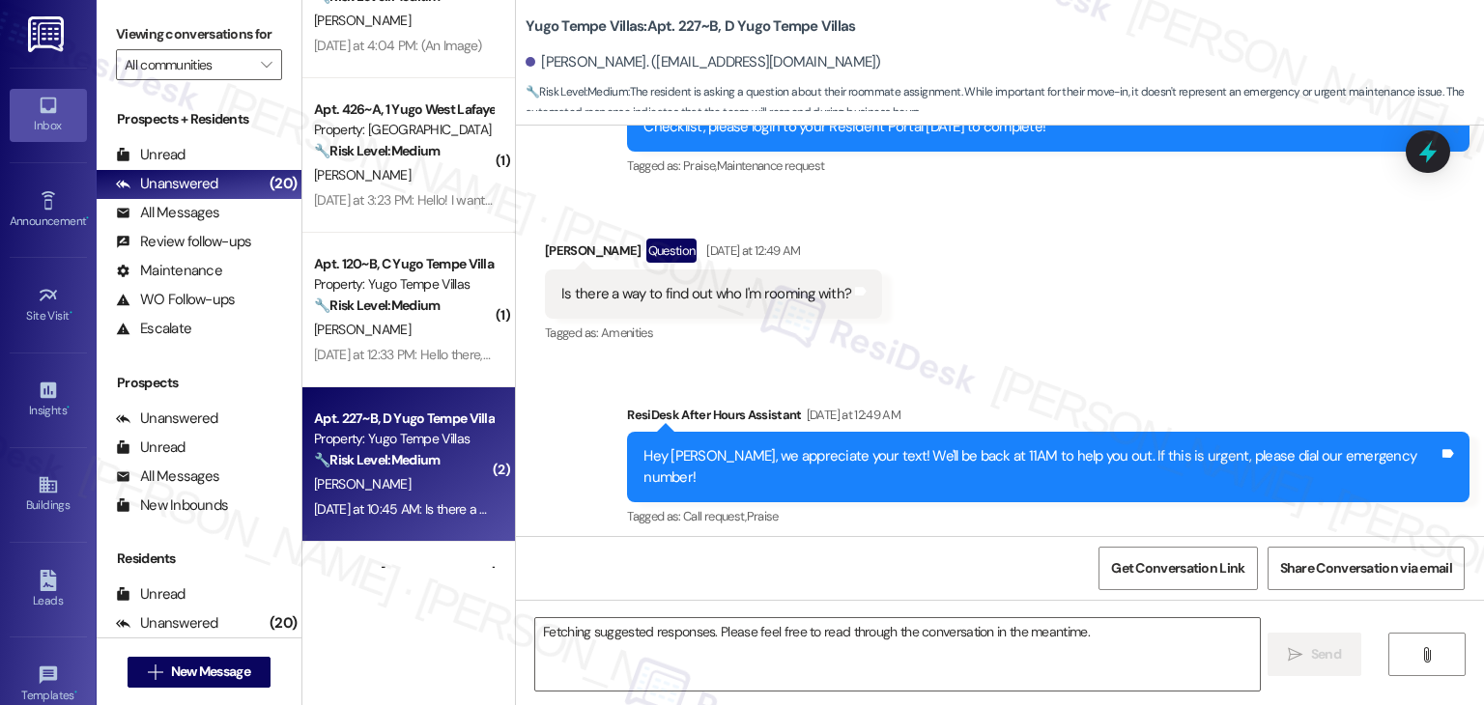
scroll to position [599, 0]
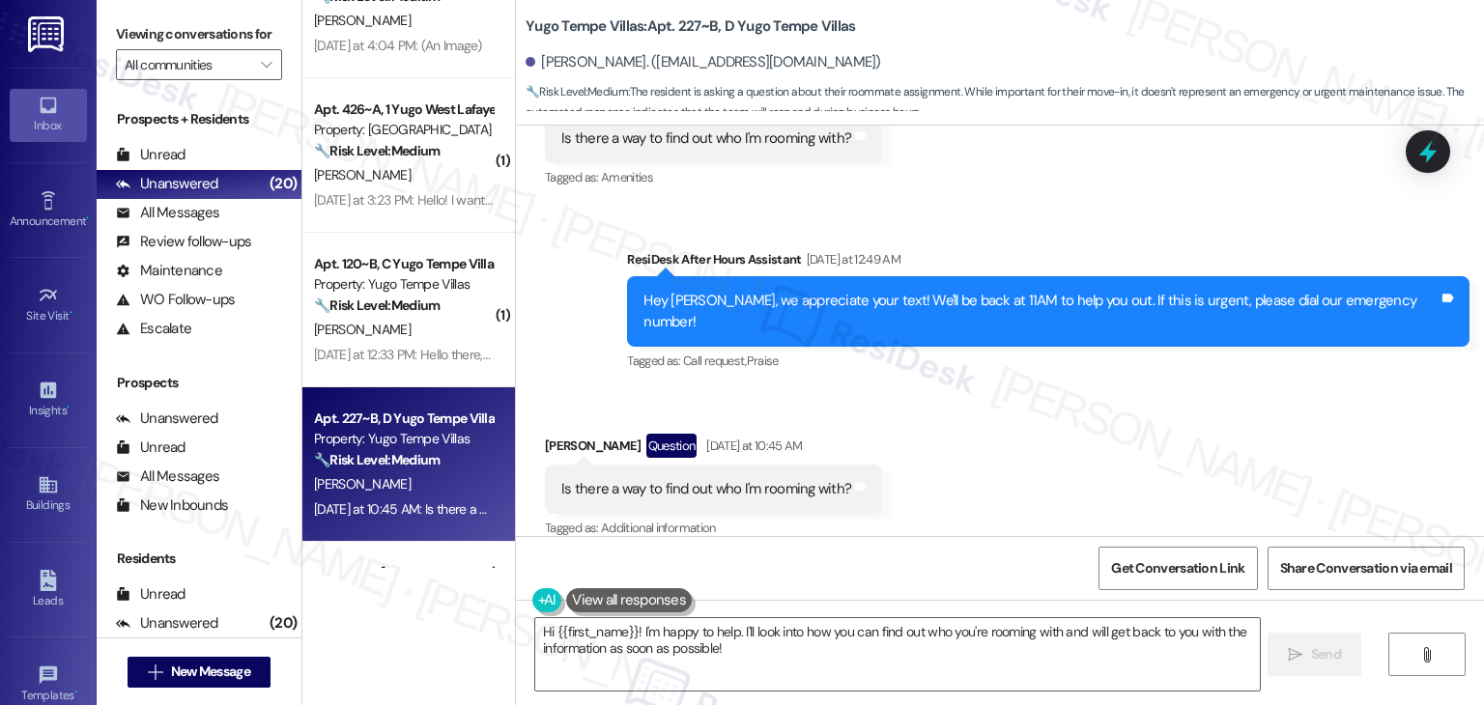
click at [1159, 454] on div "Received via SMS [PERSON_NAME] Question [DATE] at 10:45 AM Is there a way to fi…" at bounding box center [1000, 473] width 968 height 167
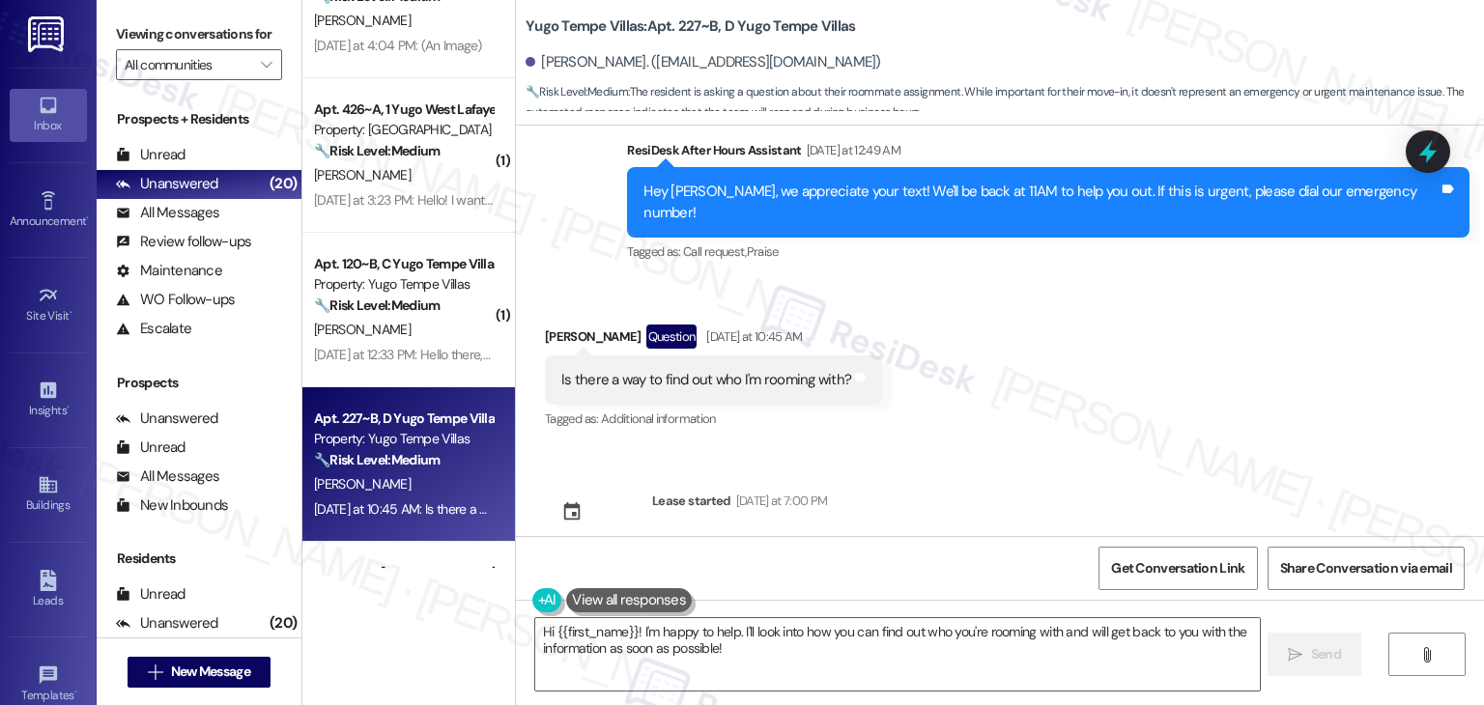
scroll to position [714, 0]
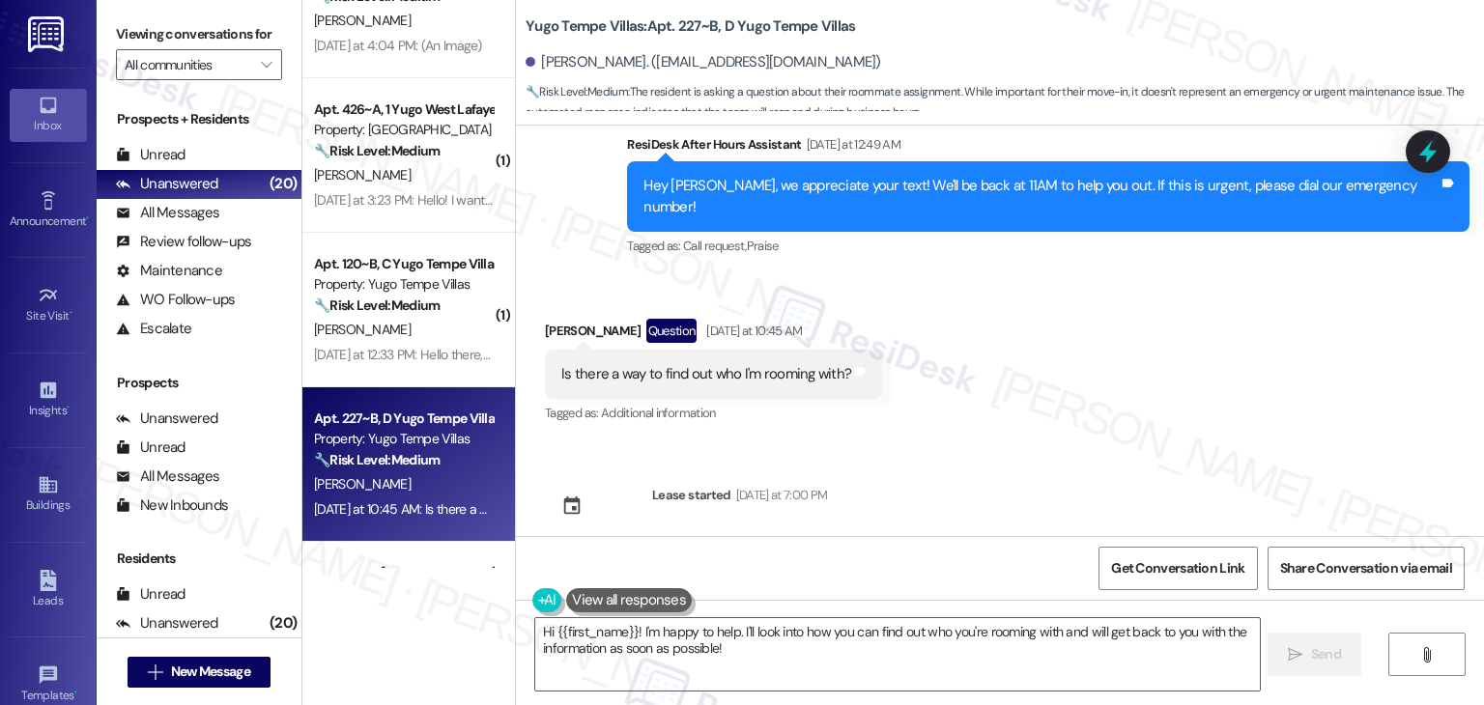
click at [1152, 340] on div "Received via SMS [PERSON_NAME] Question [DATE] at 10:45 AM Is there a way to fi…" at bounding box center [1000, 358] width 968 height 167
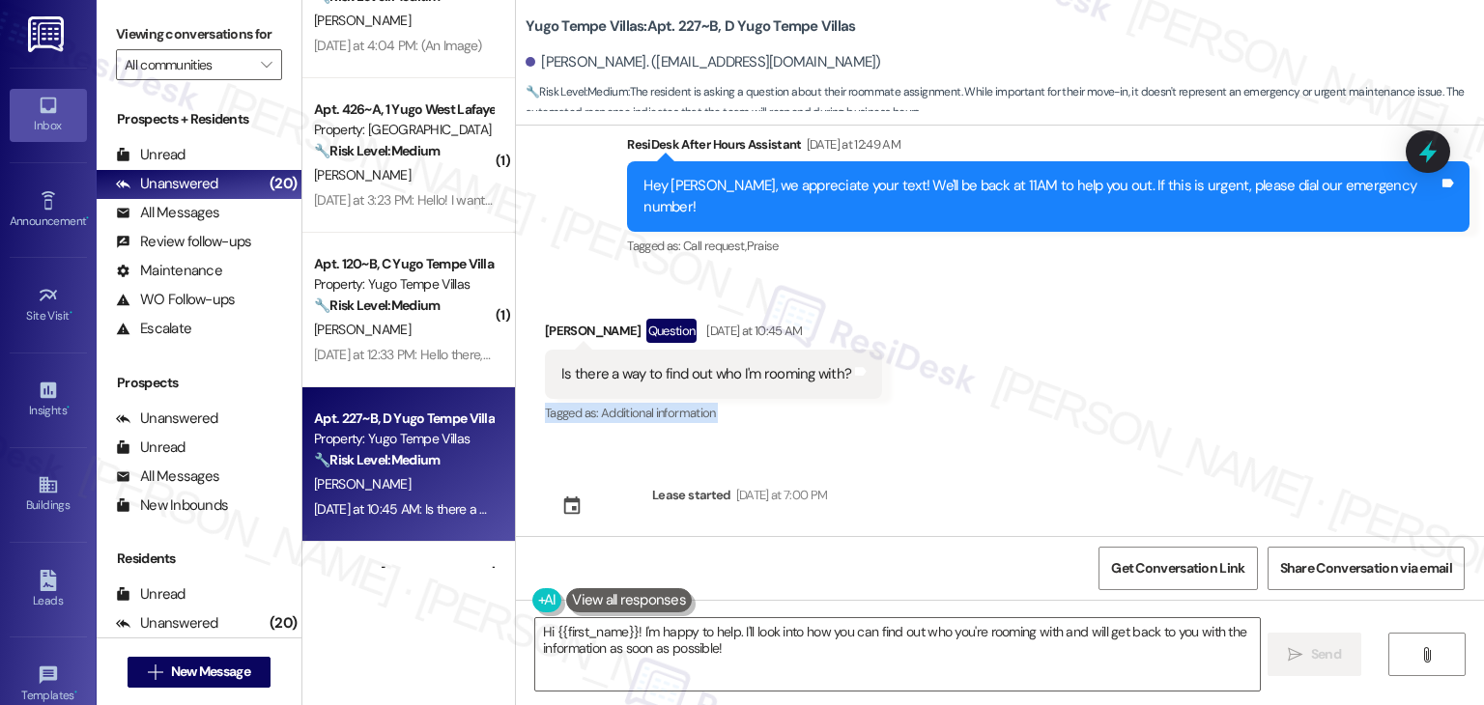
click at [1152, 340] on div "Received via SMS [PERSON_NAME] Question [DATE] at 10:45 AM Is there a way to fi…" at bounding box center [1000, 358] width 968 height 167
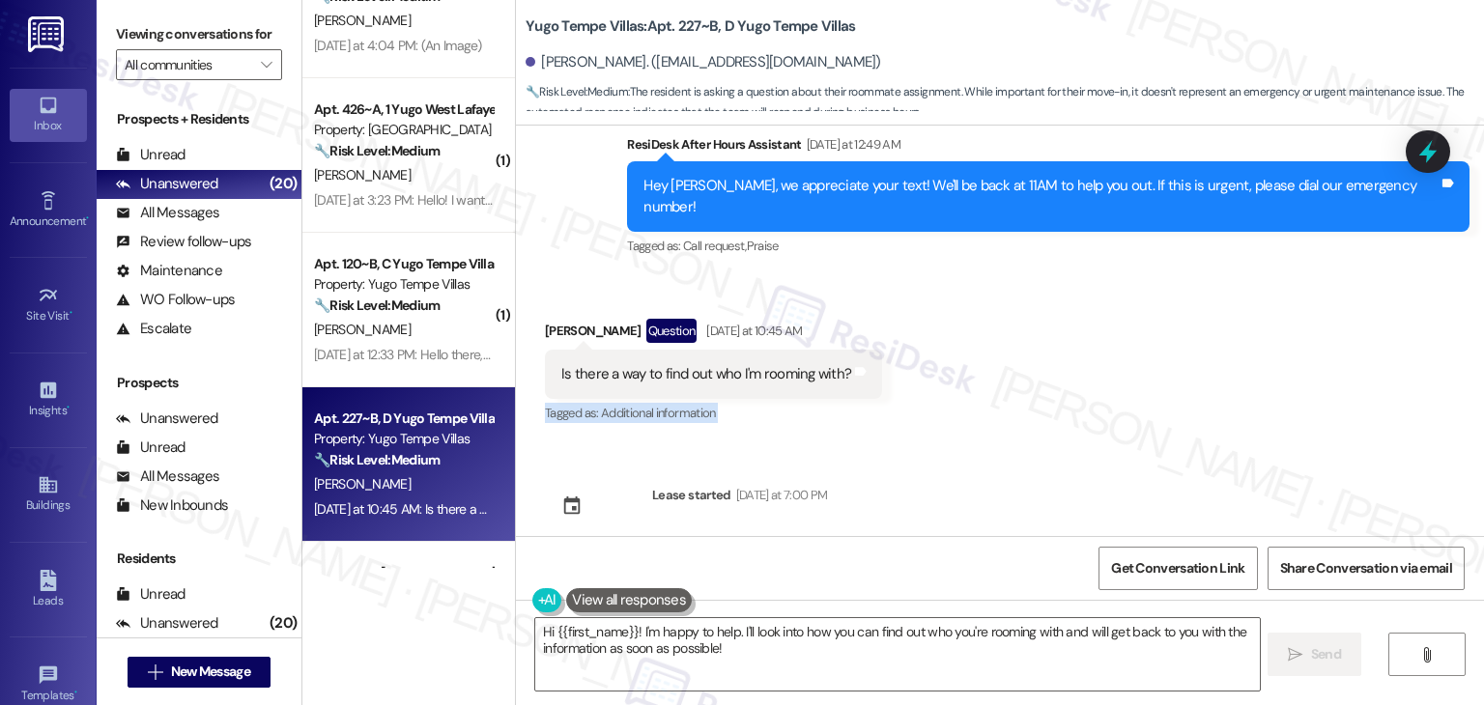
click at [1152, 340] on div "Received via SMS [PERSON_NAME] Question [DATE] at 10:45 AM Is there a way to fi…" at bounding box center [1000, 358] width 968 height 167
click at [1153, 341] on div "Received via SMS [PERSON_NAME] Question [DATE] at 10:45 AM Is there a way to fi…" at bounding box center [1000, 358] width 968 height 167
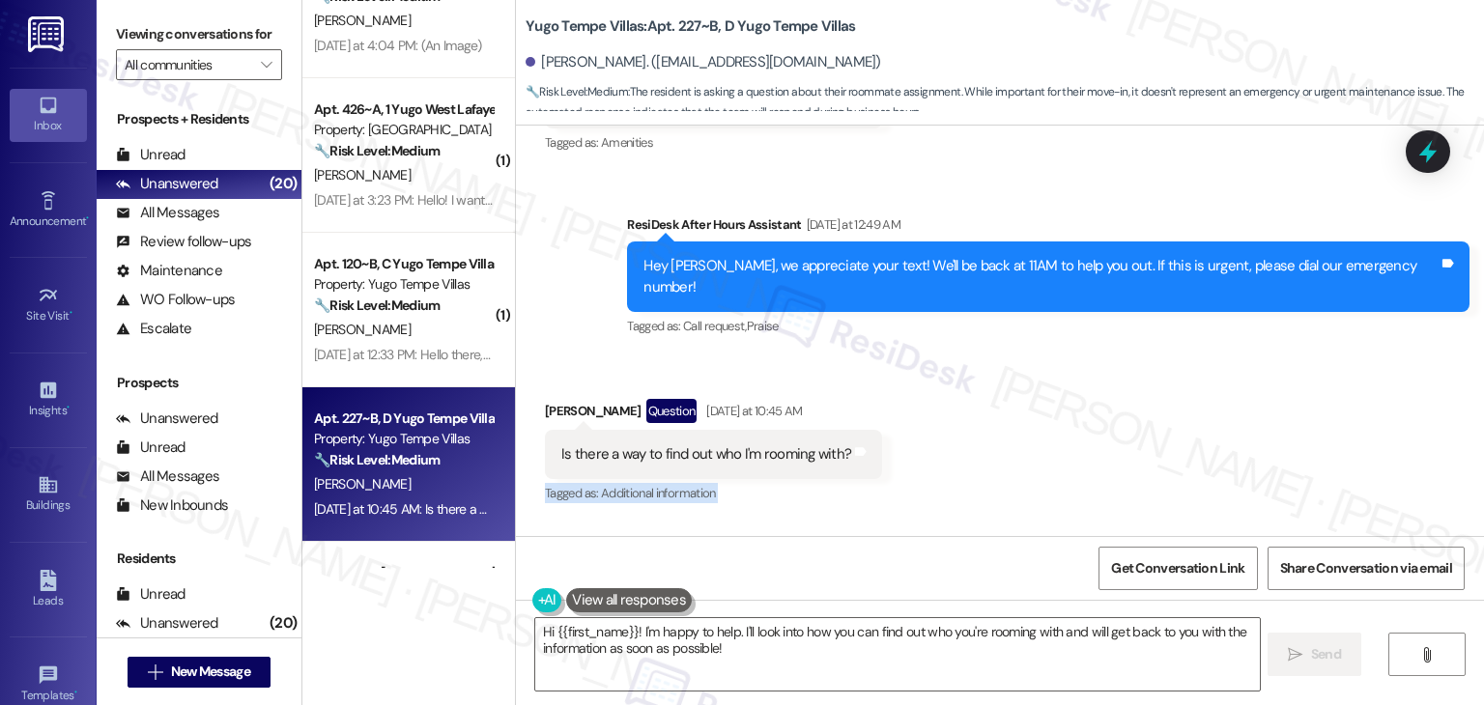
scroll to position [617, 0]
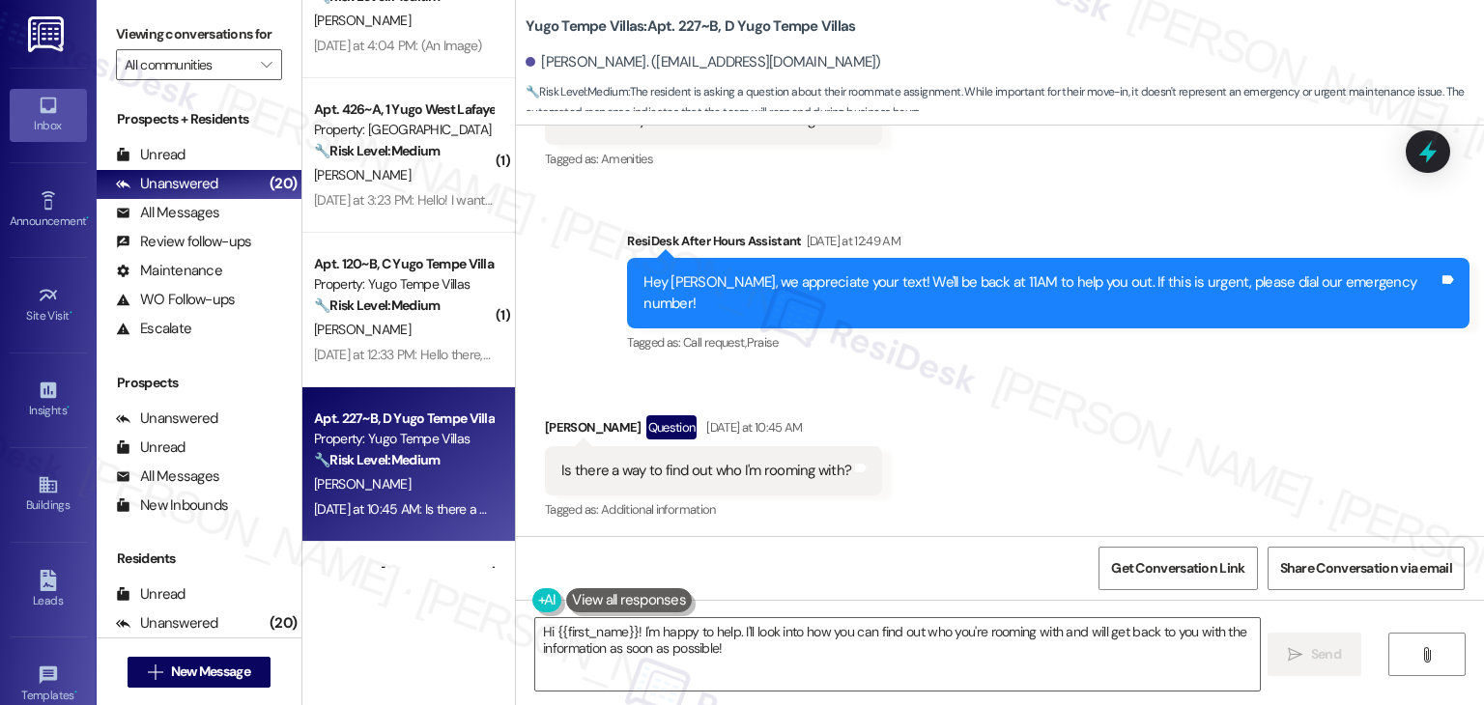
click at [702, 461] on div "Is there a way to find out who I'm rooming with?" at bounding box center [706, 471] width 290 height 20
copy div "Is there a way to find out who I'm rooming with? Tags and notes"
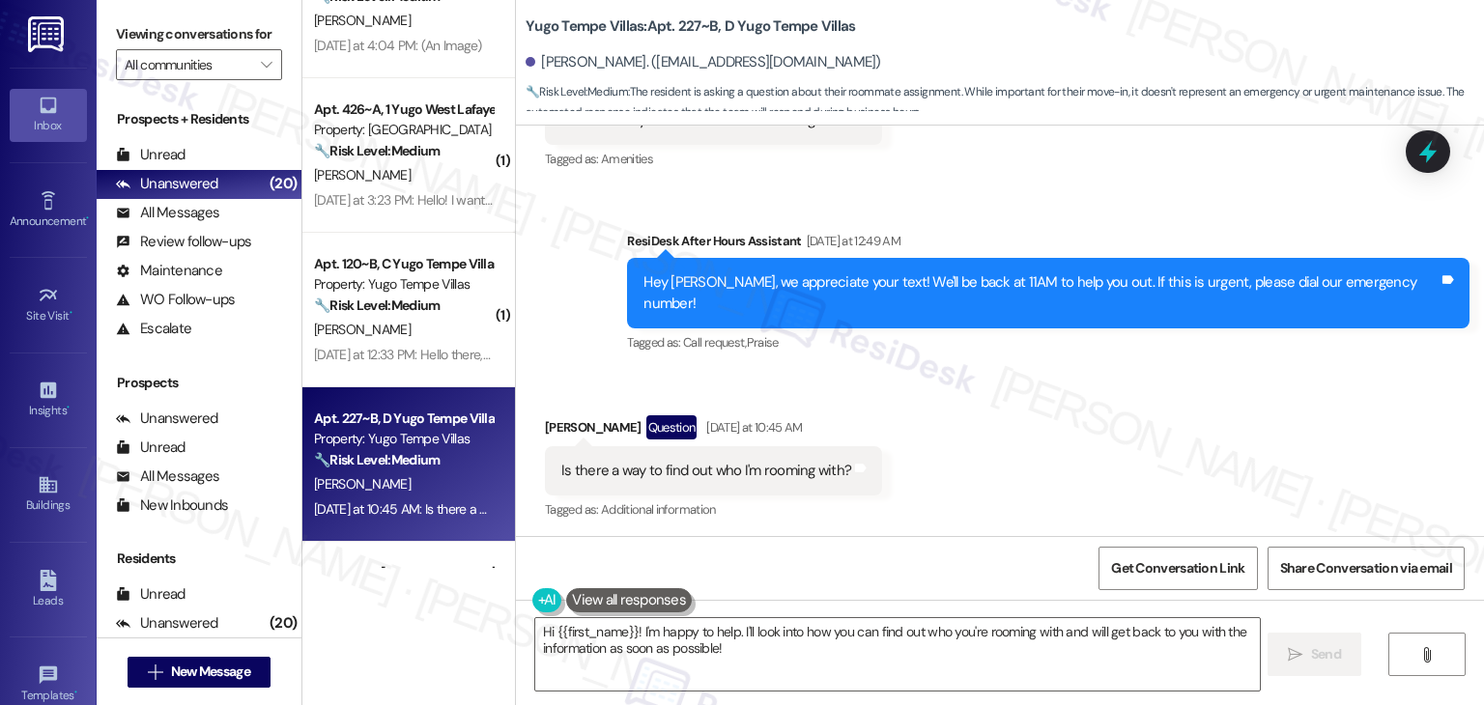
click at [553, 415] on div "[PERSON_NAME] Question [DATE] at 10:45 AM" at bounding box center [713, 430] width 337 height 31
copy div "[PERSON_NAME]"
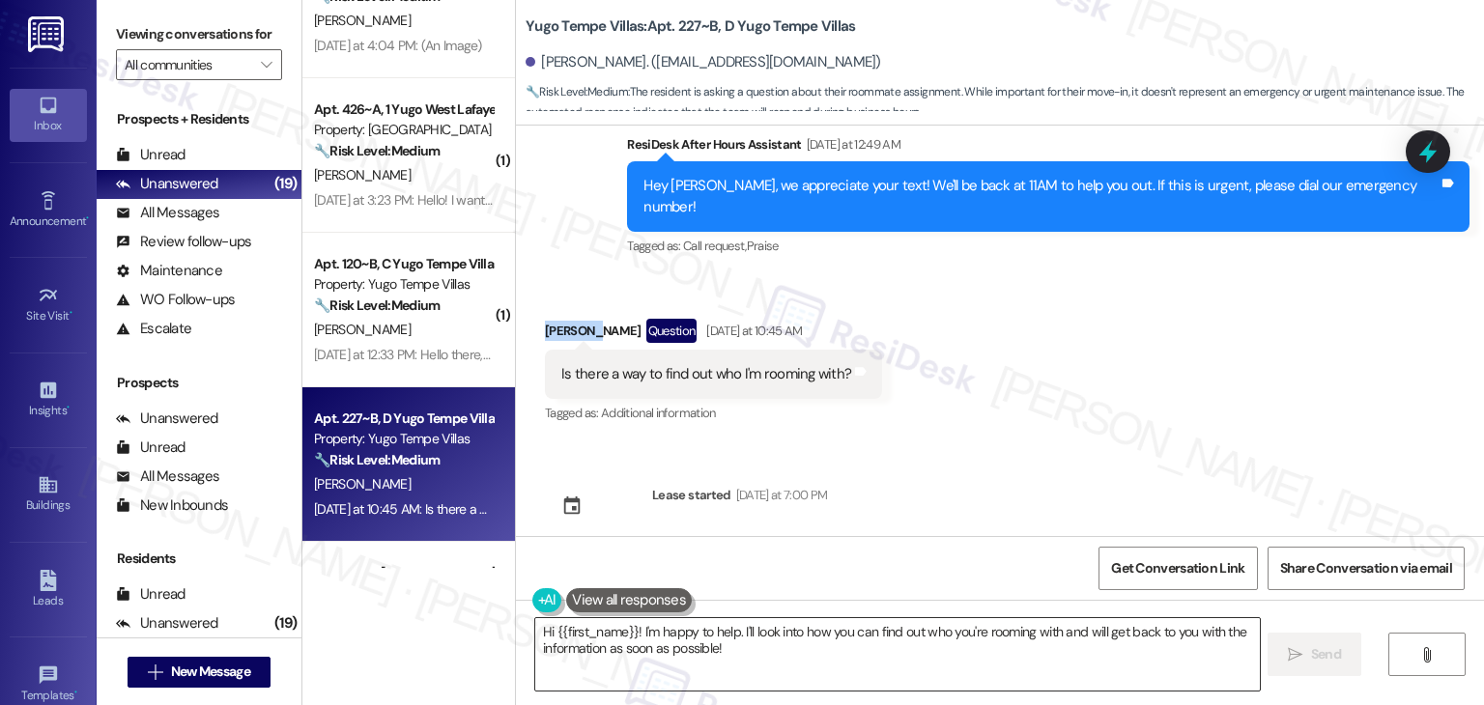
click at [811, 645] on textarea "Hi {{first_name}}! I'm happy to help. I'll look into how you can find out who y…" at bounding box center [897, 654] width 724 height 72
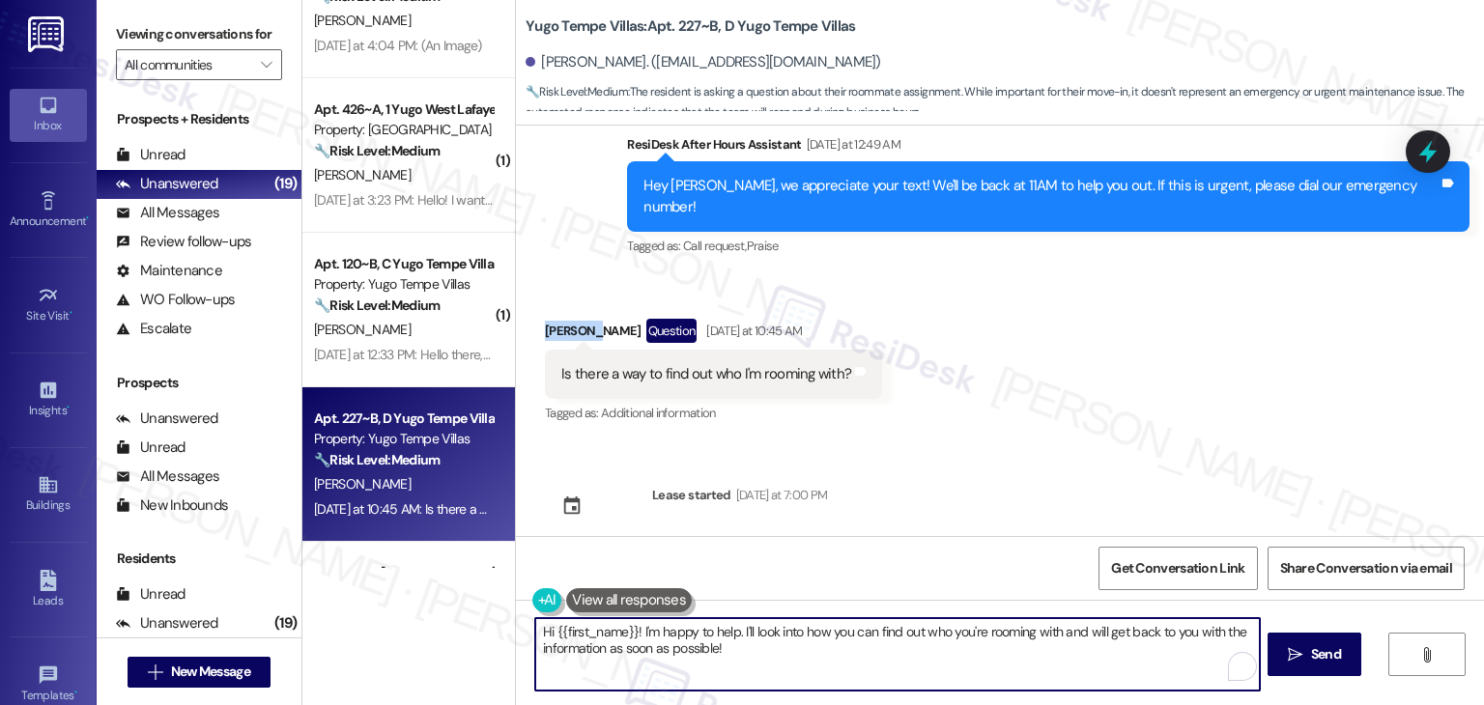
click at [811, 645] on textarea "Hi {{first_name}}! I'm happy to help. I'll look into how you can find out who y…" at bounding box center [897, 654] width 724 height 72
paste textarea "[PERSON_NAME]! I’m not sure if roommate information can be shared, but I’ll che…"
type textarea "Hi [PERSON_NAME]! I’m not sure if roommate information can be shared, but I’ll …"
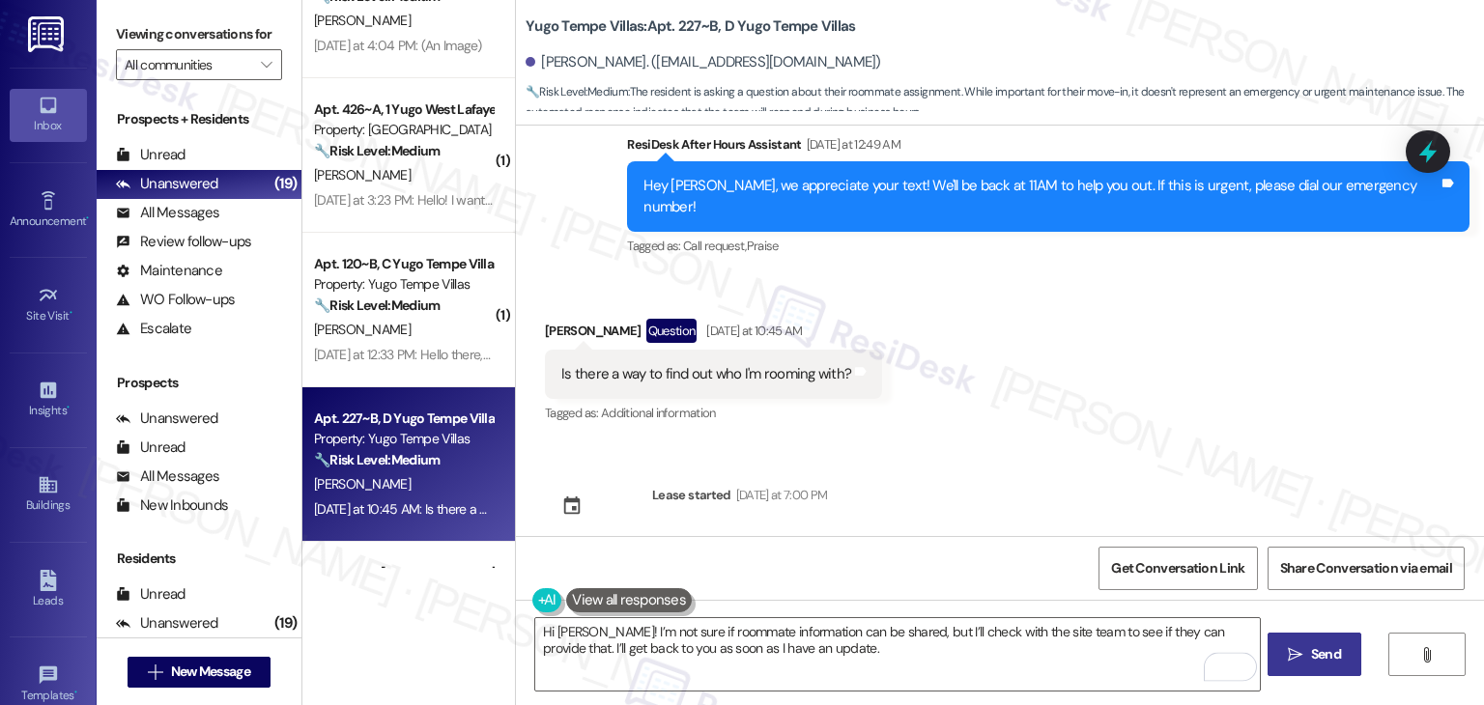
click at [1298, 658] on icon "" at bounding box center [1295, 654] width 14 height 15
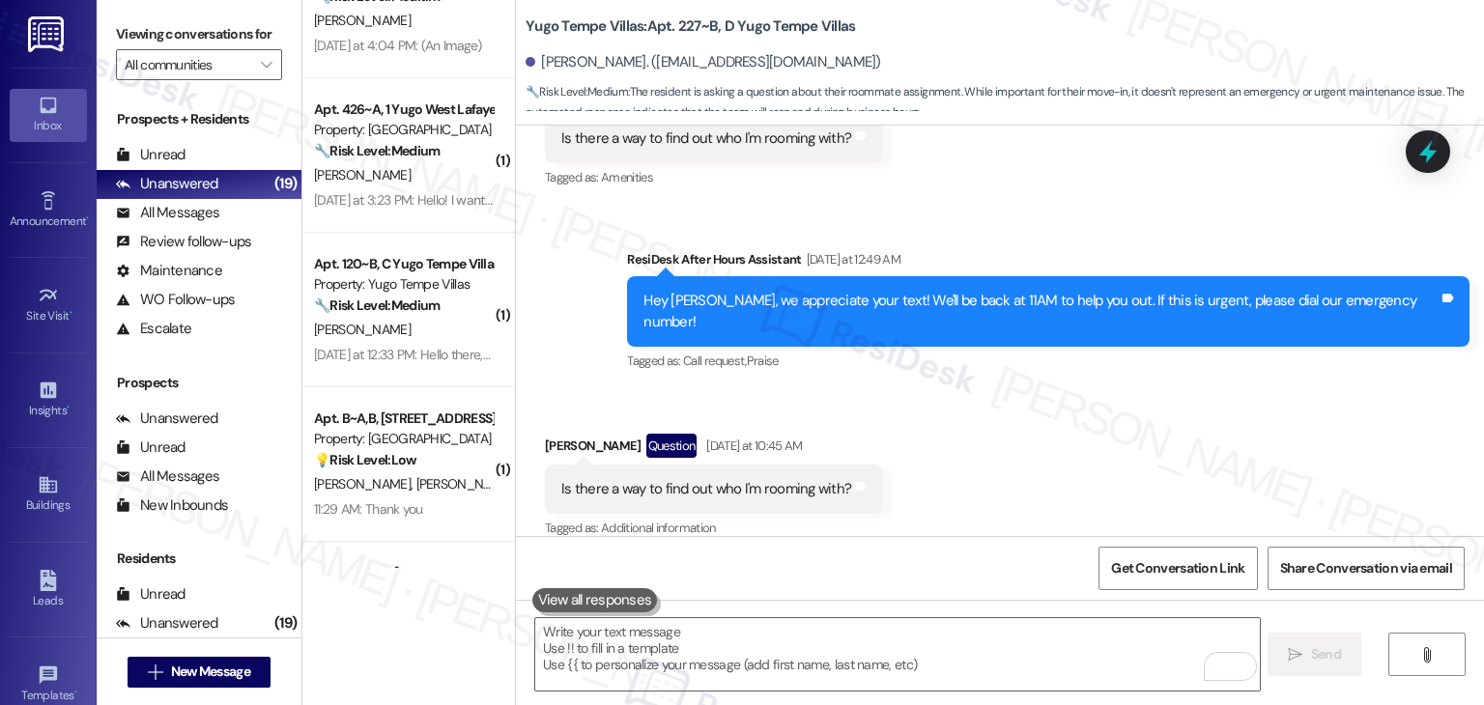
scroll to position [869, 0]
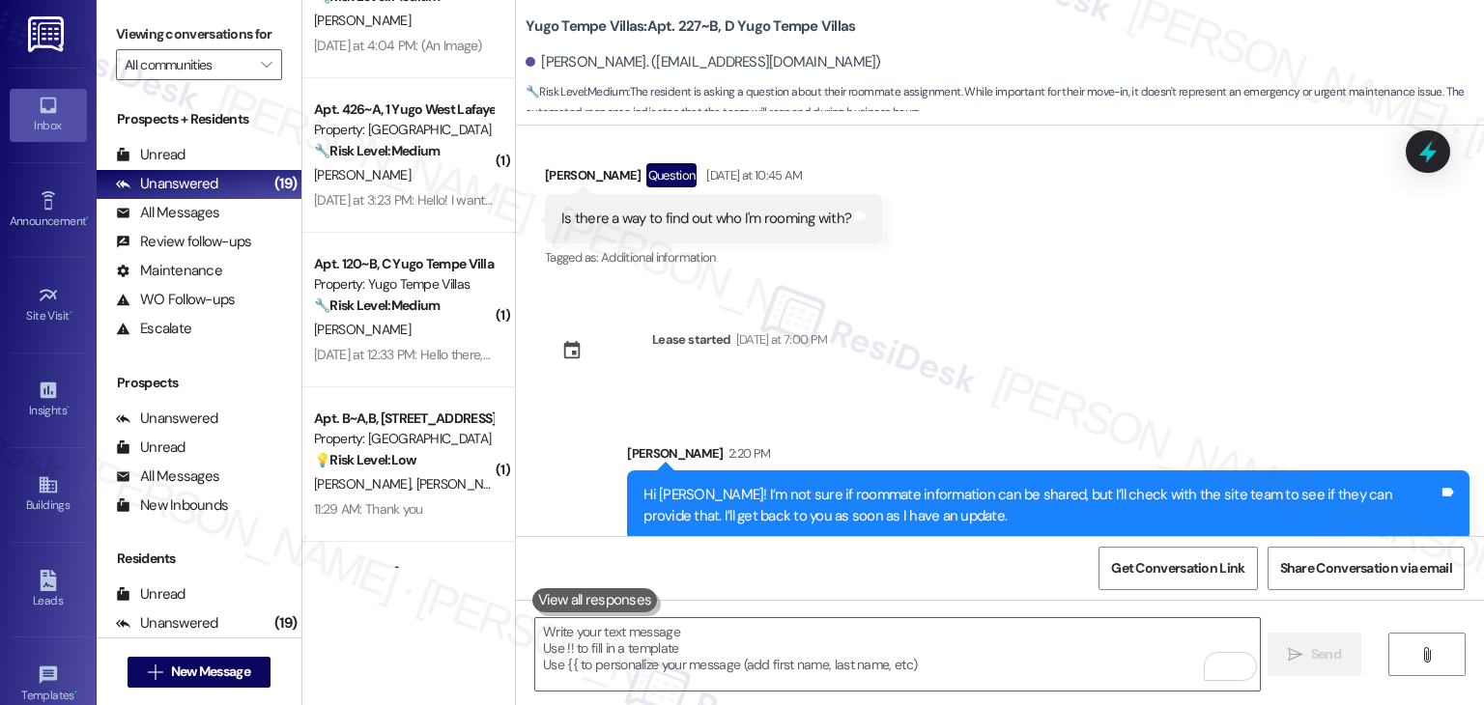
click at [1124, 259] on div "Received via SMS [PERSON_NAME] Question [DATE] at 10:45 AM Is there a way to fi…" at bounding box center [1000, 203] width 968 height 167
click at [1436, 143] on icon at bounding box center [1427, 151] width 25 height 25
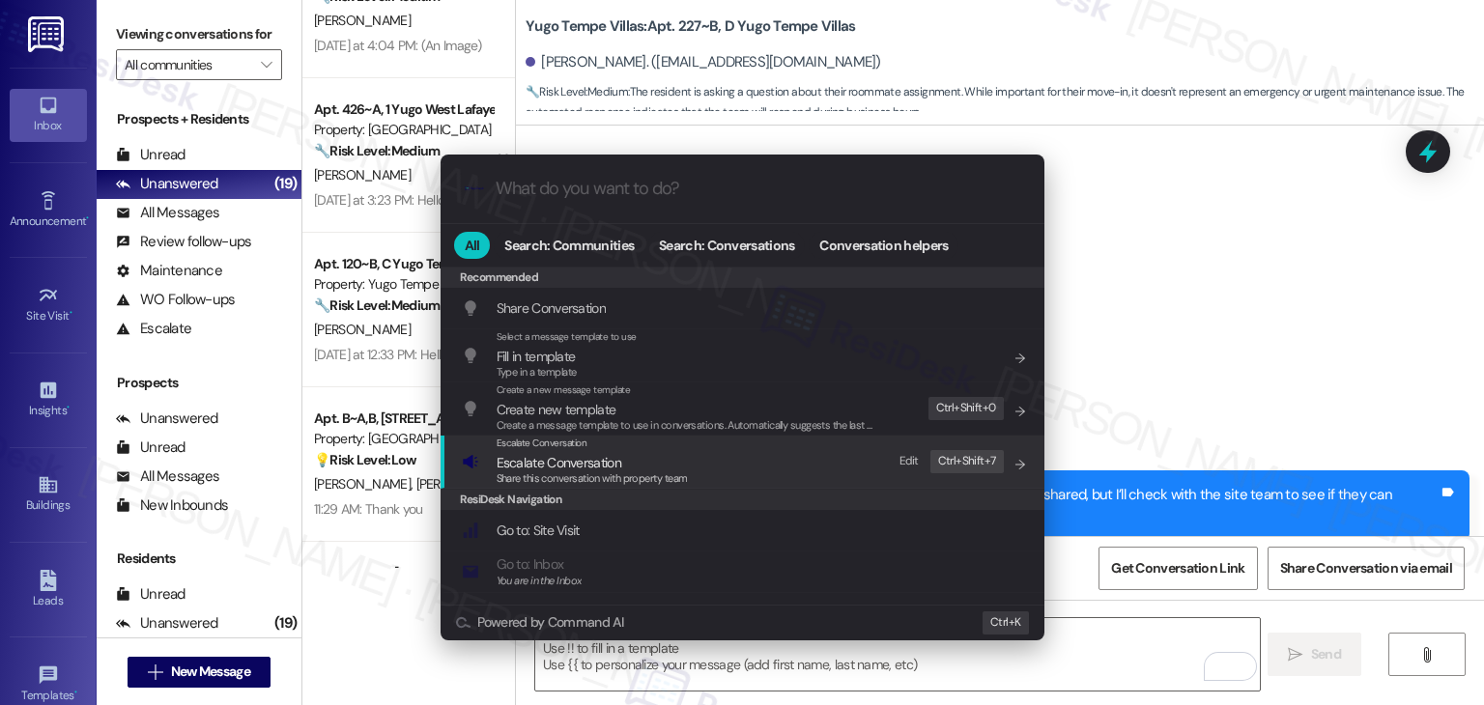
click at [582, 471] on span "Share this conversation with property team" at bounding box center [592, 478] width 191 height 14
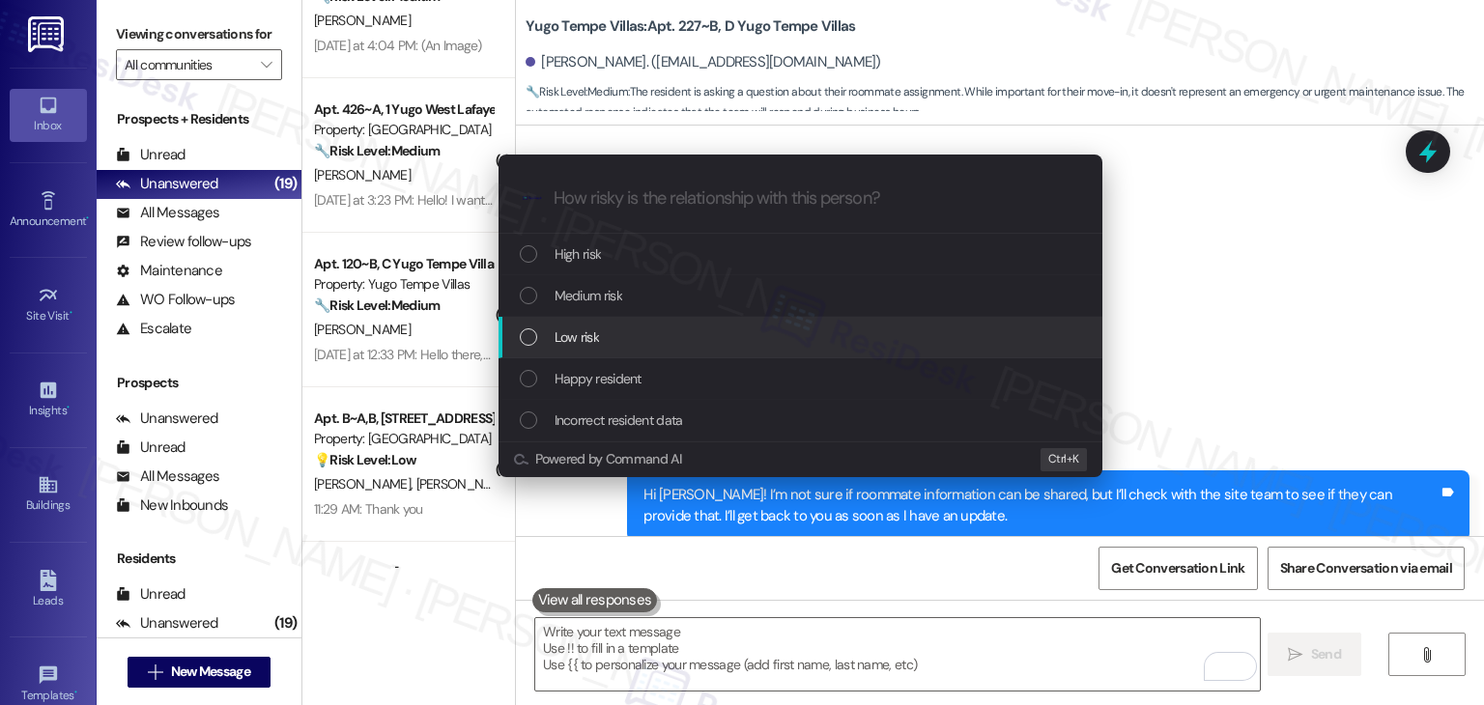
click at [530, 337] on div "List of options" at bounding box center [528, 336] width 17 height 17
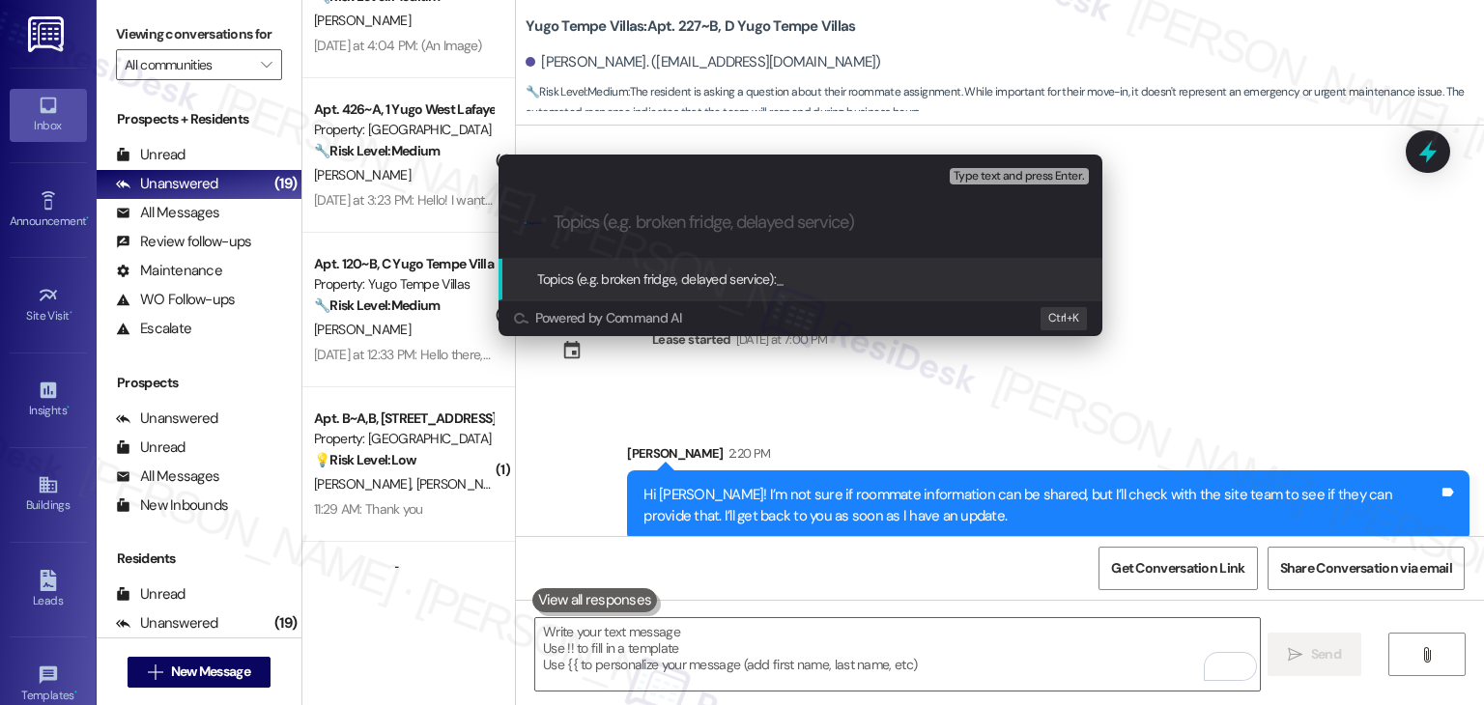
paste input "Roommate Information Inquiry"
type input "Roommate Information Inquiry"
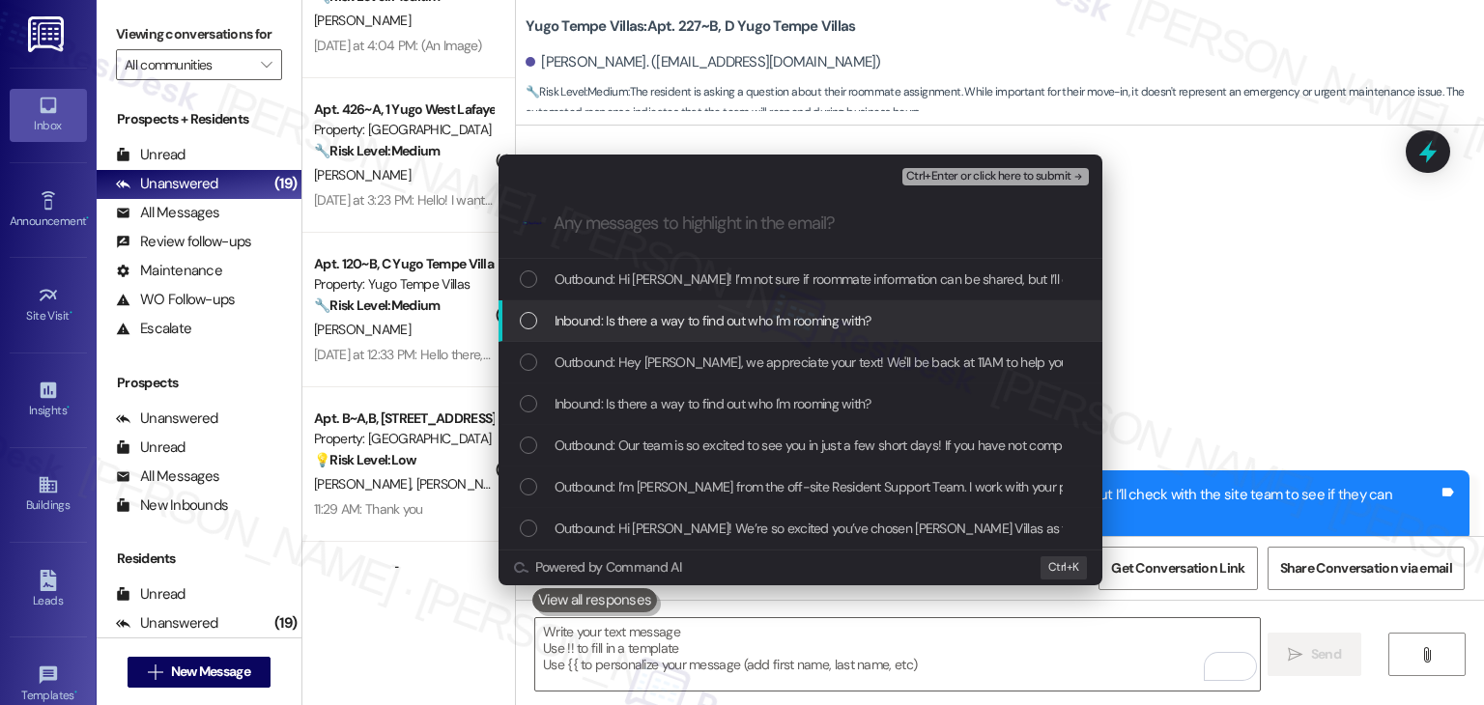
click at [525, 318] on div "List of options" at bounding box center [528, 320] width 17 height 17
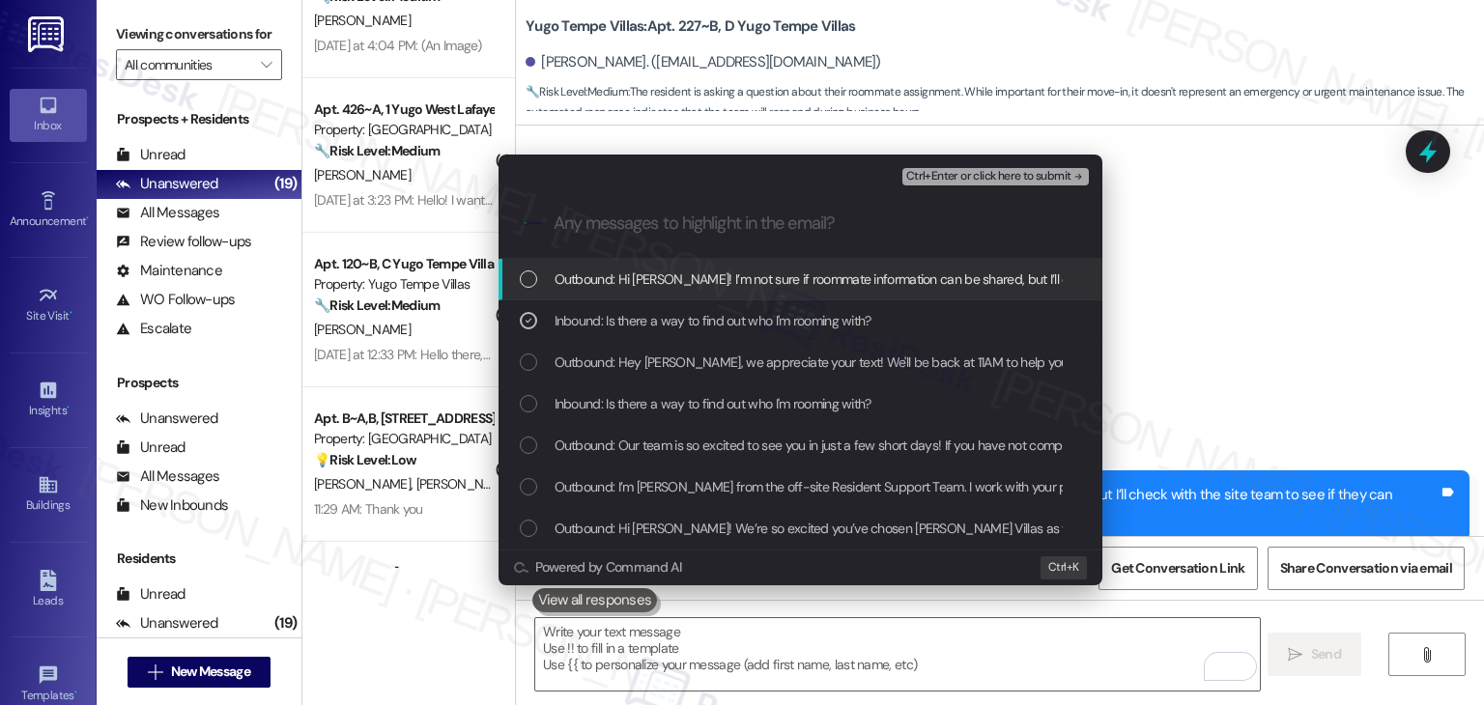
click at [1031, 170] on span "Ctrl+Enter or click here to submit" at bounding box center [988, 177] width 165 height 14
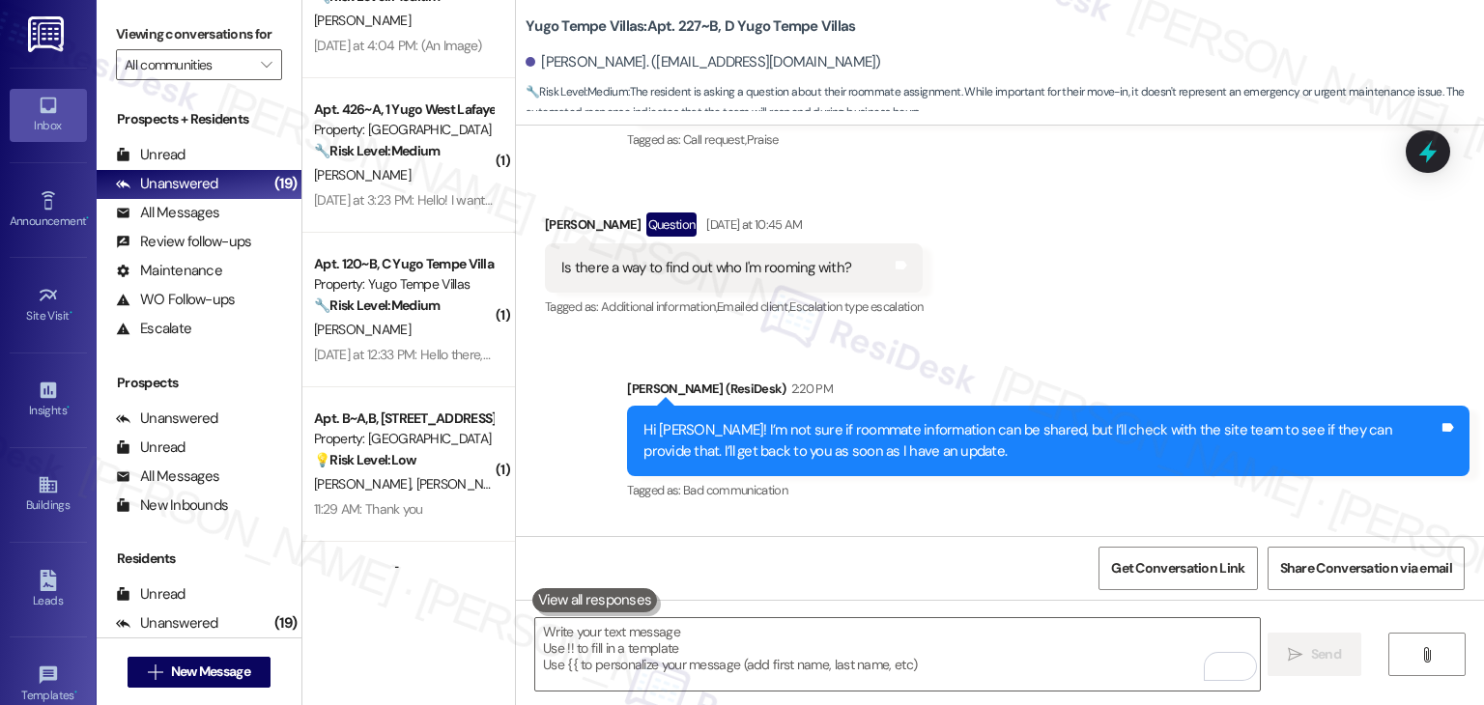
scroll to position [897, 0]
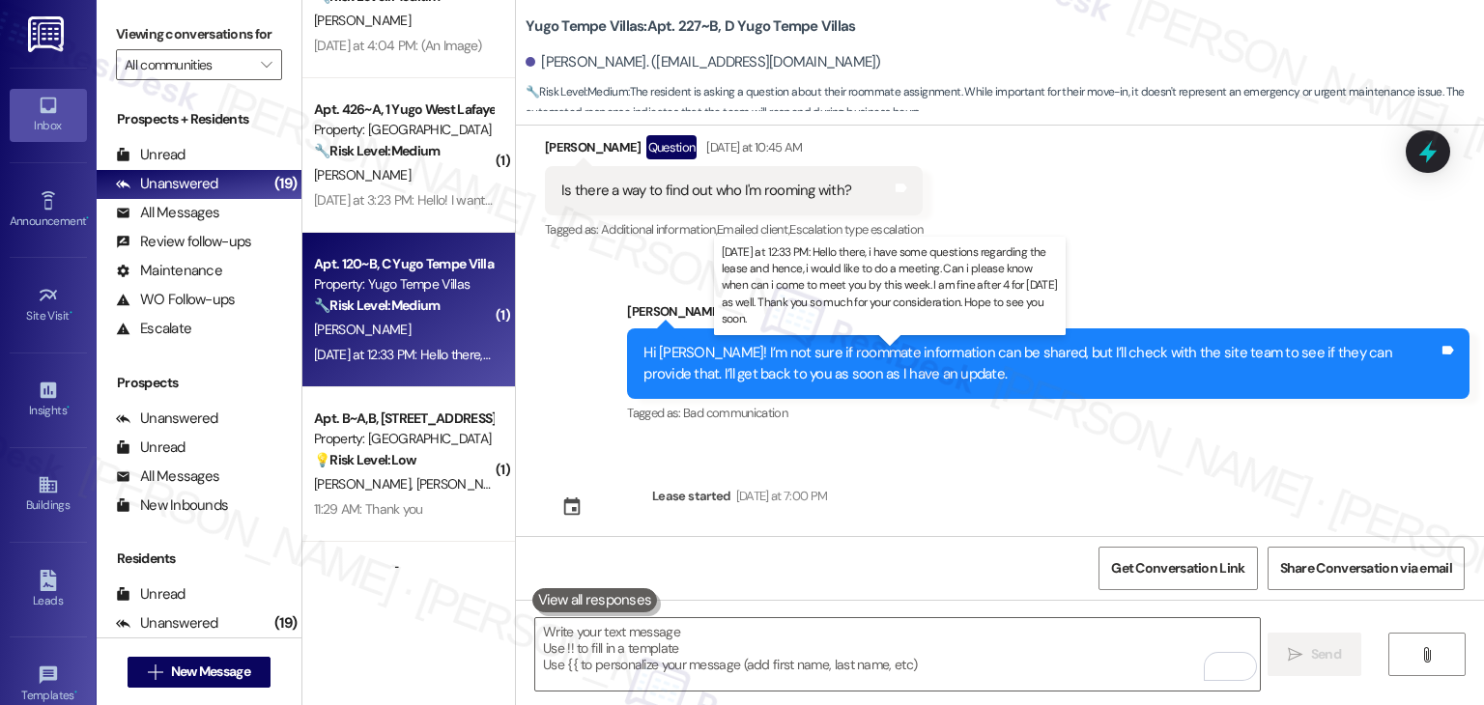
click at [448, 356] on div "[DATE] at 12:33 PM: Hello there, i have some questions regarding the lease and …" at bounding box center [1084, 354] width 1541 height 17
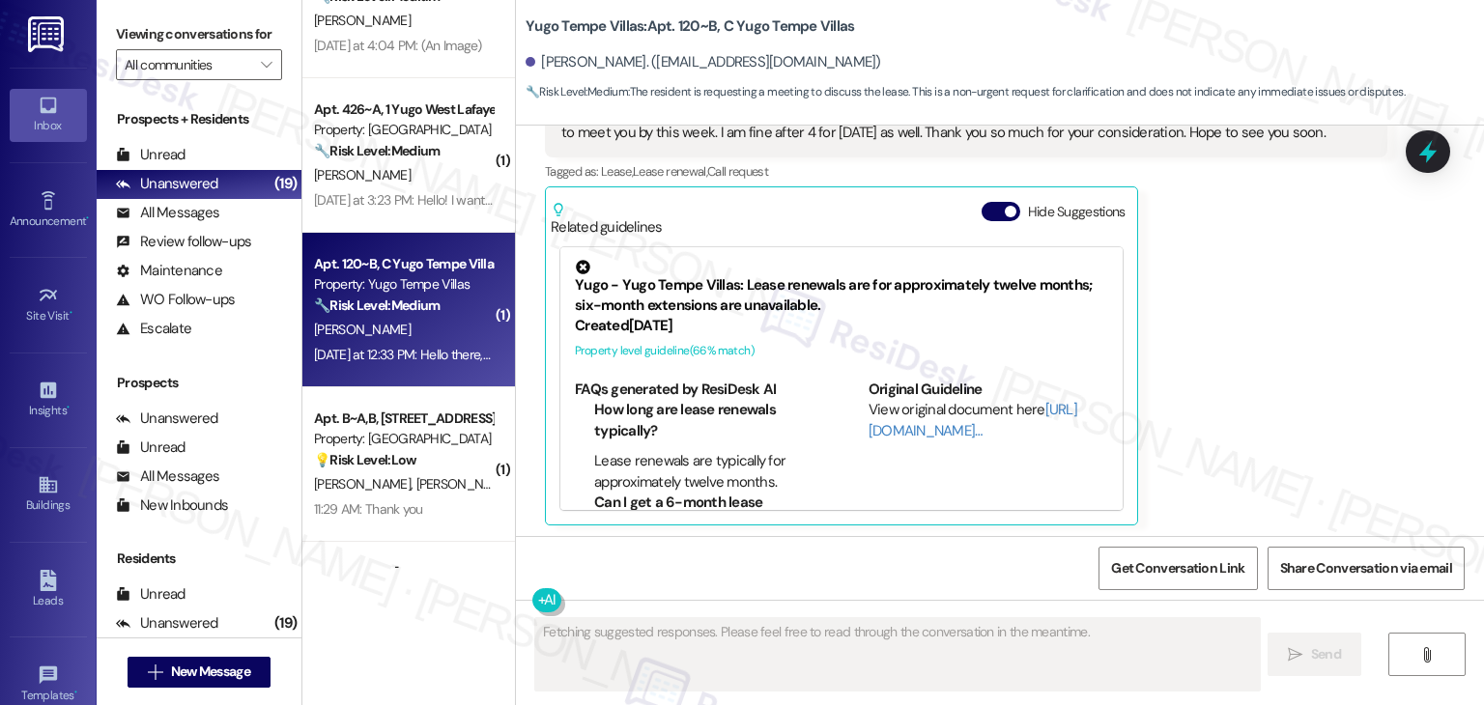
scroll to position [629, 0]
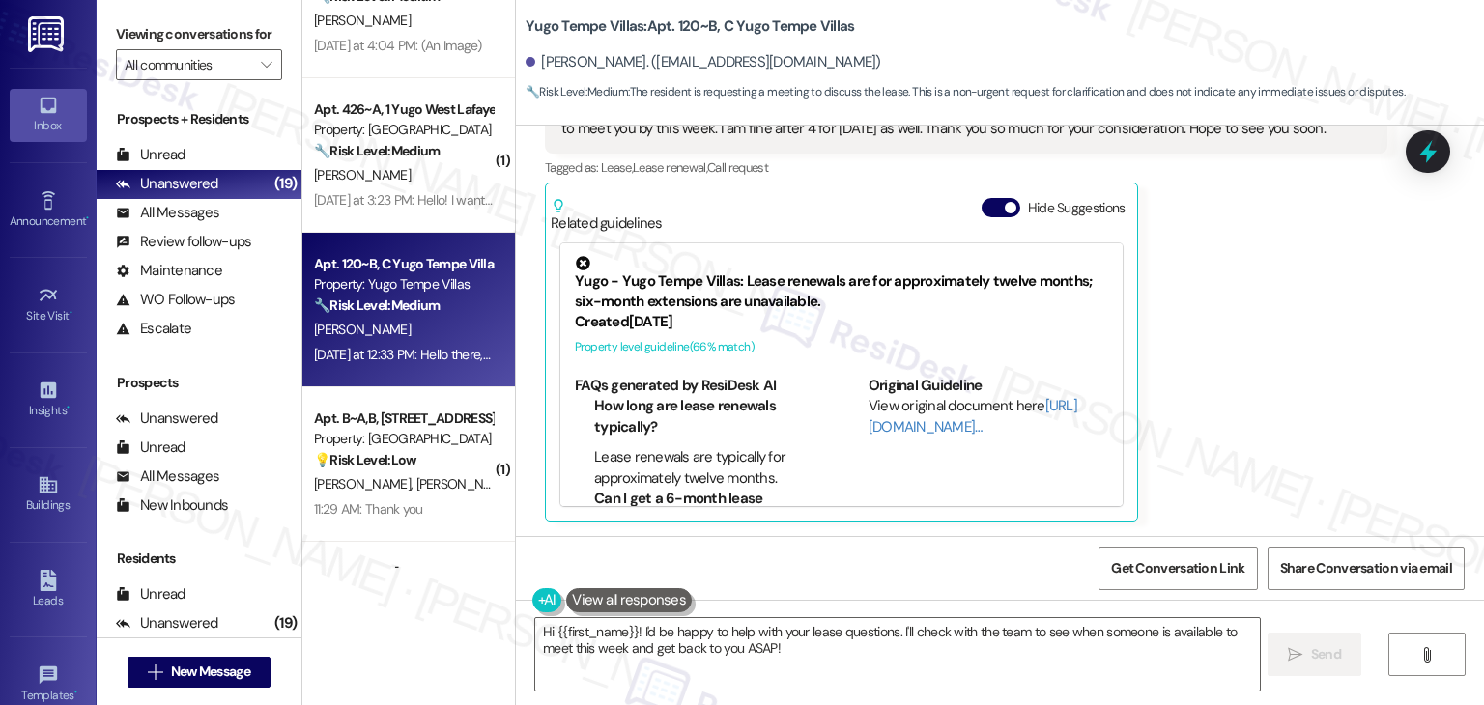
click at [1251, 396] on div "[PERSON_NAME] Question [DATE] at 12:33 PM Hello there, i have some questions re…" at bounding box center [966, 288] width 842 height 470
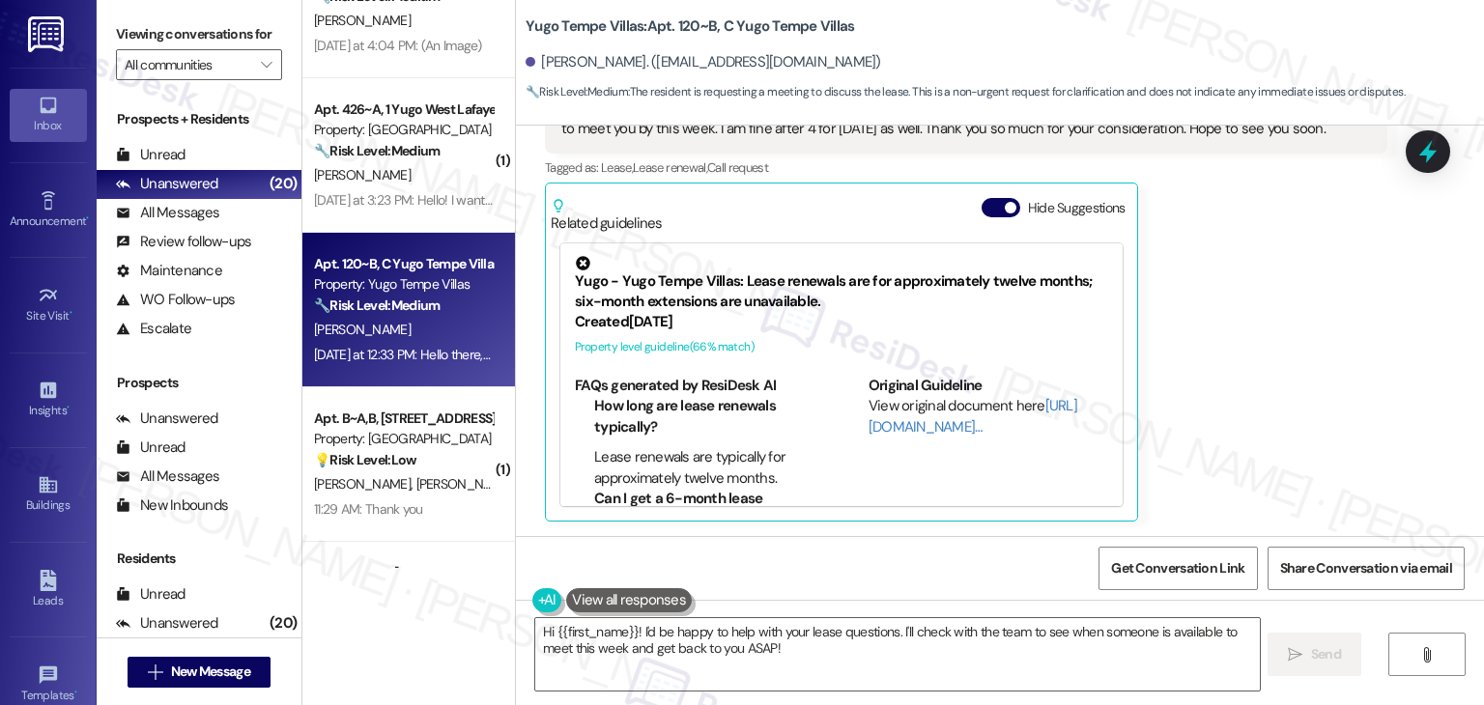
click at [1251, 396] on div "[PERSON_NAME] Question [DATE] at 12:33 PM Hello there, i have some questions re…" at bounding box center [966, 288] width 842 height 470
click at [1251, 395] on div "[PERSON_NAME] Question [DATE] at 12:33 PM Hello there, i have some questions re…" at bounding box center [966, 288] width 842 height 470
click at [1251, 390] on div "[PERSON_NAME] Question [DATE] at 12:33 PM Hello there, i have some questions re…" at bounding box center [966, 288] width 842 height 470
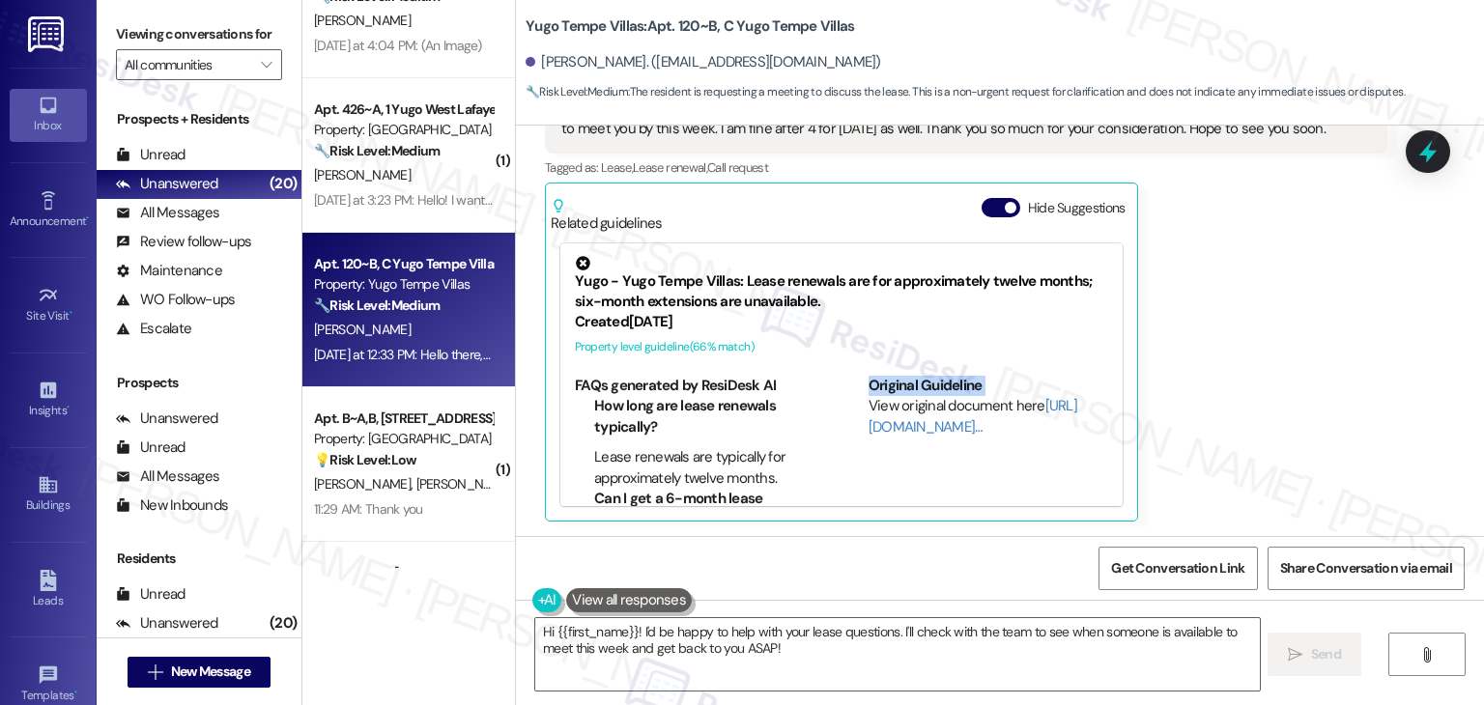
click at [1251, 390] on div "[PERSON_NAME] Question [DATE] at 12:33 PM Hello there, i have some questions re…" at bounding box center [966, 288] width 842 height 470
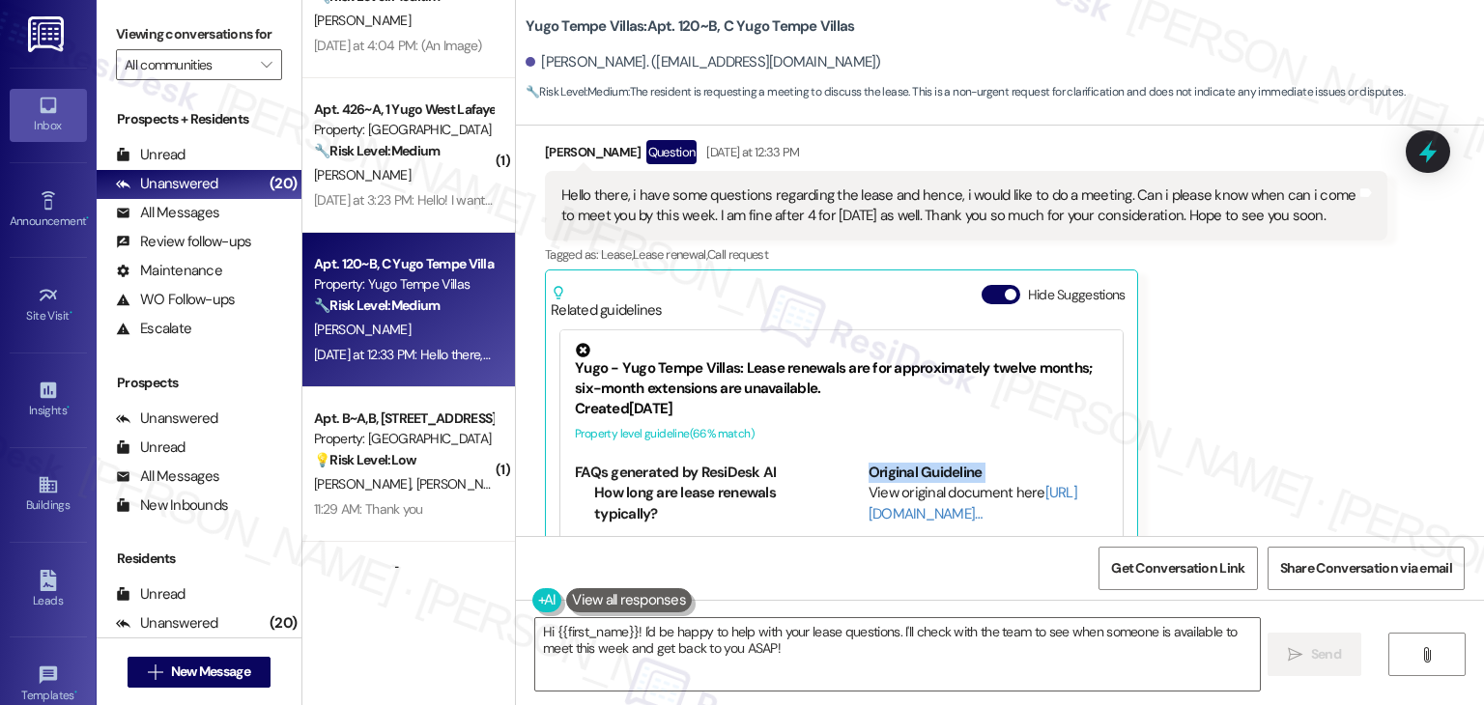
scroll to position [357, 0]
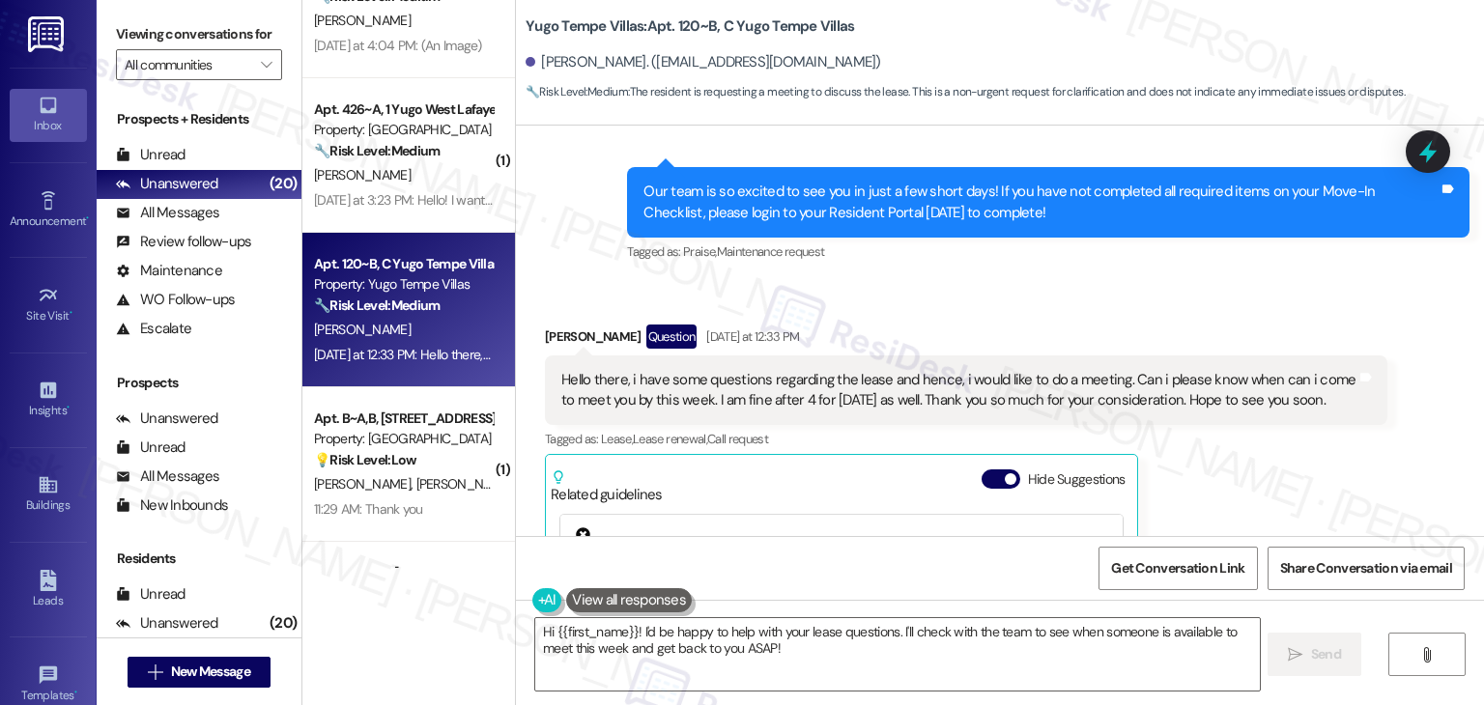
click at [1217, 470] on div "[PERSON_NAME] Question [DATE] at 12:33 PM Hello there, i have some questions re…" at bounding box center [966, 560] width 842 height 470
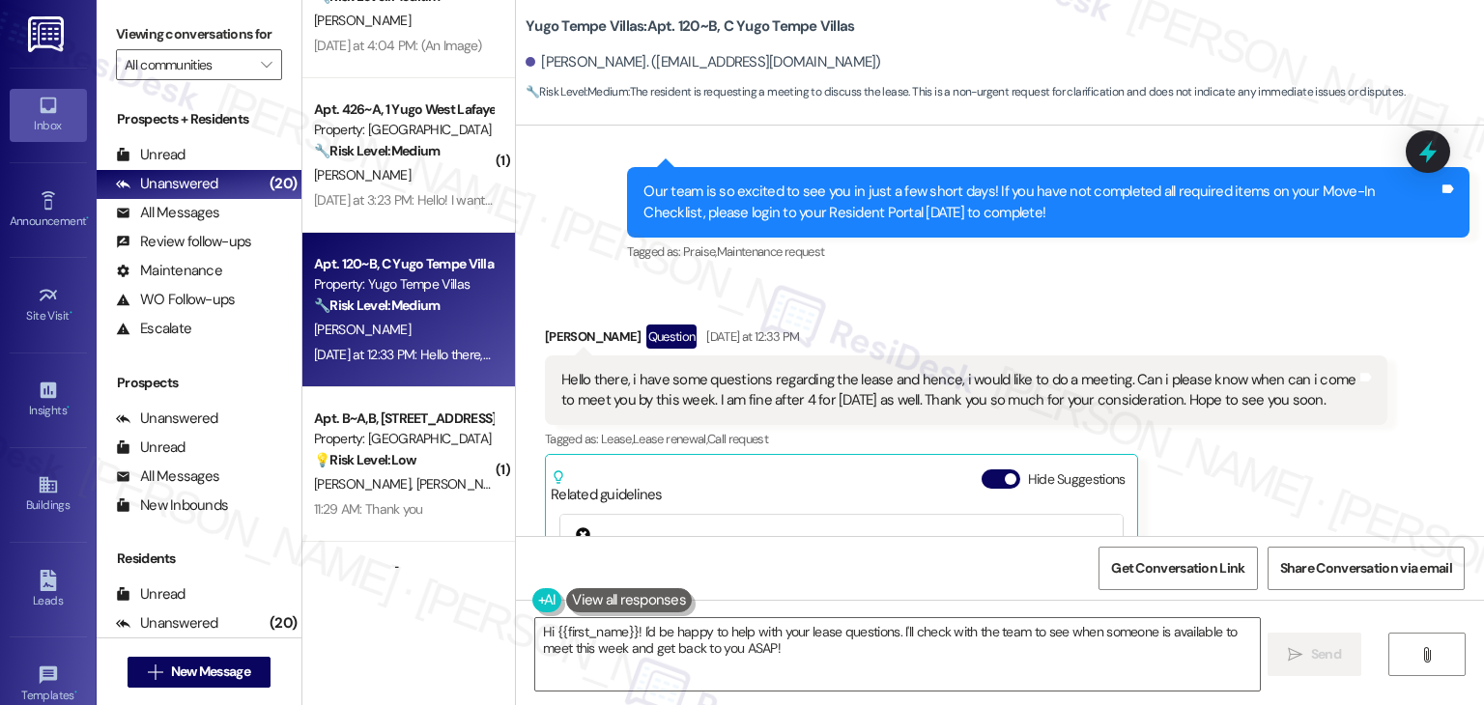
click at [1217, 470] on div "[PERSON_NAME] Question [DATE] at 12:33 PM Hello there, i have some questions re…" at bounding box center [966, 560] width 842 height 470
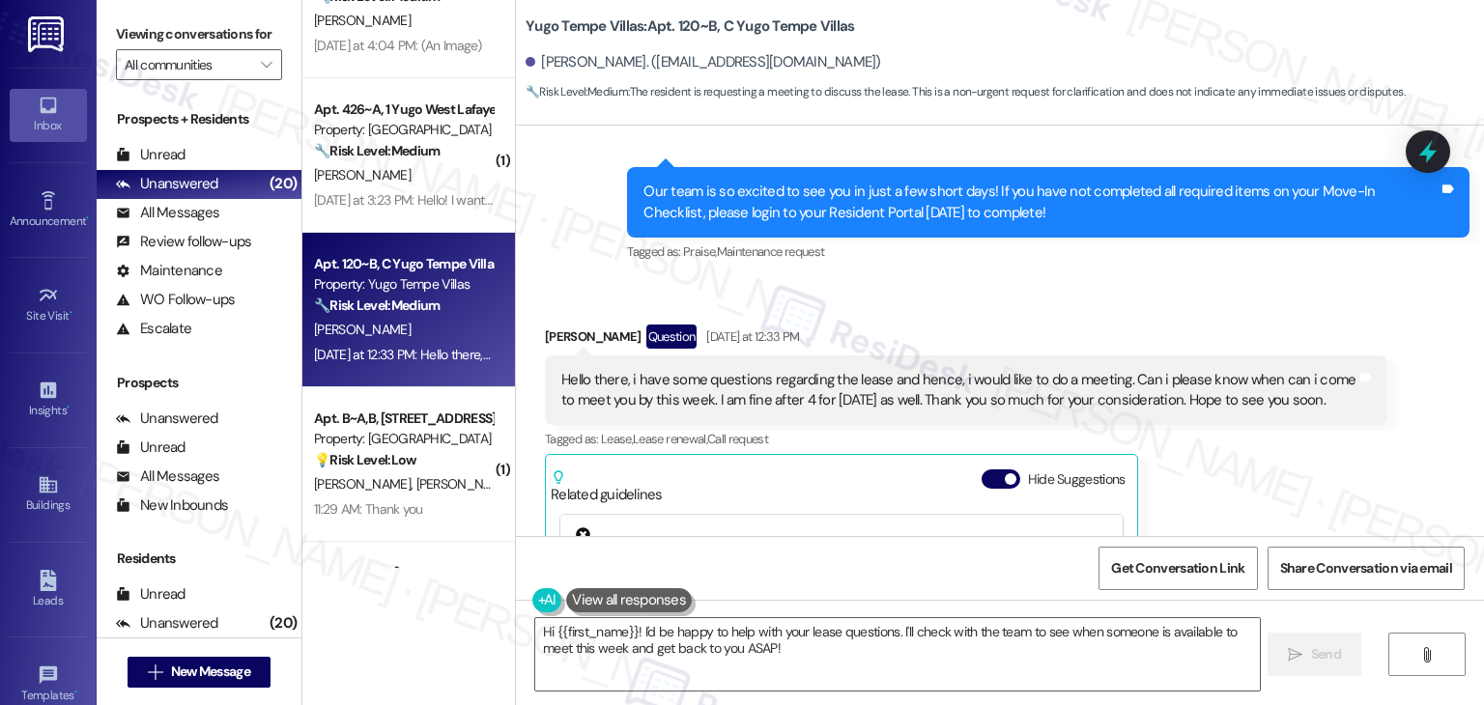
click at [1217, 470] on div "[PERSON_NAME] Question [DATE] at 12:33 PM Hello there, i have some questions re…" at bounding box center [966, 560] width 842 height 470
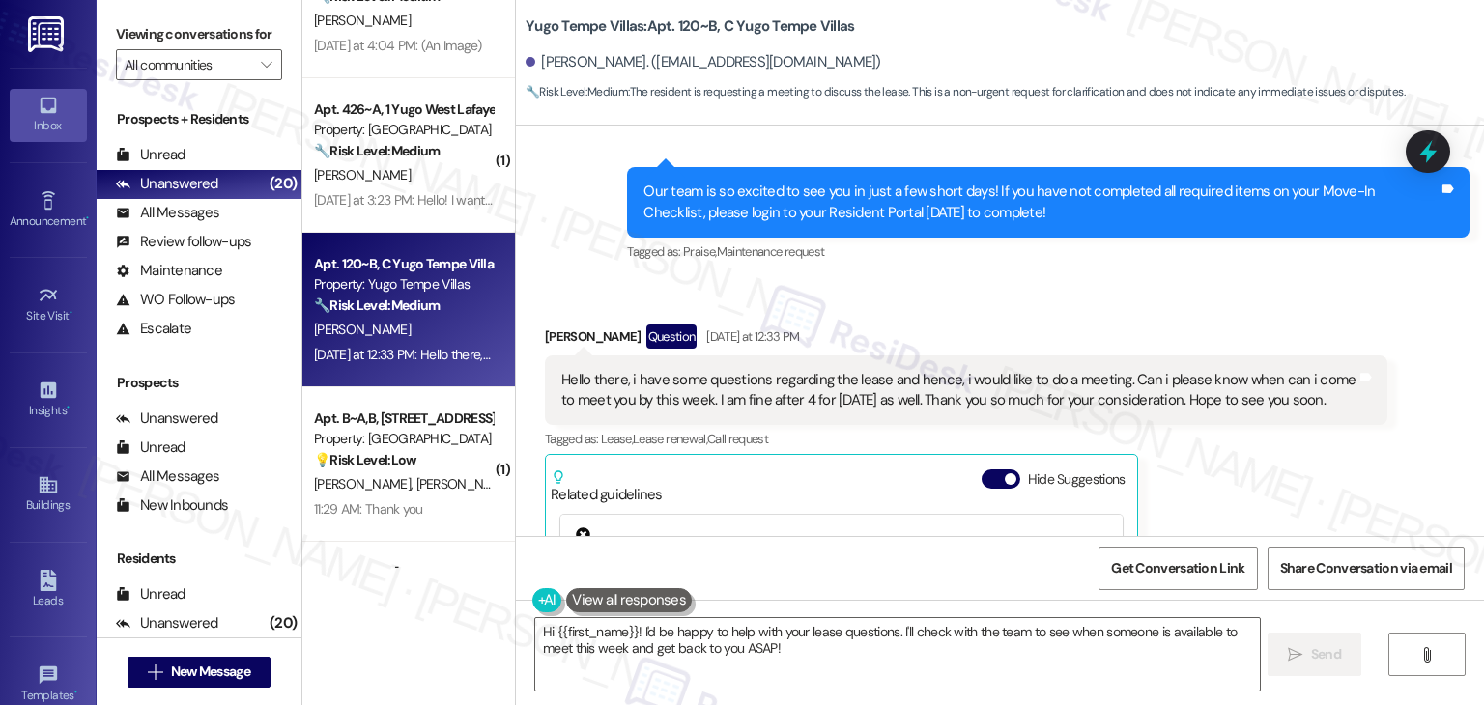
click at [1217, 470] on div "[PERSON_NAME] Question [DATE] at 12:33 PM Hello there, i have some questions re…" at bounding box center [966, 560] width 842 height 470
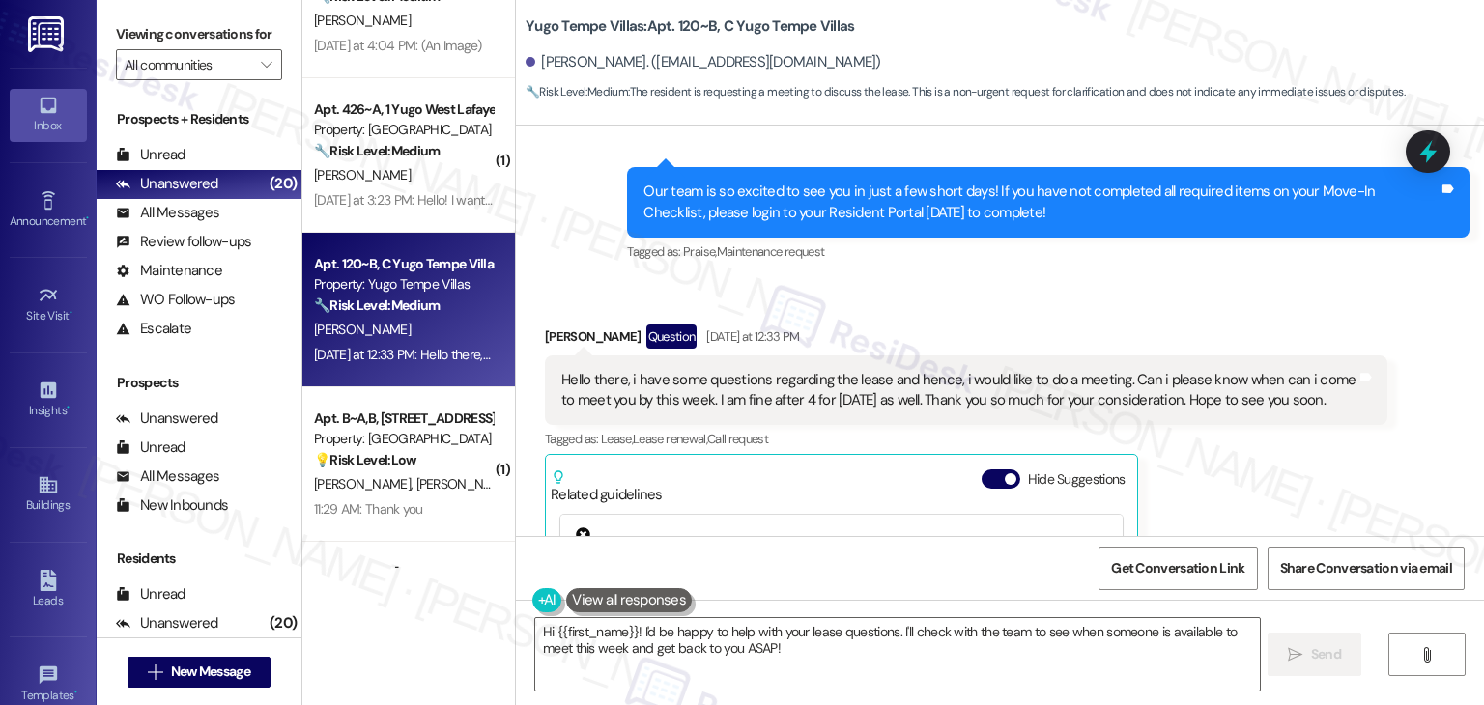
click at [1217, 470] on div "[PERSON_NAME] Question [DATE] at 12:33 PM Hello there, i have some questions re…" at bounding box center [966, 560] width 842 height 470
click at [878, 399] on div "Hello there, i have some questions regarding the lease and hence, i would like …" at bounding box center [958, 391] width 795 height 42
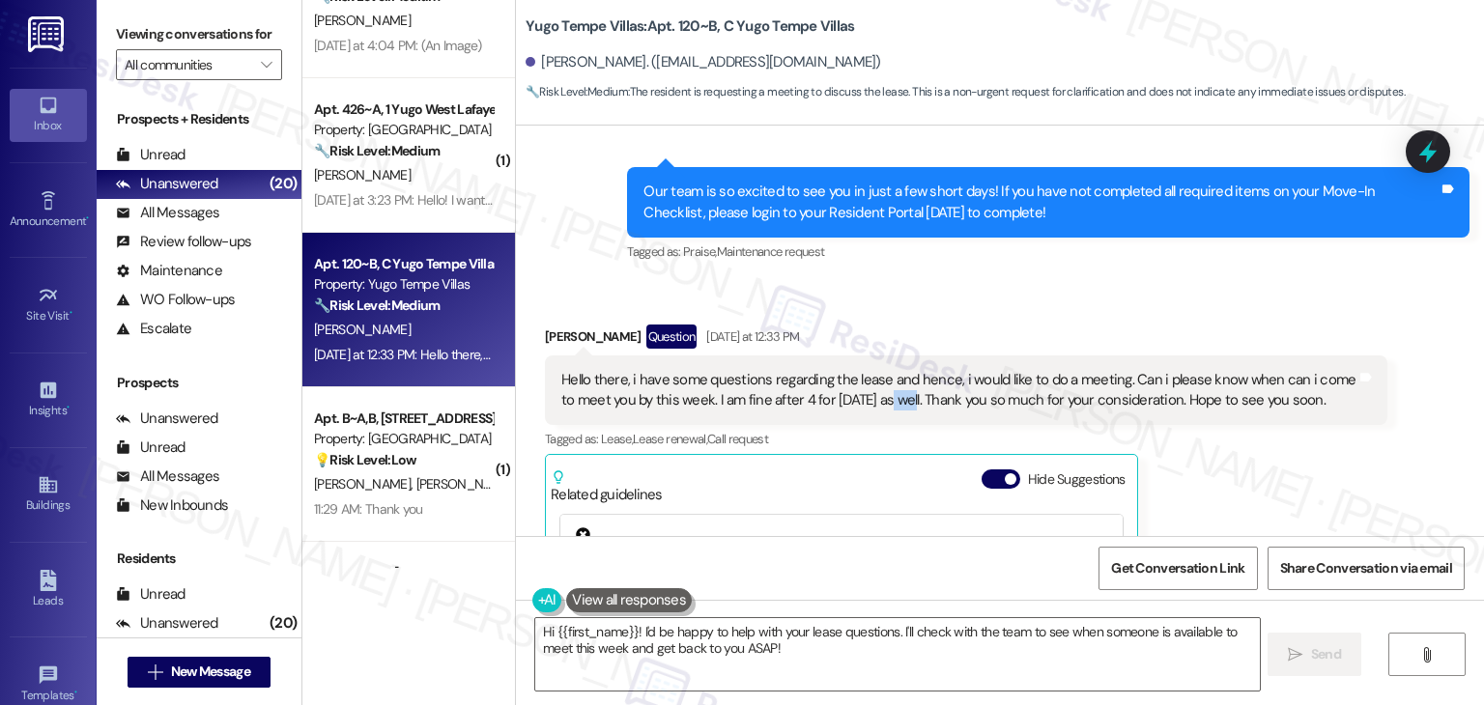
click at [878, 399] on div "Hello there, i have some questions regarding the lease and hence, i would like …" at bounding box center [958, 391] width 795 height 42
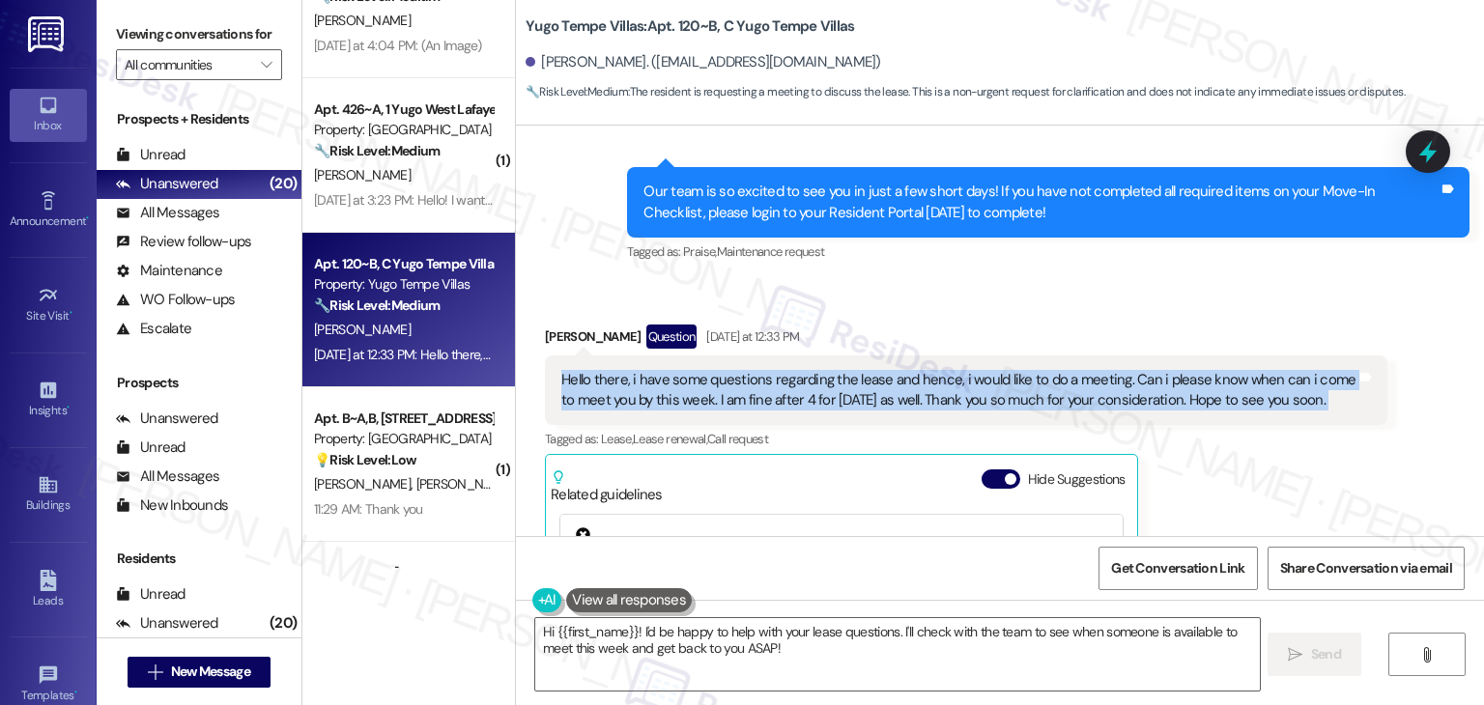
click at [878, 399] on div "Hello there, i have some questions regarding the lease and hence, i would like …" at bounding box center [958, 391] width 795 height 42
copy div "Hello there, i have some questions regarding the lease and hence, i would like …"
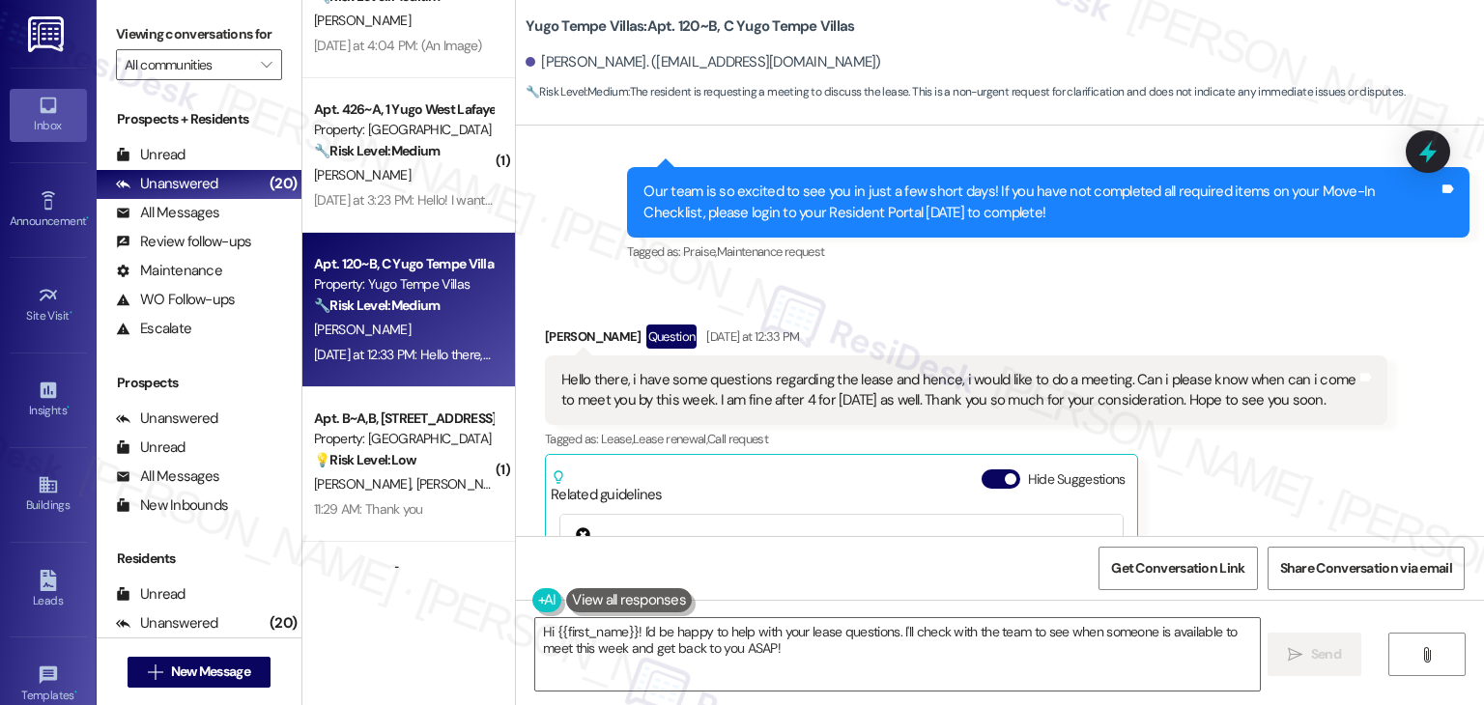
click at [545, 337] on div "[PERSON_NAME] Question [DATE] at 12:33 PM" at bounding box center [966, 340] width 842 height 31
click at [680, 642] on textarea "Hi {{first_name}}! I'd be happy to help with your lease questions. I'll check w…" at bounding box center [897, 654] width 724 height 72
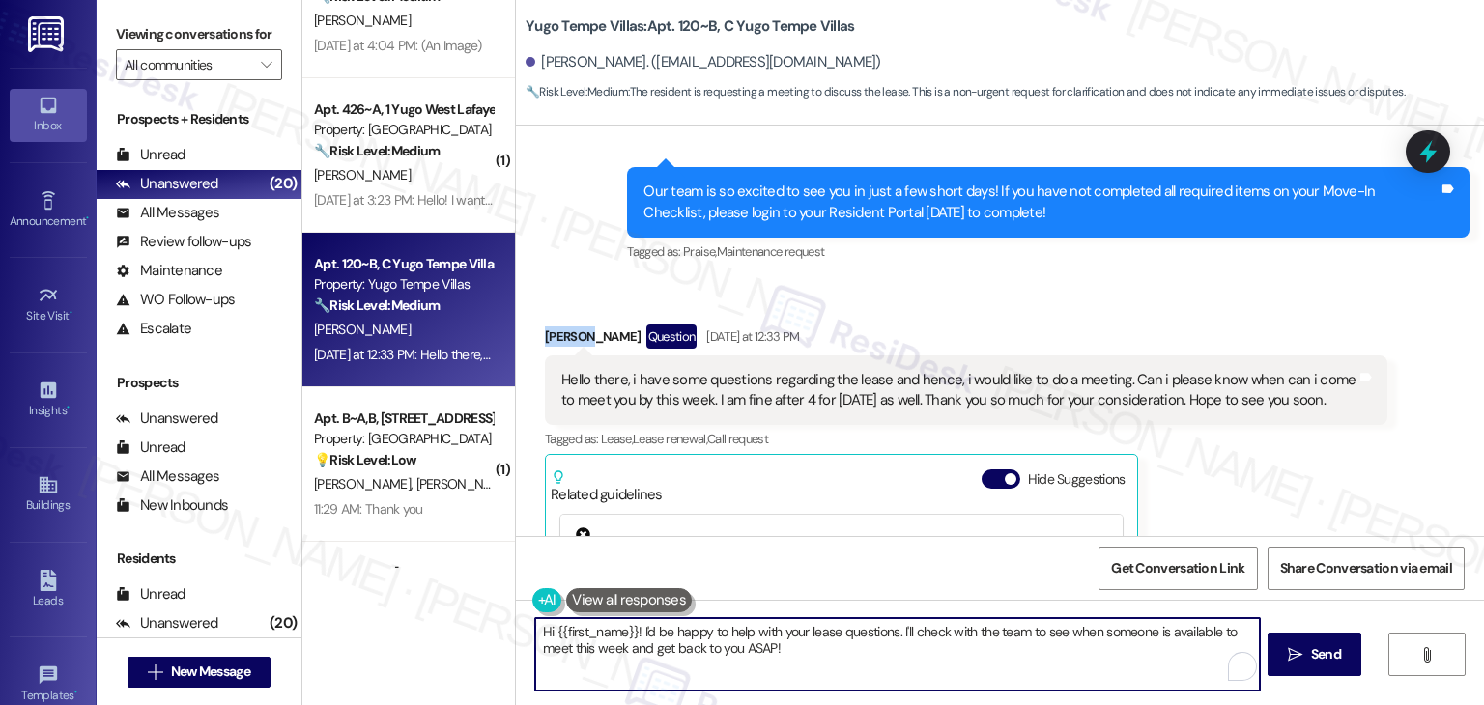
click at [680, 642] on textarea "Hi {{first_name}}! I'd be happy to help with your lease questions. I'll check w…" at bounding box center [897, 654] width 724 height 72
paste textarea "Jaldhi! You can ask me your questions here, or you’re welcome to stop by the of…"
type textarea "Hi [PERSON_NAME]! You can ask me your questions here, or you’re welcome to stop…"
click at [1327, 654] on span "Send" at bounding box center [1326, 654] width 30 height 20
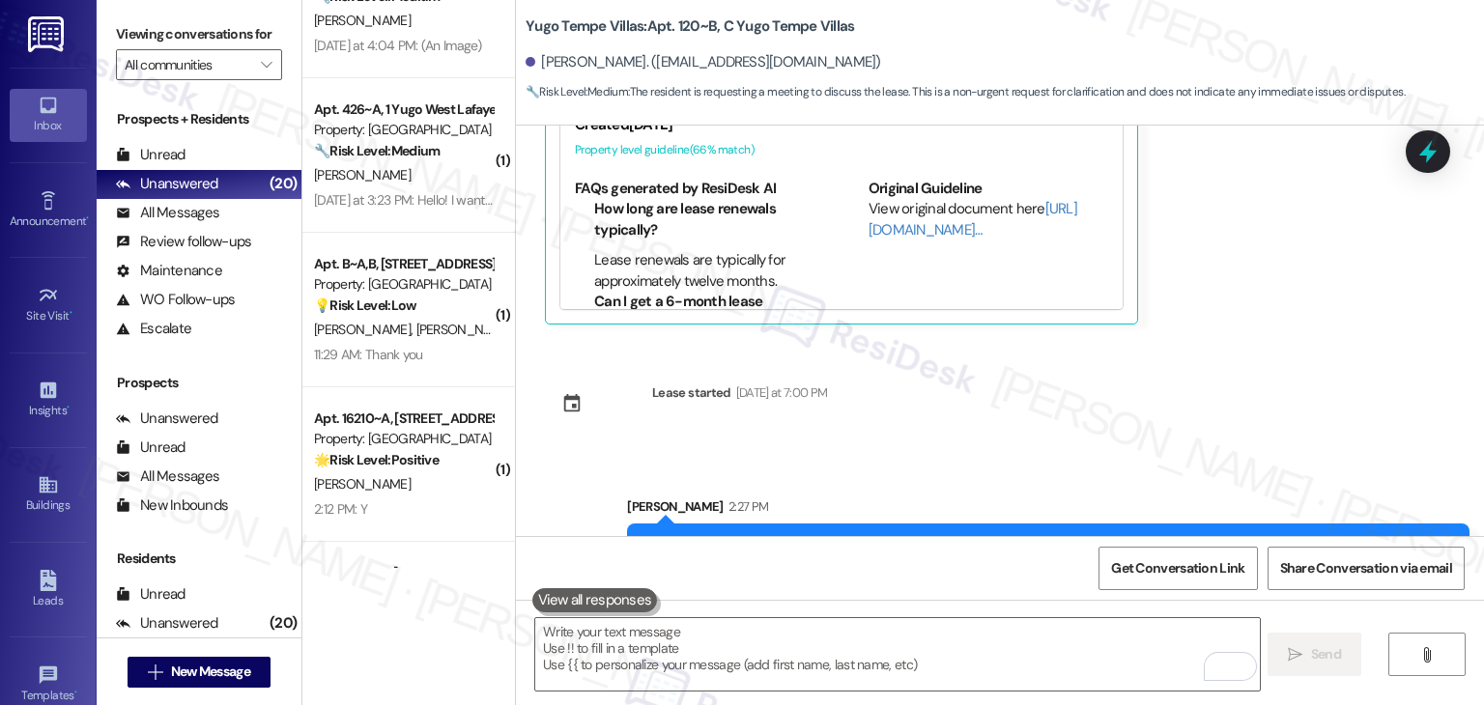
scroll to position [898, 0]
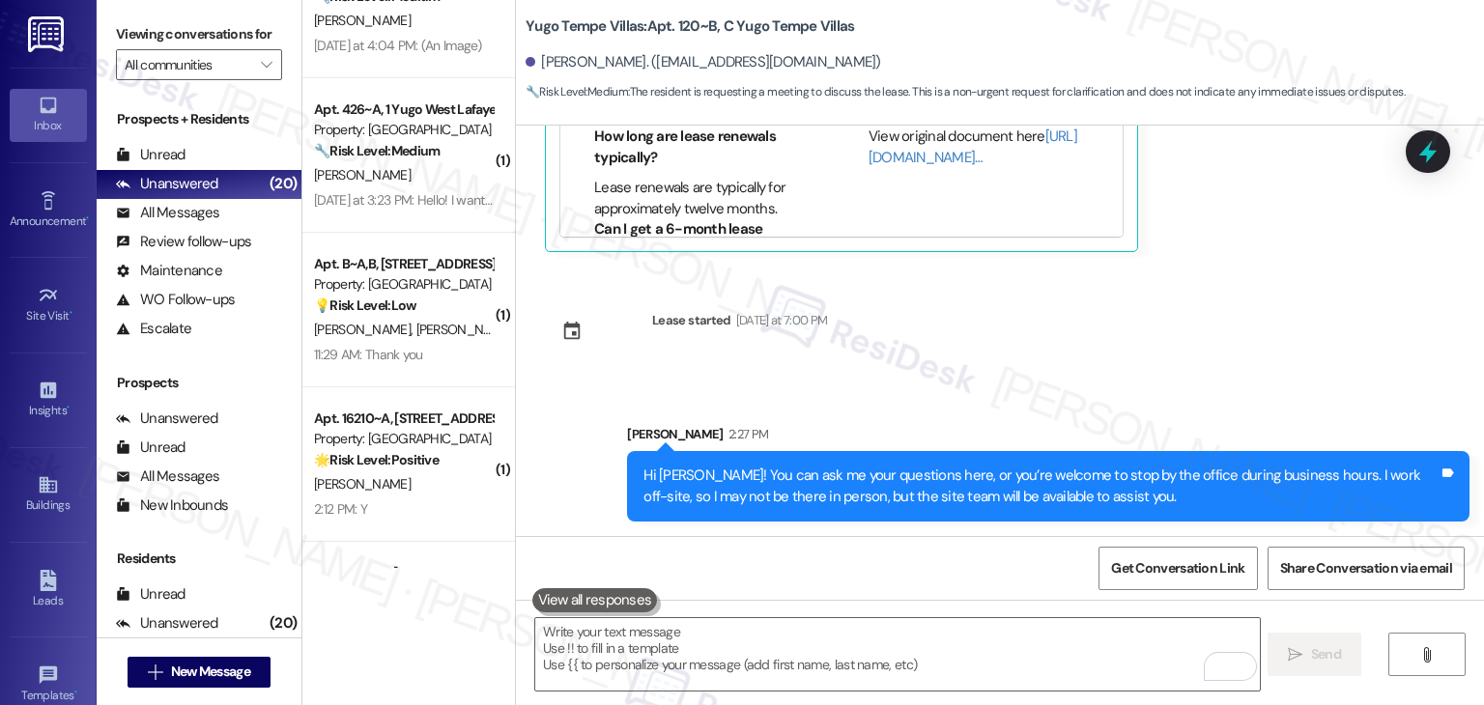
click at [1233, 335] on div "Sent via SMS Sarah (ResiDesk) Aug 13, 2025 at 10:49 AM Hi Jaldhi! We’re so exci…" at bounding box center [1000, 331] width 968 height 411
click at [966, 312] on div "Sent via SMS Sarah (ResiDesk) Aug 13, 2025 at 10:49 AM Hi Jaldhi! We’re so exci…" at bounding box center [1000, 331] width 968 height 411
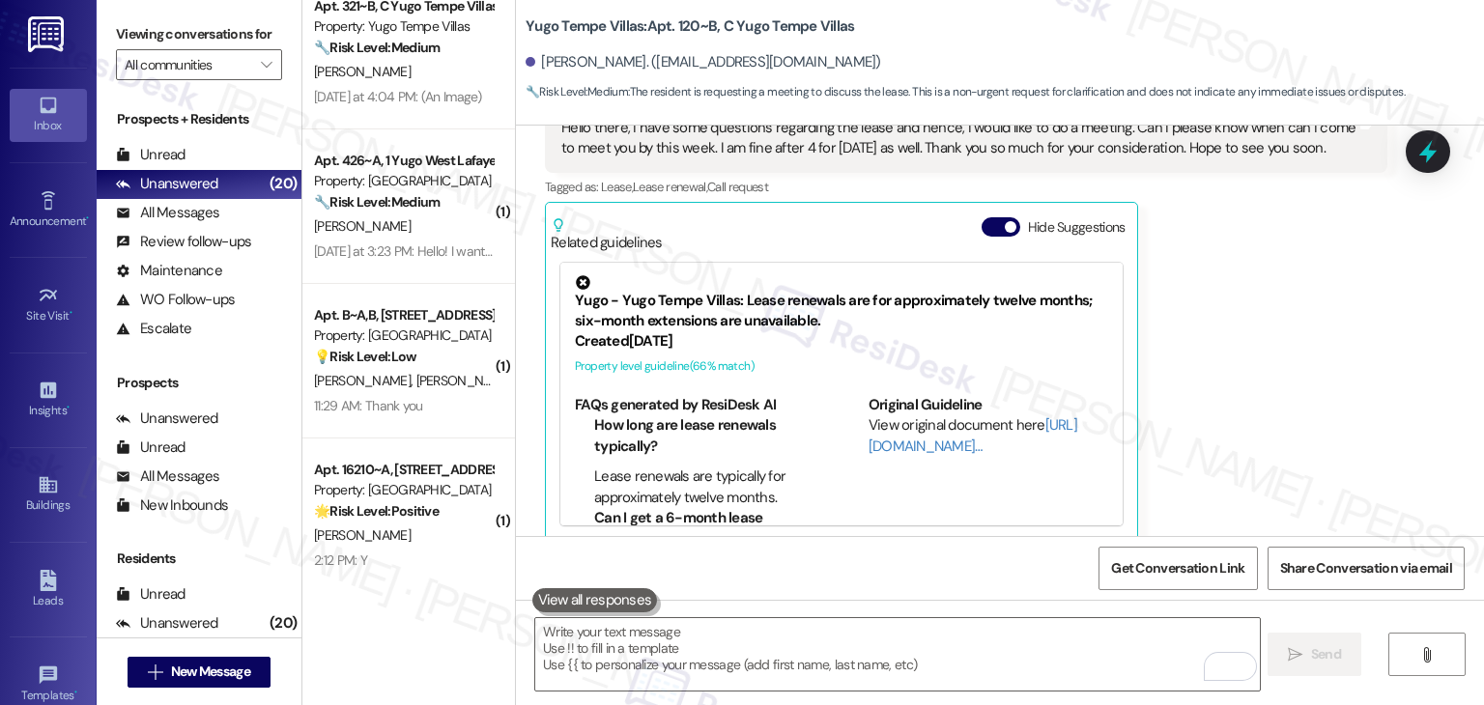
scroll to position [1583, 0]
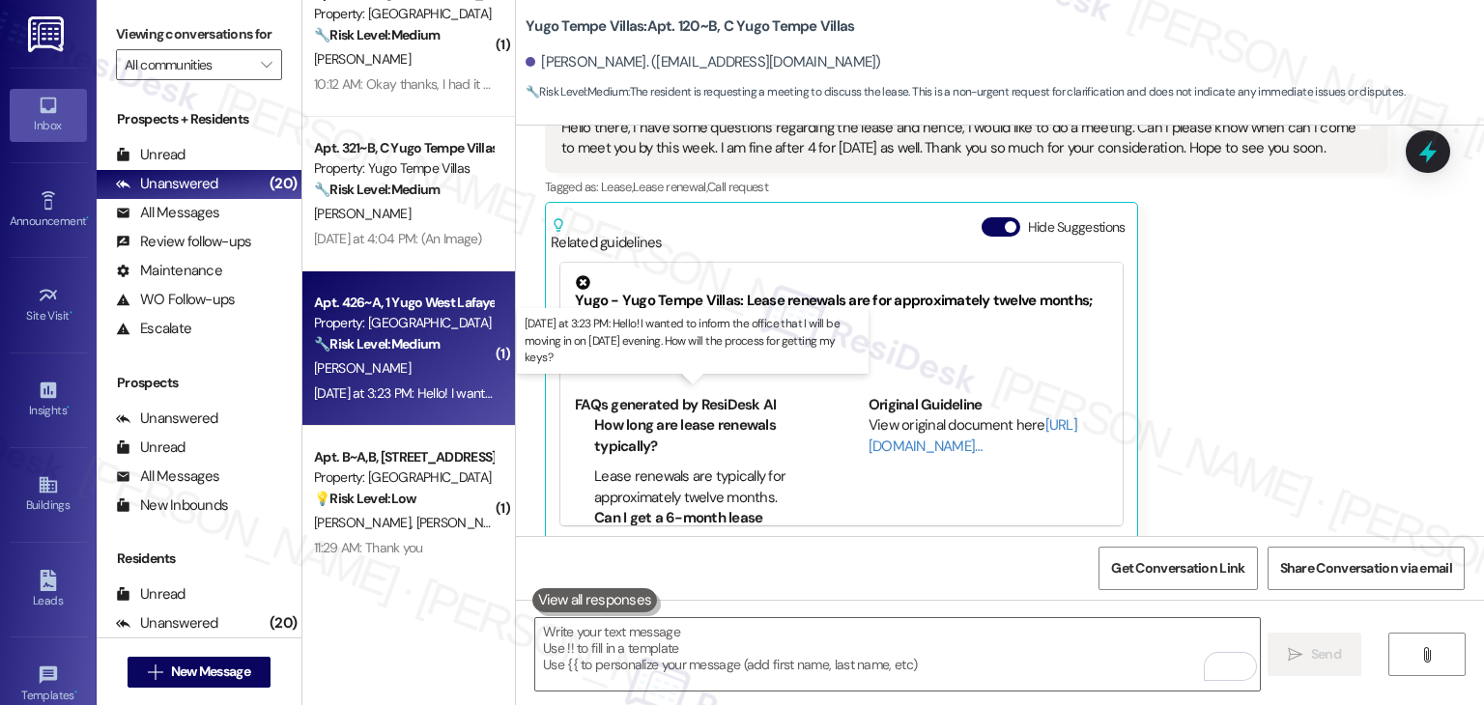
click at [420, 399] on div "Yesterday at 3:23 PM: Hello! I wanted to inform the office that I will be movin…" at bounding box center [694, 392] width 760 height 17
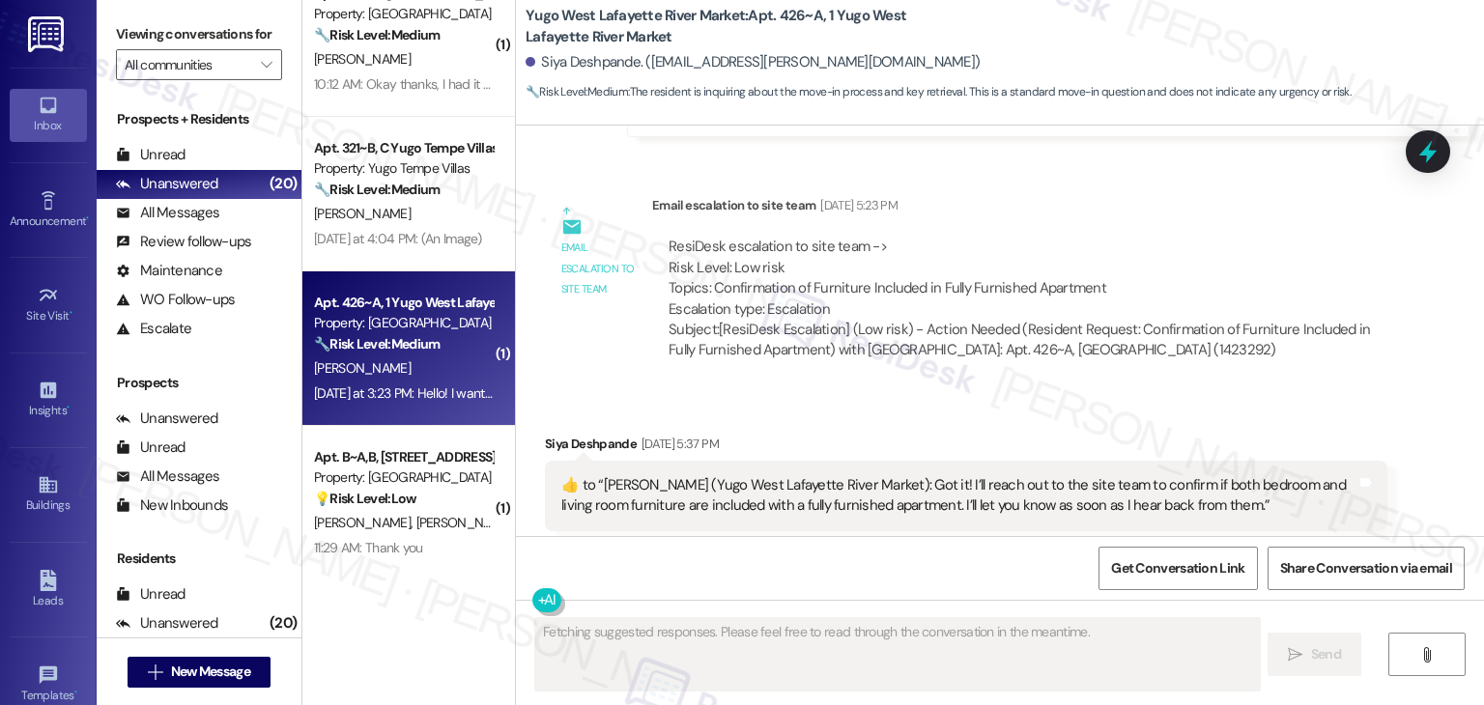
scroll to position [2123, 0]
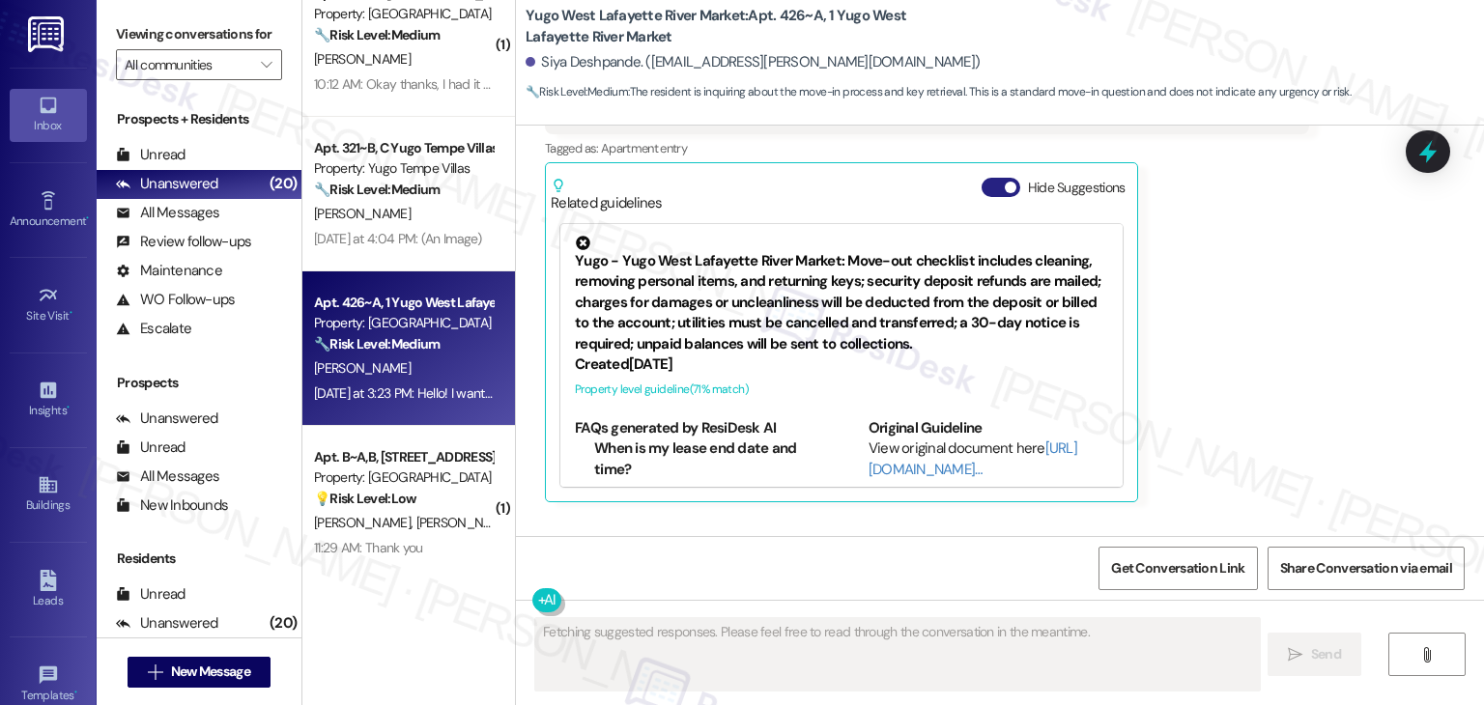
click at [987, 197] on button "Hide Suggestions" at bounding box center [1001, 187] width 39 height 19
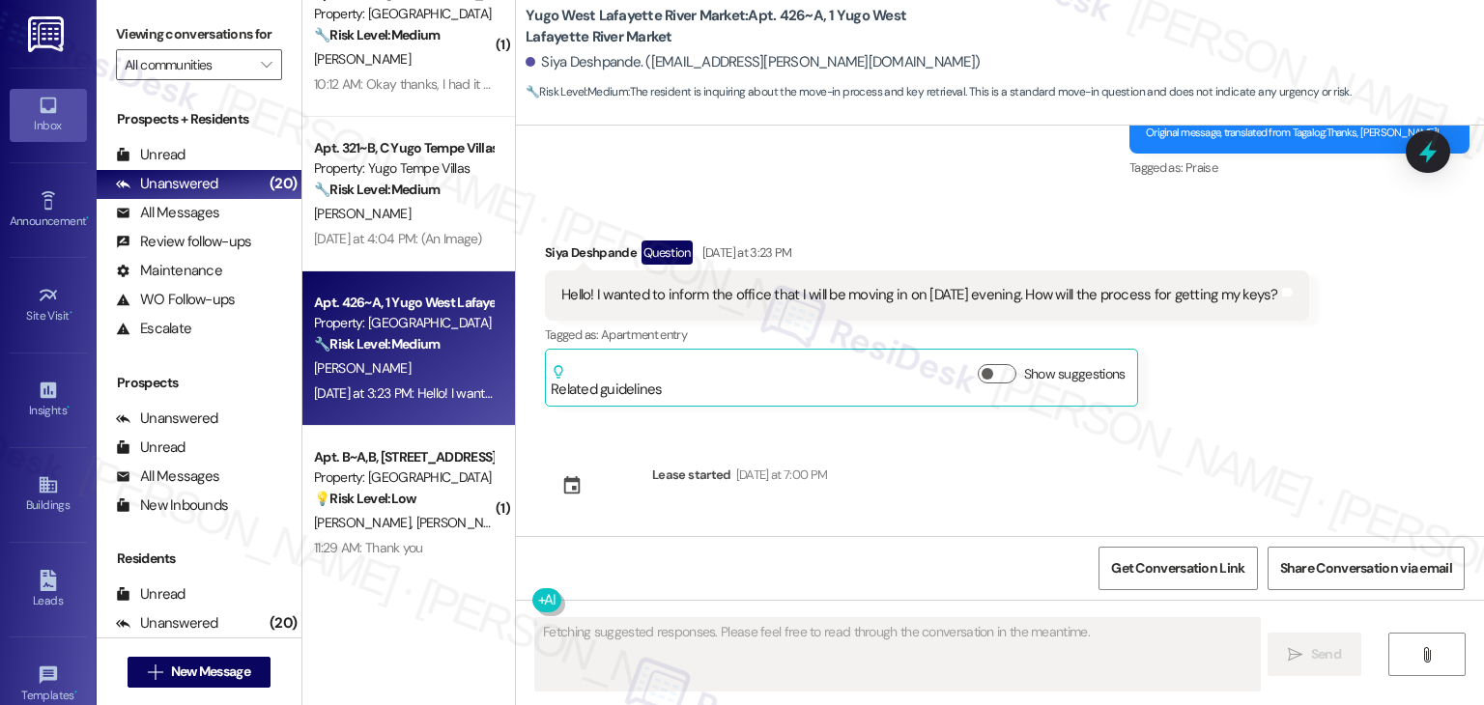
scroll to position [1956, 0]
click at [1291, 420] on div "Received via SMS Siya Deshpande Question Yesterday at 3:23 PM Hello! I wanted t…" at bounding box center [926, 323] width 793 height 195
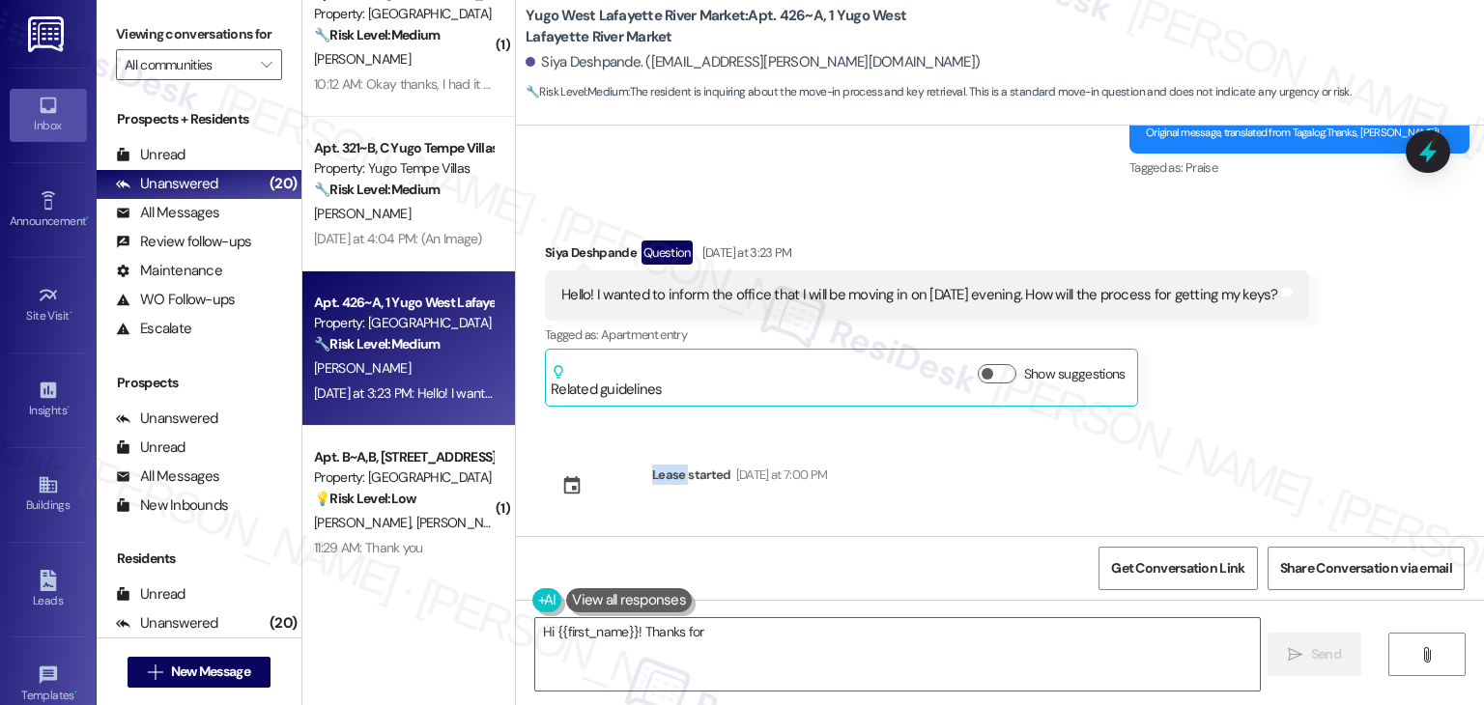
click at [1291, 420] on div "Received via SMS Siya Deshpande Question Yesterday at 3:23 PM Hello! I wanted t…" at bounding box center [926, 323] width 793 height 195
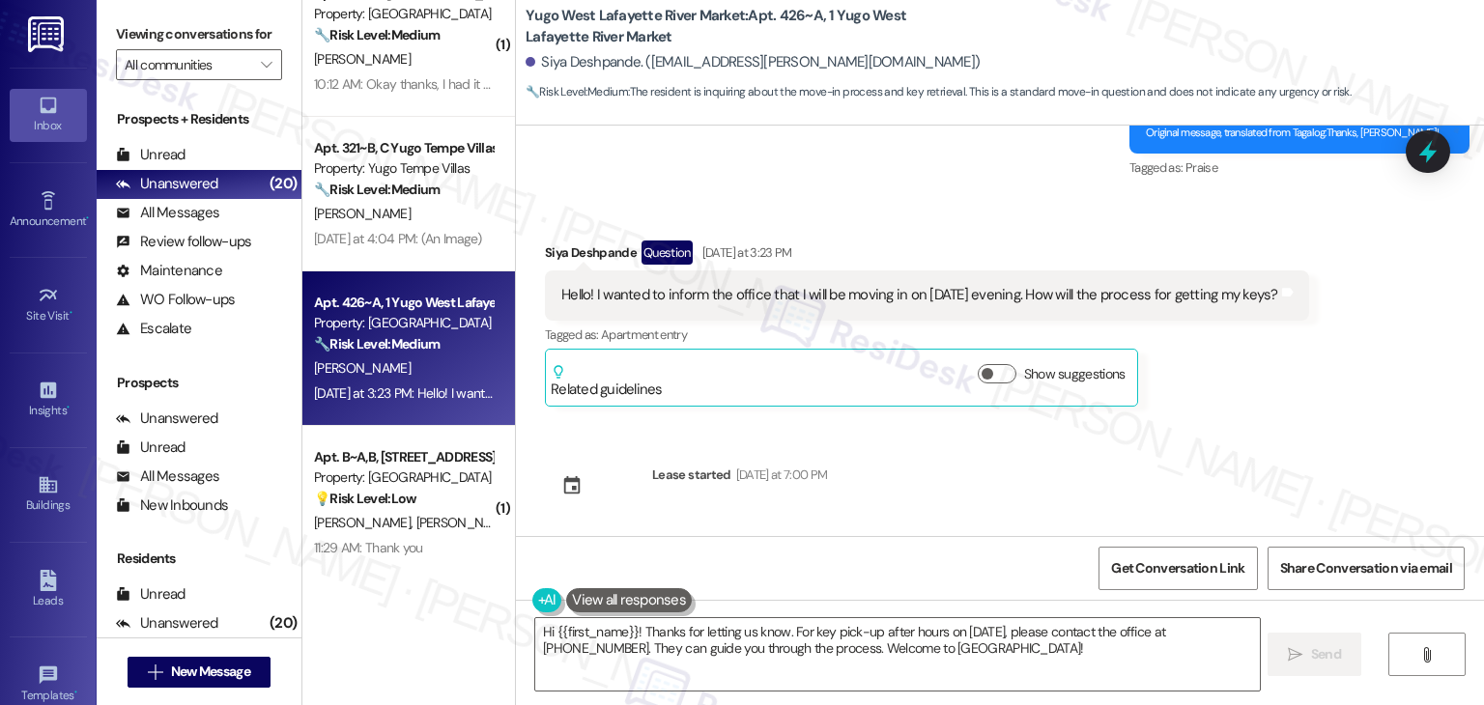
click at [734, 297] on div "Hello! I wanted to inform the office that I will be moving in on Aug 23 evening…" at bounding box center [919, 295] width 717 height 20
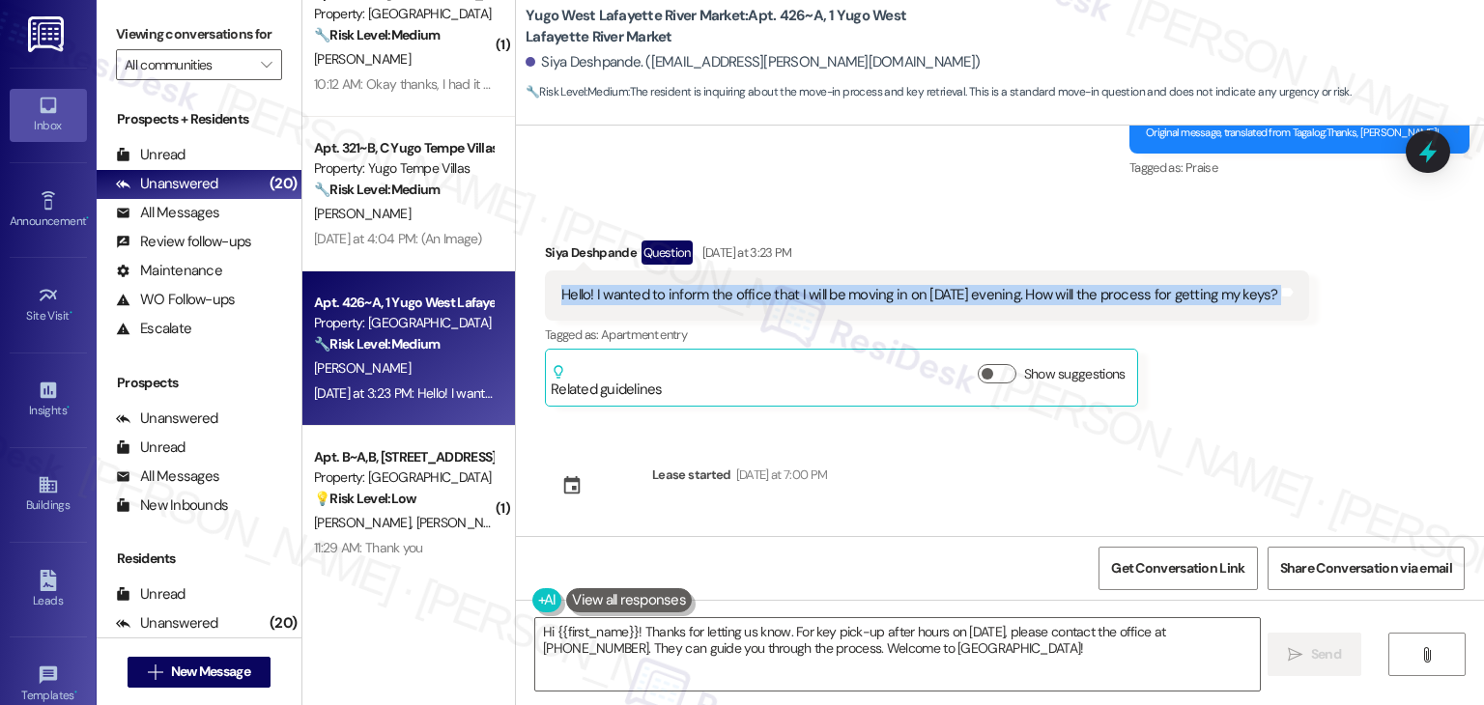
click at [734, 297] on div "Hello! I wanted to inform the office that I will be moving in on Aug 23 evening…" at bounding box center [919, 295] width 717 height 20
copy div "Hello! I wanted to inform the office that I will be moving in on Aug 23 evening…"
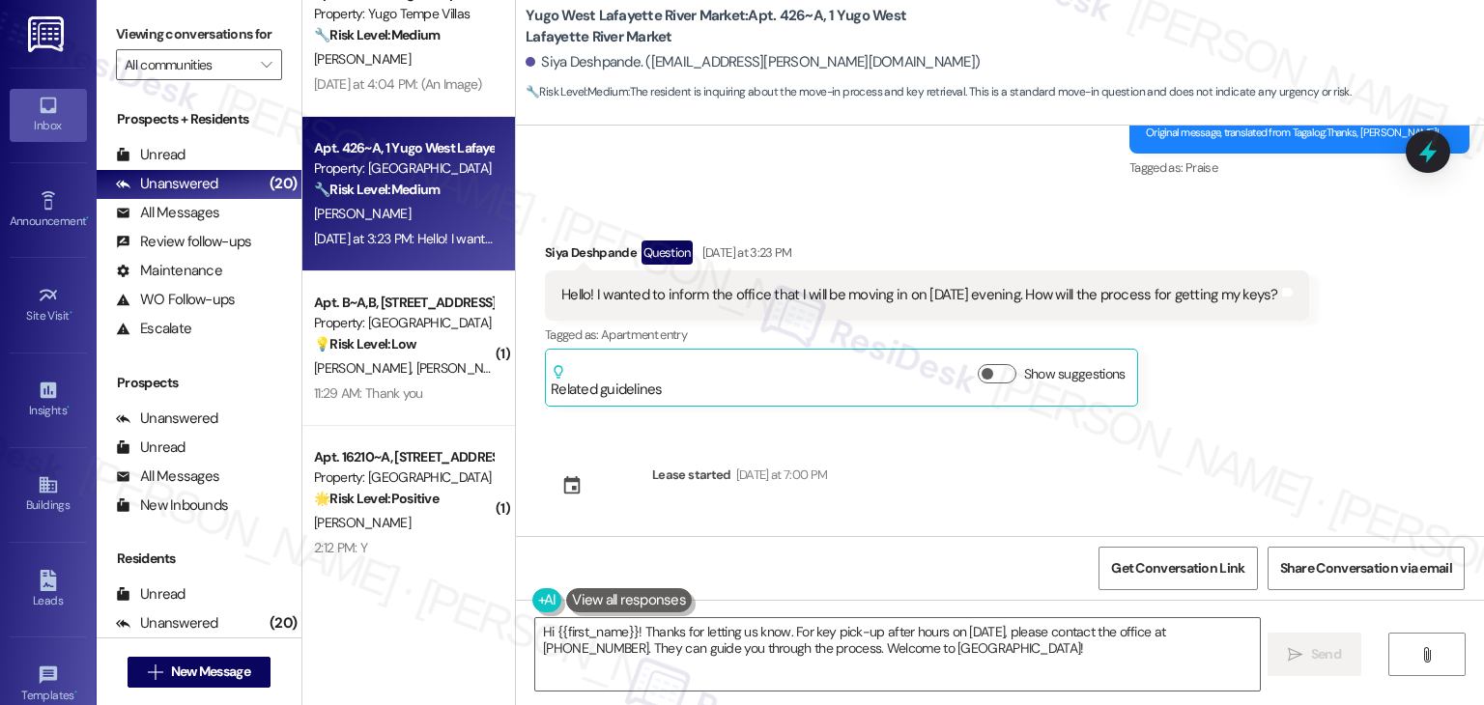
click at [1246, 410] on div "Received via SMS Siya Deshpande Question Yesterday at 3:23 PM Hello! I wanted t…" at bounding box center [926, 323] width 793 height 195
click at [830, 650] on textarea "Hi {{first_name}}! Thanks for letting us know. For key pick-up after hours on A…" at bounding box center [897, 654] width 724 height 72
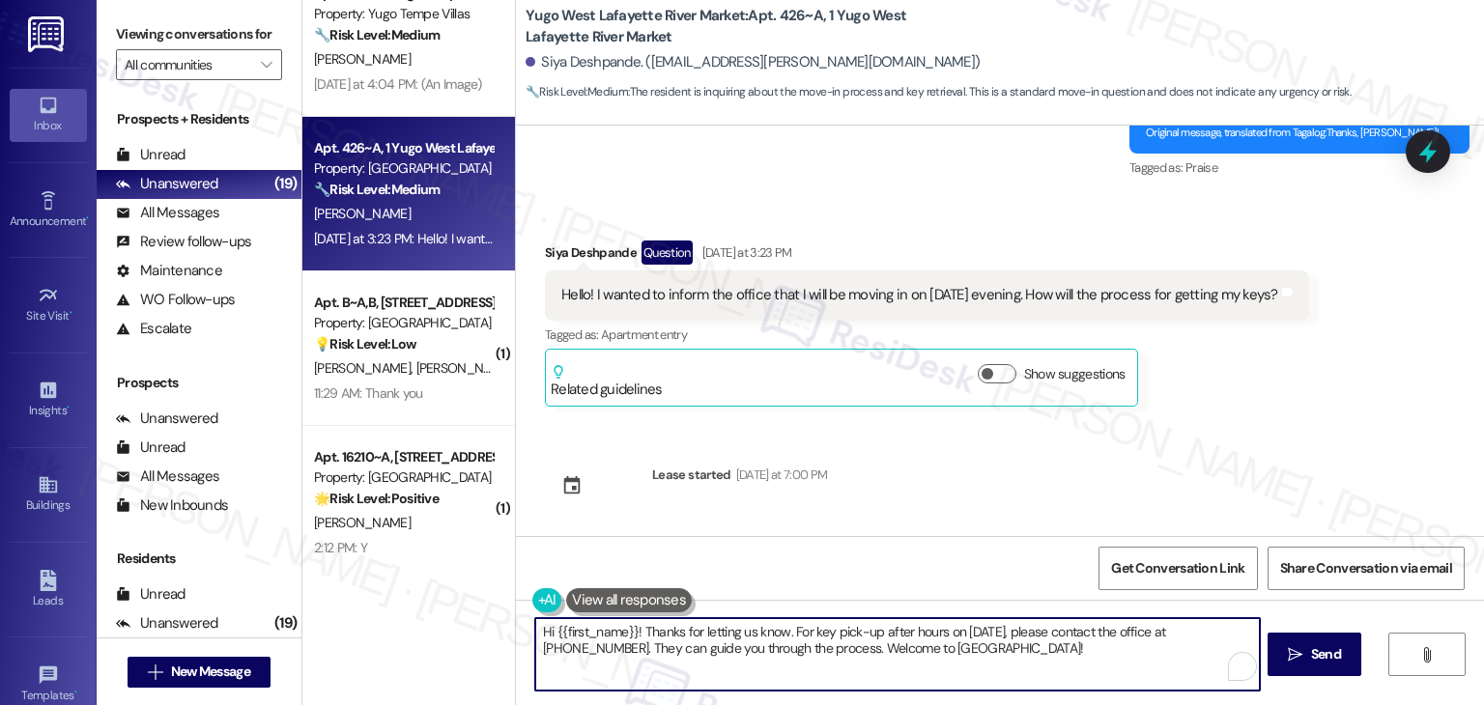
click at [830, 650] on textarea "Hi {{first_name}}! Thanks for letting us know. For key pick-up after hours on A…" at bounding box center [897, 654] width 724 height 72
paste textarea "Siya! Thanks for letting us know your move-in date and time. I’ll check with th…"
type textarea "Hi Siya! Thanks for letting us know your move-in date and time. I’ll check with…"
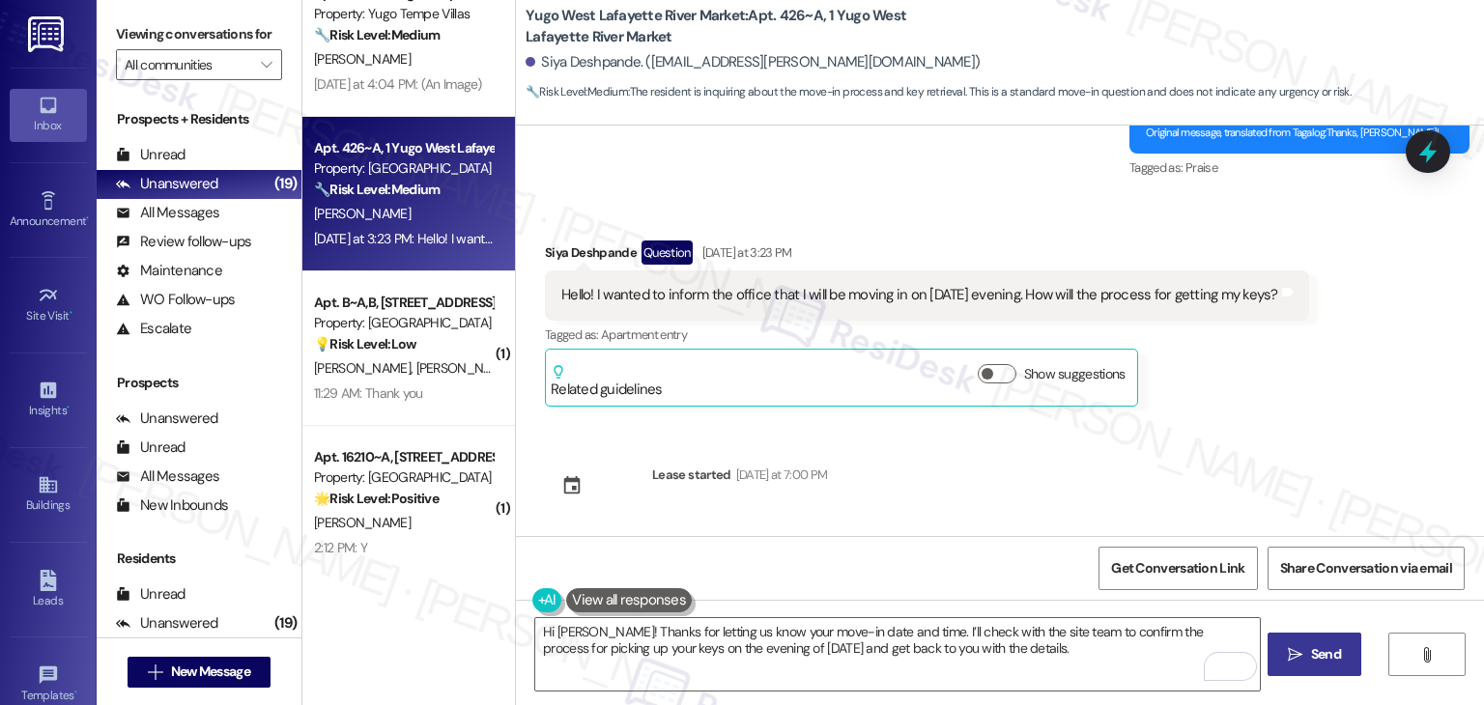
click at [1316, 657] on span "Send" at bounding box center [1326, 654] width 30 height 20
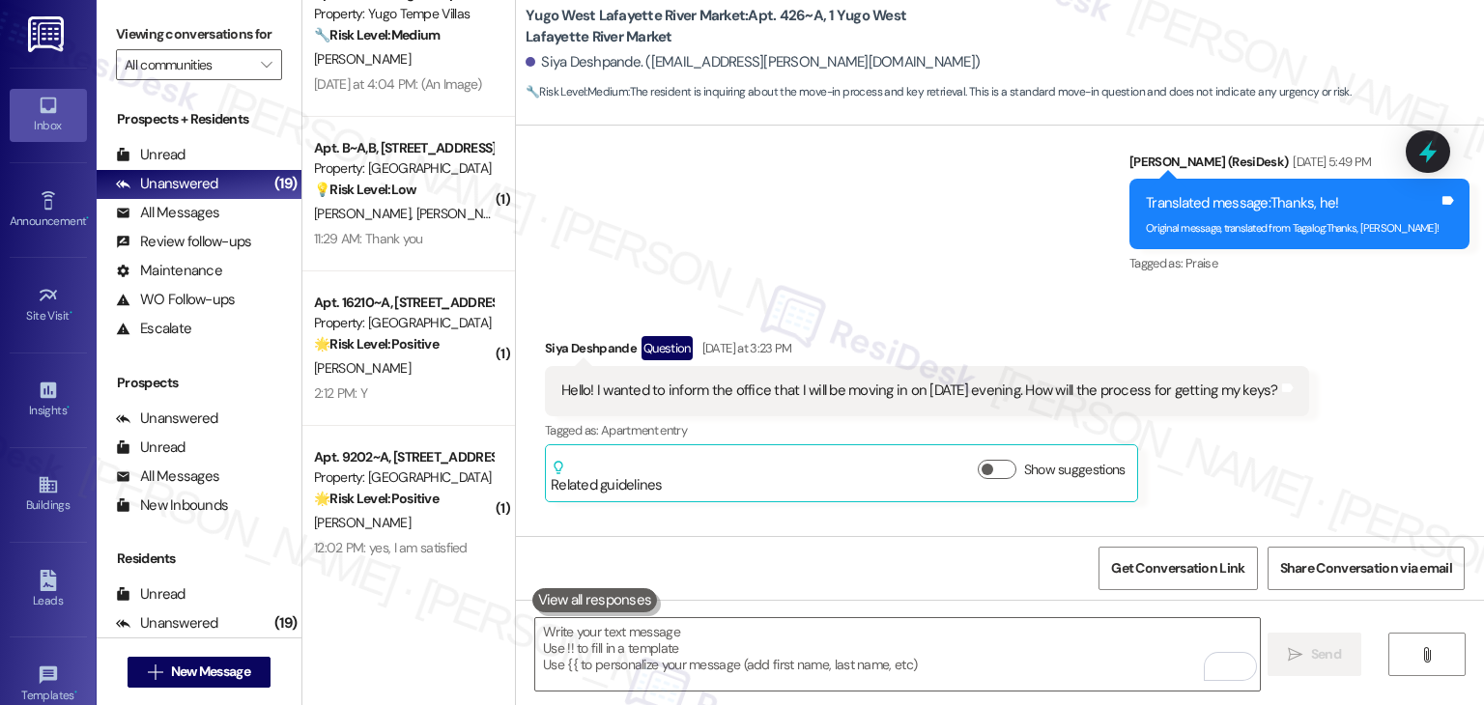
scroll to position [2112, 0]
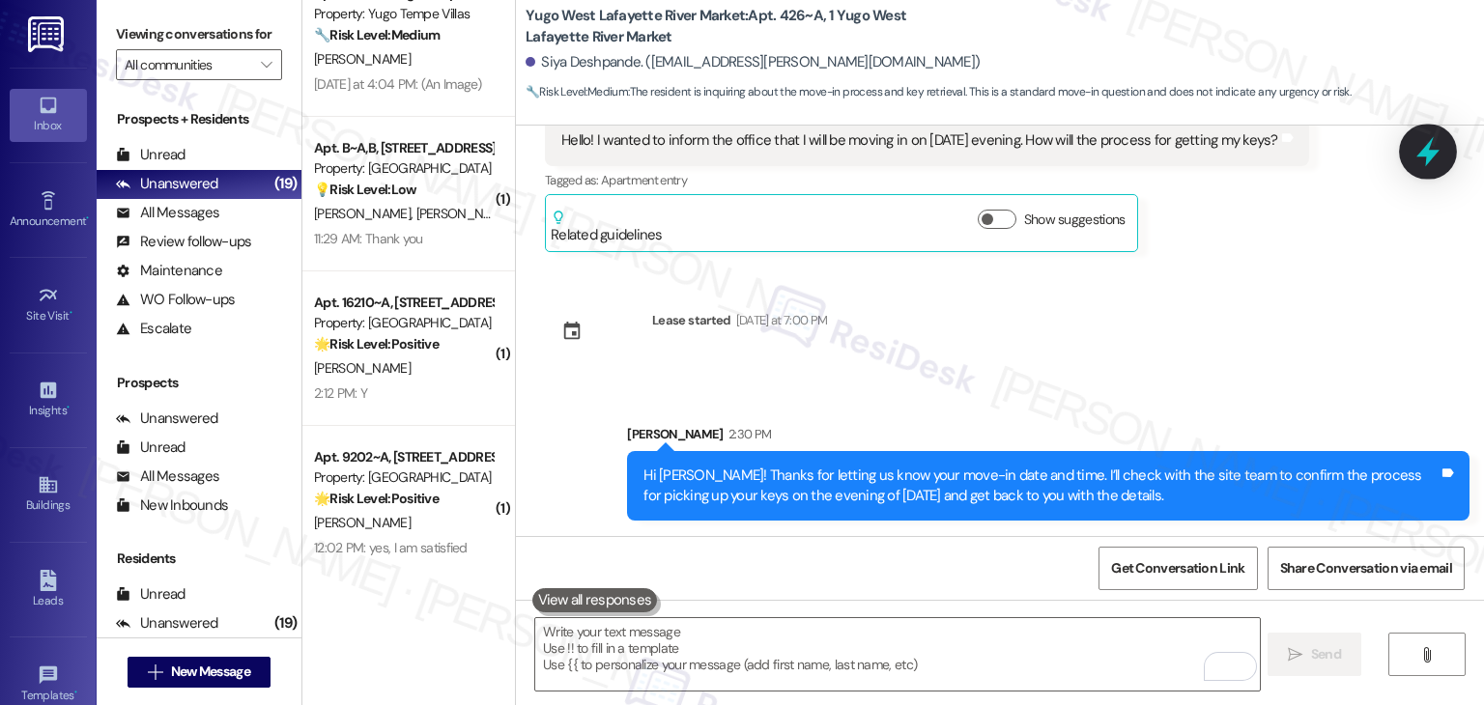
click at [1422, 147] on icon at bounding box center [1427, 151] width 33 height 33
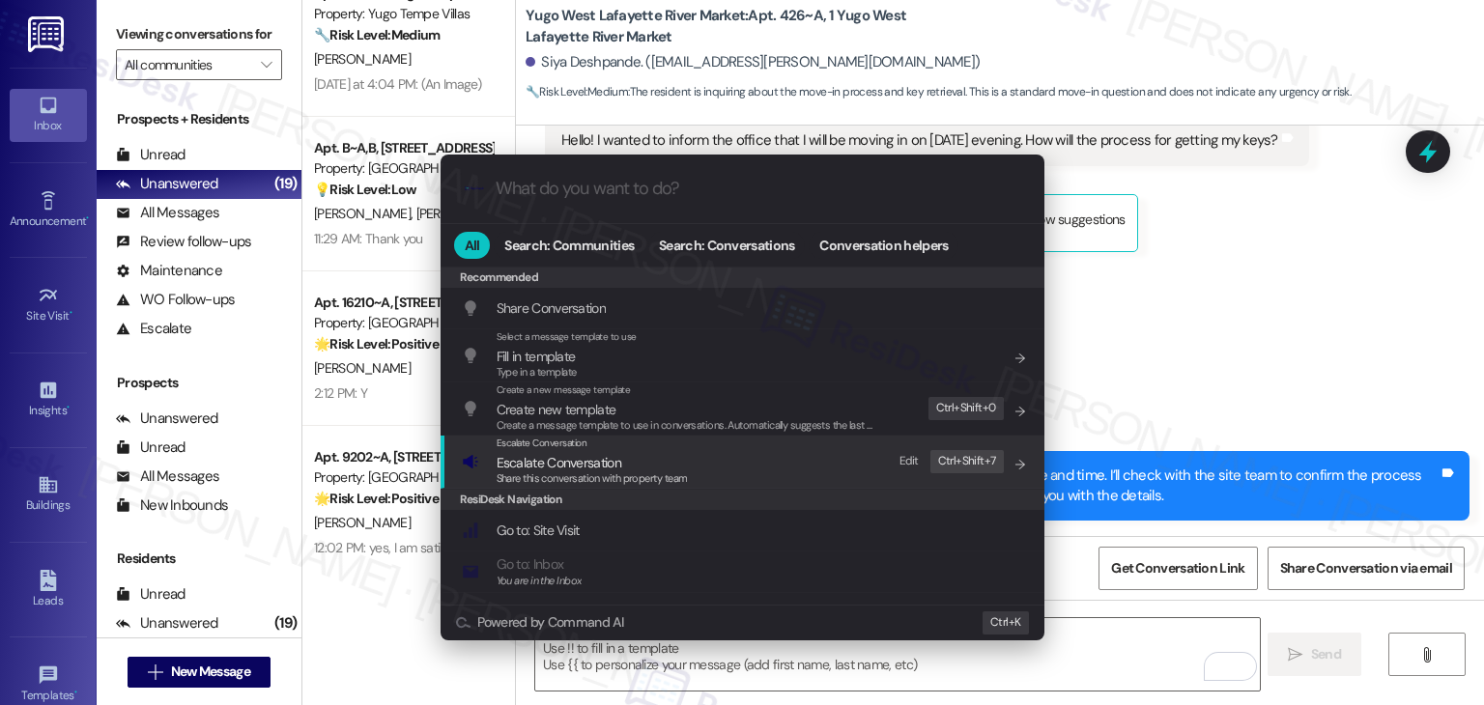
click at [556, 475] on span "Share this conversation with property team" at bounding box center [592, 478] width 191 height 14
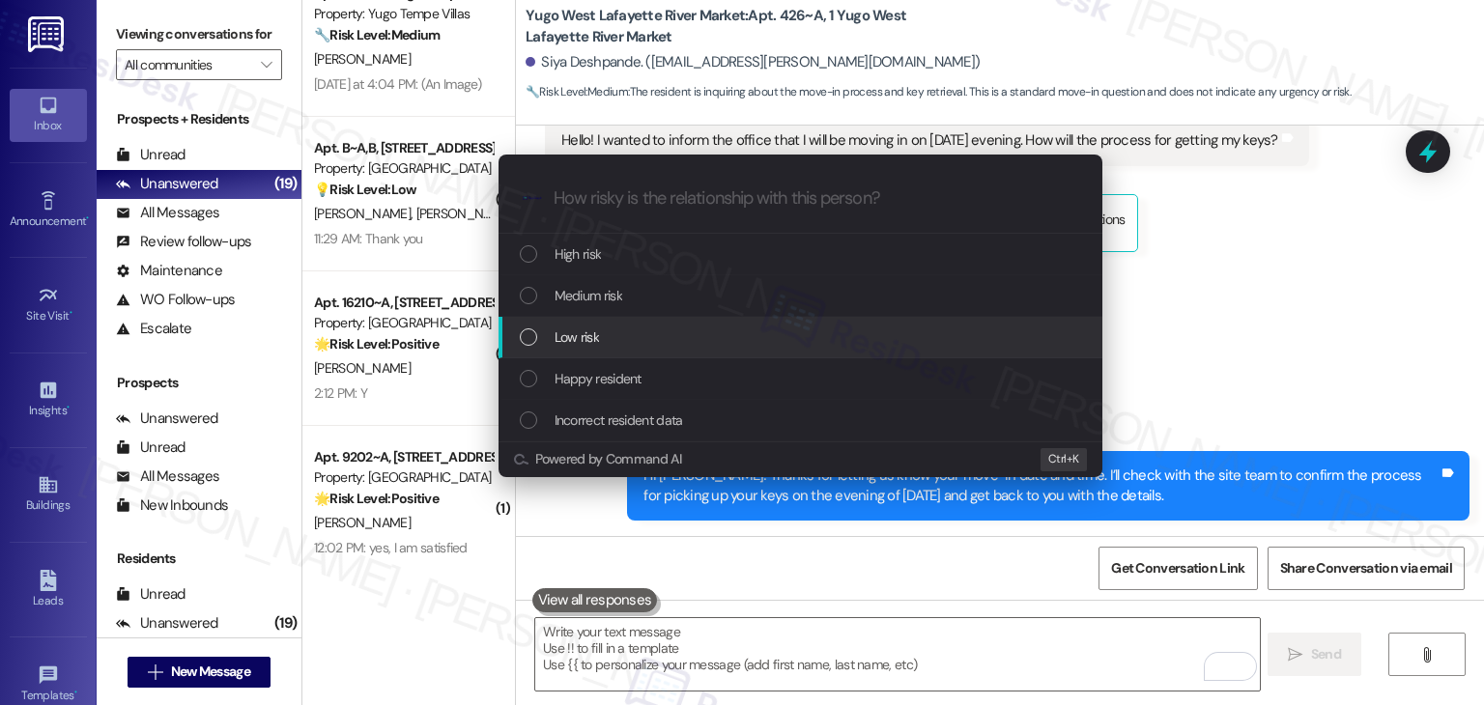
click at [529, 341] on div "List of options" at bounding box center [528, 336] width 17 height 17
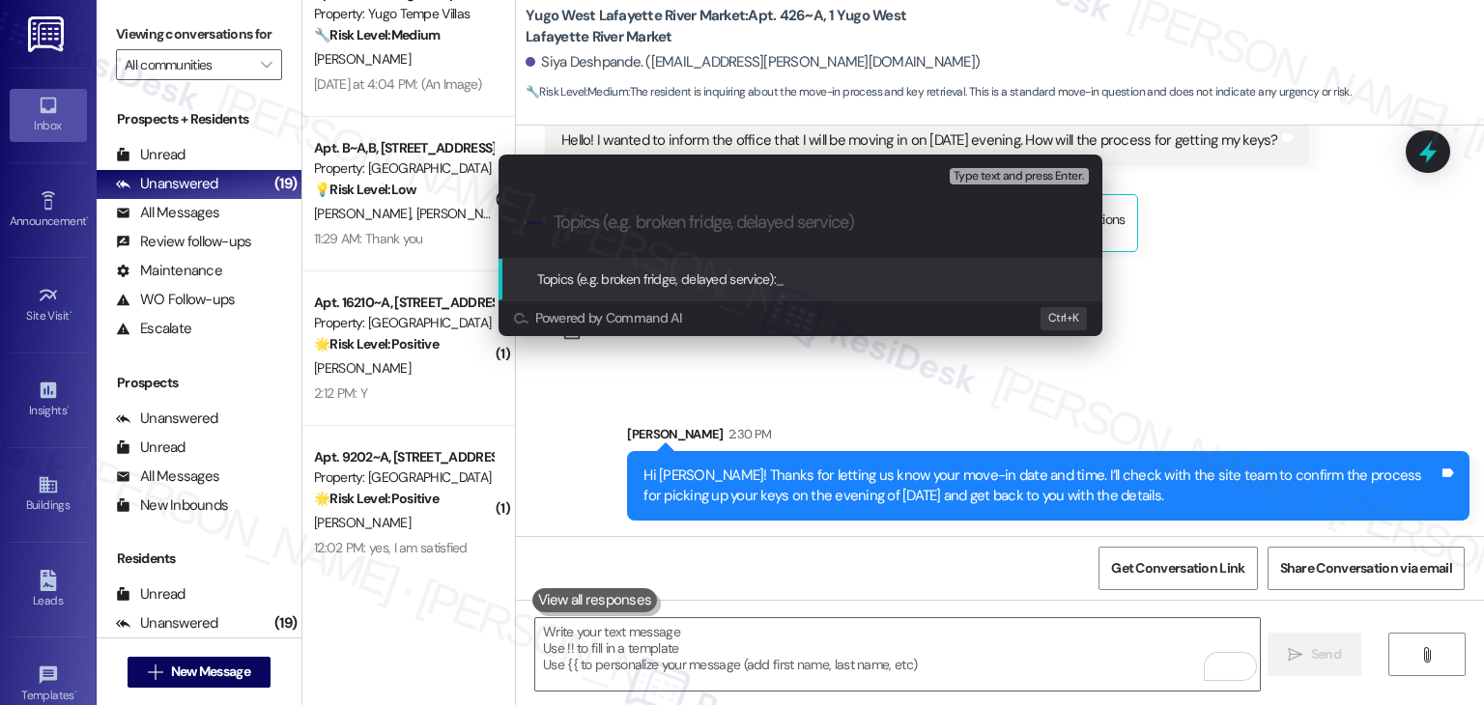
paste input "Move-In Key Pickup Process – August 23 Evening"
type input "Move-In Key Pickup Process – August 23 Evening"
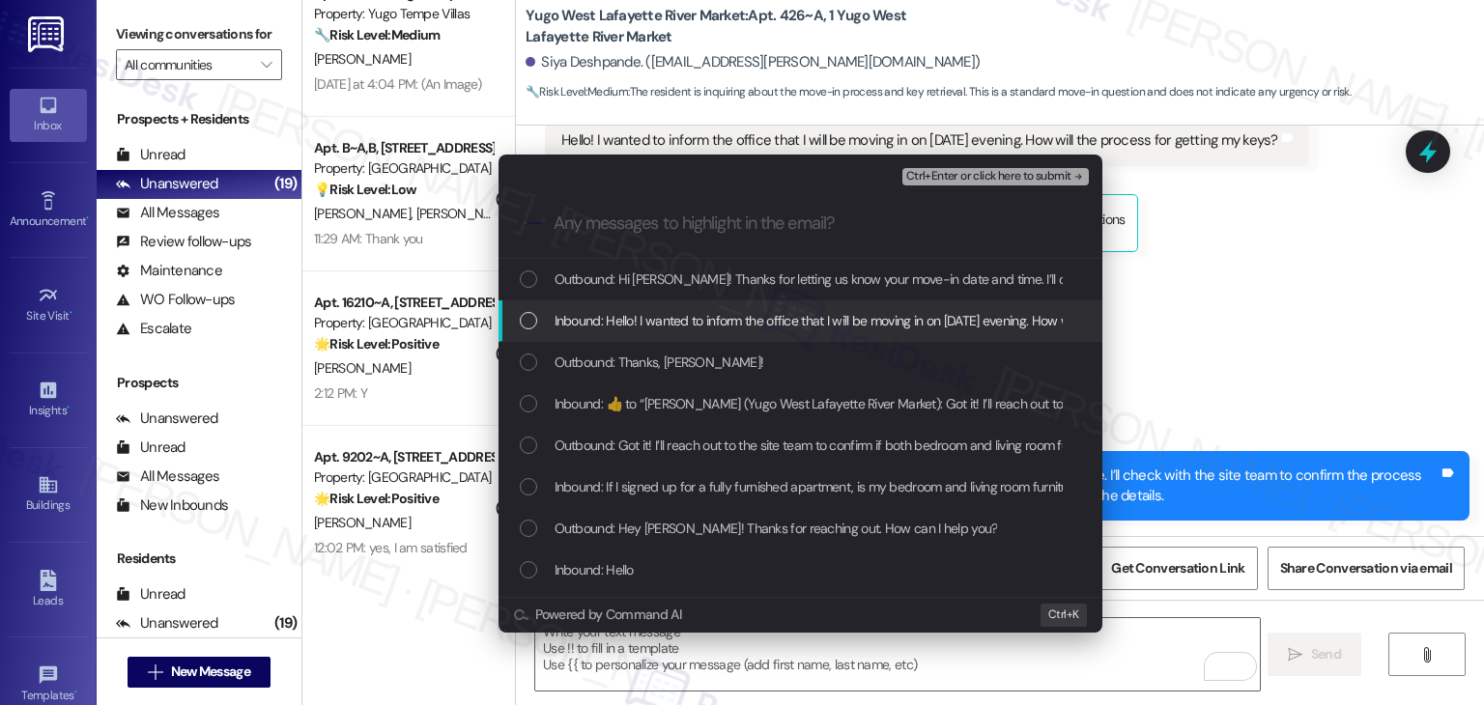
click at [530, 323] on div "List of options" at bounding box center [528, 320] width 17 height 17
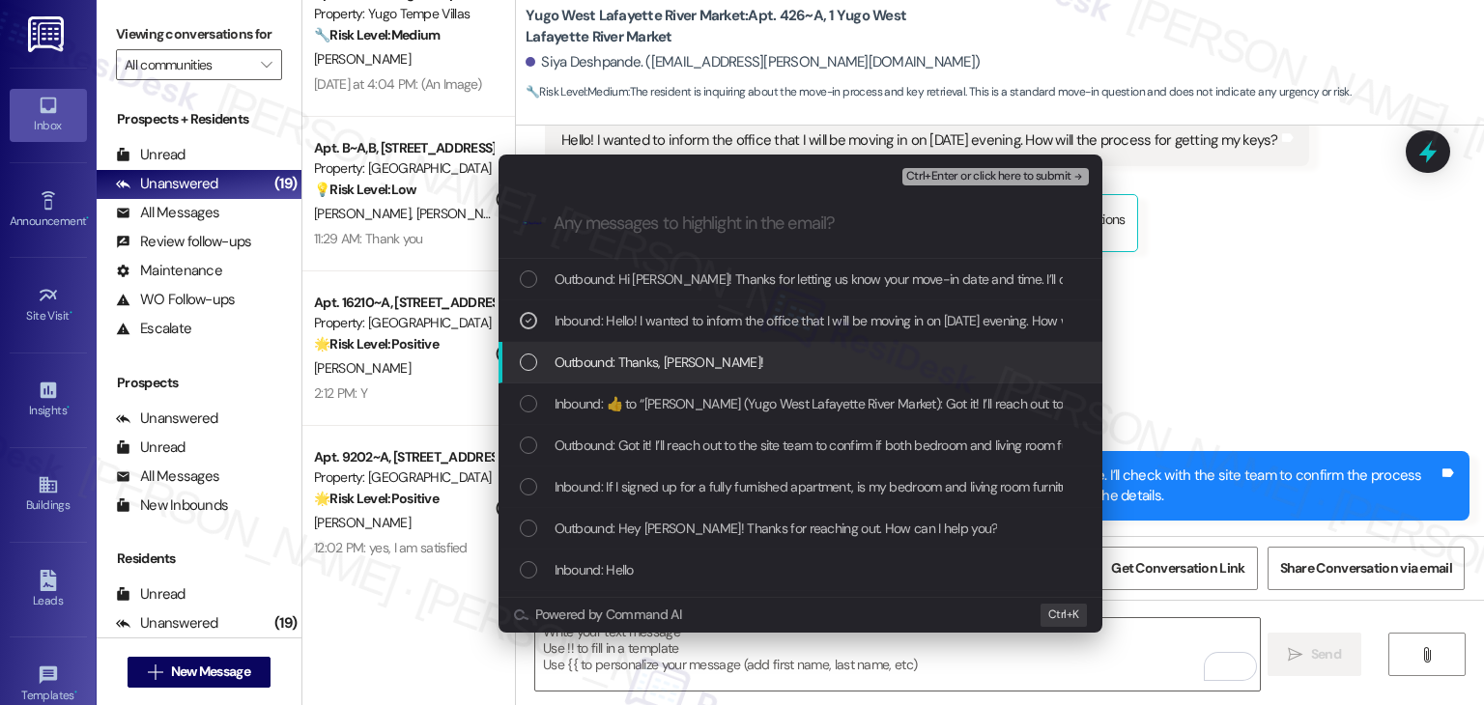
click at [1043, 173] on span "Ctrl+Enter or click here to submit" at bounding box center [988, 177] width 165 height 14
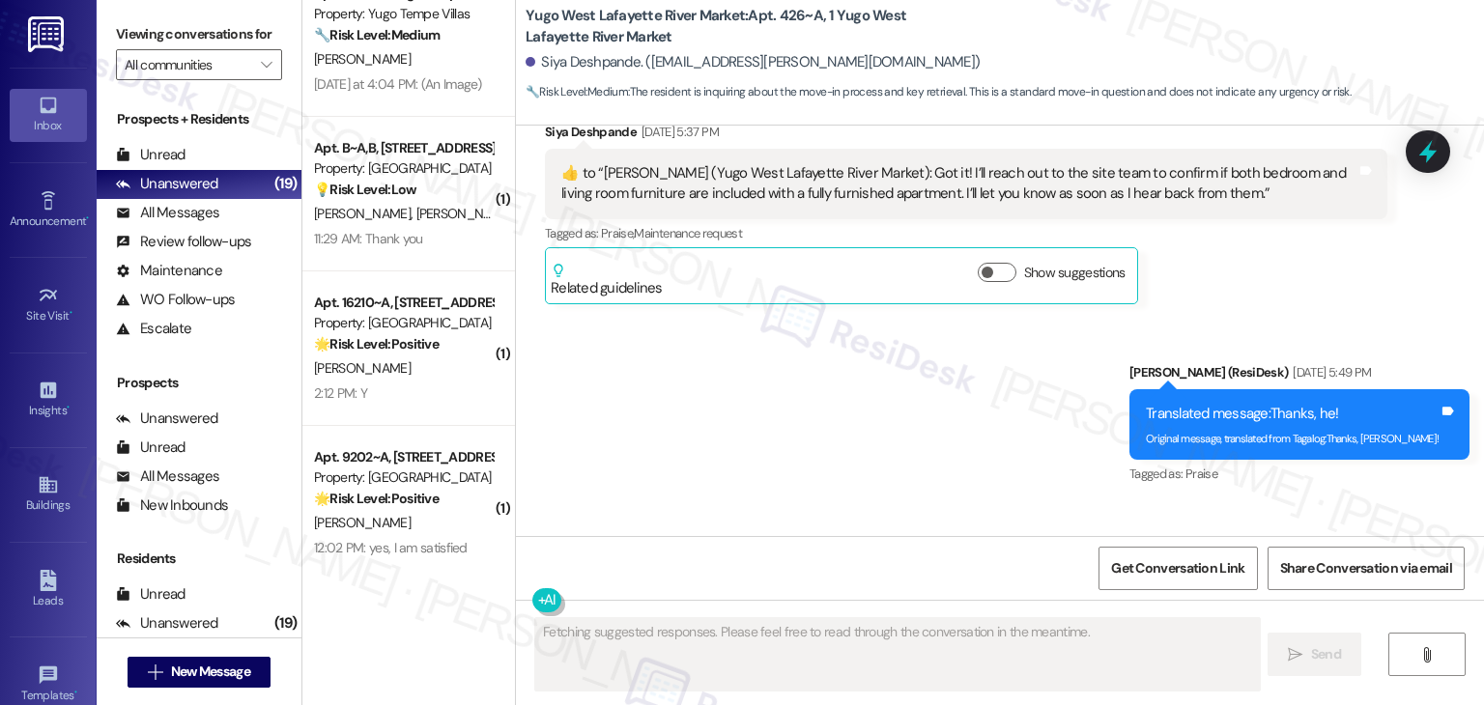
scroll to position [2123, 0]
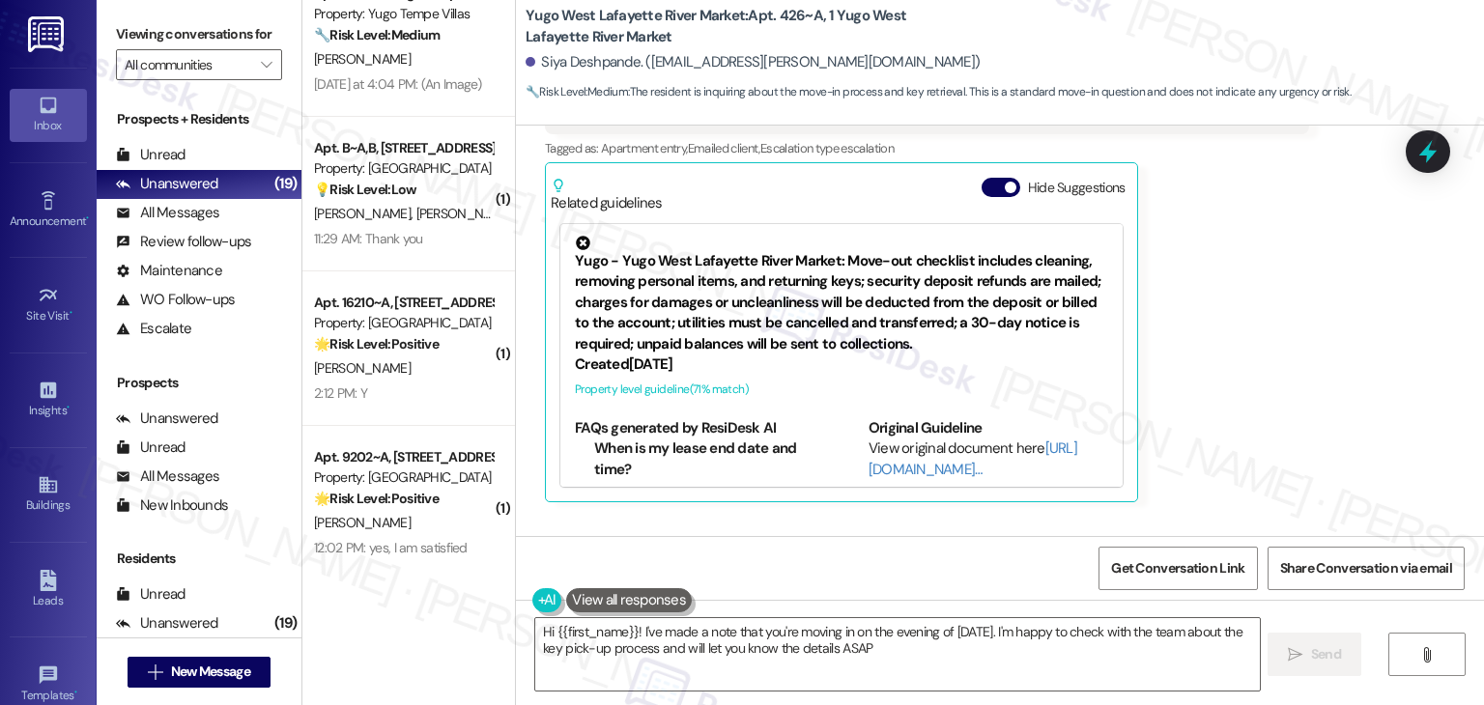
type textarea "Hi {{first_name}}! I've made a note that you're moving in on the evening of Aug…"
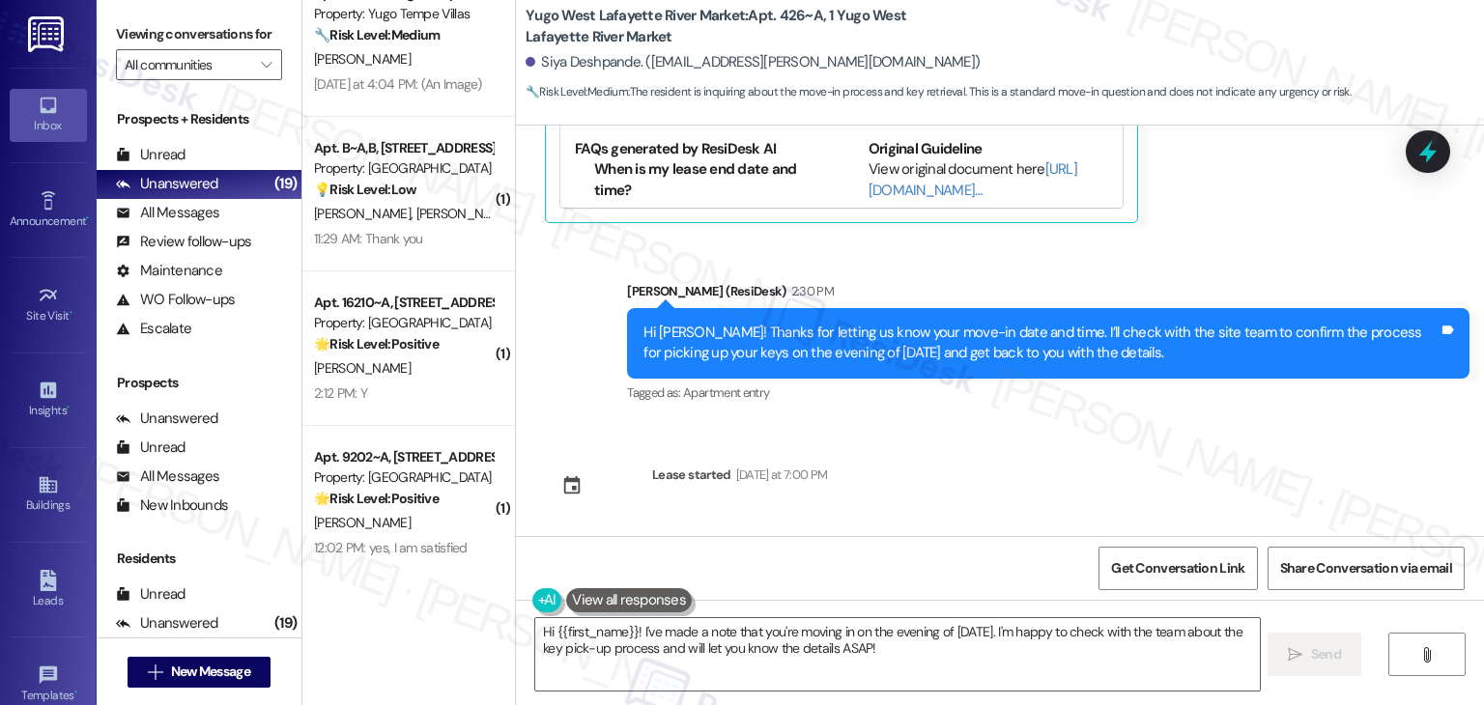
click at [1240, 436] on div "Sent via SMS Sarah (ResiDesk) Jul 18, 2025 at 3:28 PM Hi Siya! We’re so excited…" at bounding box center [1000, 331] width 968 height 411
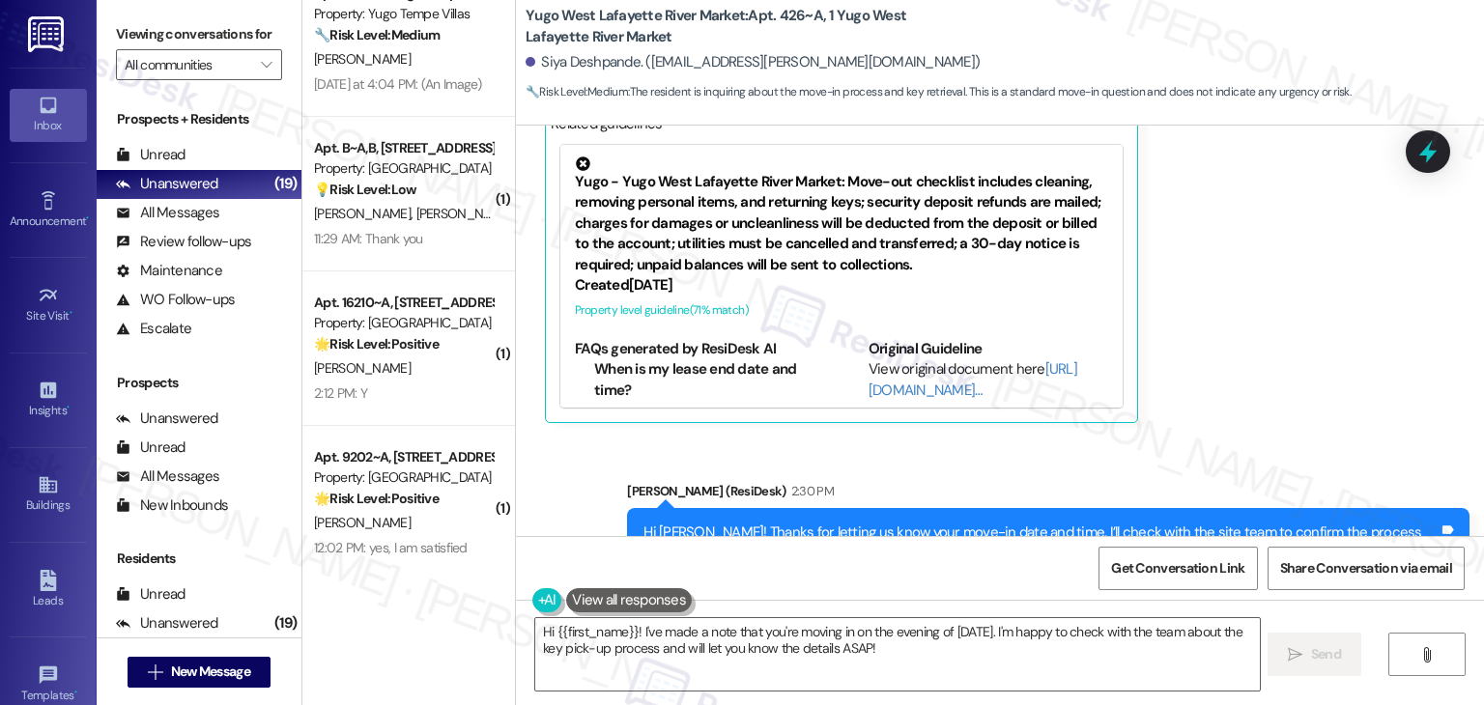
scroll to position [2036, 0]
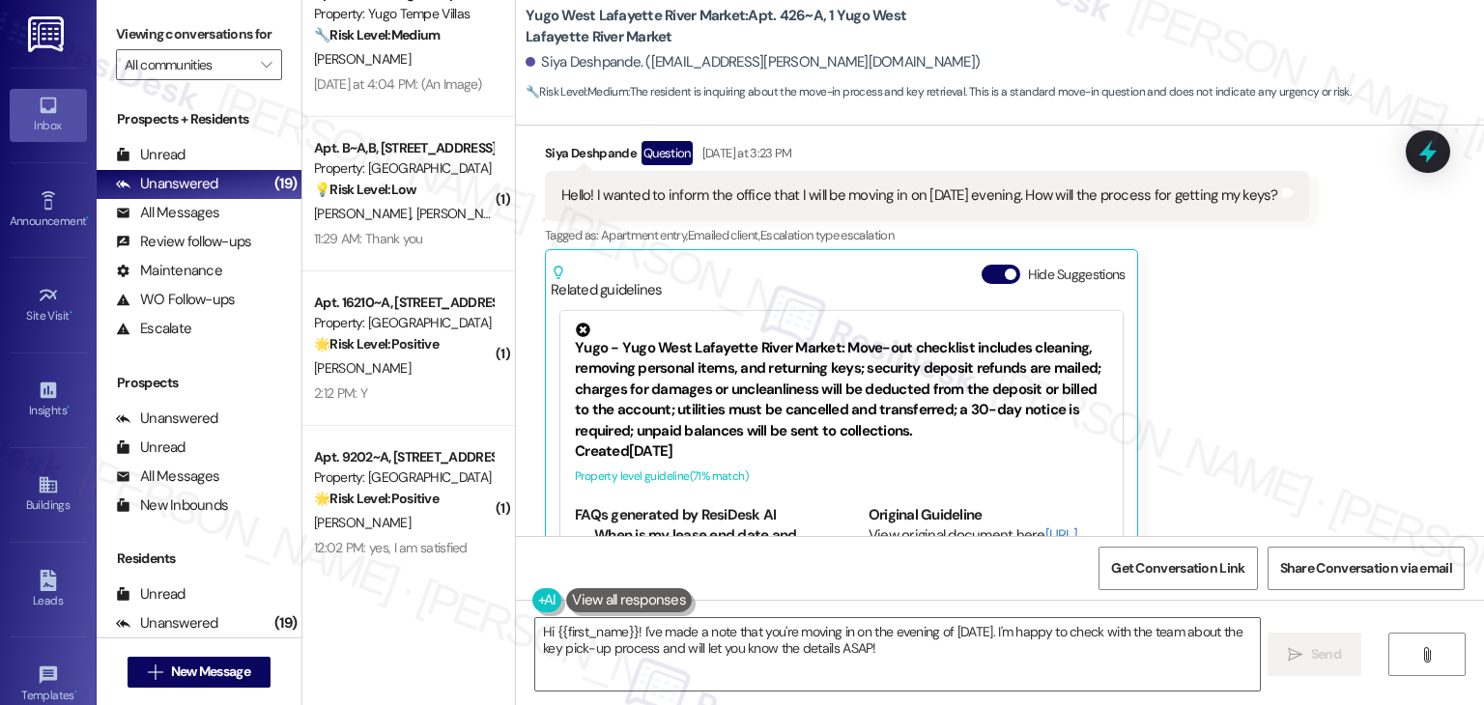
click at [1240, 438] on div "Siya Deshpande Question Yesterday at 3:23 PM Hello! I wanted to inform the offi…" at bounding box center [927, 365] width 764 height 448
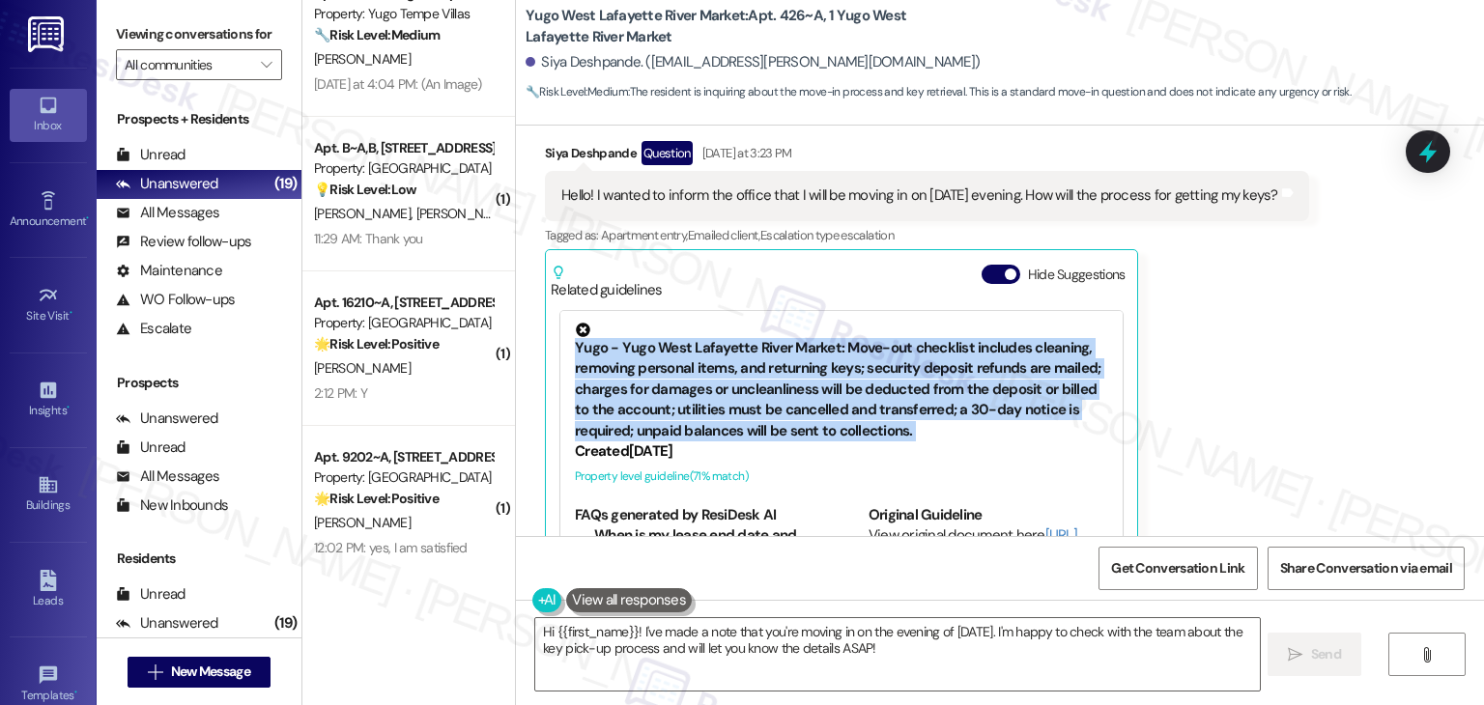
click at [1240, 438] on div "Siya Deshpande Question Yesterday at 3:23 PM Hello! I wanted to inform the offi…" at bounding box center [927, 365] width 764 height 448
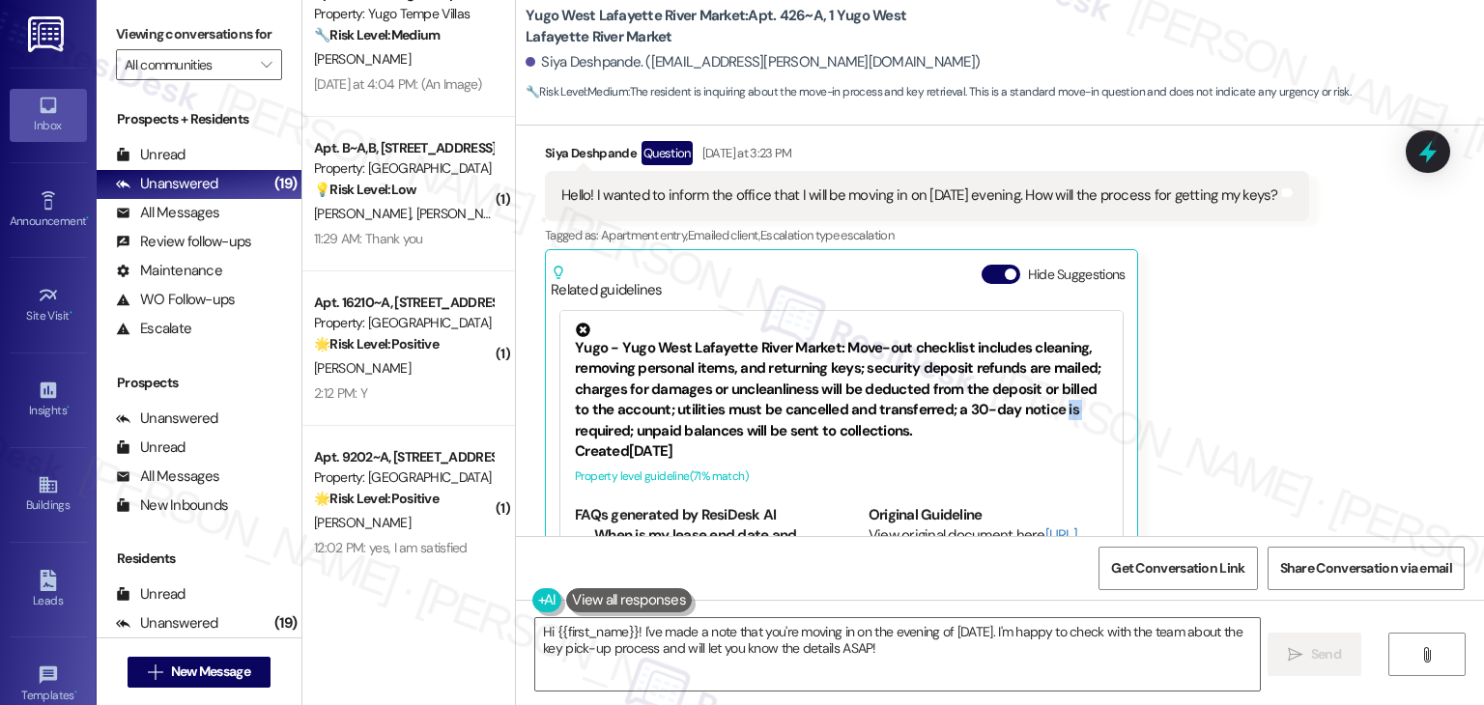
click at [1240, 438] on div "Siya Deshpande Question Yesterday at 3:23 PM Hello! I wanted to inform the offi…" at bounding box center [927, 365] width 764 height 448
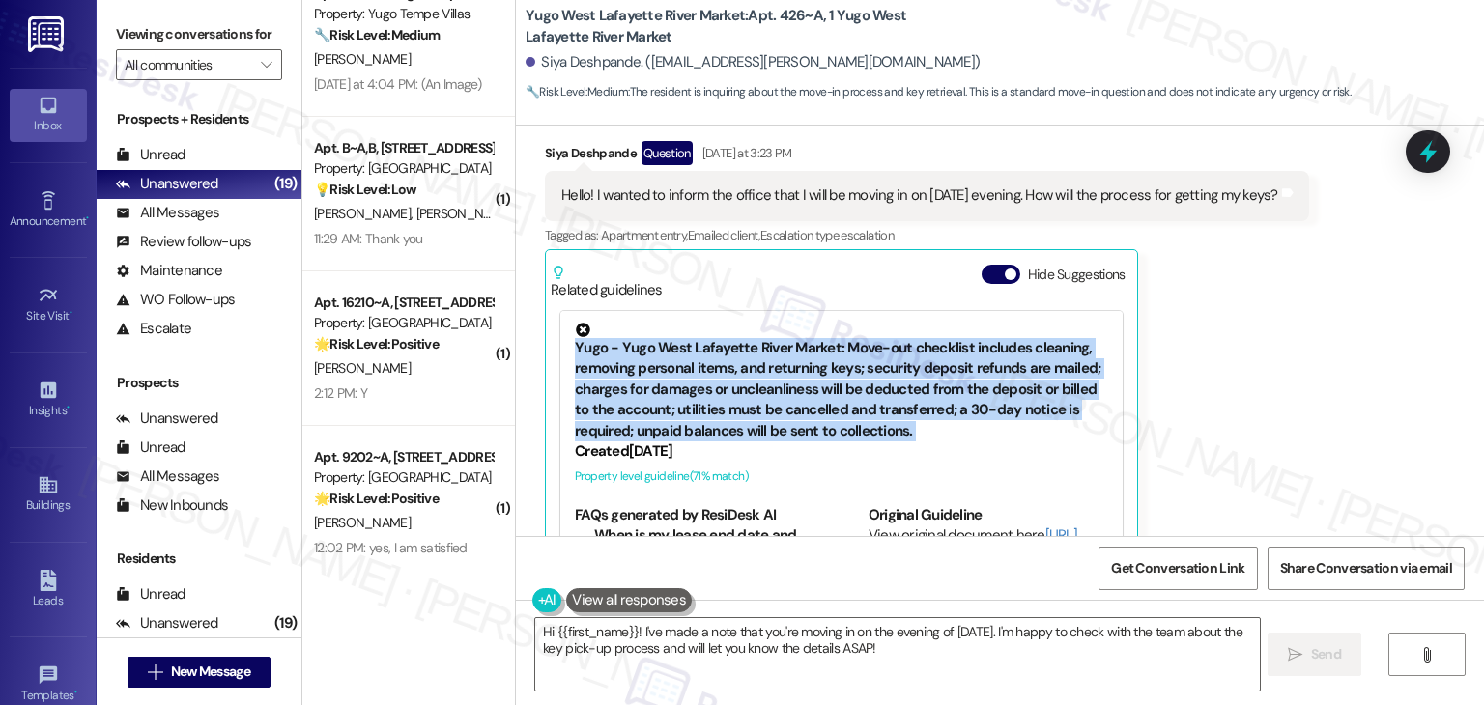
click at [1240, 438] on div "Siya Deshpande Question Yesterday at 3:23 PM Hello! I wanted to inform the offi…" at bounding box center [927, 365] width 764 height 448
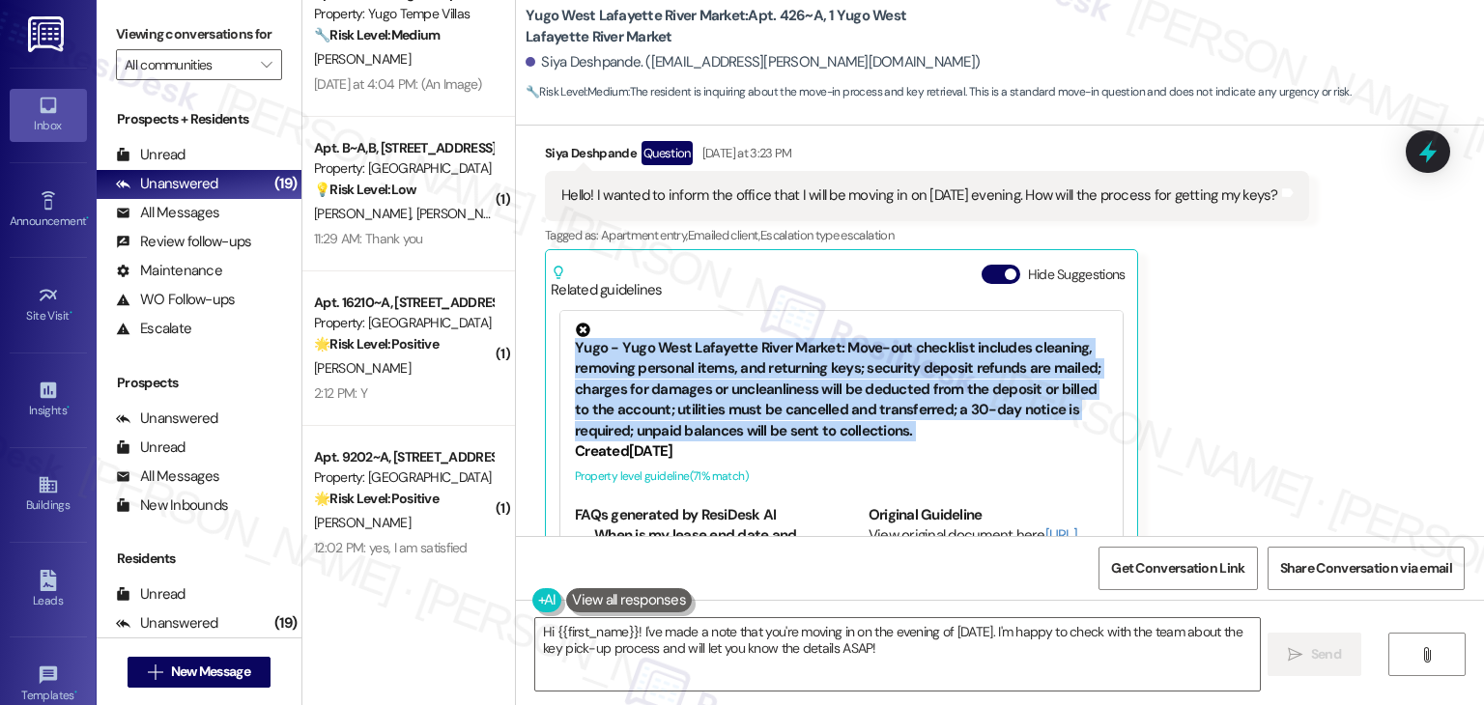
click at [1240, 438] on div "Siya Deshpande Question Yesterday at 3:23 PM Hello! I wanted to inform the offi…" at bounding box center [927, 365] width 764 height 448
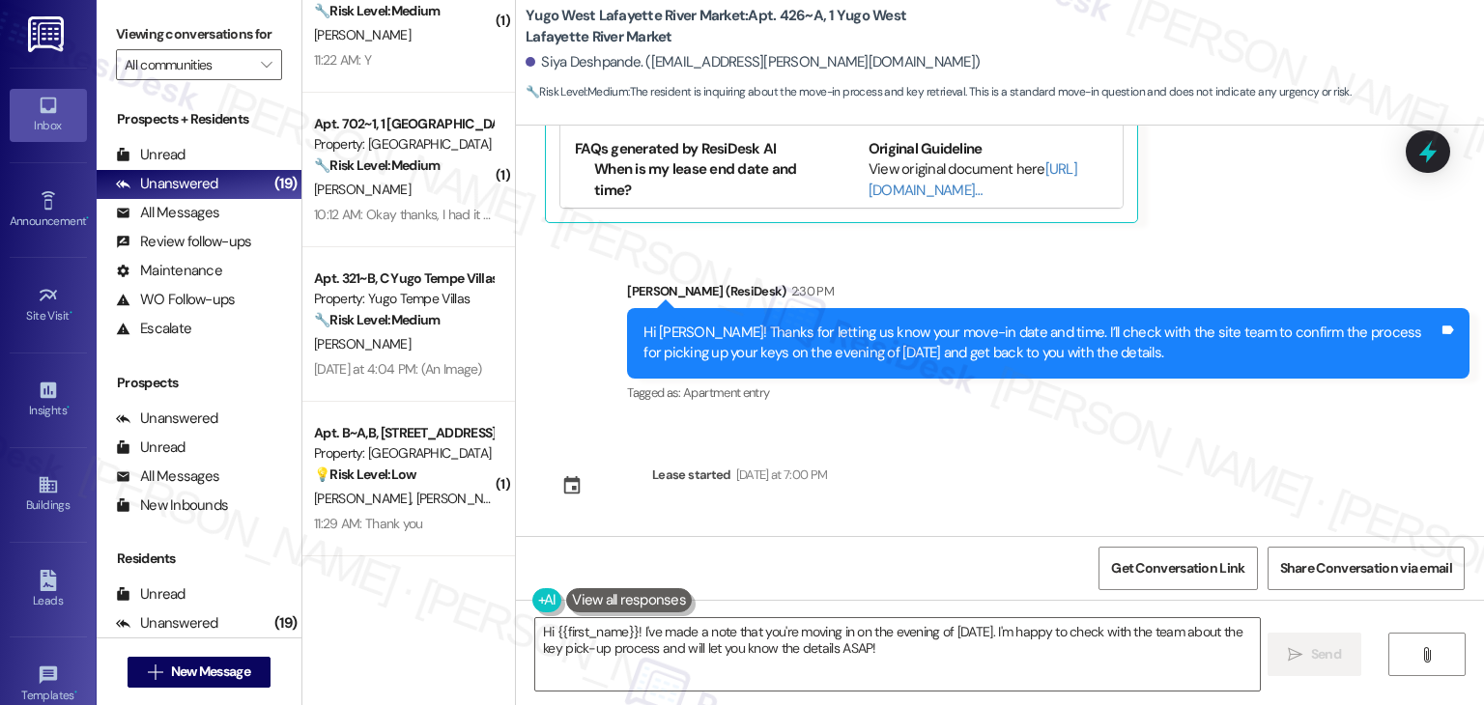
scroll to position [1294, 0]
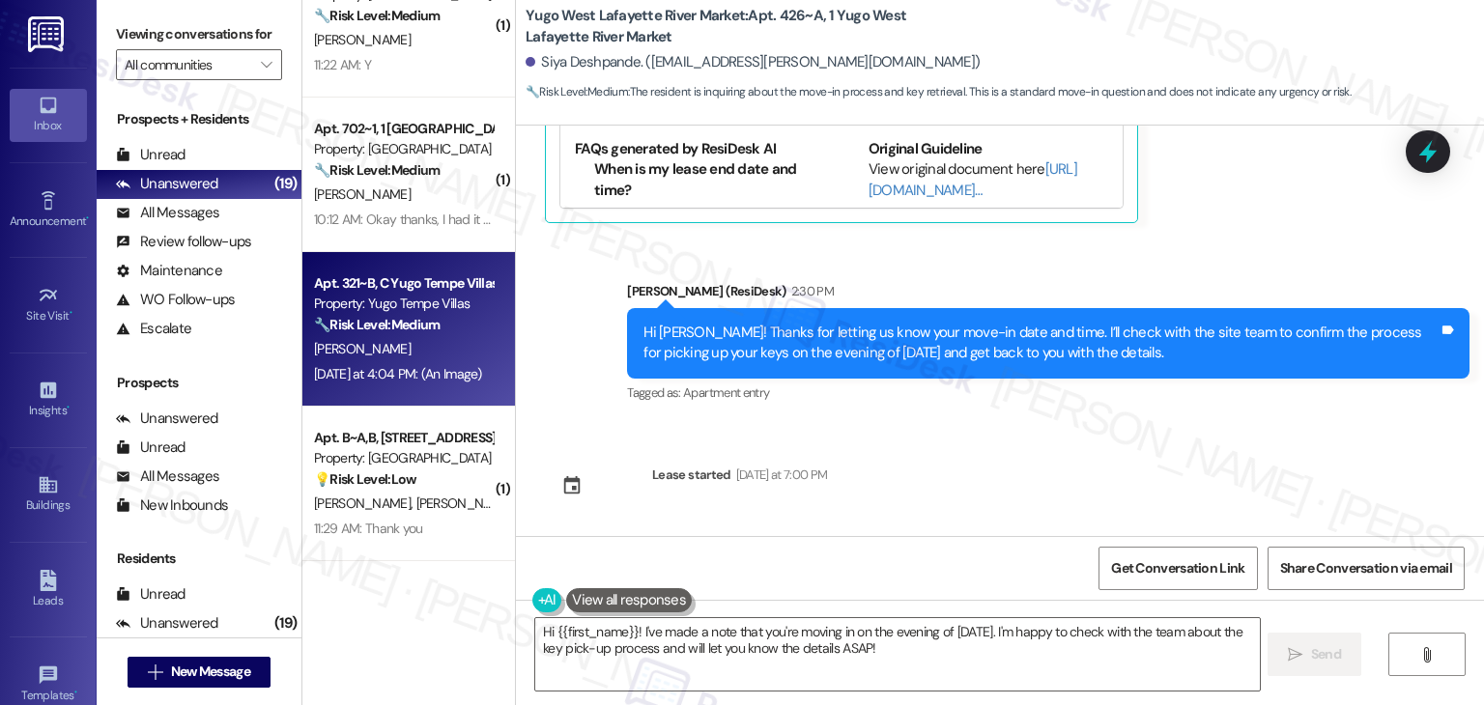
click at [384, 379] on div "Yesterday at 4:04 PM: (An Image) Yesterday at 4:04 PM: (An Image)" at bounding box center [398, 373] width 168 height 17
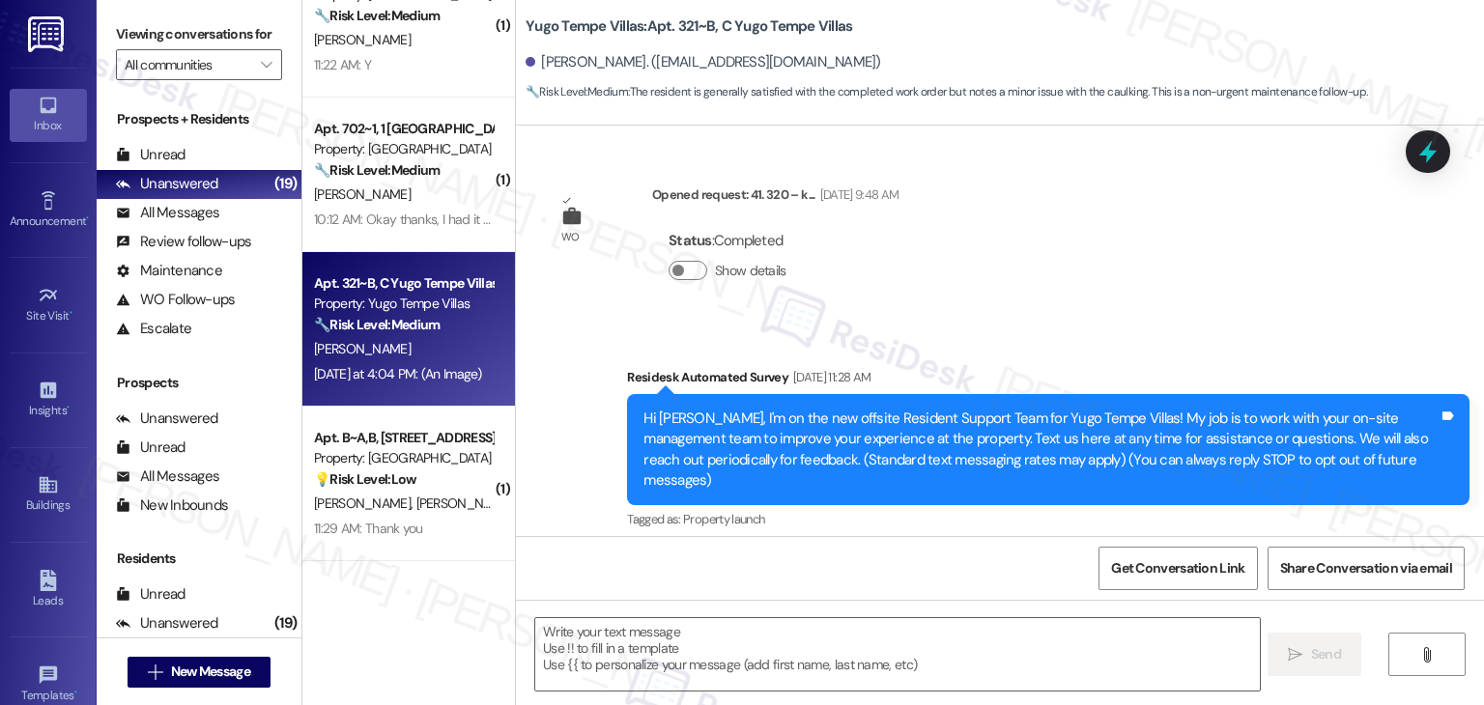
scroll to position [1615, 0]
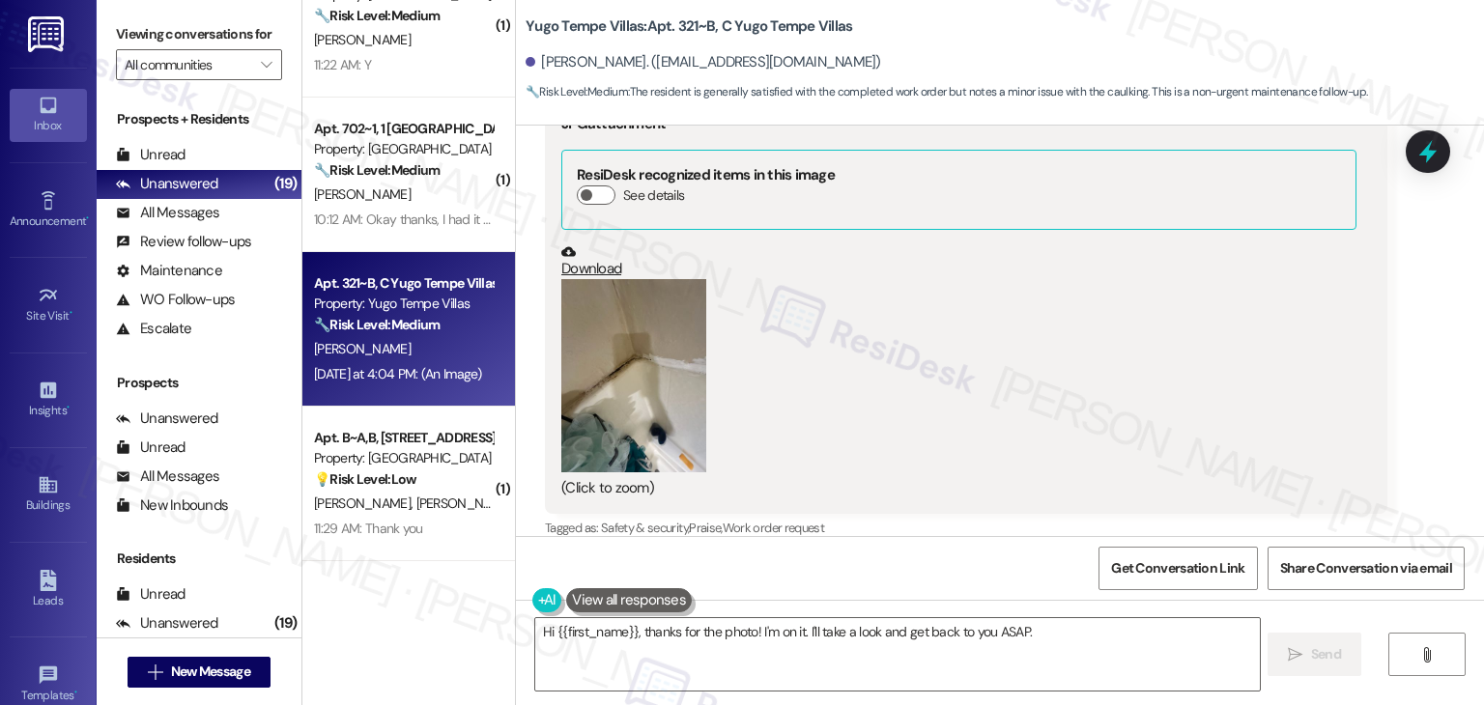
click at [619, 343] on button "Zoom image" at bounding box center [633, 375] width 145 height 193
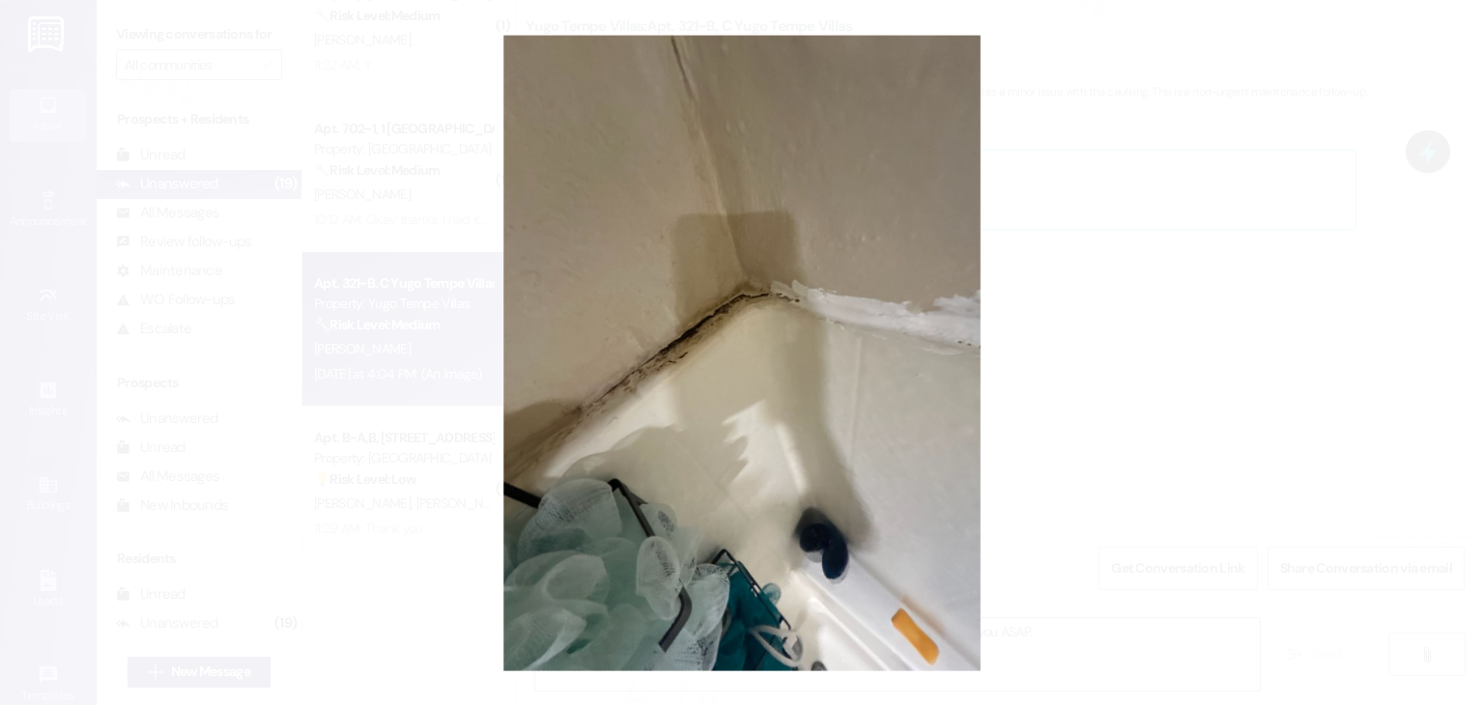
click at [807, 523] on button "Unzoom image" at bounding box center [742, 352] width 1484 height 705
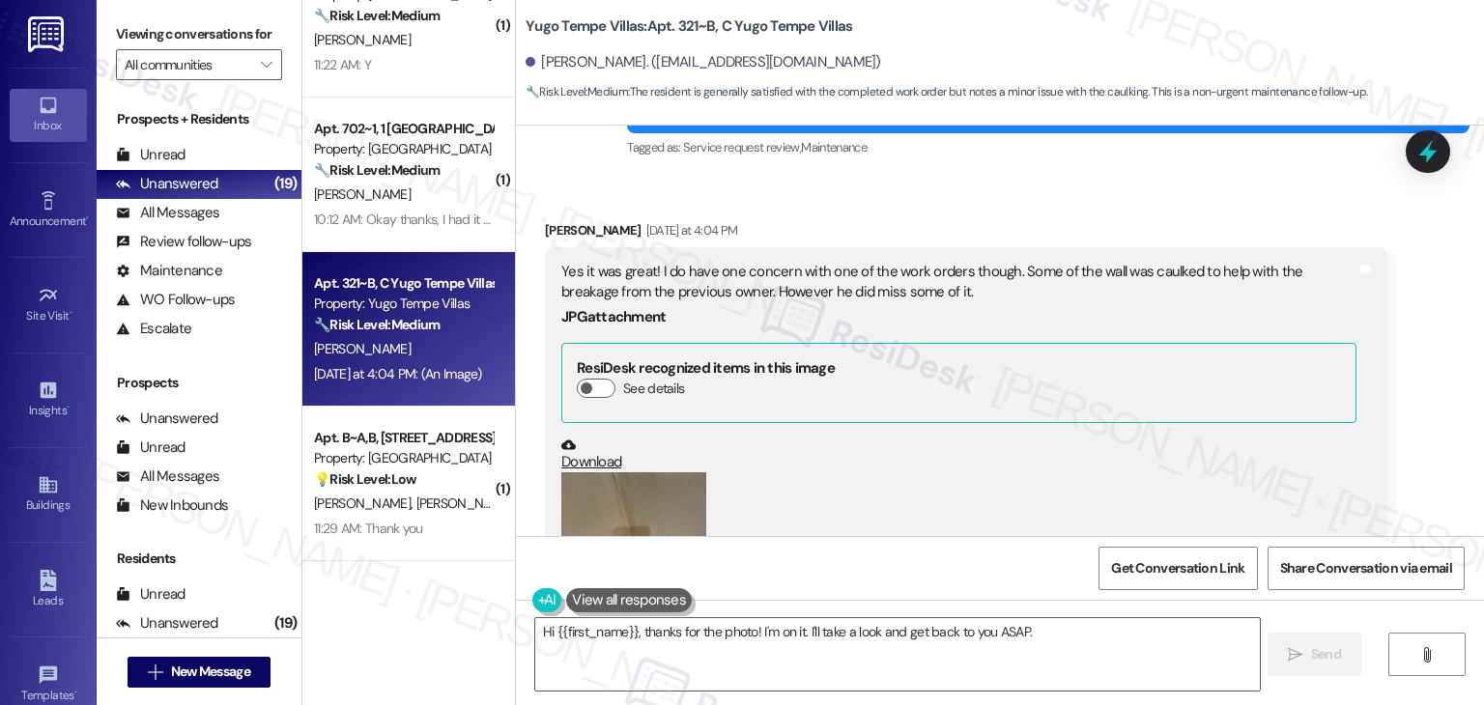
scroll to position [1325, 0]
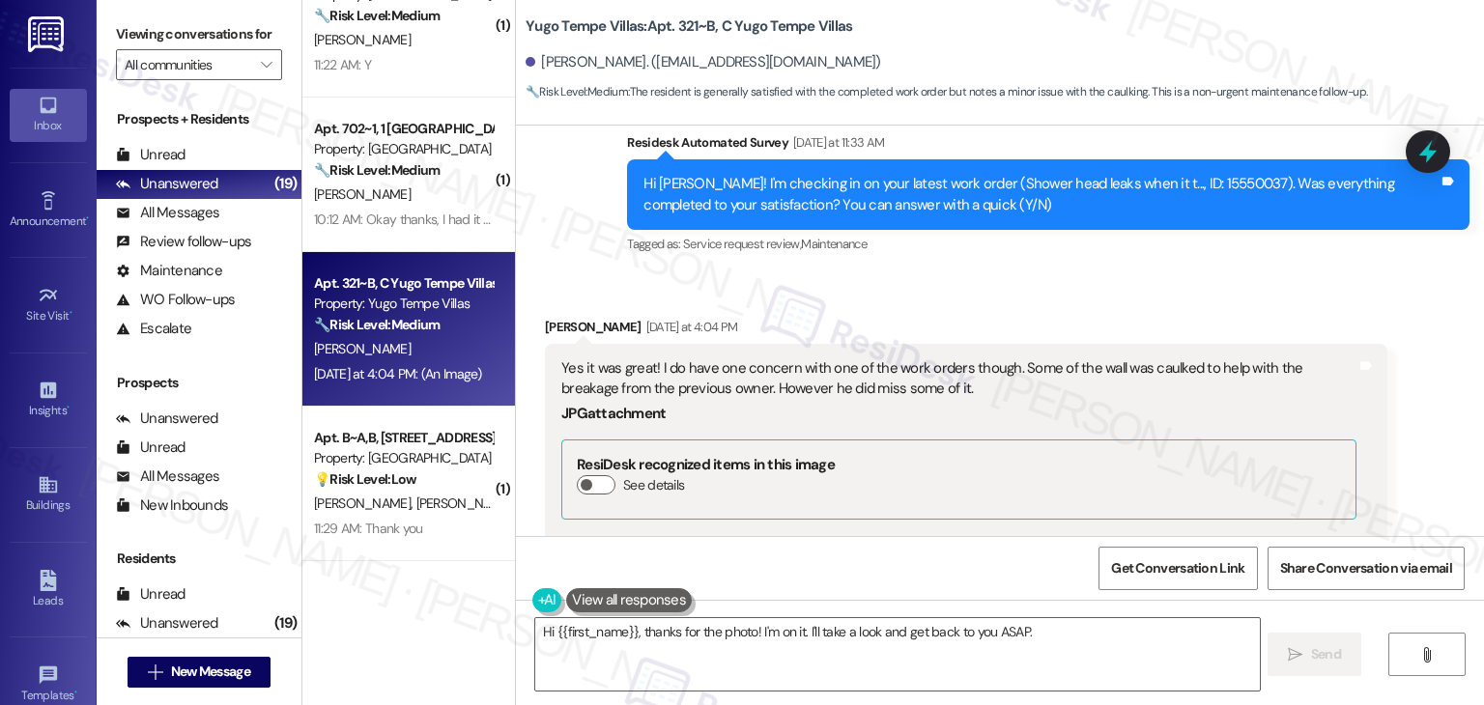
click at [989, 273] on div "Received via SMS Kendra Williams Yesterday at 4:04 PM Yes it was great! I do ha…" at bounding box center [1000, 560] width 968 height 574
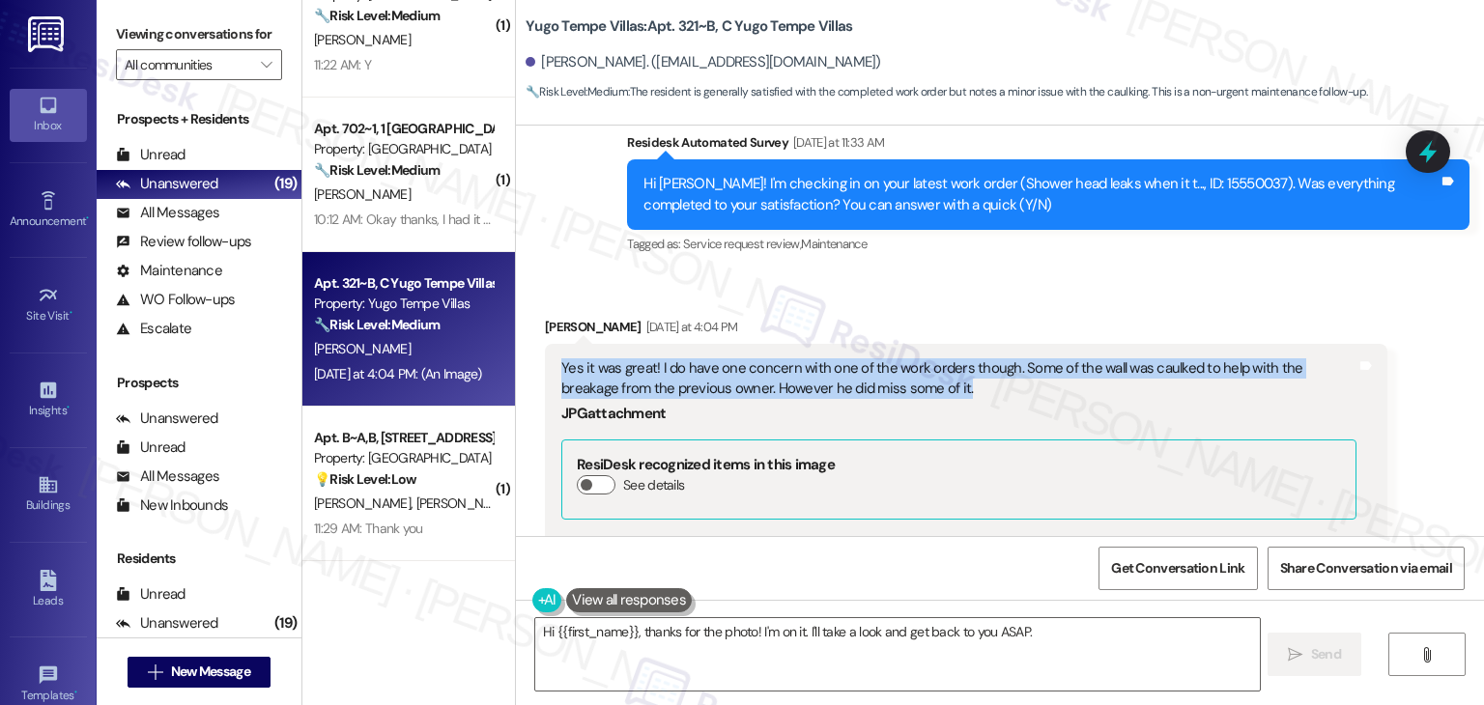
drag, startPoint x: 918, startPoint y: 370, endPoint x: 537, endPoint y: 353, distance: 381.0
click at [545, 353] on div "Yes it was great! I do have one concern with one of the work orders though. Som…" at bounding box center [966, 574] width 842 height 460
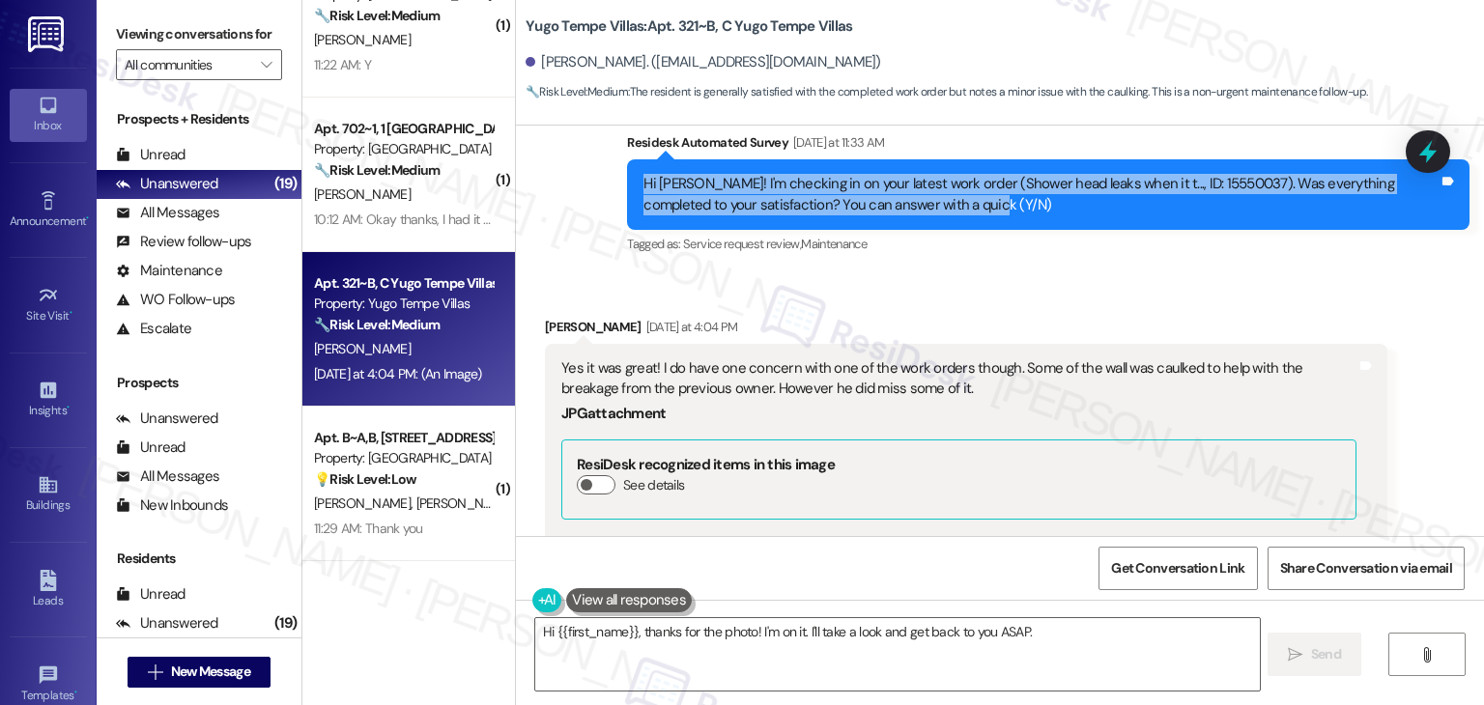
drag, startPoint x: 856, startPoint y: 183, endPoint x: 572, endPoint y: 162, distance: 284.7
click at [572, 162] on div "Survey, sent via SMS Residesk Automated Survey Yesterday at 11:33 AM Hi Kendra!…" at bounding box center [1000, 181] width 968 height 184
copy div "Hi Kendra! I'm checking in on your latest work order (Shower head leaks when it…"
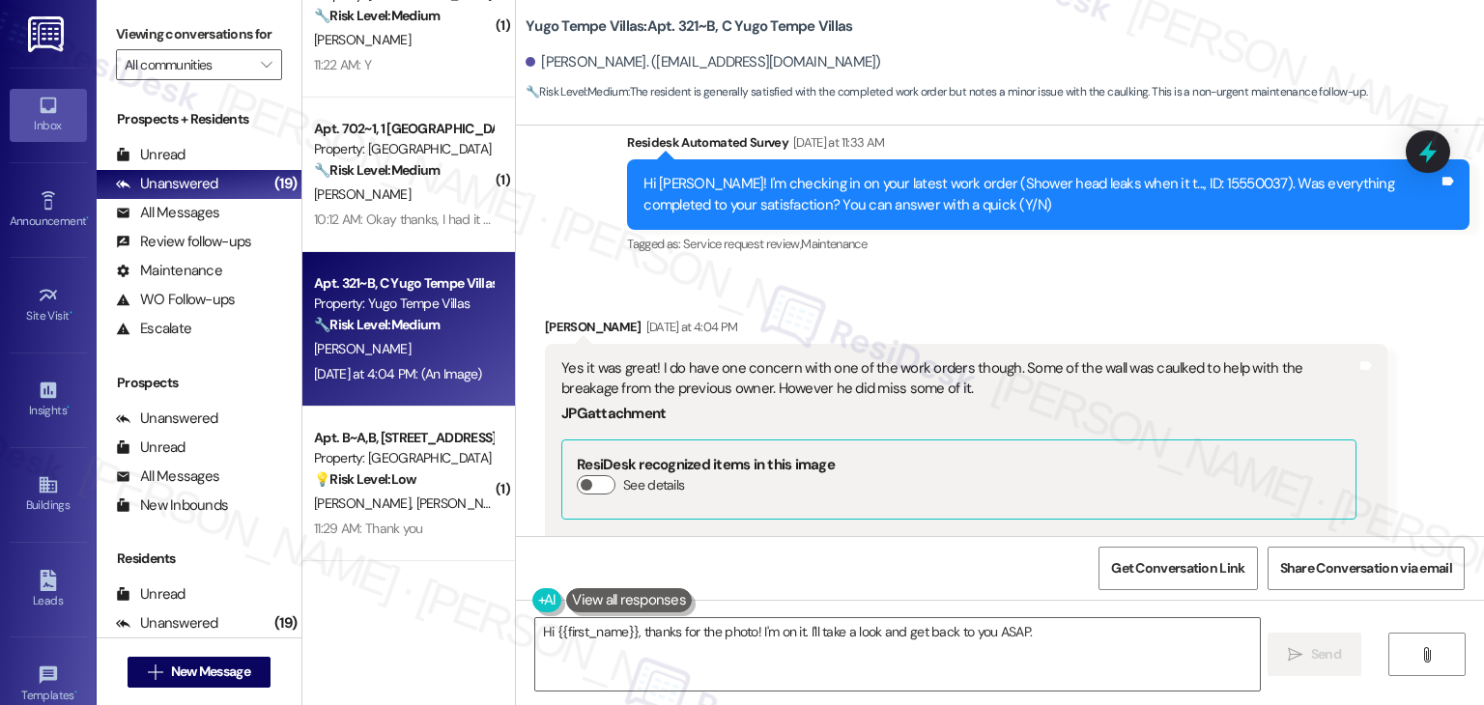
click at [858, 367] on div "Yes it was great! I do have one concern with one of the work orders though. Som…" at bounding box center [958, 379] width 795 height 42
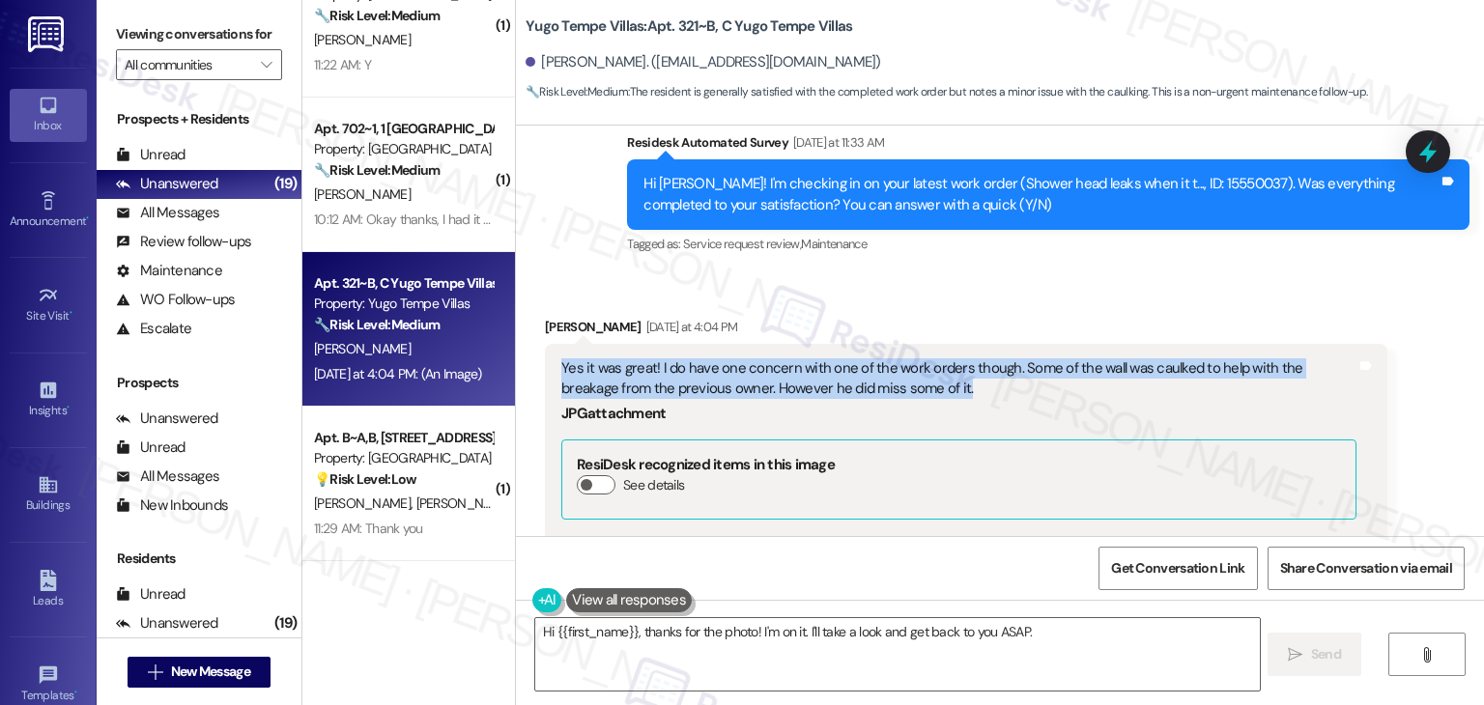
drag, startPoint x: 901, startPoint y: 367, endPoint x: 550, endPoint y: 349, distance: 352.1
click at [561, 358] on div "Yes it was great! I do have one concern with one of the work orders though. Som…" at bounding box center [958, 379] width 795 height 42
copy div "Yes it was great! I do have one concern with one of the work orders though. Som…"
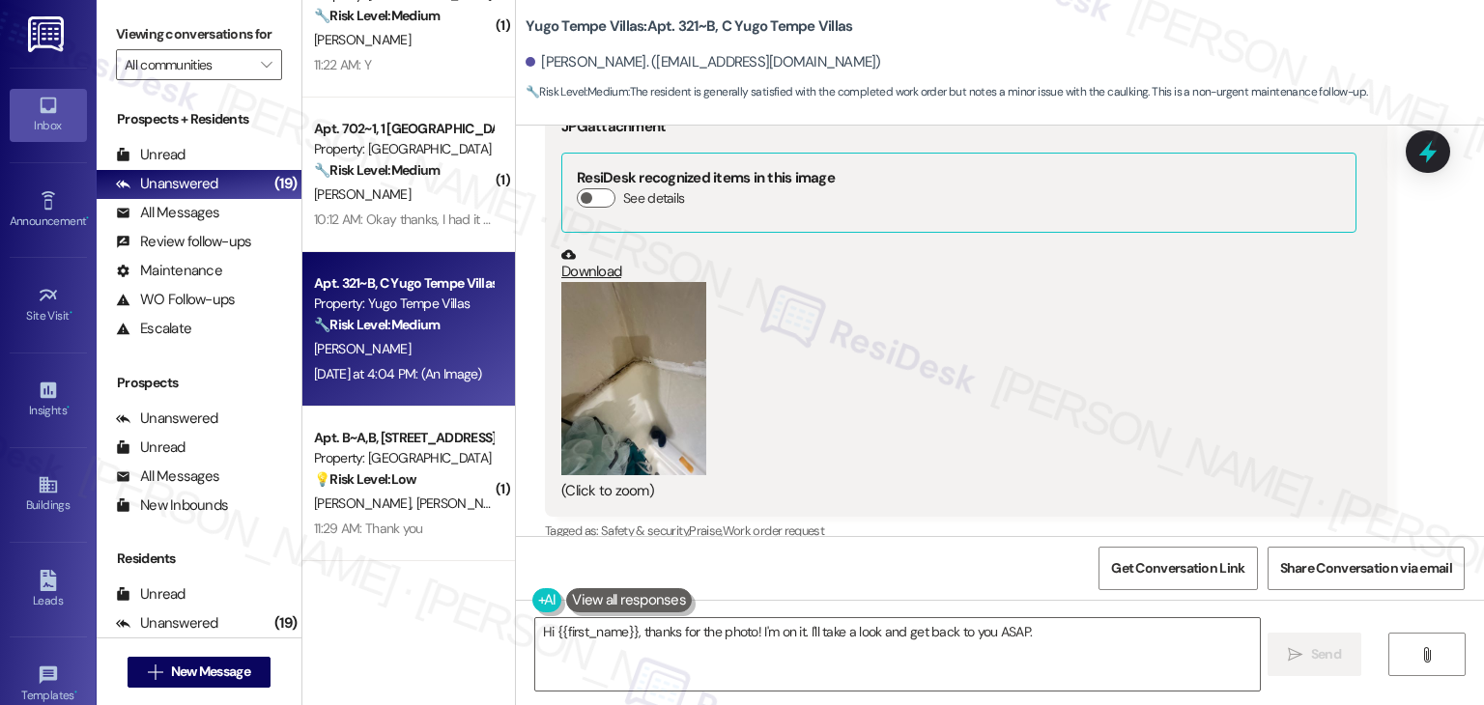
scroll to position [1615, 0]
click at [595, 244] on link "Download" at bounding box center [958, 261] width 795 height 34
click at [738, 642] on textarea "Hi {{first_name}}, thanks for the photo! I'm on it. I'll take a look and get ba…" at bounding box center [897, 654] width 724 height 72
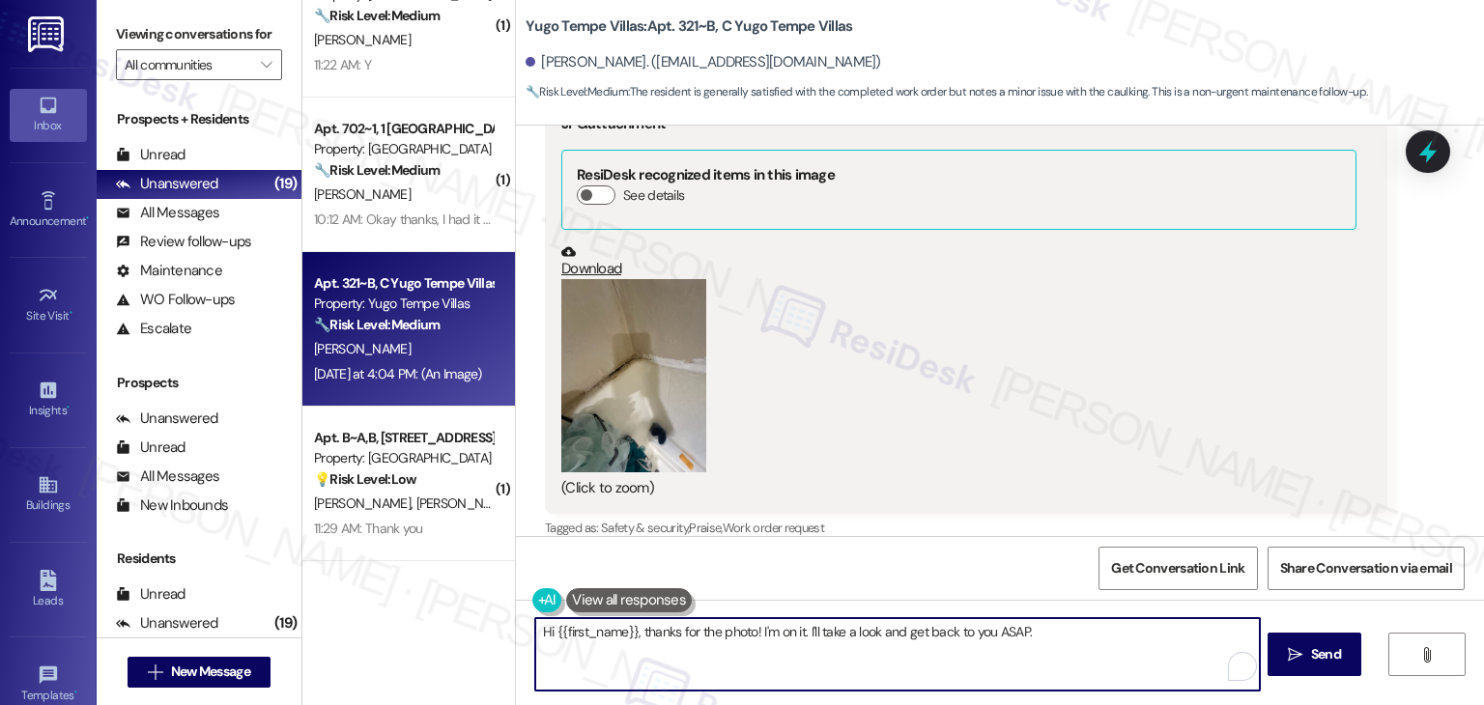
paste textarea "Thanks for letting me know, Kendra! I’m glad the shower head repair went well. …"
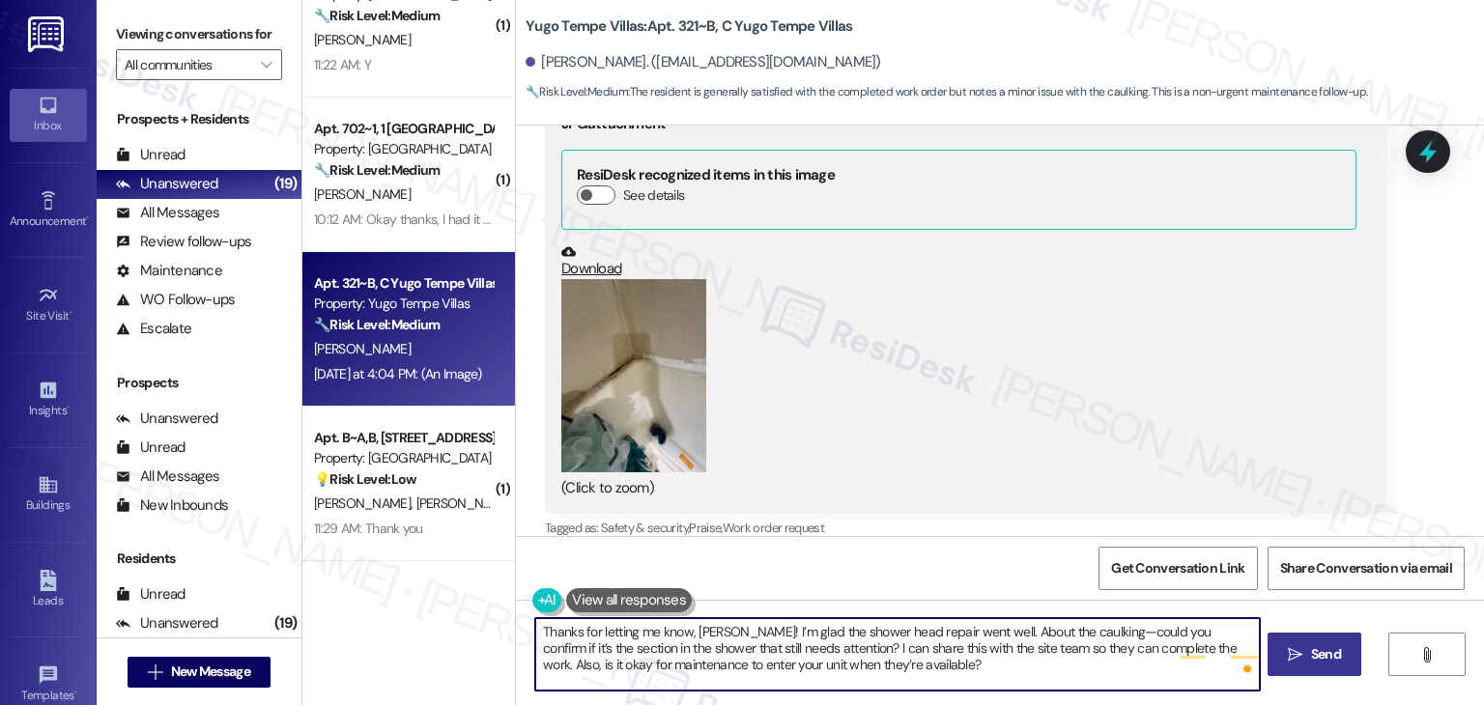
type textarea "Thanks for letting me know, Kendra! I’m glad the shower head repair went well. …"
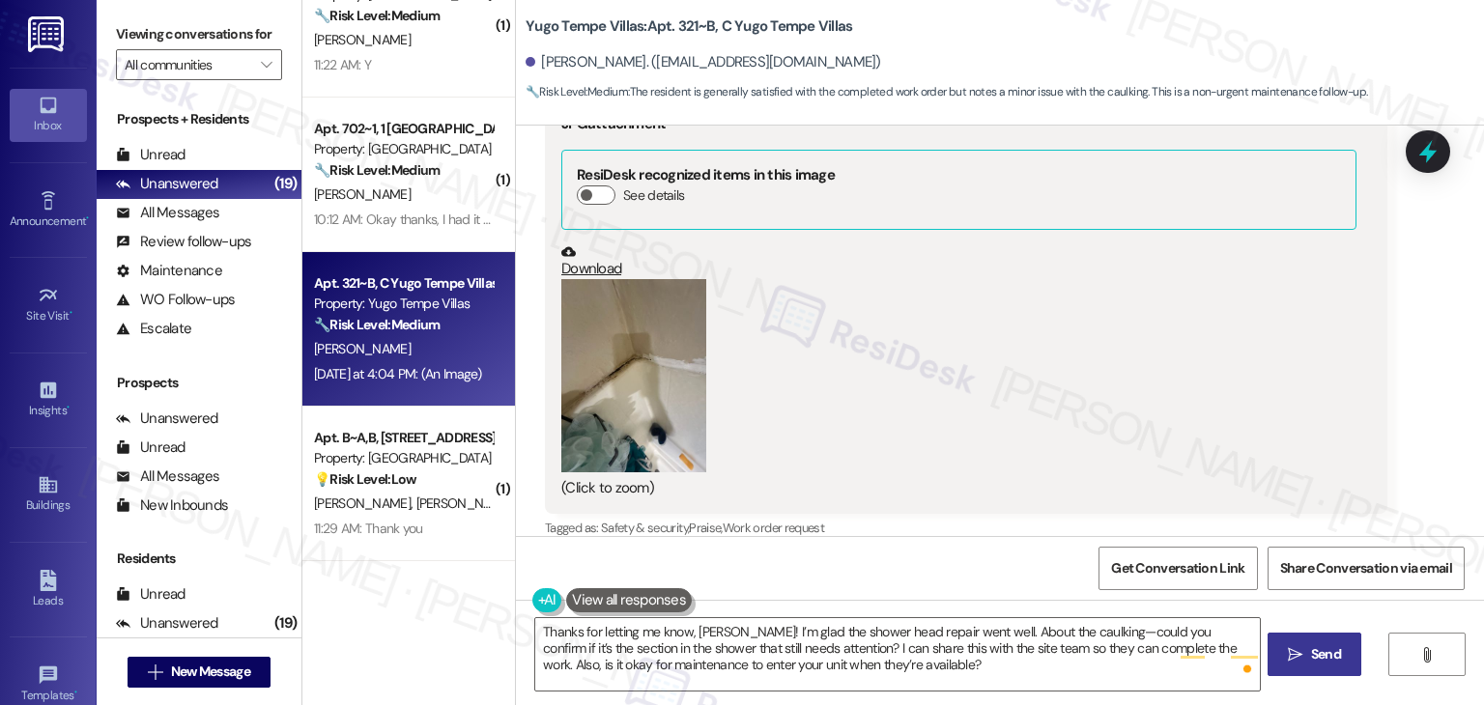
click at [1314, 658] on span "Send" at bounding box center [1326, 654] width 30 height 20
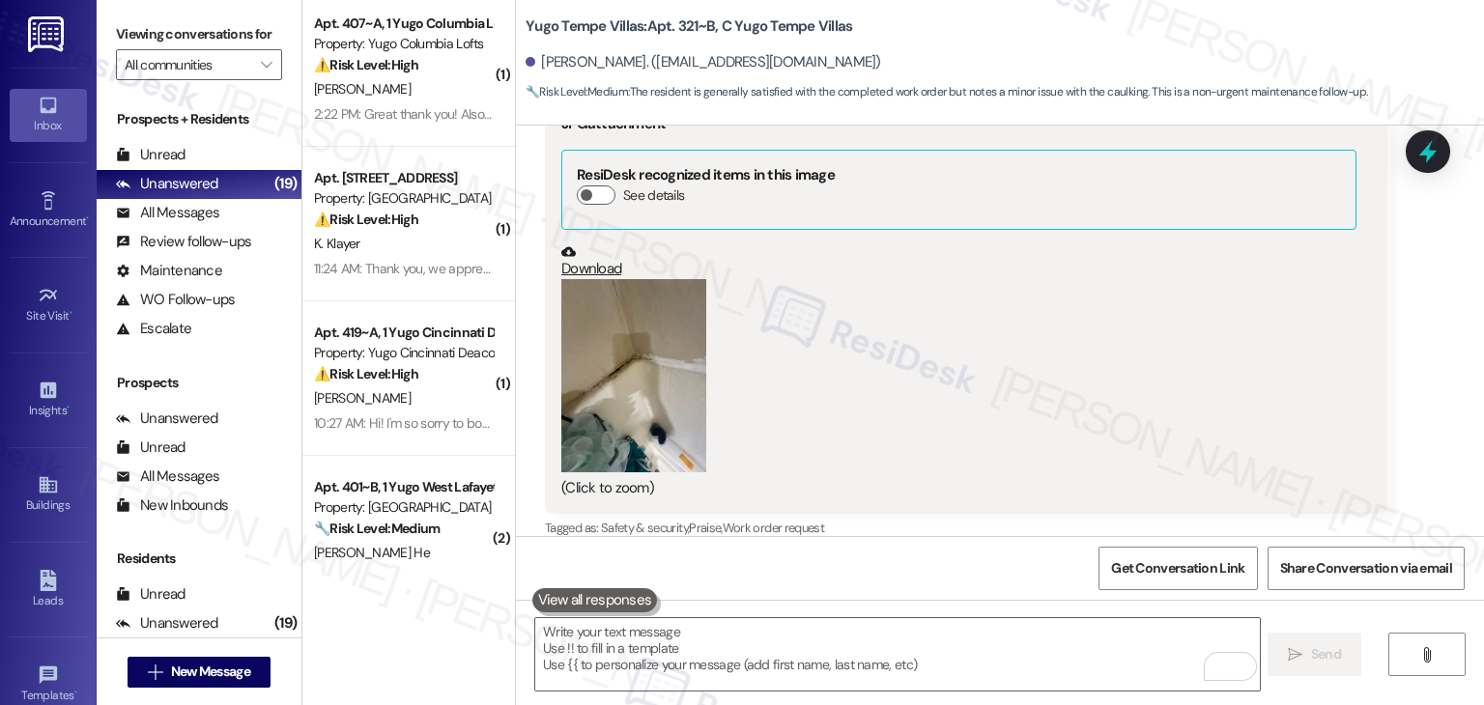
scroll to position [0, 0]
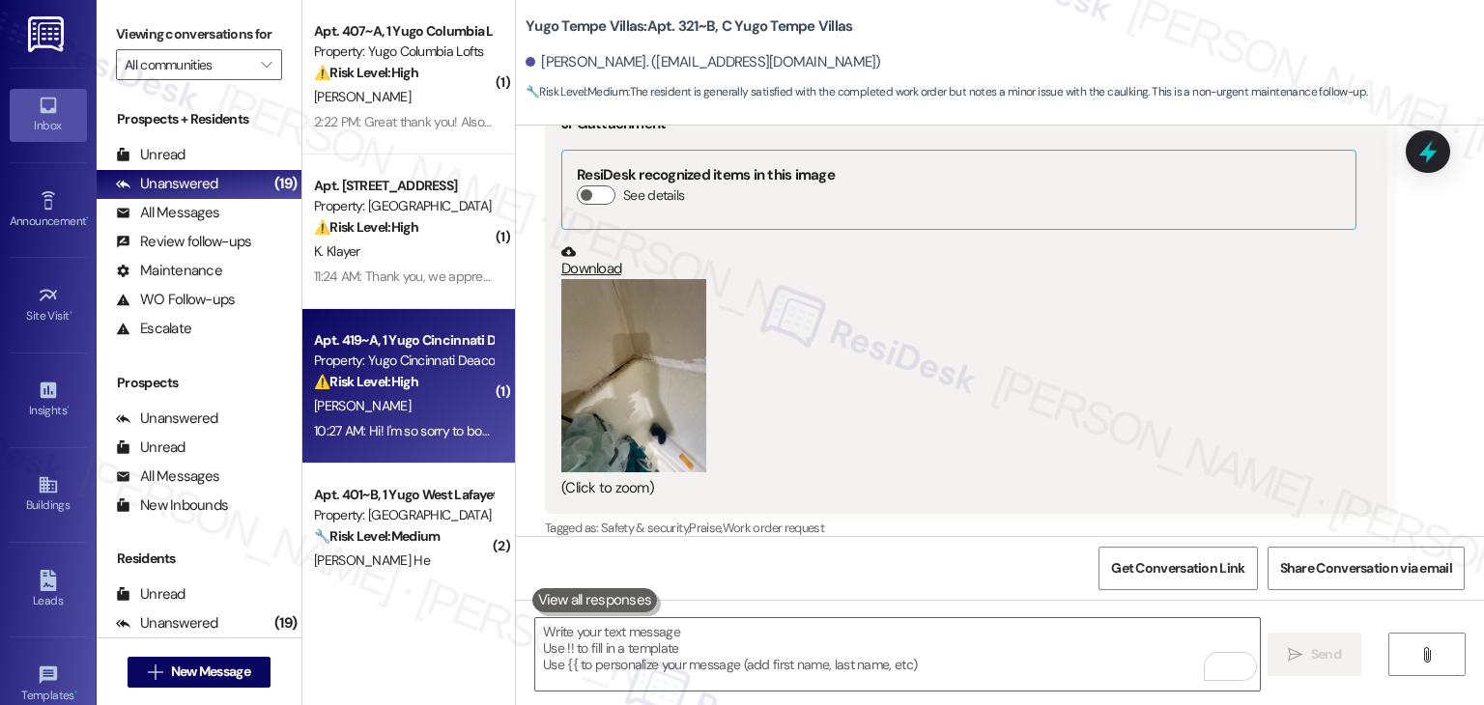
click at [415, 442] on div "10:27 AM: Hi! I'm so sorry to bother you again but I just received a text about…" at bounding box center [403, 431] width 183 height 24
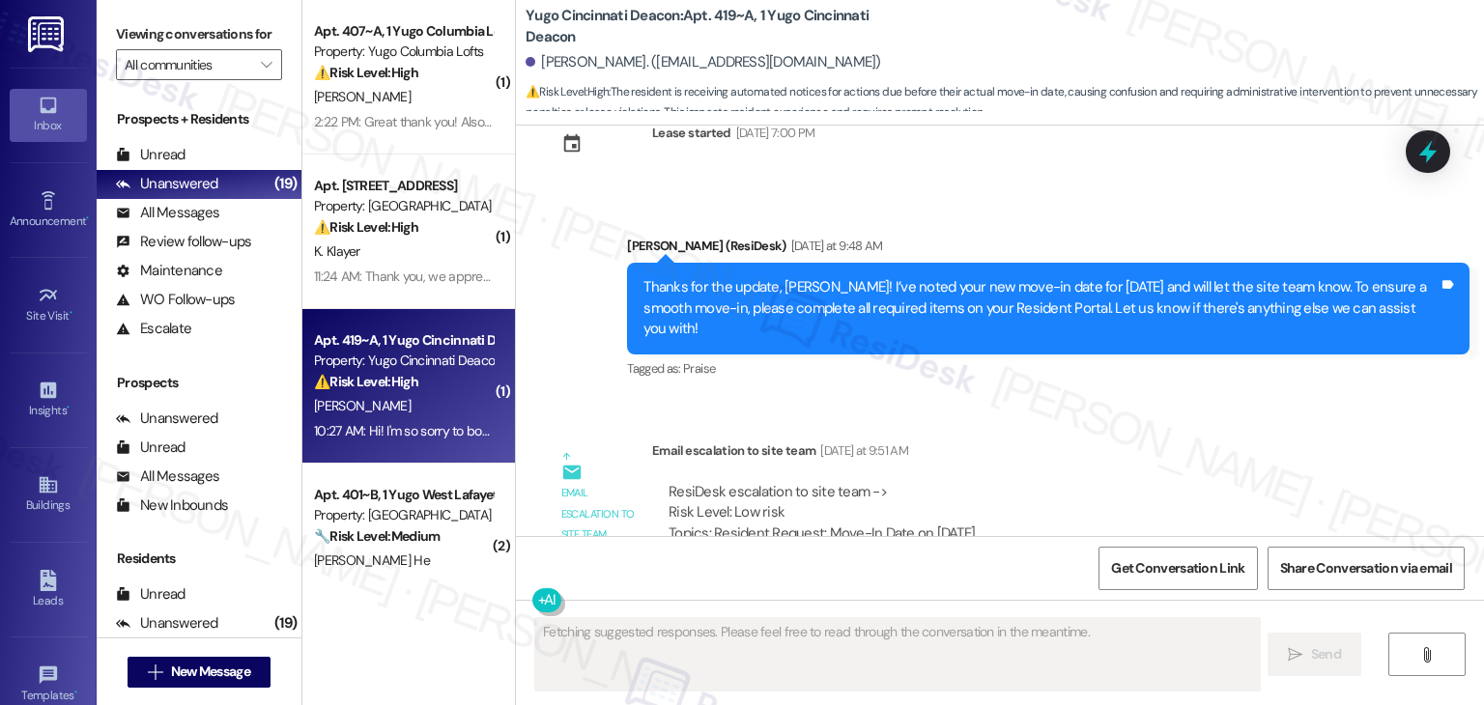
scroll to position [2681, 0]
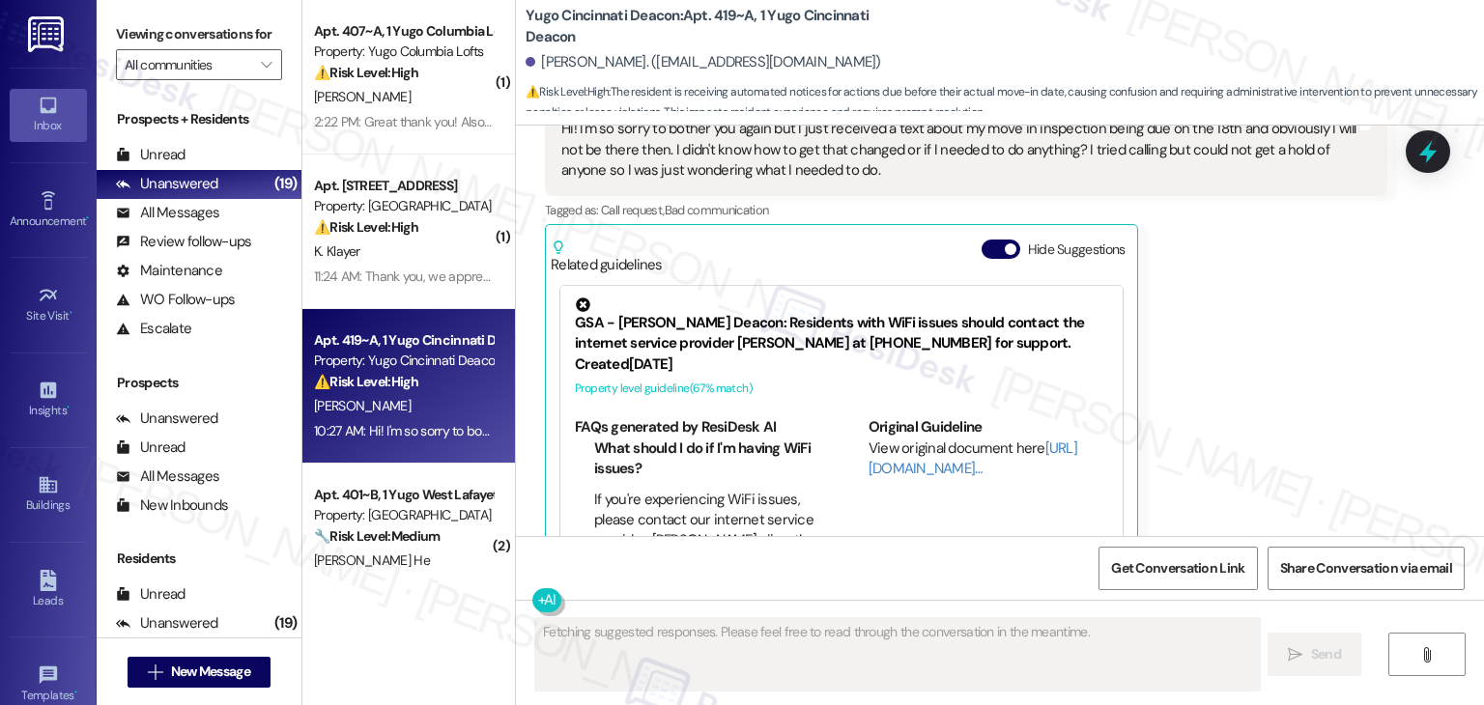
click at [1233, 338] on div "Lynsay Vanhoose Question Neutral 10:27 AM Hi! I'm so sorry to bother you again …" at bounding box center [966, 311] width 842 height 506
click at [1233, 337] on div "Lynsay Vanhoose Question Neutral 10:27 AM Hi! I'm so sorry to bother you again …" at bounding box center [966, 311] width 842 height 506
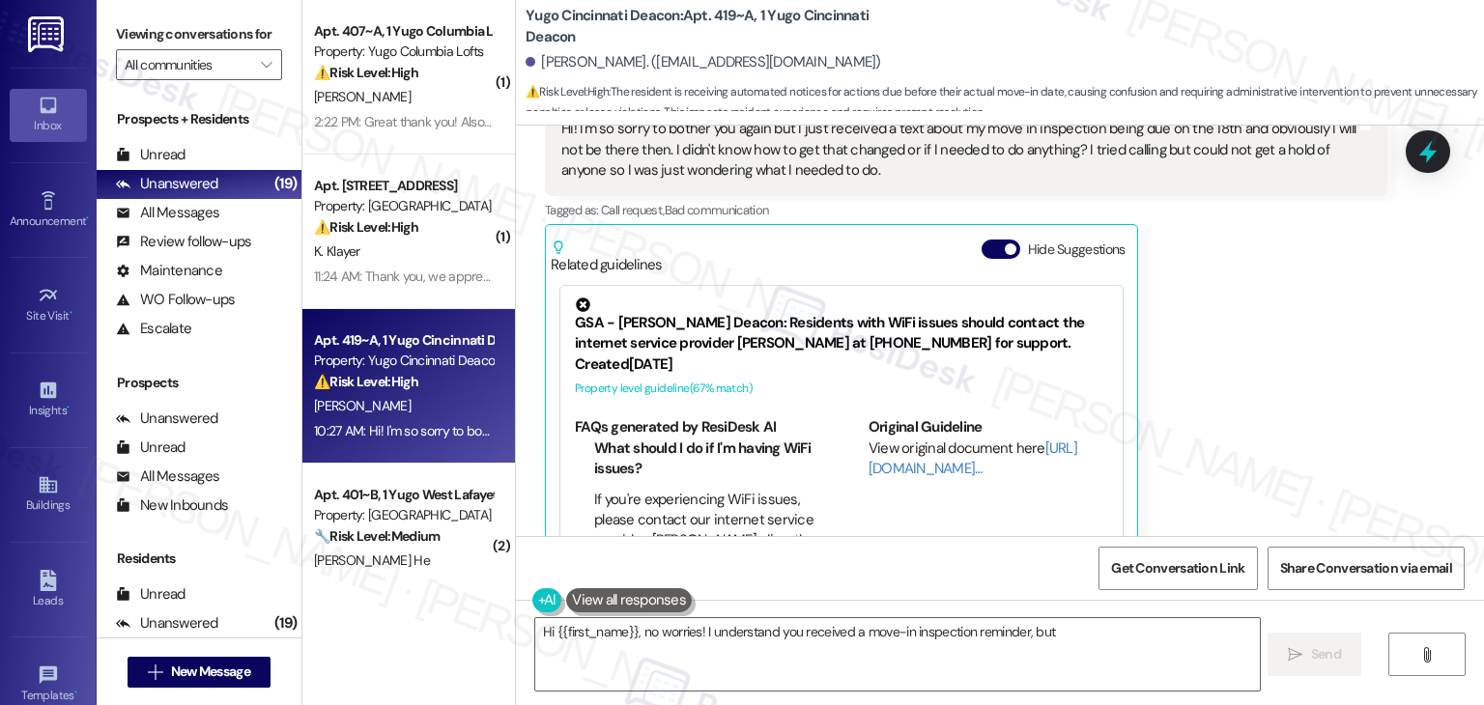
click at [1233, 337] on div "Lynsay Vanhoose Question Neutral 10:27 AM Hi! I'm so sorry to bother you again …" at bounding box center [966, 311] width 842 height 506
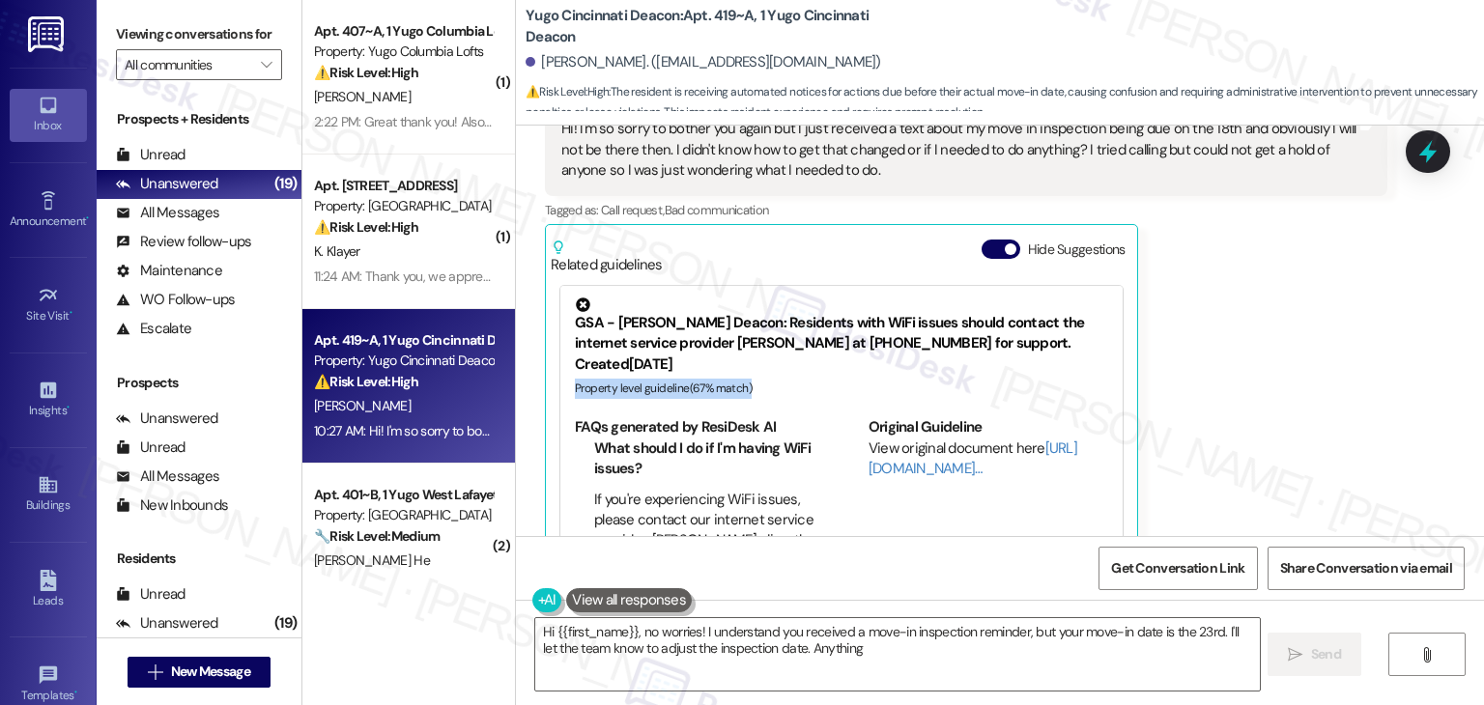
click at [1233, 337] on div "Lynsay Vanhoose Question Neutral 10:27 AM Hi! I'm so sorry to bother you again …" at bounding box center [966, 311] width 842 height 506
type textarea "Hi {{first_name}}, no worries! I understand you received a move-in inspection r…"
click at [994, 240] on button "Hide Suggestions" at bounding box center [1001, 249] width 39 height 19
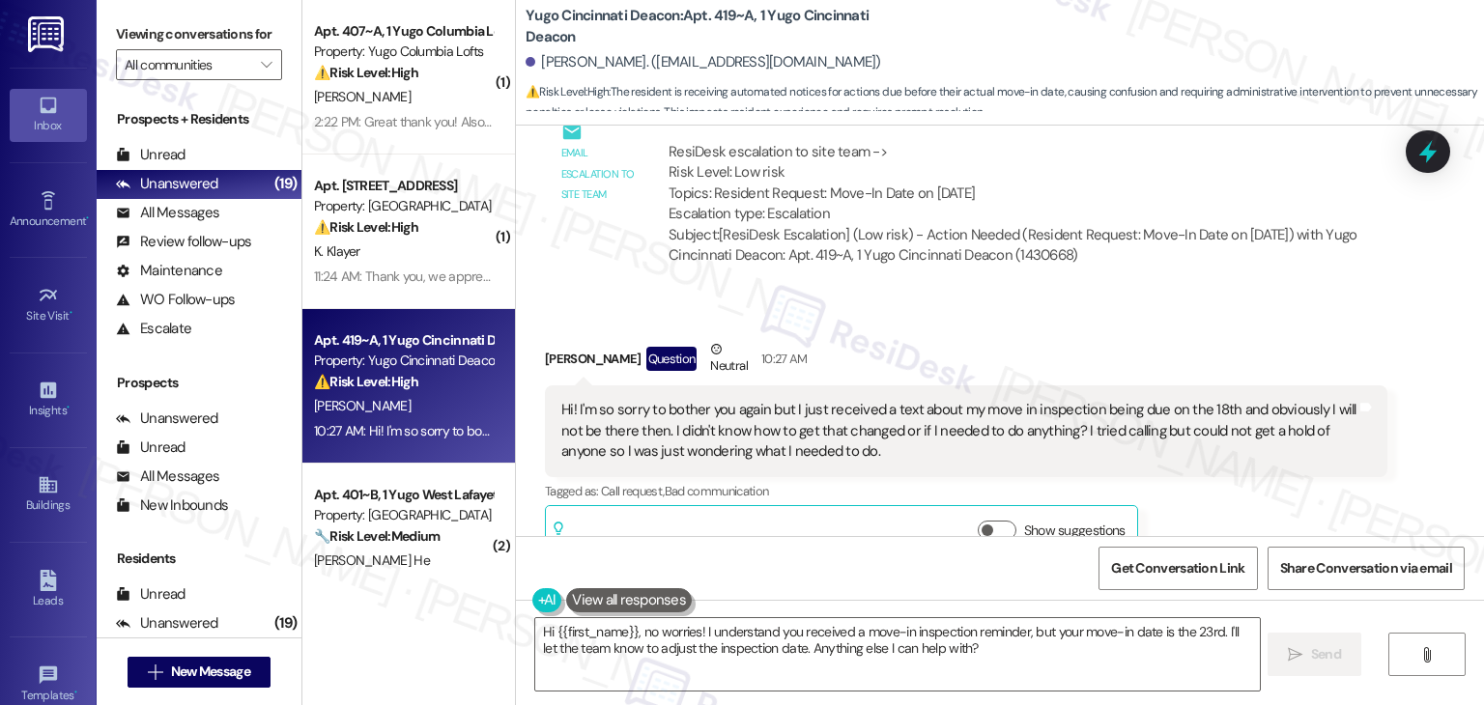
scroll to position [2303, 0]
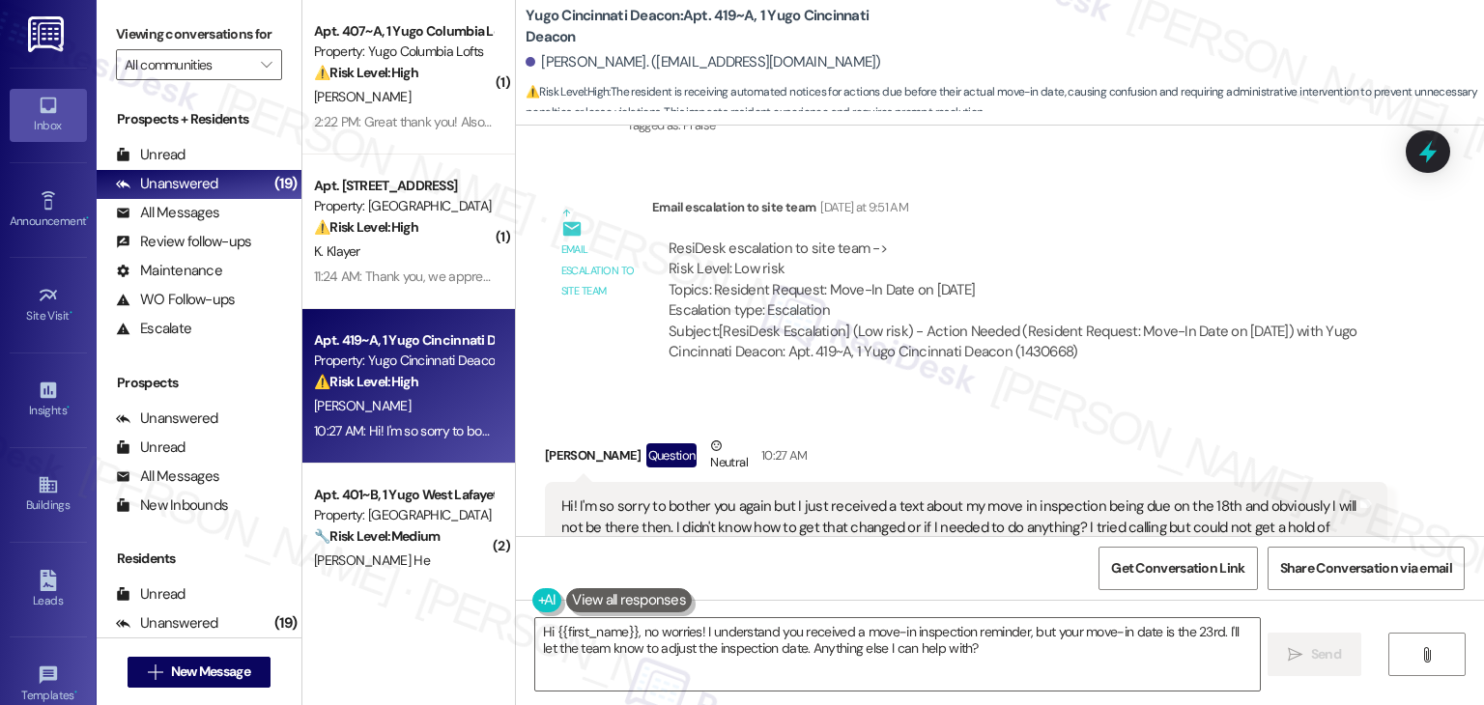
click at [1078, 421] on div "Received via SMS Lynsay Vanhoose Question Neutral 10:27 AM Hi! I'm so sorry to …" at bounding box center [965, 547] width 871 height 253
click at [1205, 392] on div "Received via SMS Lynsay Vanhoose Question Neutral 10:27 AM Hi! I'm so sorry to …" at bounding box center [1000, 533] width 968 height 282
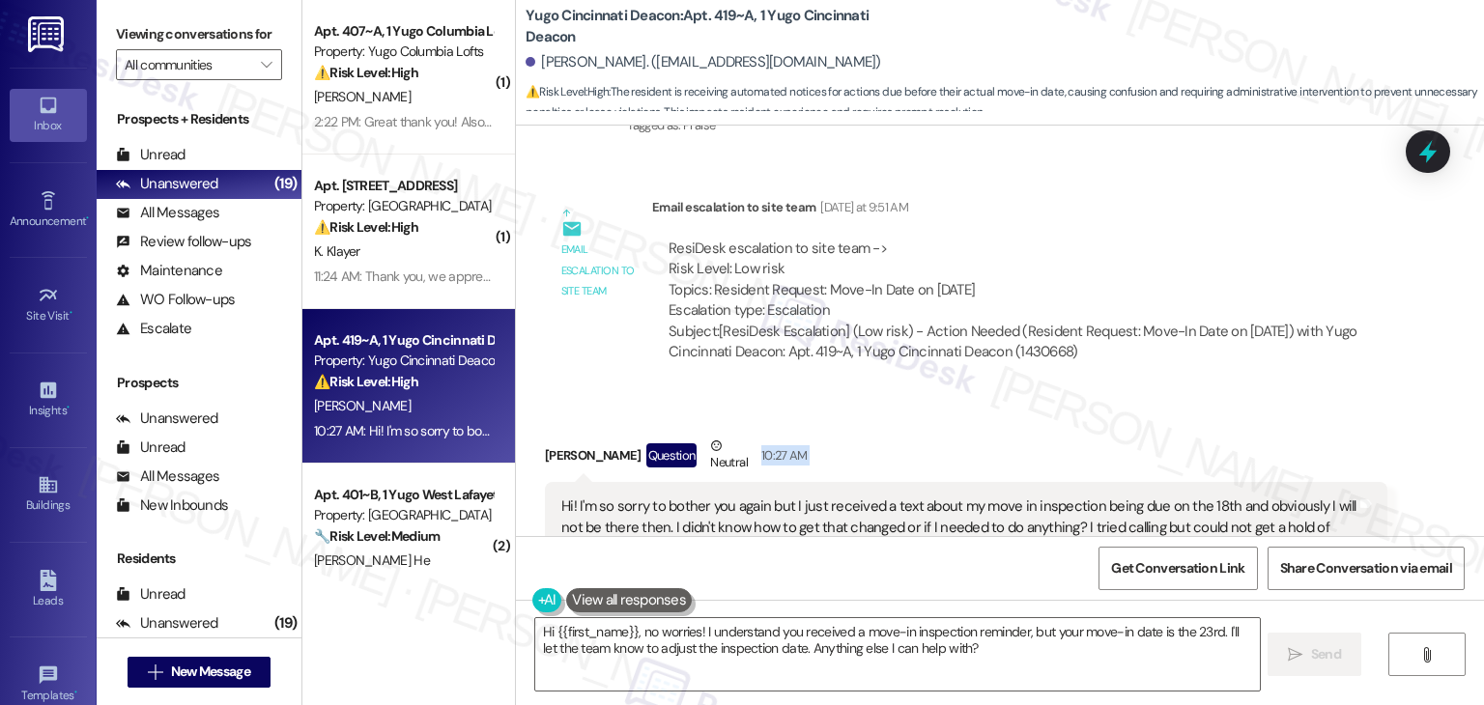
click at [1205, 392] on div "Received via SMS Lynsay Vanhoose Question Neutral 10:27 AM Hi! I'm so sorry to …" at bounding box center [1000, 533] width 968 height 282
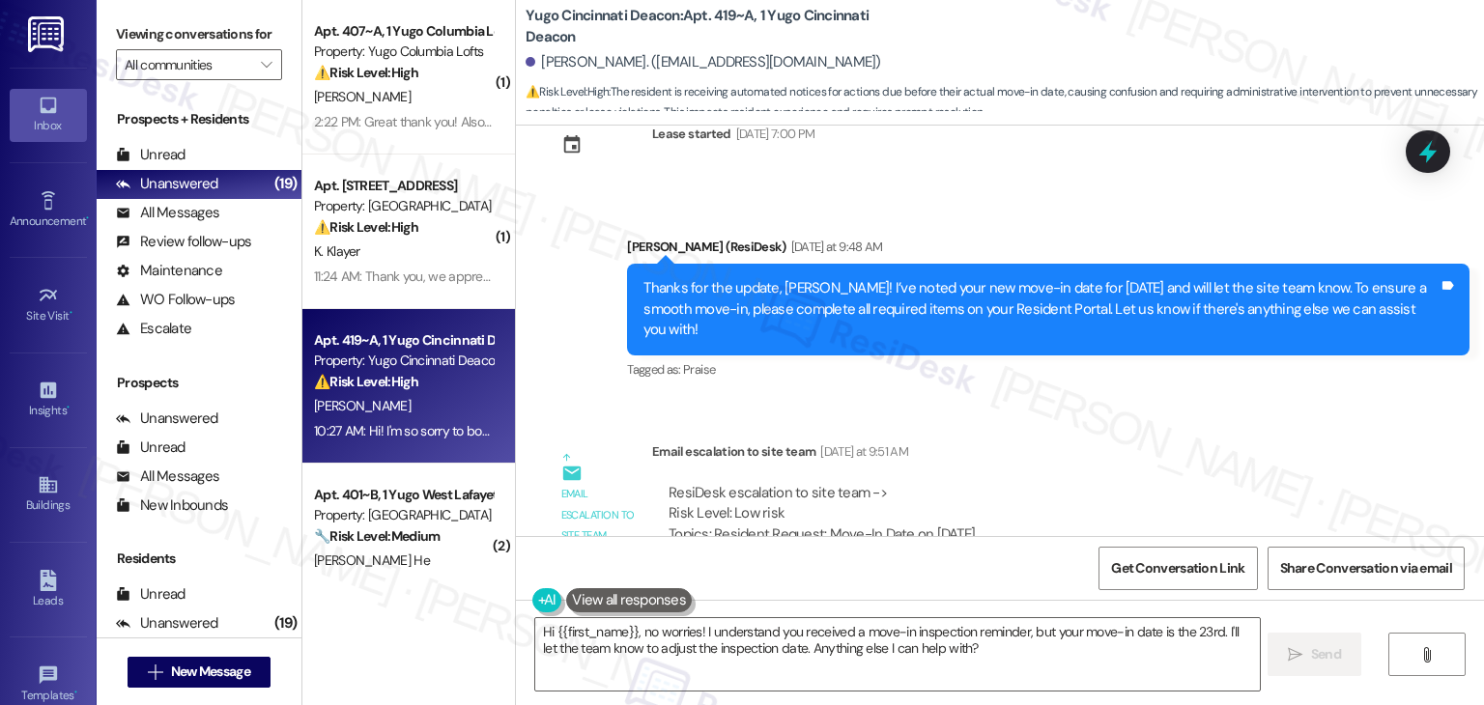
scroll to position [2013, 0]
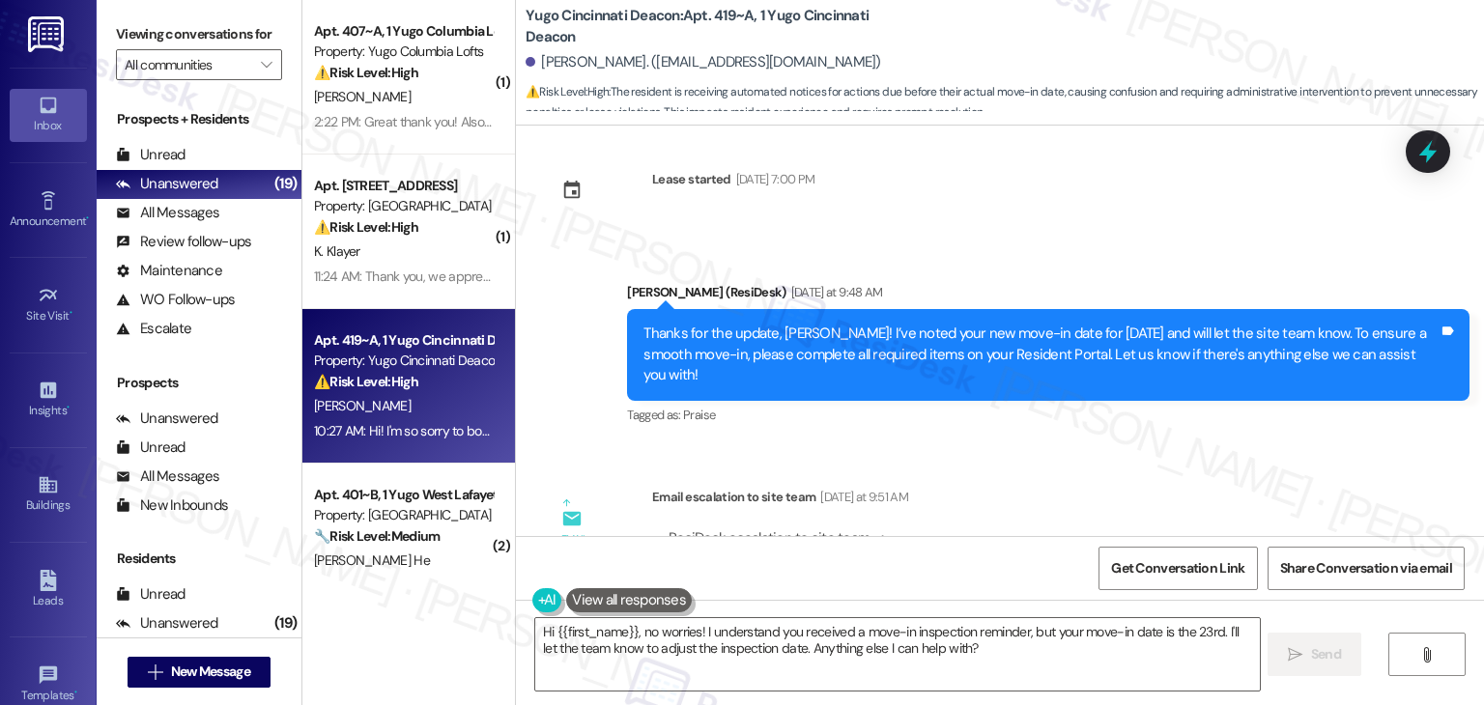
click at [1091, 333] on div "Thanks for the update, Lynsay! I’ve noted your new move-in date for August 23rd…" at bounding box center [1040, 355] width 795 height 62
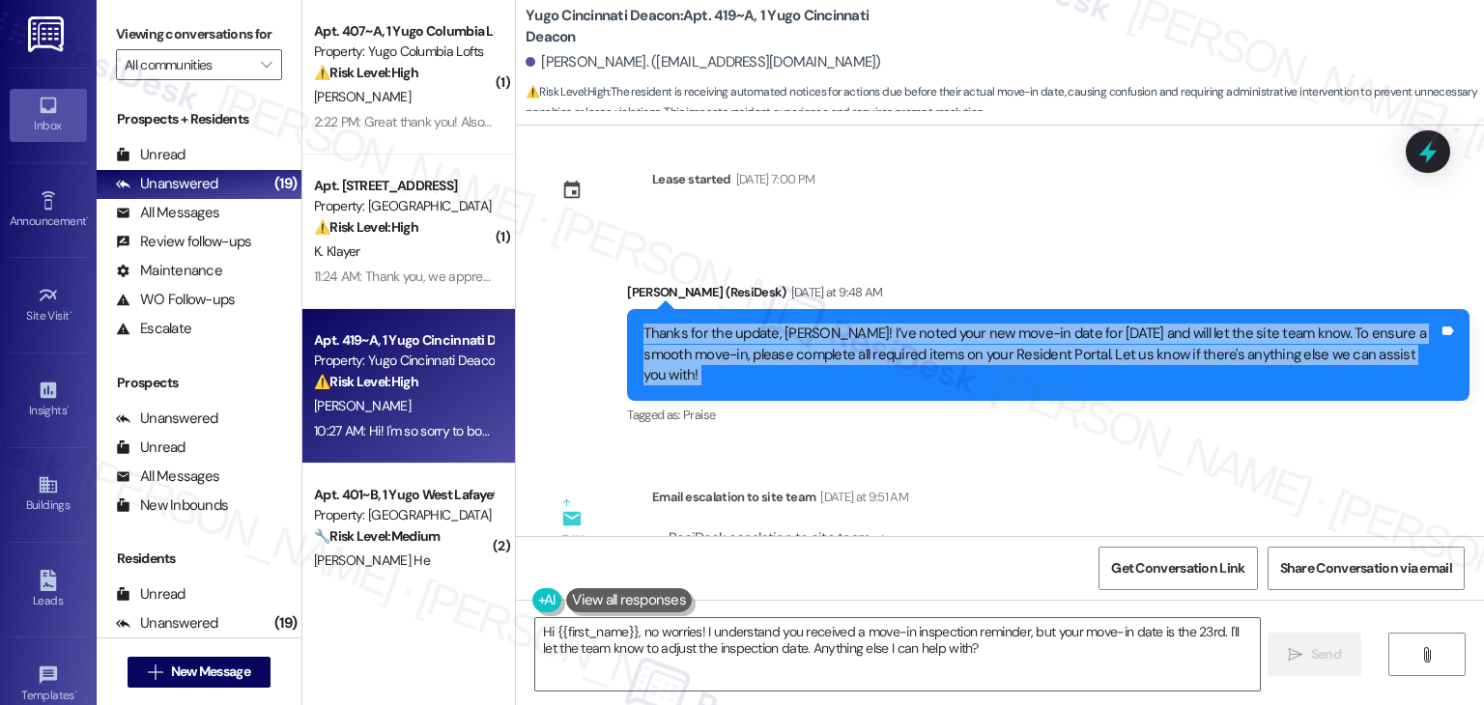
click at [1091, 333] on div "Thanks for the update, Lynsay! I’ve noted your new move-in date for August 23rd…" at bounding box center [1040, 355] width 795 height 62
copy div "Thanks for the update, Lynsay! I’ve noted your new move-in date for August 23rd…"
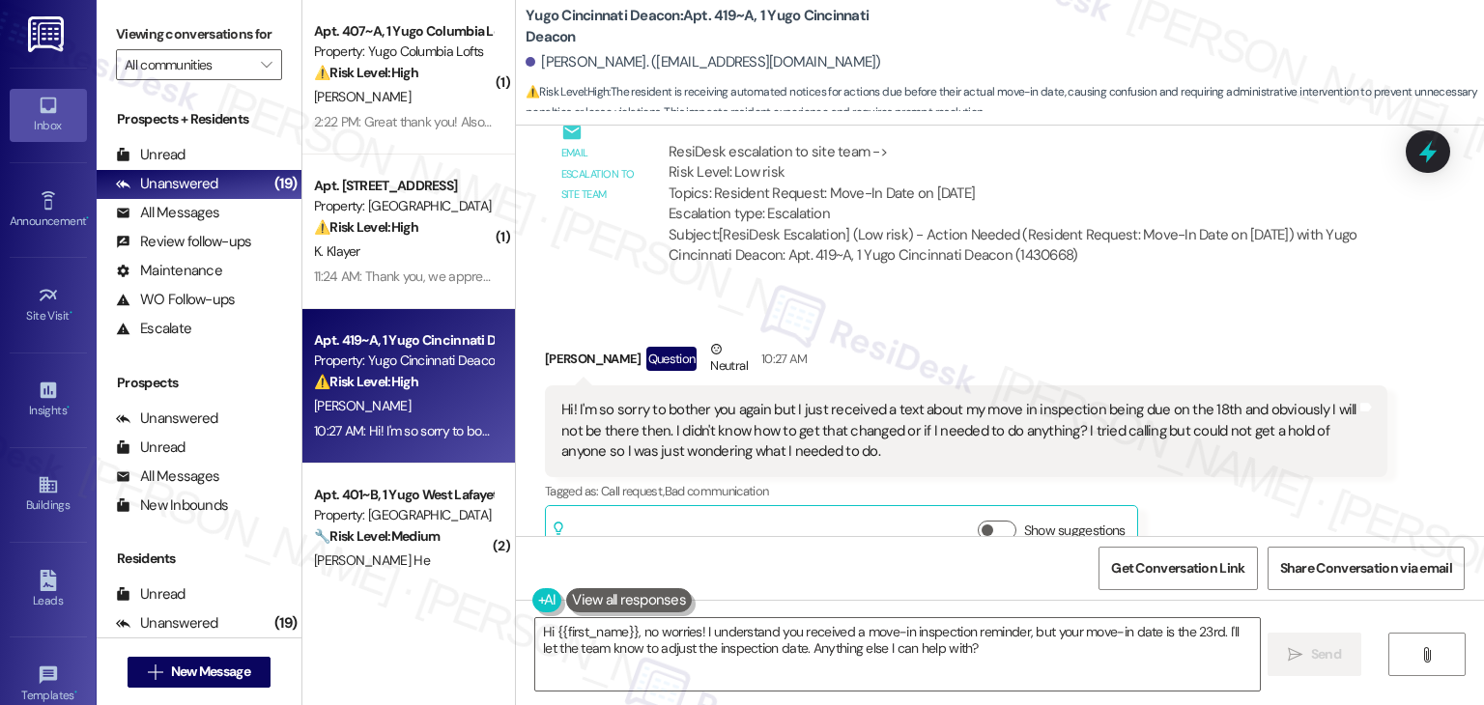
click at [802, 400] on div "Hi! I'm so sorry to bother you again but I just received a text about my move i…" at bounding box center [958, 431] width 795 height 62
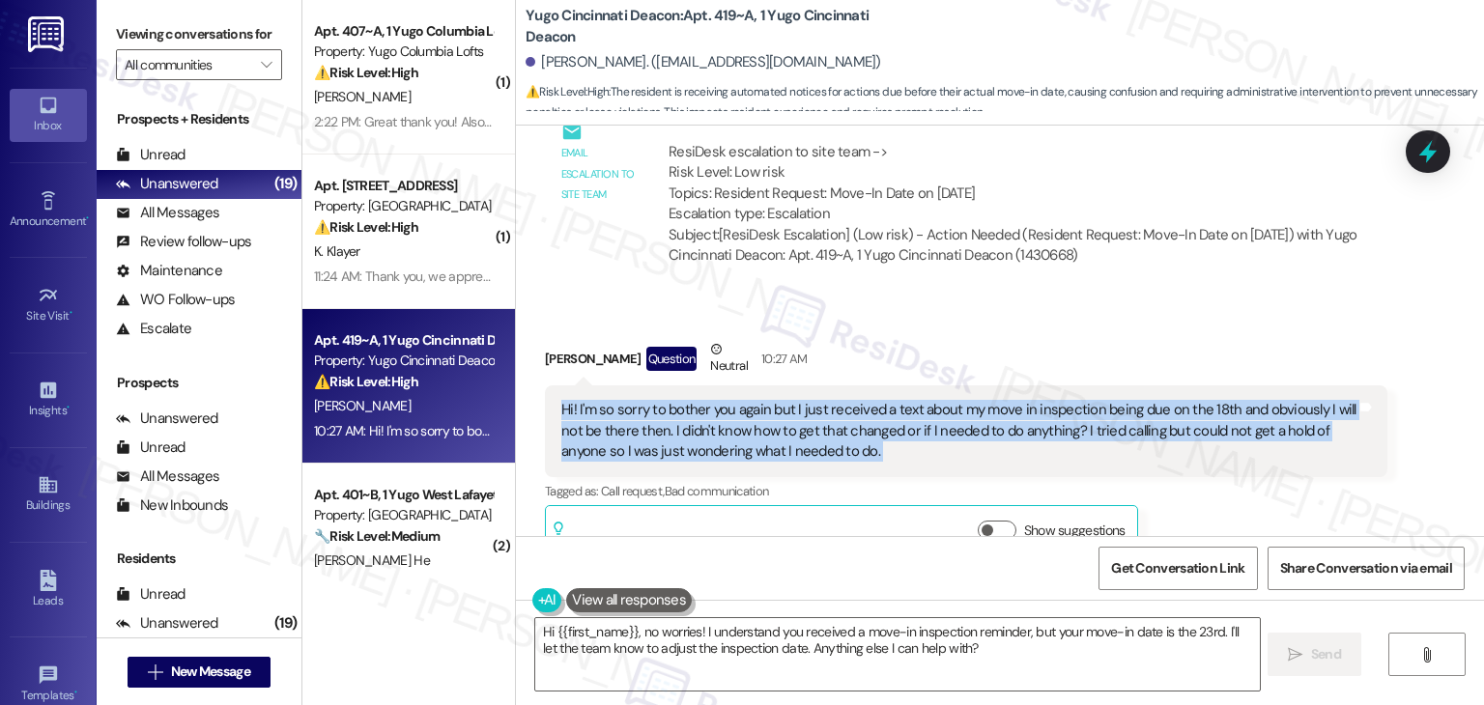
click at [802, 400] on div "Hi! I'm so sorry to bother you again but I just received a text about my move i…" at bounding box center [958, 431] width 795 height 62
copy div "Hi! I'm so sorry to bother you again but I just received a text about my move i…"
